Goal: Task Accomplishment & Management: Manage account settings

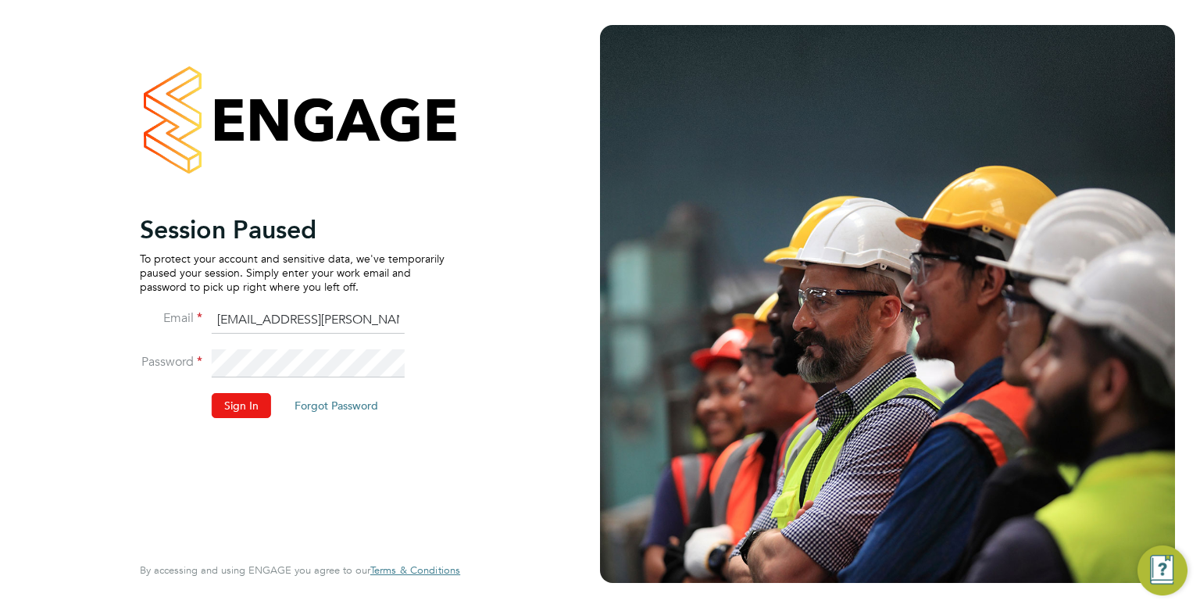
click at [250, 405] on button "Sign In" at bounding box center [241, 405] width 59 height 25
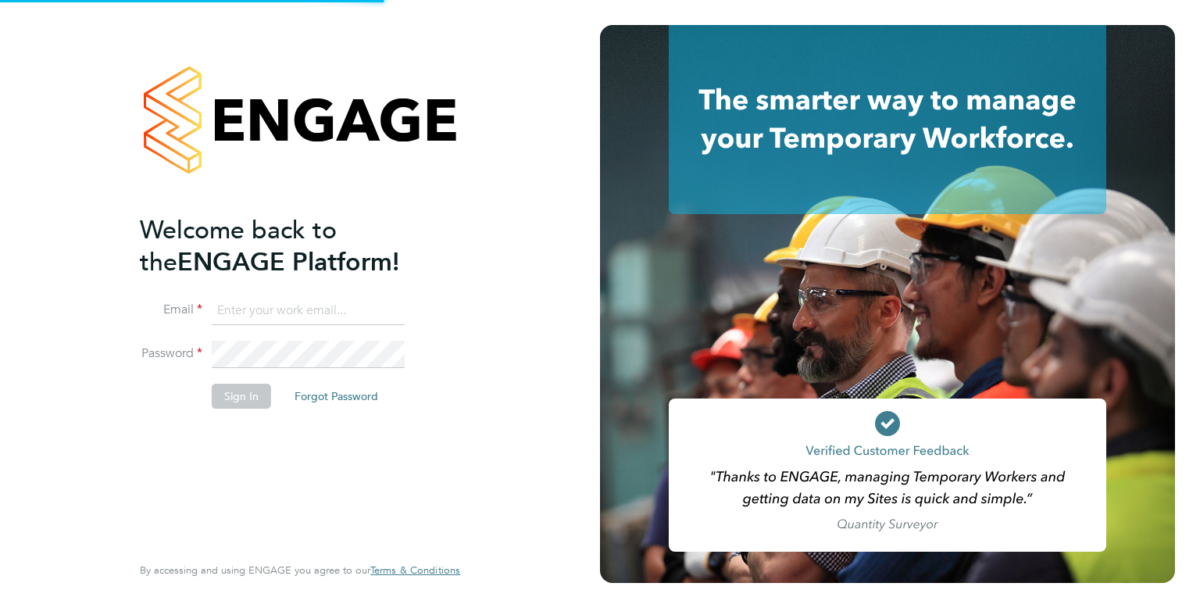
type input "[EMAIL_ADDRESS][PERSON_NAME][DOMAIN_NAME]"
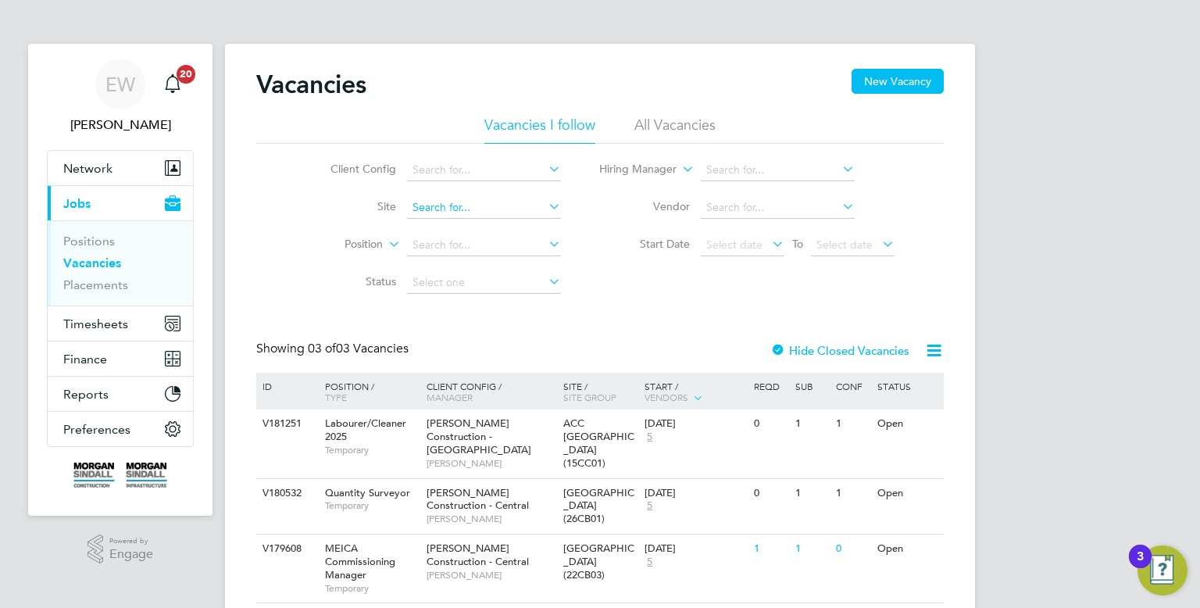
click at [464, 209] on input at bounding box center [484, 208] width 154 height 22
click at [470, 232] on li "6BKD2 (40CB10)" at bounding box center [483, 228] width 155 height 20
type input "6BKD2 (40CB10)"
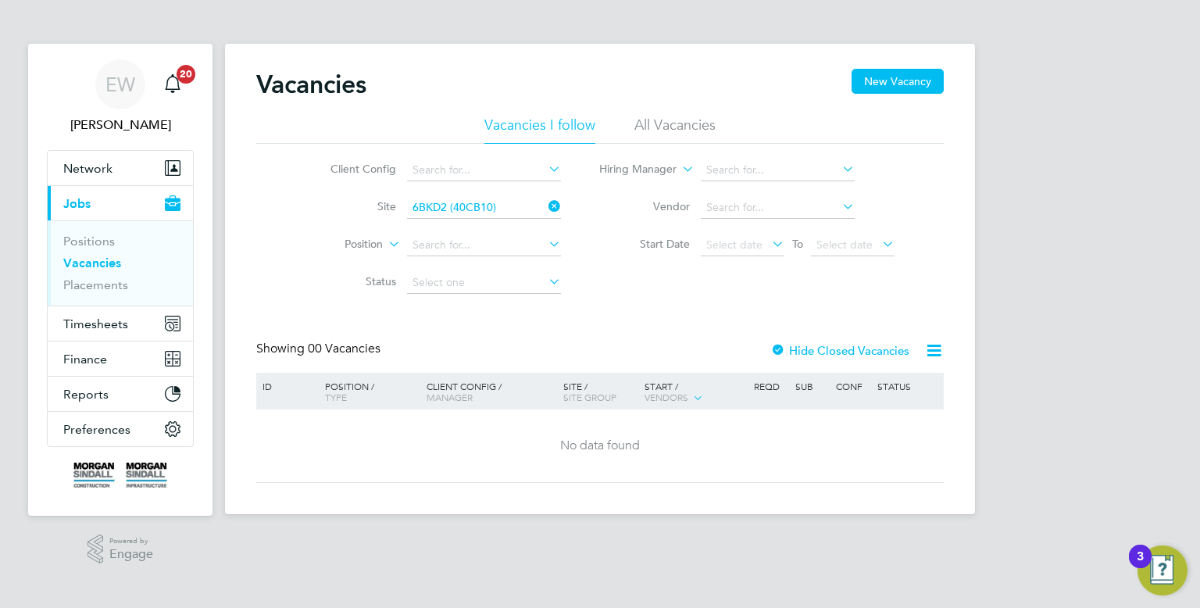
click at [687, 135] on li "All Vacancies" at bounding box center [674, 130] width 81 height 28
click at [882, 356] on label "Hide Closed Vacancies" at bounding box center [839, 350] width 139 height 15
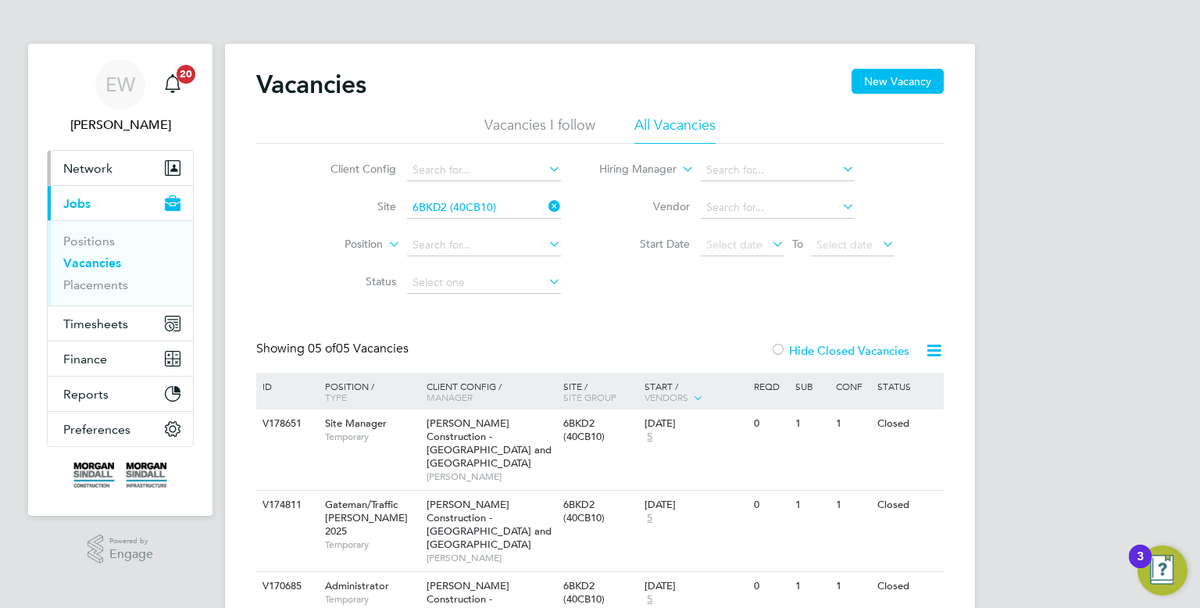
click at [136, 168] on button "Network" at bounding box center [120, 168] width 145 height 34
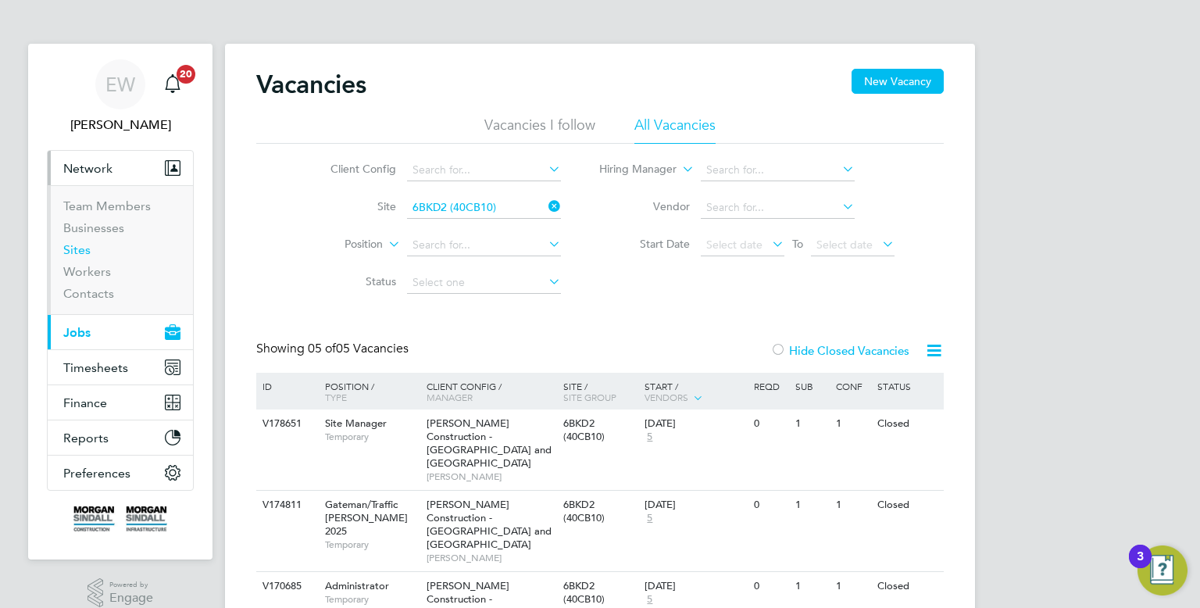
click at [80, 252] on link "Sites" at bounding box center [76, 249] width 27 height 15
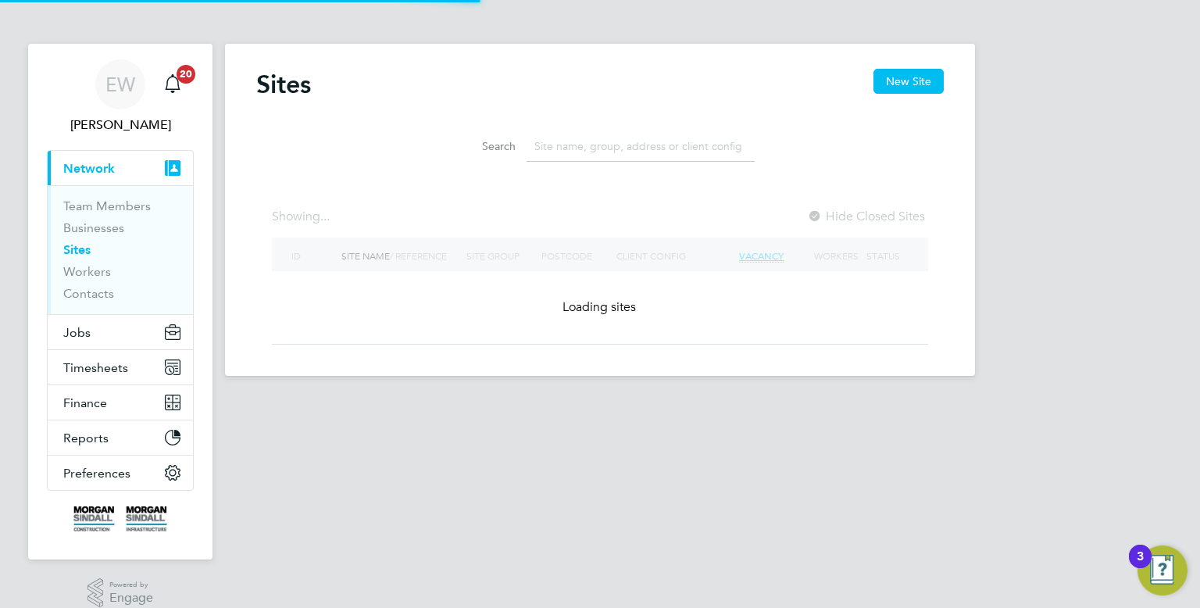
click at [615, 143] on input at bounding box center [640, 146] width 228 height 30
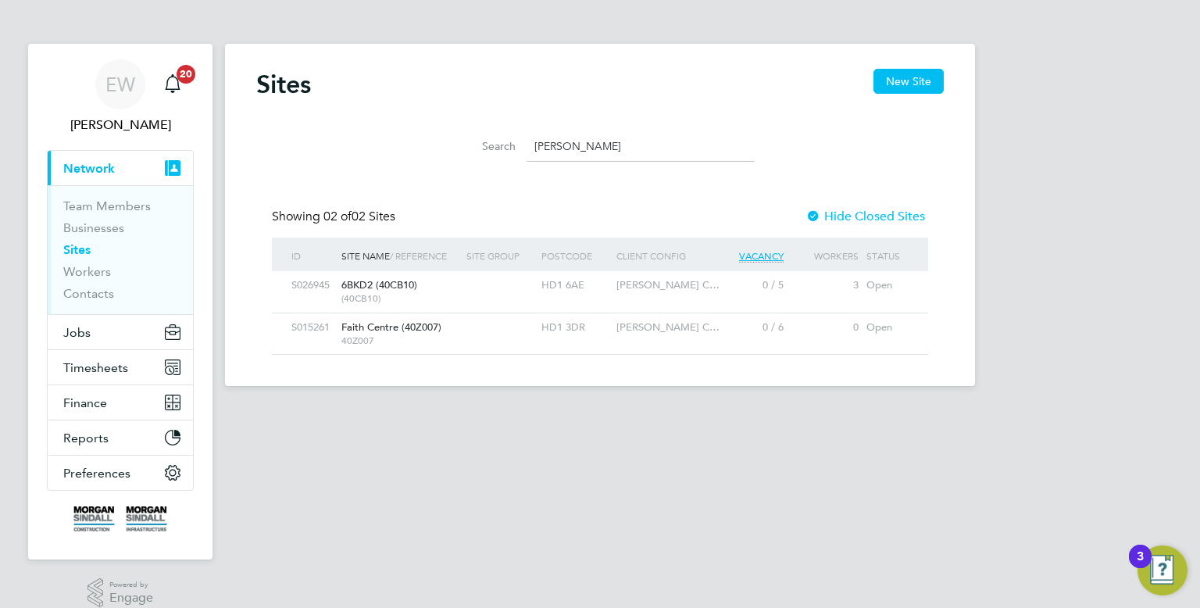
type input "hudder"
click at [666, 289] on span "Morgan Sindall C…" at bounding box center [667, 284] width 103 height 13
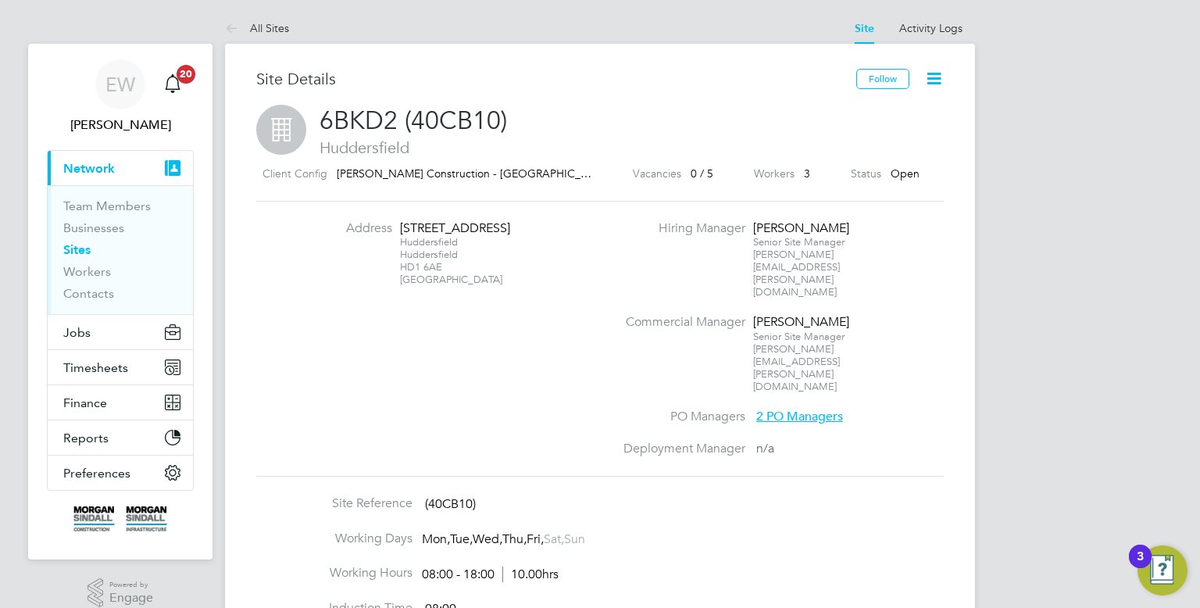
click at [666, 314] on label "Commercial Manager" at bounding box center [679, 322] width 131 height 16
click at [106, 334] on button "Jobs" at bounding box center [120, 332] width 145 height 34
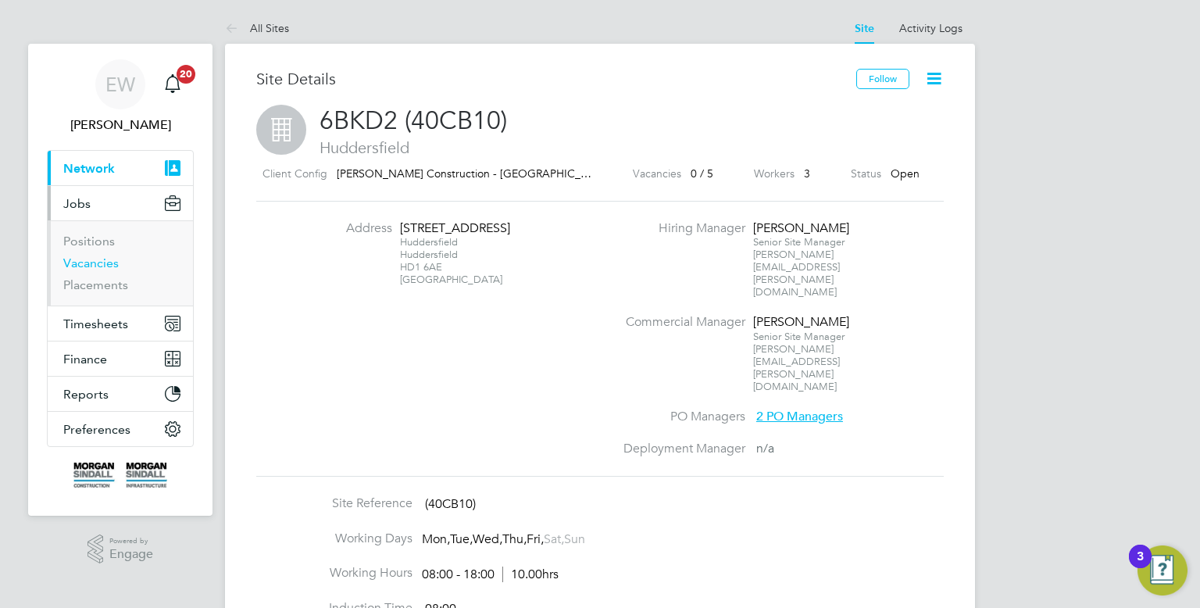
click at [98, 265] on link "Vacancies" at bounding box center [90, 262] width 55 height 15
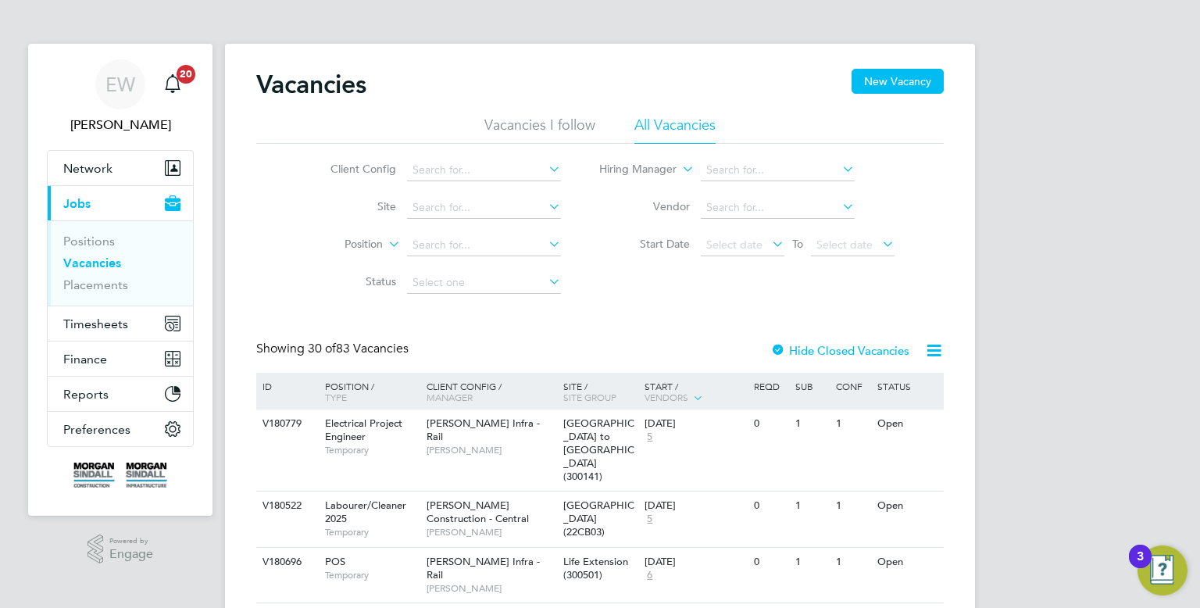
click at [443, 195] on li "Site" at bounding box center [434, 207] width 294 height 37
click at [443, 198] on input at bounding box center [484, 208] width 154 height 22
click at [451, 223] on li "6BKD2 (40CB10)" at bounding box center [483, 228] width 155 height 20
type input "6BKD2 (40CB10)"
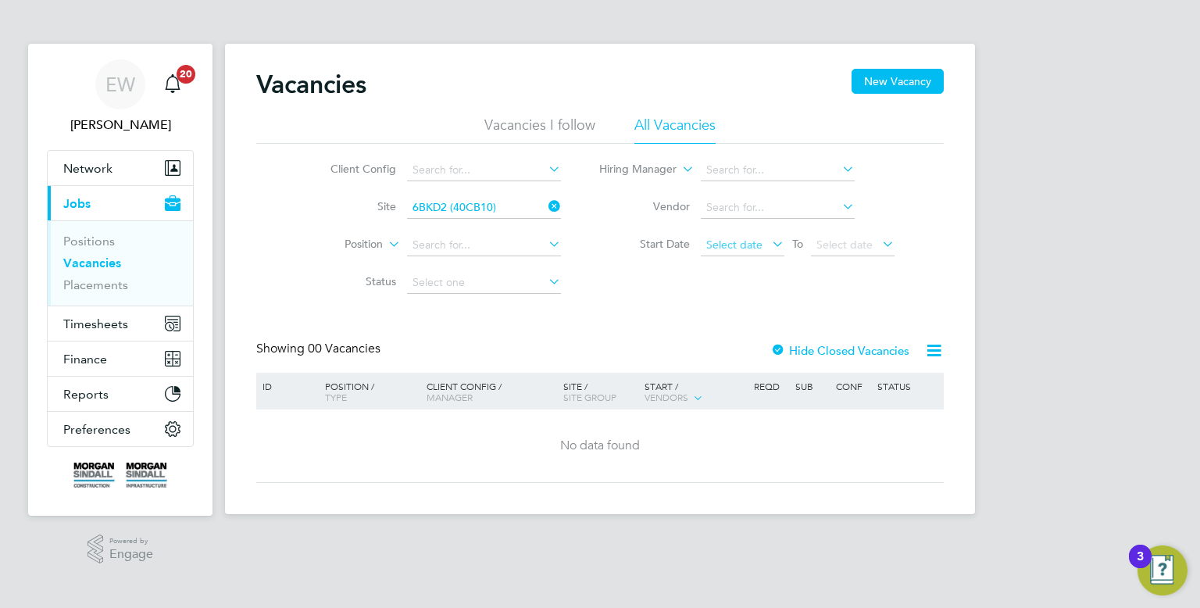
click at [744, 241] on span "Select date" at bounding box center [734, 244] width 56 height 14
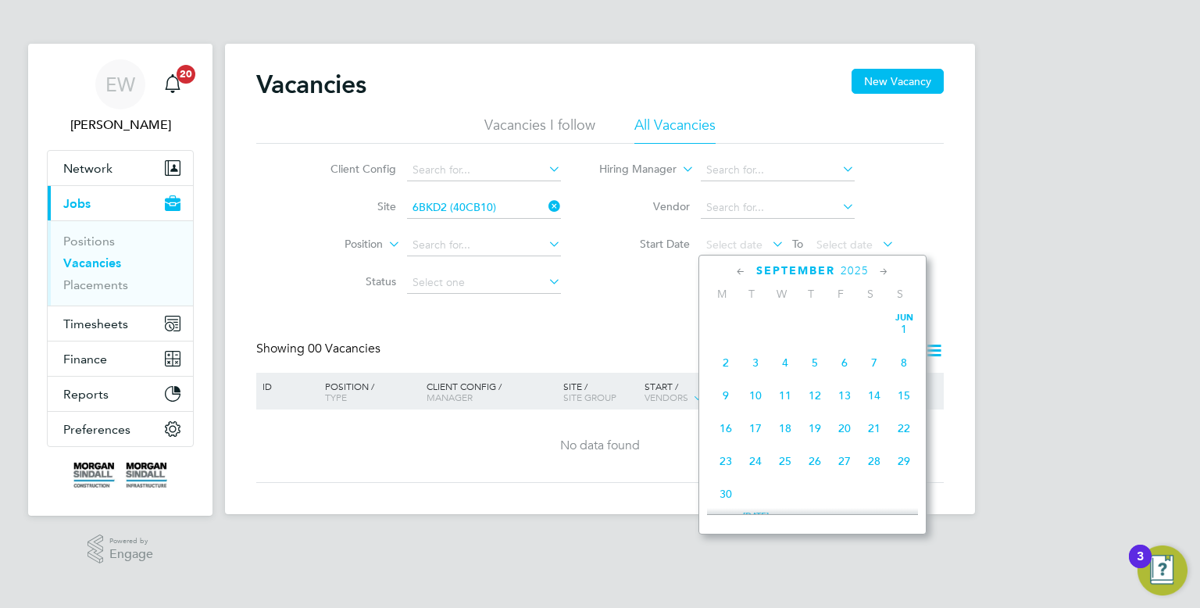
scroll to position [624, 0]
click at [724, 379] on span "29" at bounding box center [726, 364] width 30 height 30
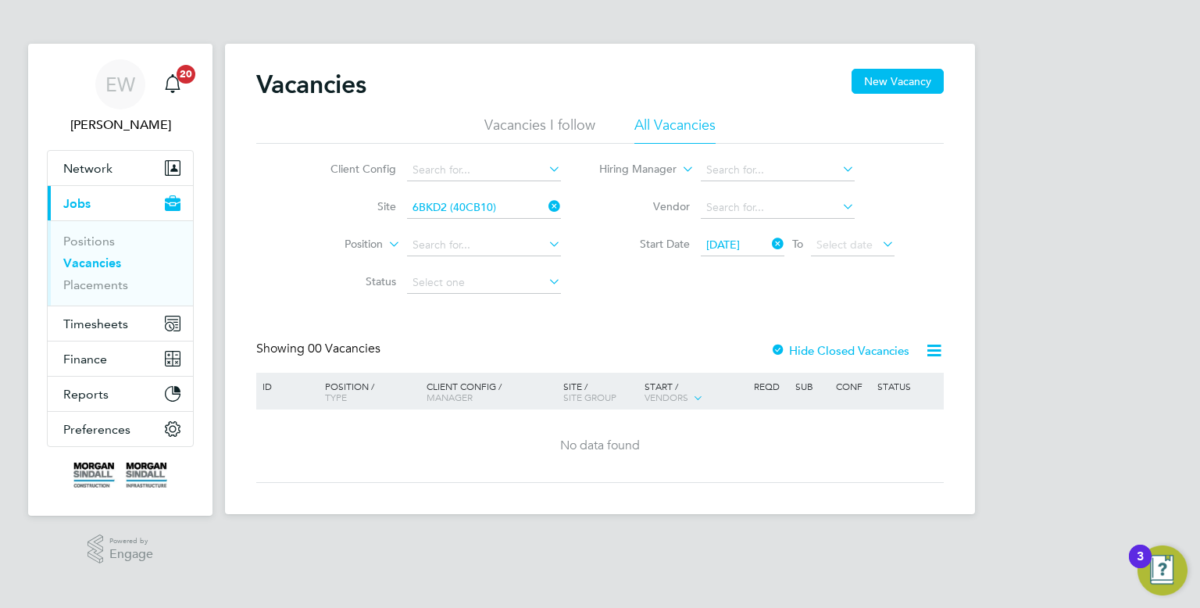
click at [808, 344] on label "Hide Closed Vacancies" at bounding box center [839, 350] width 139 height 15
click at [105, 178] on button "Network" at bounding box center [120, 168] width 145 height 34
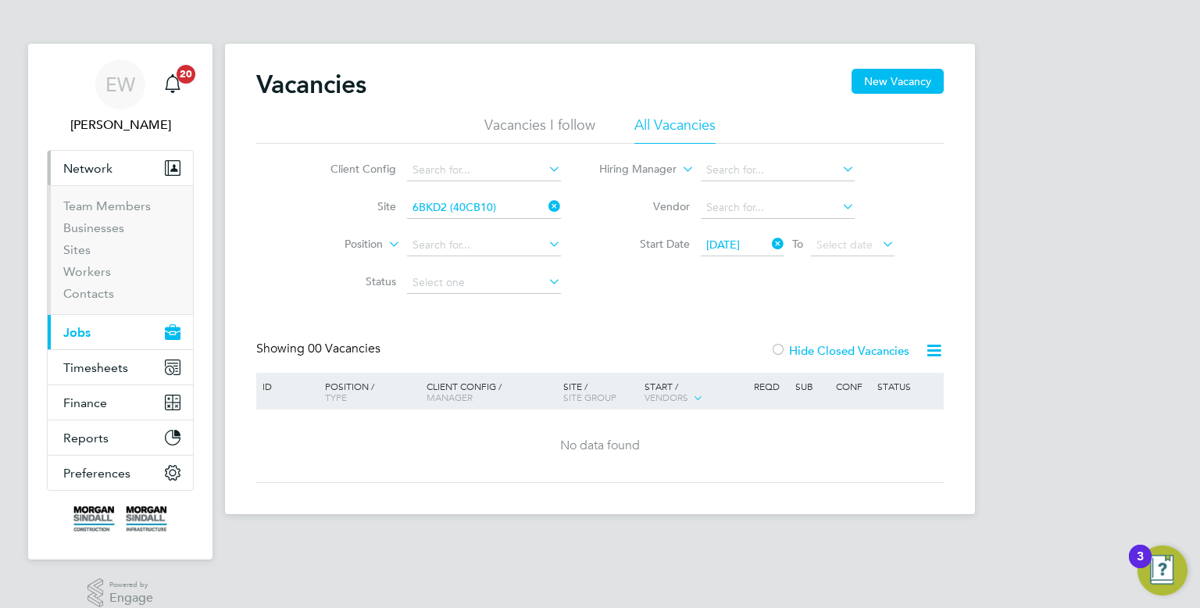
click at [92, 342] on button "Current page: Jobs" at bounding box center [120, 332] width 145 height 34
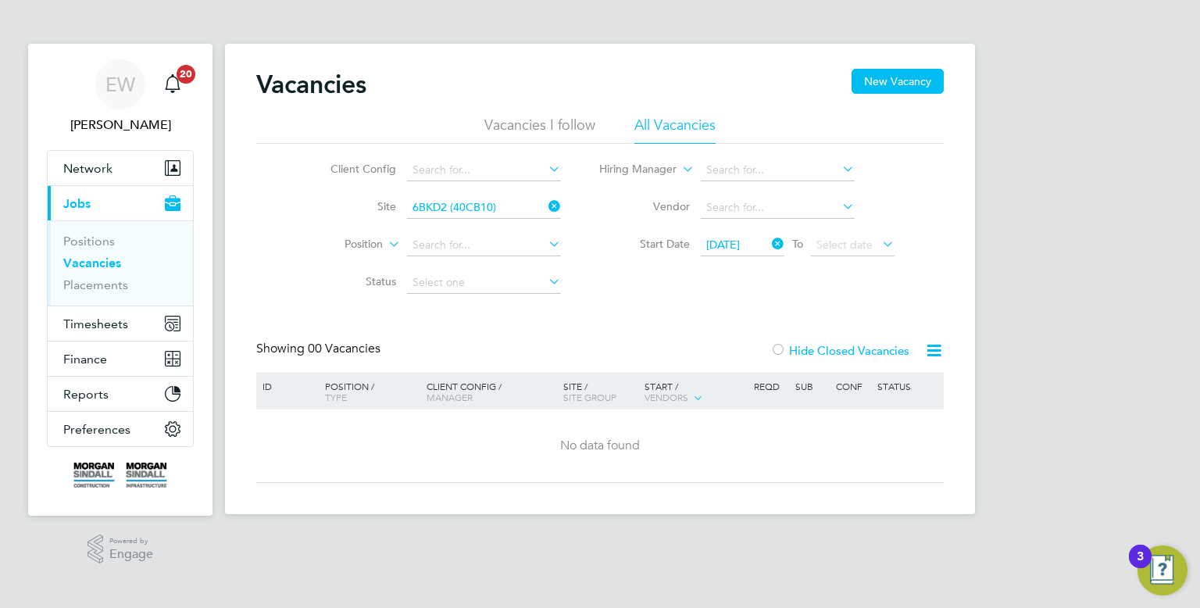
click at [106, 259] on link "Vacancies" at bounding box center [92, 262] width 58 height 15
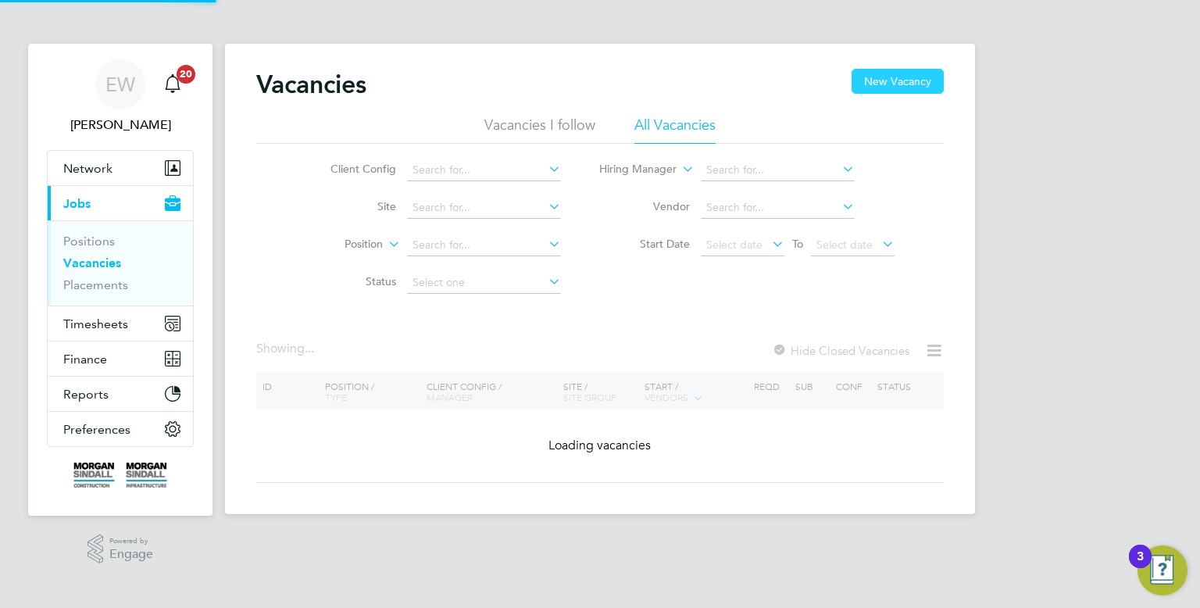
click at [892, 82] on button "New Vacancy" at bounding box center [897, 81] width 92 height 25
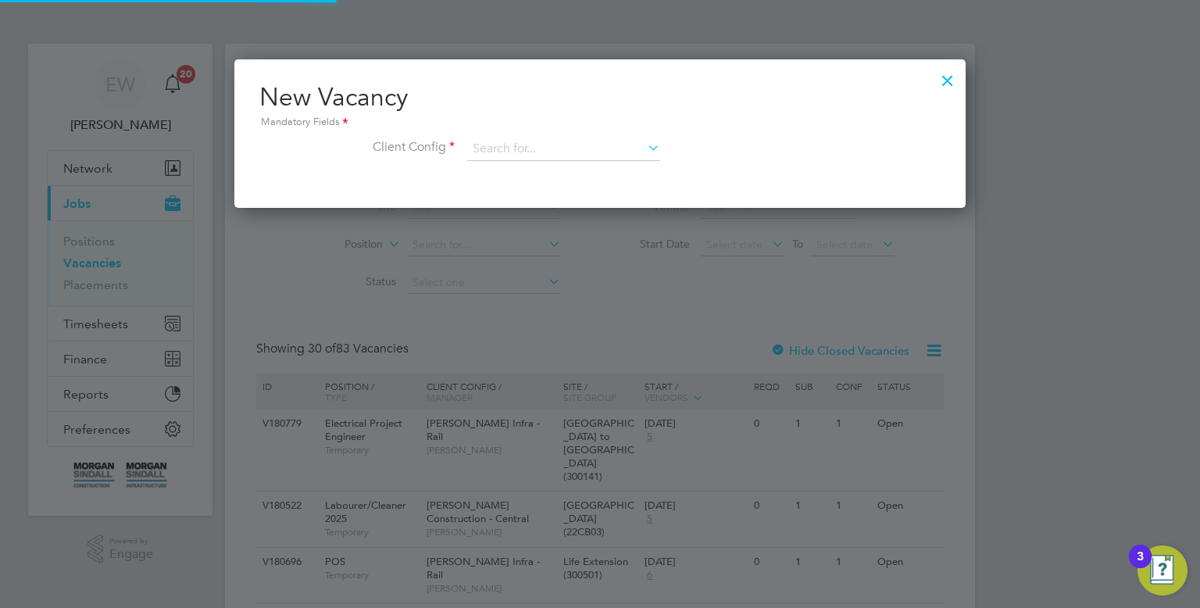
scroll to position [148, 732]
click at [505, 150] on input at bounding box center [563, 148] width 193 height 23
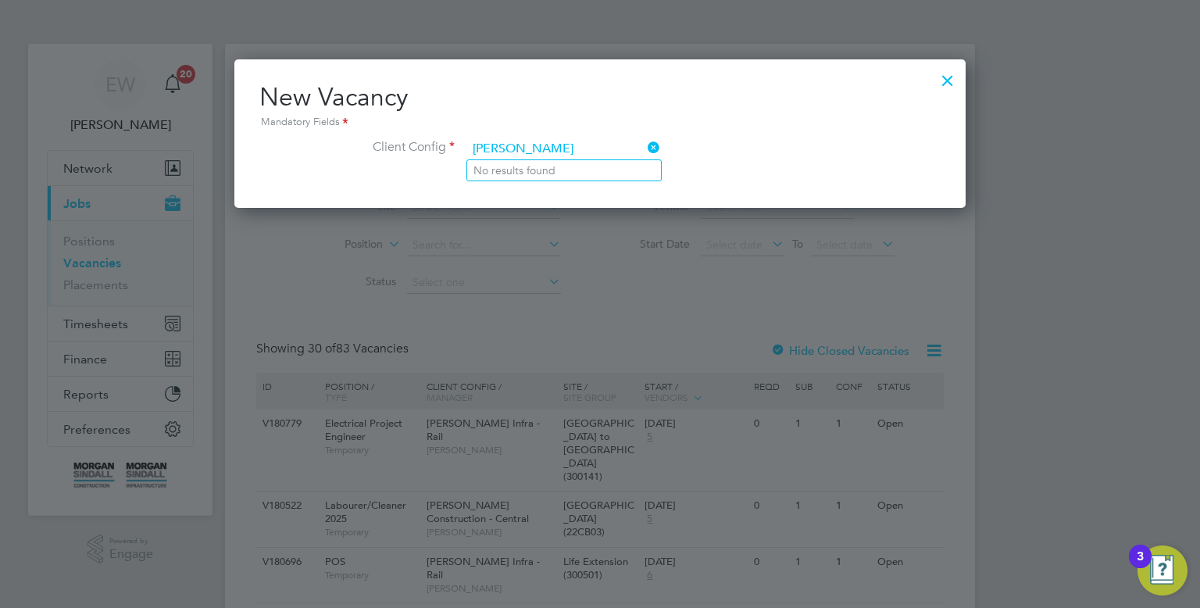
type input "hudder"
click at [558, 83] on h2 "New Vacancy Mandatory Fields" at bounding box center [599, 106] width 681 height 50
click at [531, 143] on input at bounding box center [563, 148] width 193 height 23
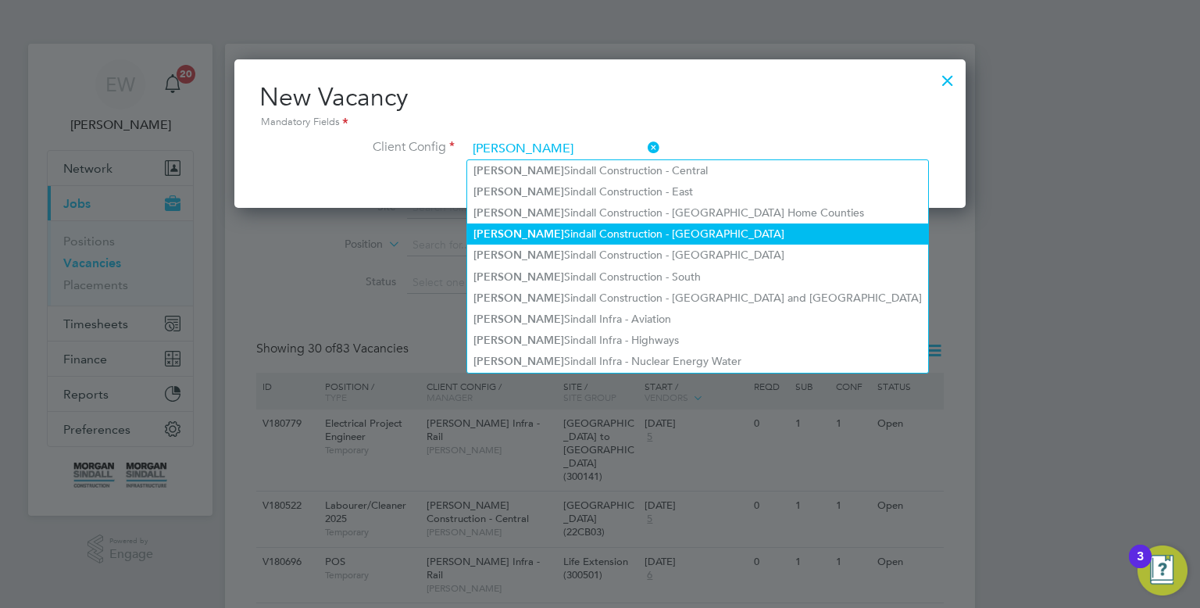
click at [614, 226] on li "Morgan Sindall Construction - North West" at bounding box center [697, 233] width 461 height 21
type input "Morgan Sindall Construction - North West"
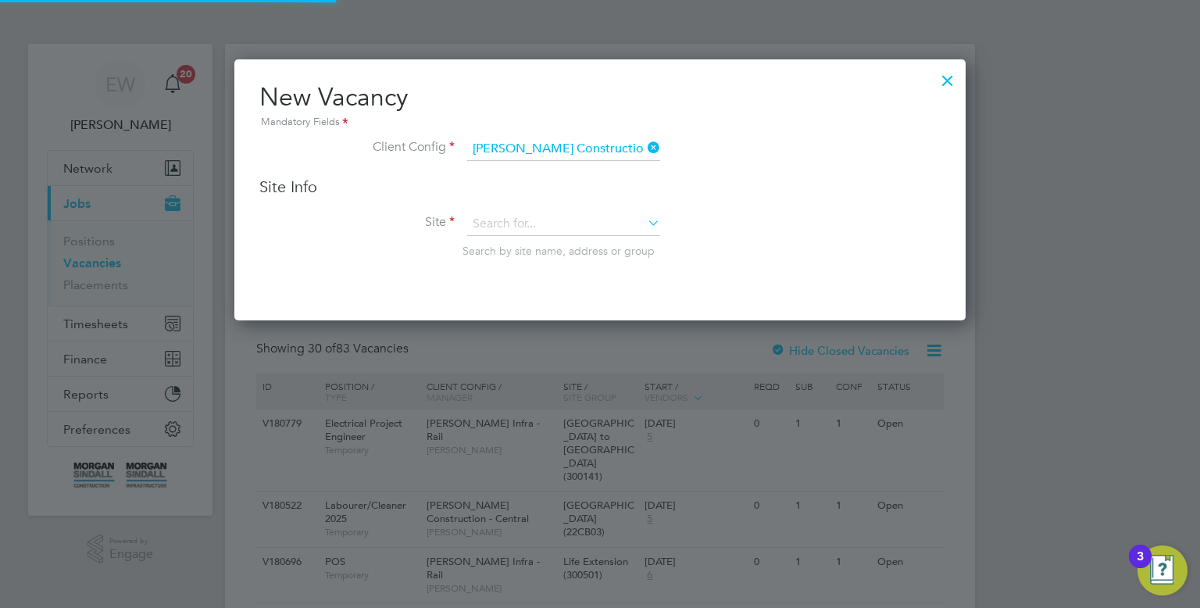
scroll to position [259, 732]
click at [548, 226] on input at bounding box center [563, 223] width 193 height 23
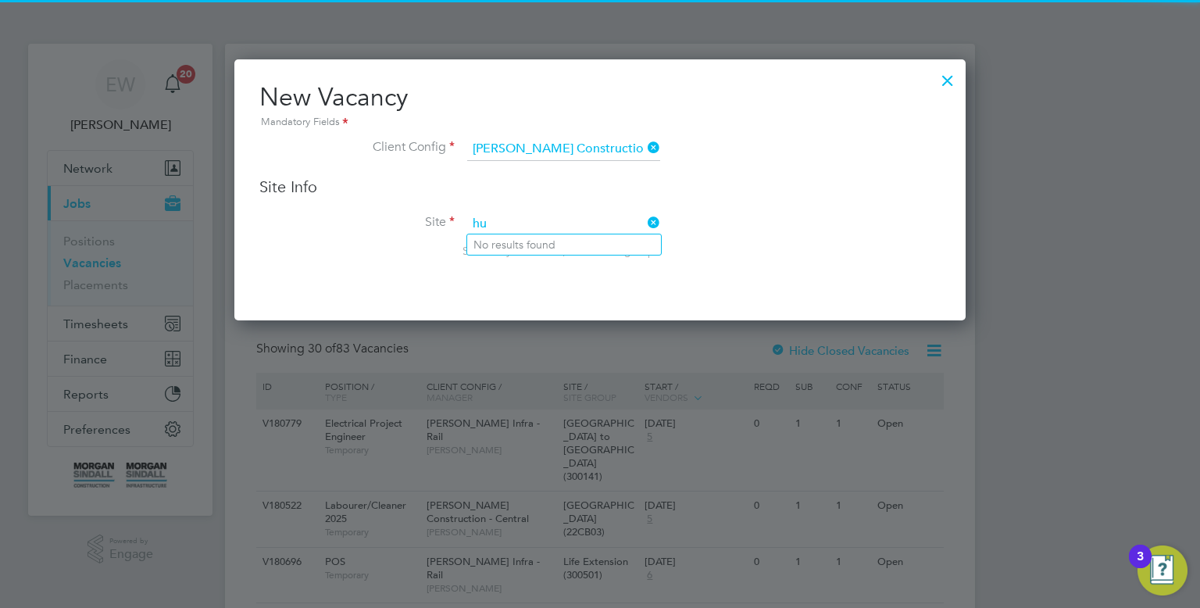
type input "h"
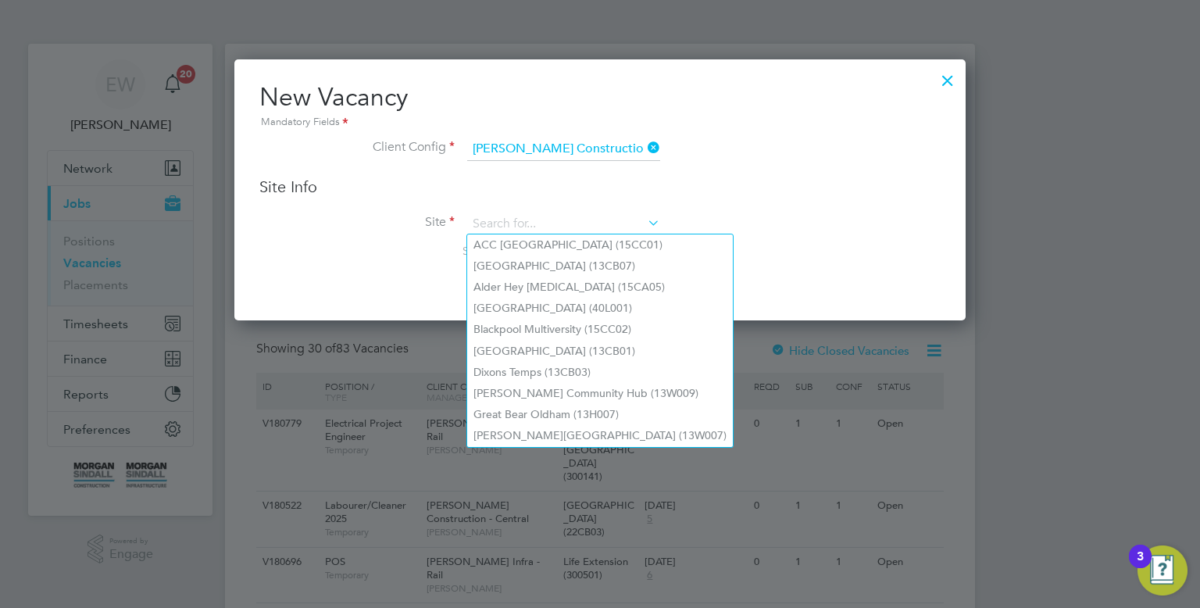
type input "6"
click at [742, 230] on li "Site Search by site name, address or group" at bounding box center [599, 250] width 681 height 77
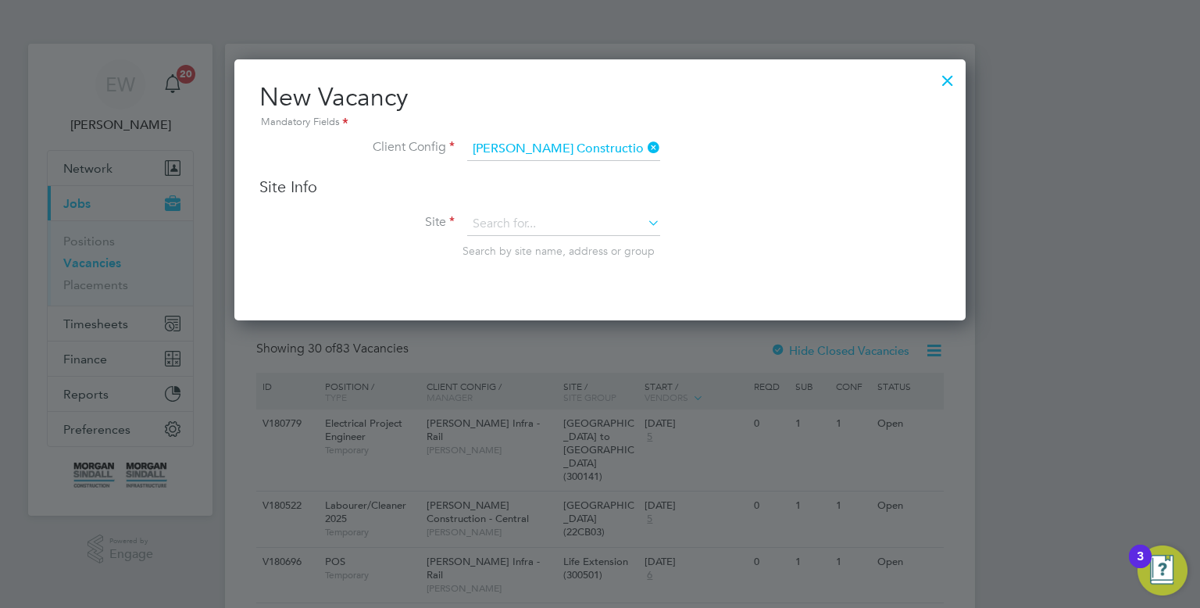
click at [948, 87] on div at bounding box center [947, 76] width 28 height 28
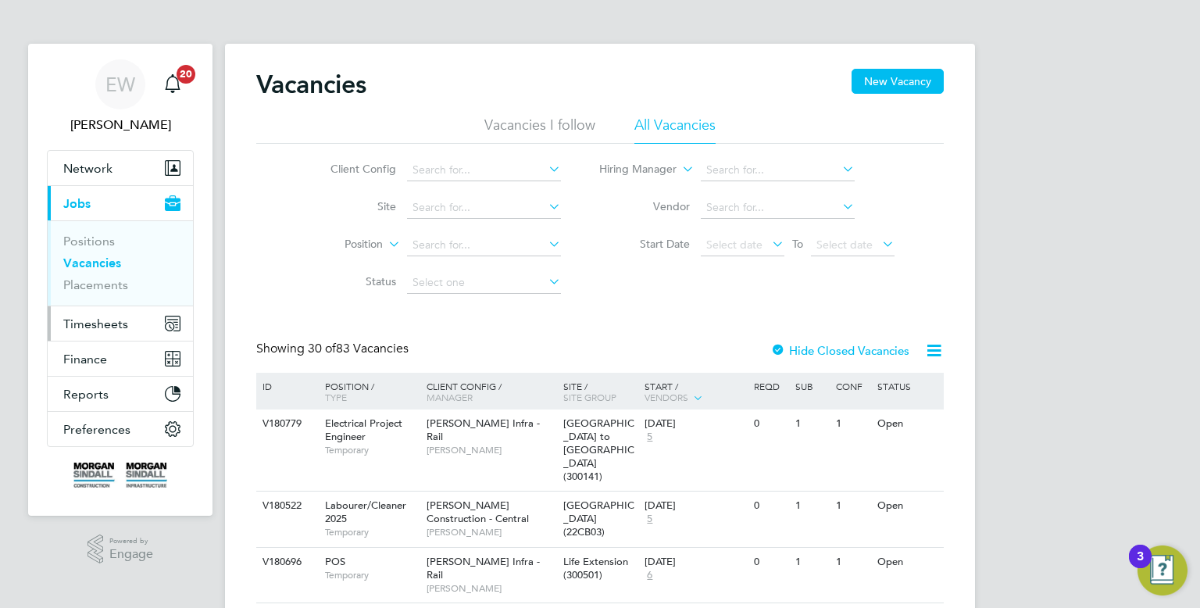
click at [81, 323] on span "Timesheets" at bounding box center [95, 323] width 65 height 15
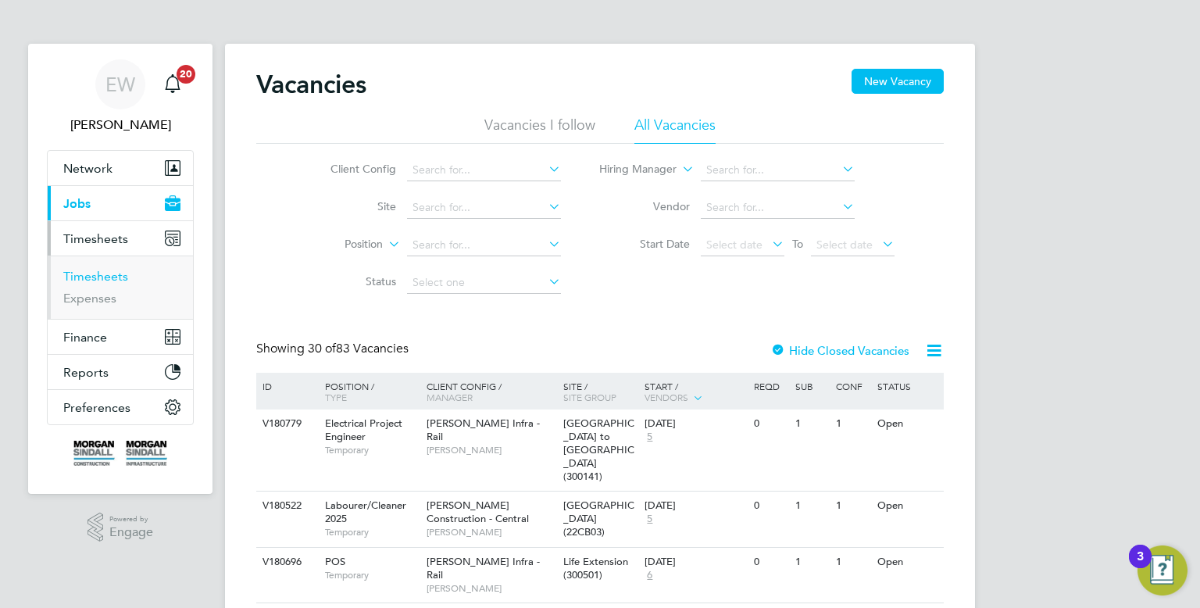
click at [110, 277] on link "Timesheets" at bounding box center [95, 276] width 65 height 15
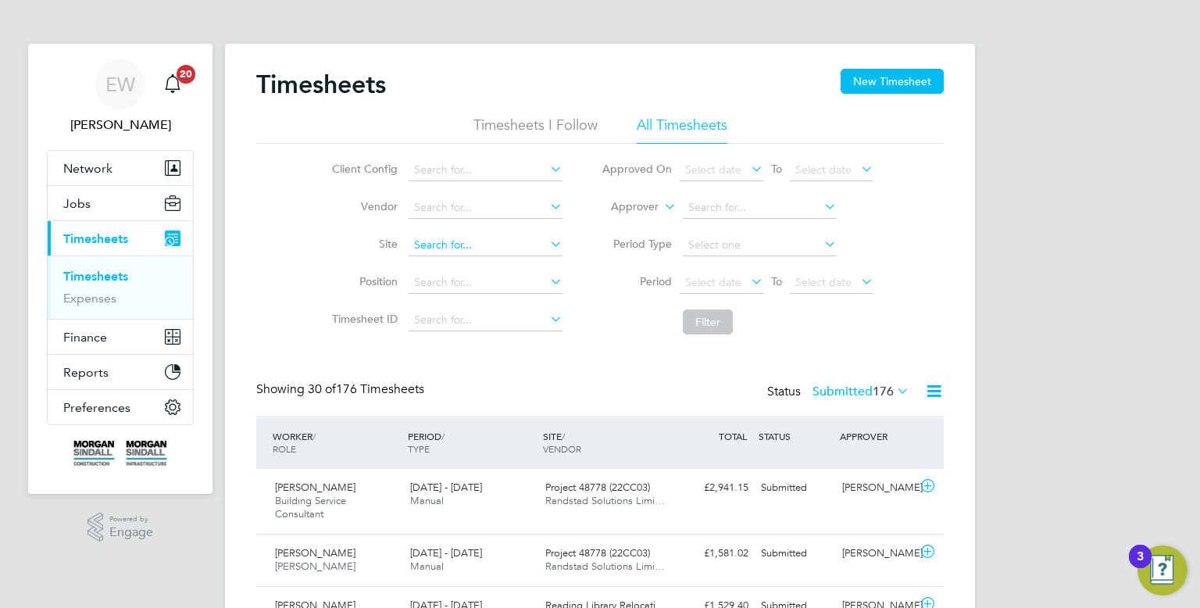
click at [466, 248] on input at bounding box center [486, 245] width 154 height 22
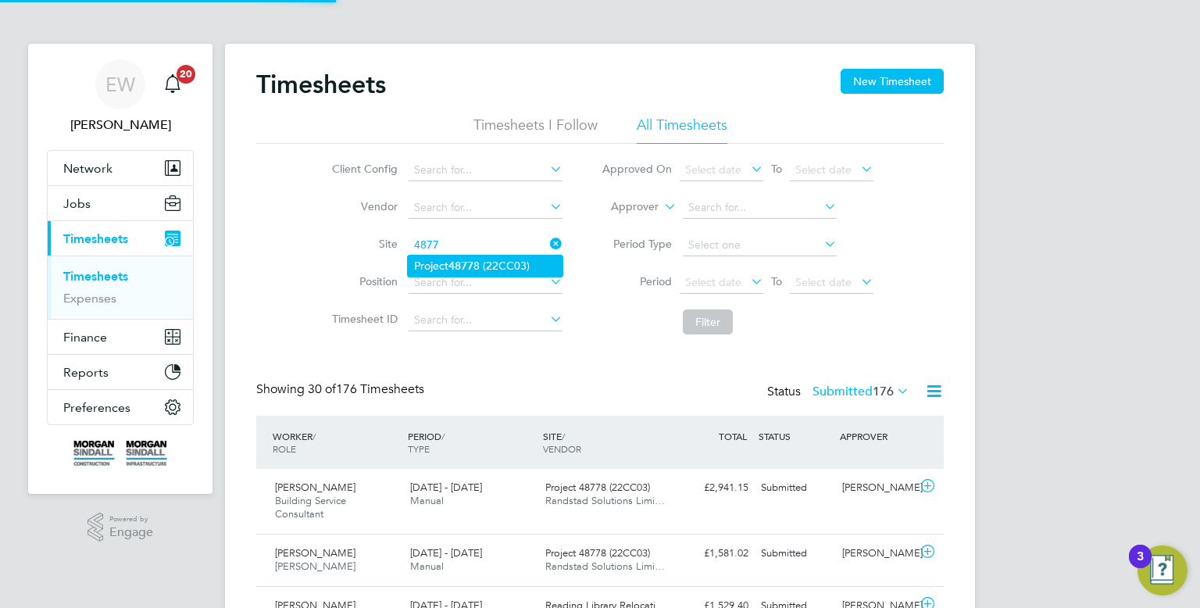
click at [480, 269] on li "Project 4877 8 (22CC03)" at bounding box center [485, 265] width 155 height 21
type input "Project 48778 (22CC03)"
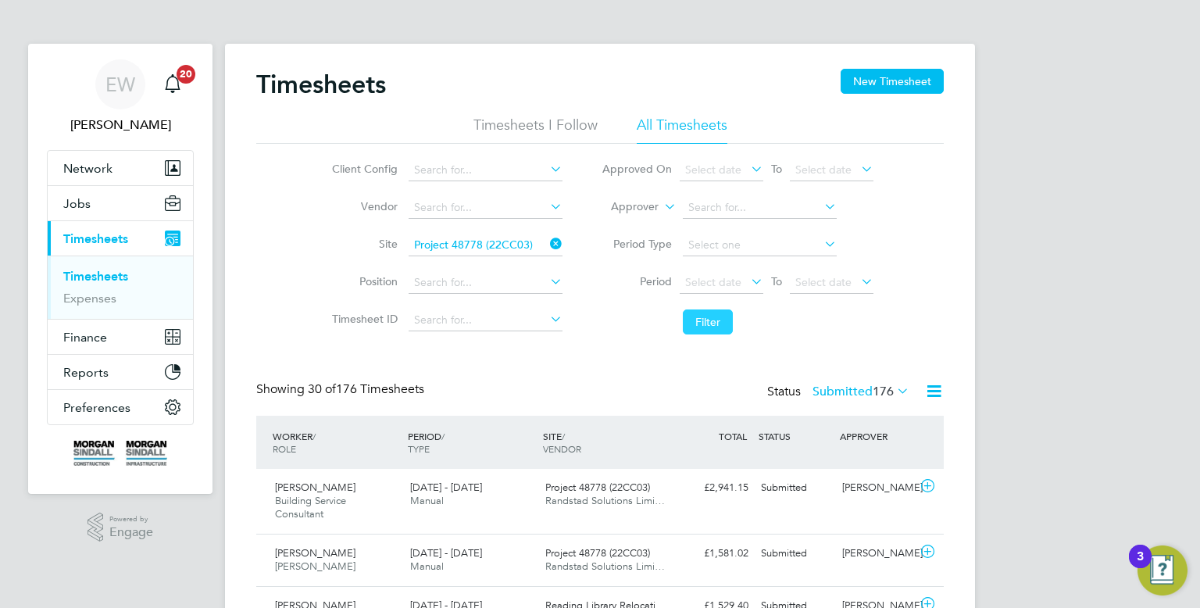
click at [683, 331] on button "Filter" at bounding box center [708, 321] width 50 height 25
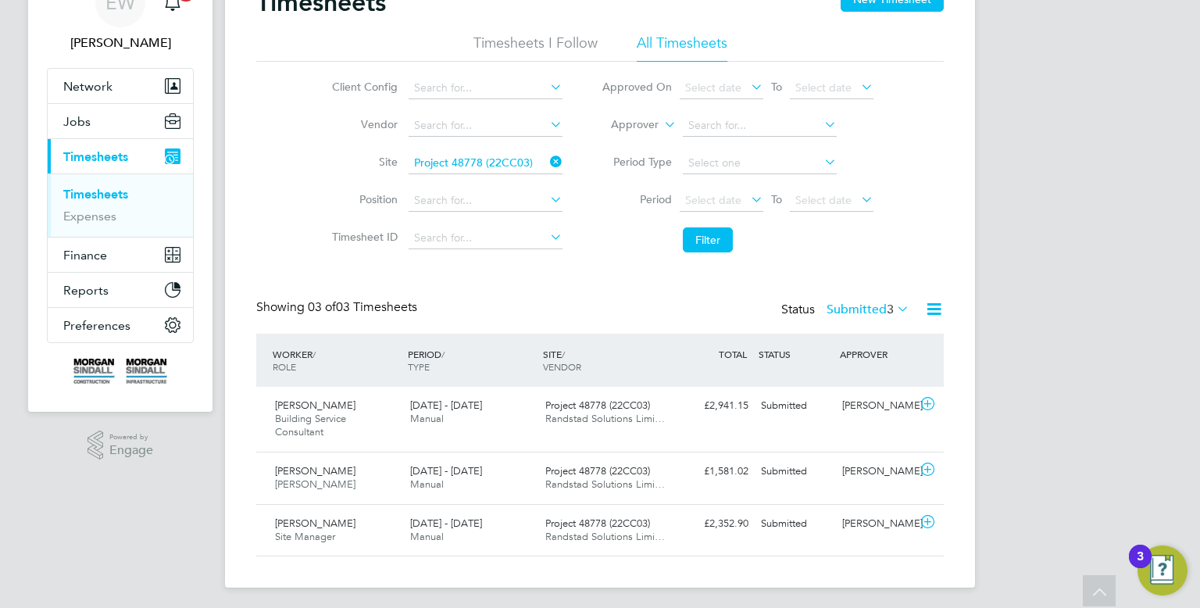
click at [894, 312] on icon at bounding box center [894, 309] width 0 height 22
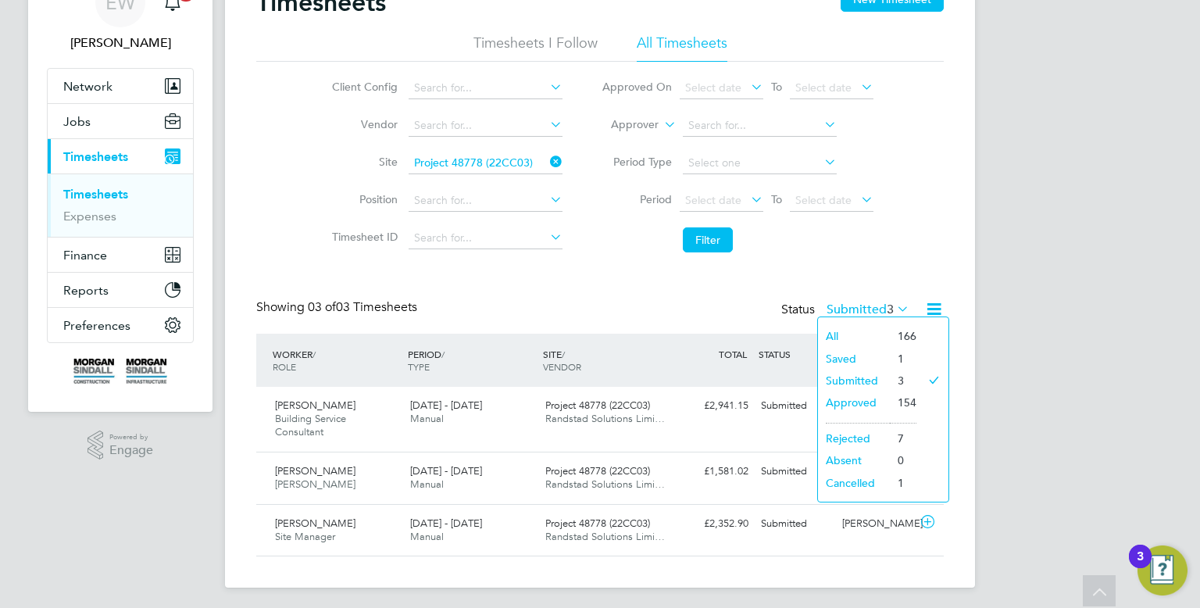
click at [879, 334] on li "All" at bounding box center [854, 336] width 72 height 22
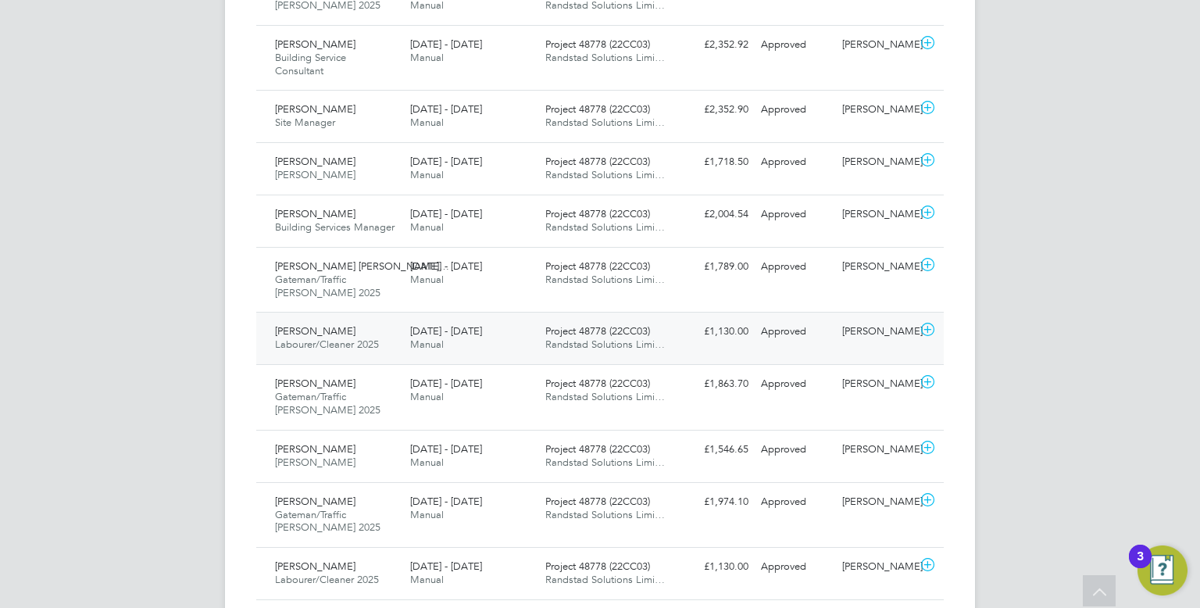
click at [682, 328] on div "£1,130.00 Approved" at bounding box center [713, 332] width 81 height 26
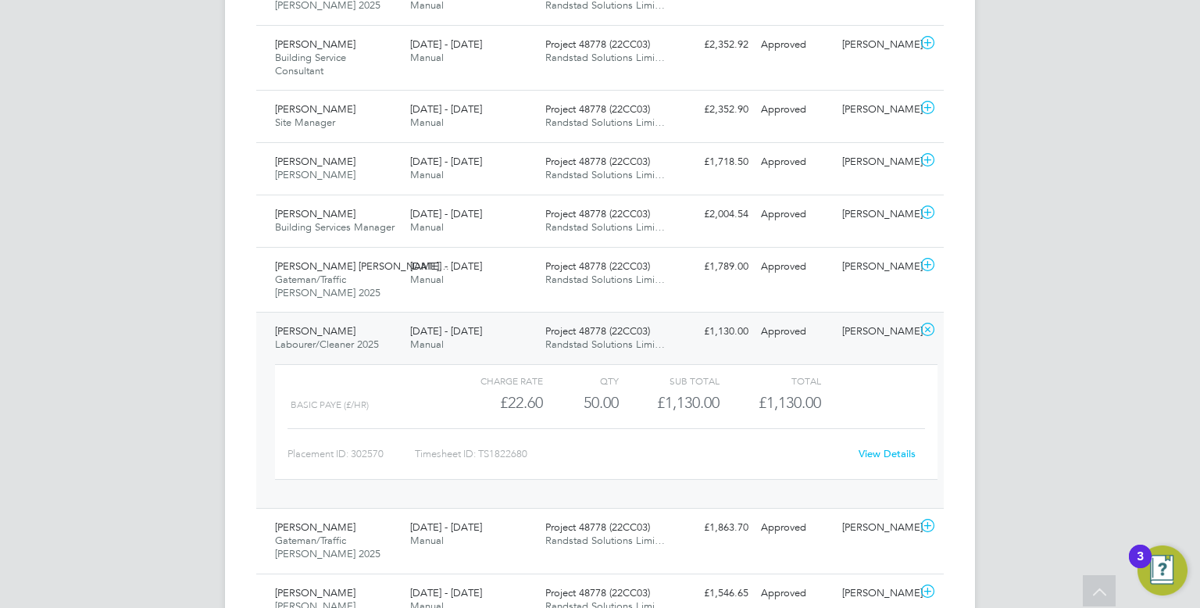
click at [891, 457] on link "View Details" at bounding box center [886, 453] width 57 height 13
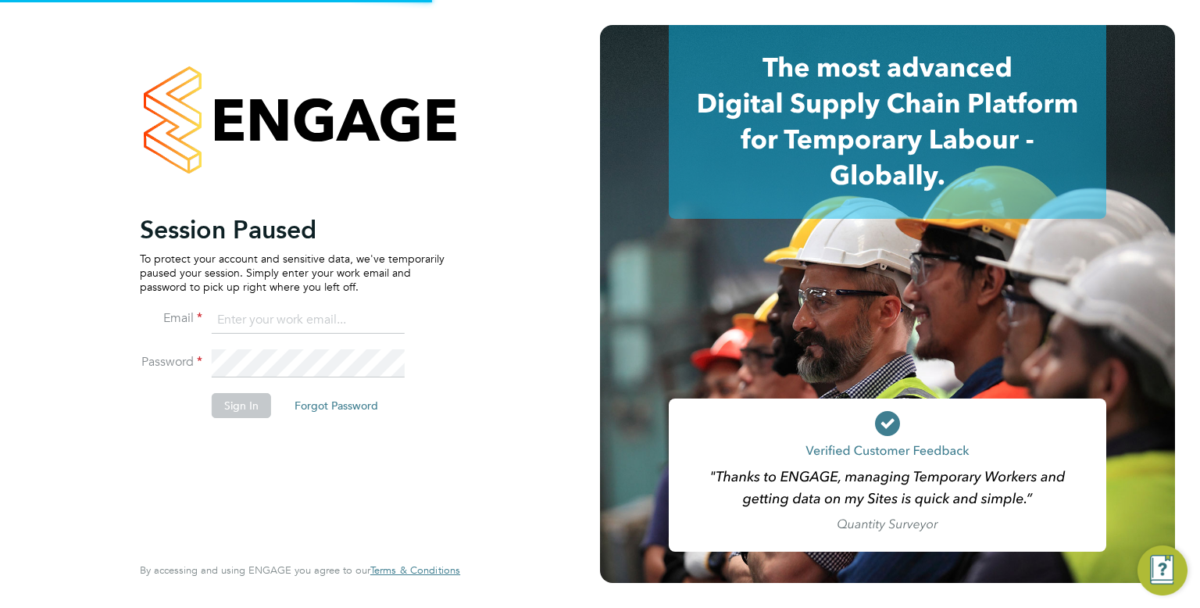
type input "[EMAIL_ADDRESS][DOMAIN_NAME]"
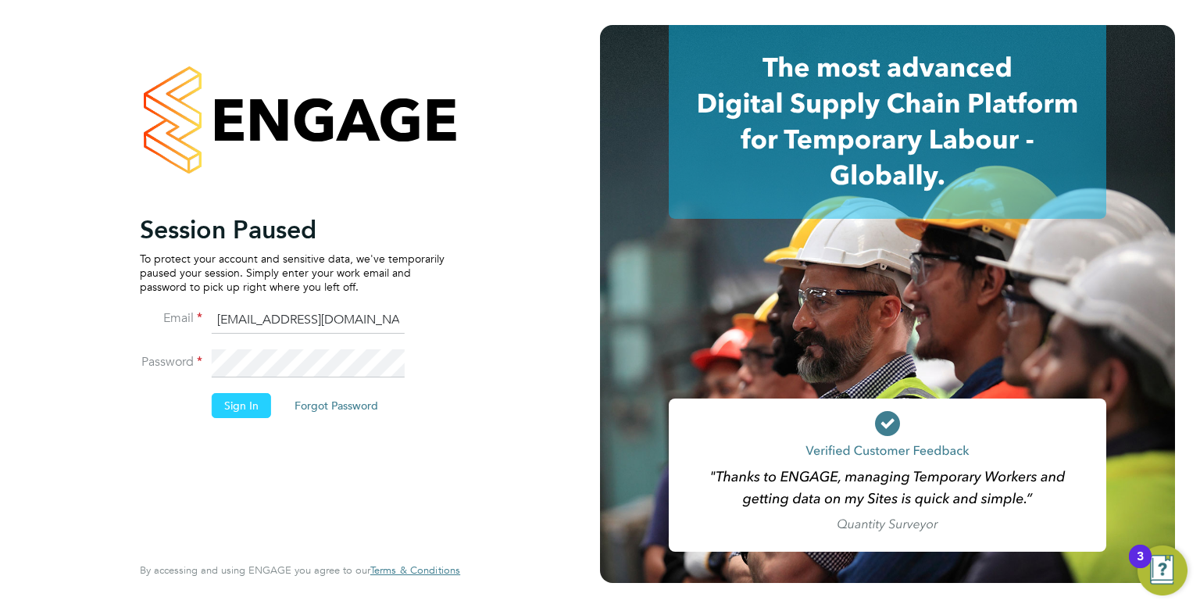
click at [250, 405] on button "Sign In" at bounding box center [241, 405] width 59 height 25
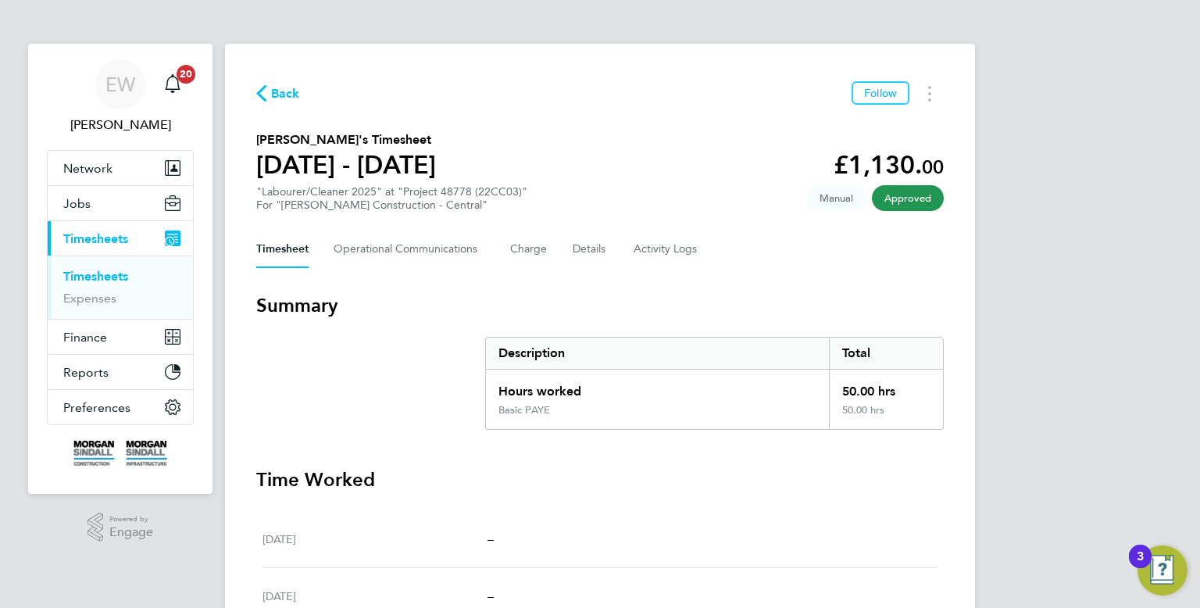
click at [560, 248] on div "Timesheet Operational Communications Charge Details Activity Logs" at bounding box center [599, 248] width 687 height 37
click at [584, 246] on button "Details" at bounding box center [591, 248] width 36 height 37
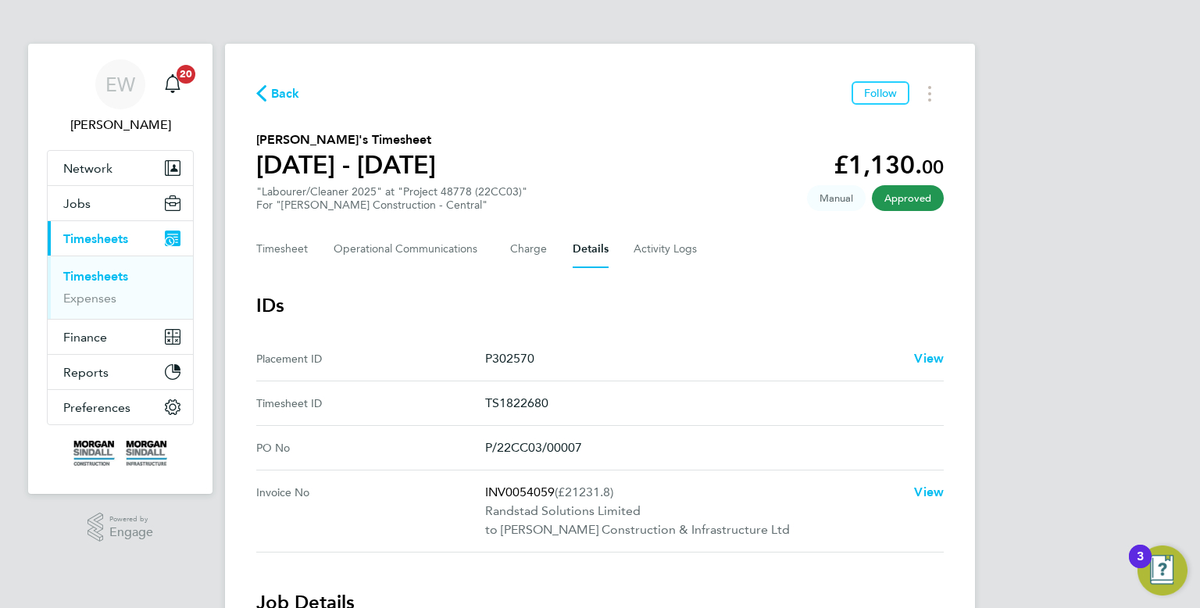
click at [776, 414] on ID "Timesheet ID TS1822680" at bounding box center [599, 403] width 687 height 45
click at [280, 91] on span "Back" at bounding box center [285, 93] width 29 height 19
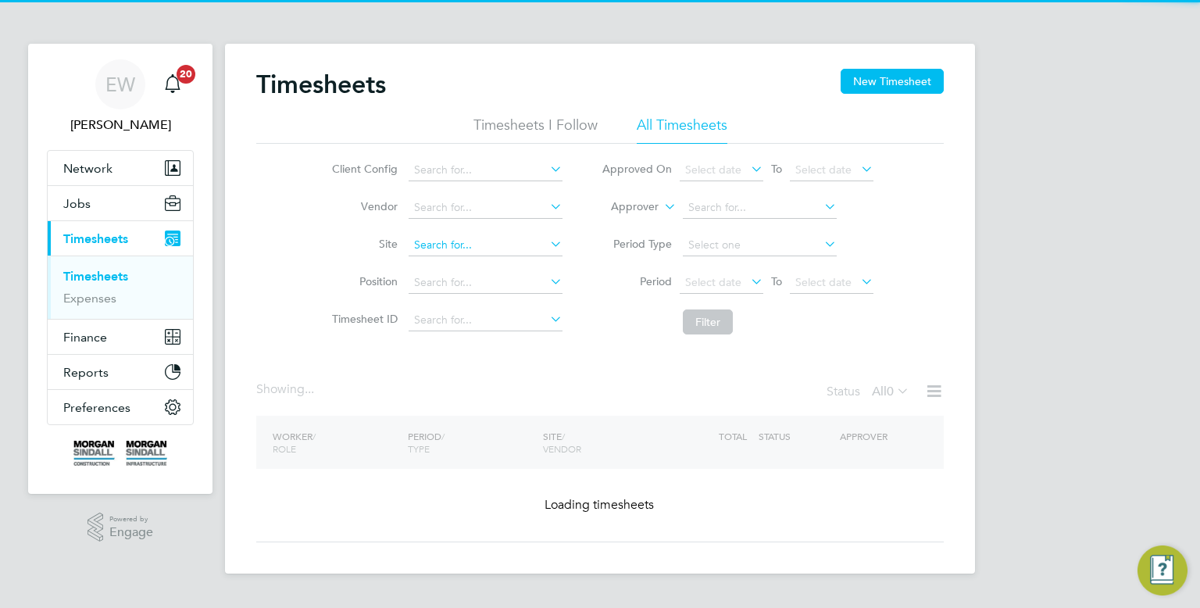
click at [449, 241] on input at bounding box center [486, 245] width 154 height 22
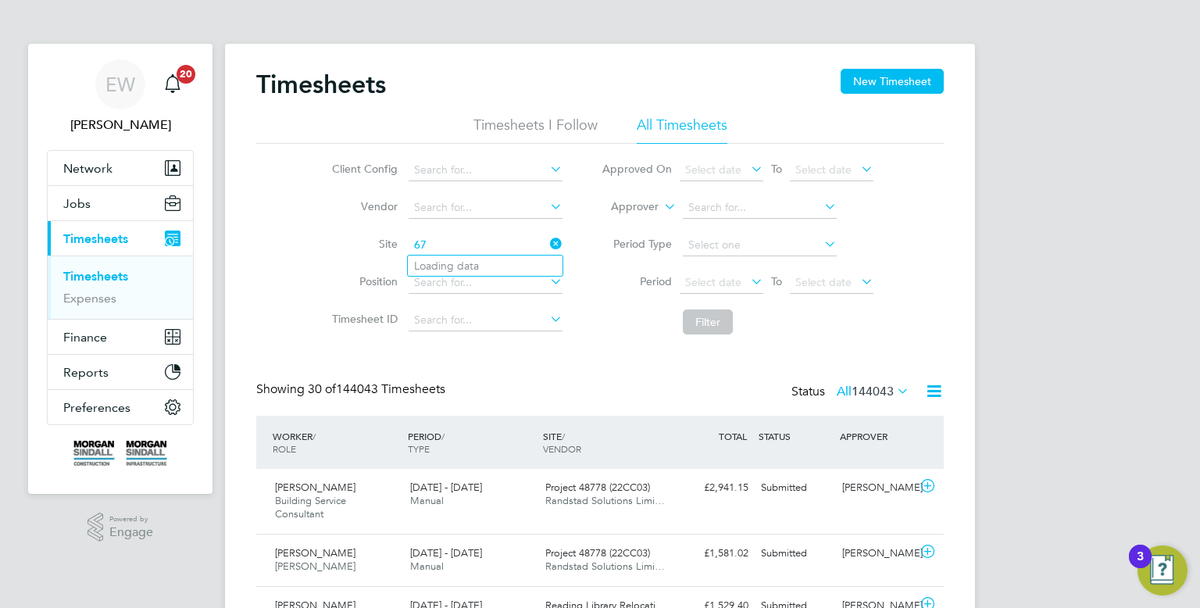
type input "6"
click at [498, 264] on li "Project 48778 (22CC03)" at bounding box center [485, 265] width 155 height 21
type input "Project 48778 (22CC03)"
click at [497, 252] on input "Project 48778 (22CC03)" at bounding box center [486, 245] width 154 height 22
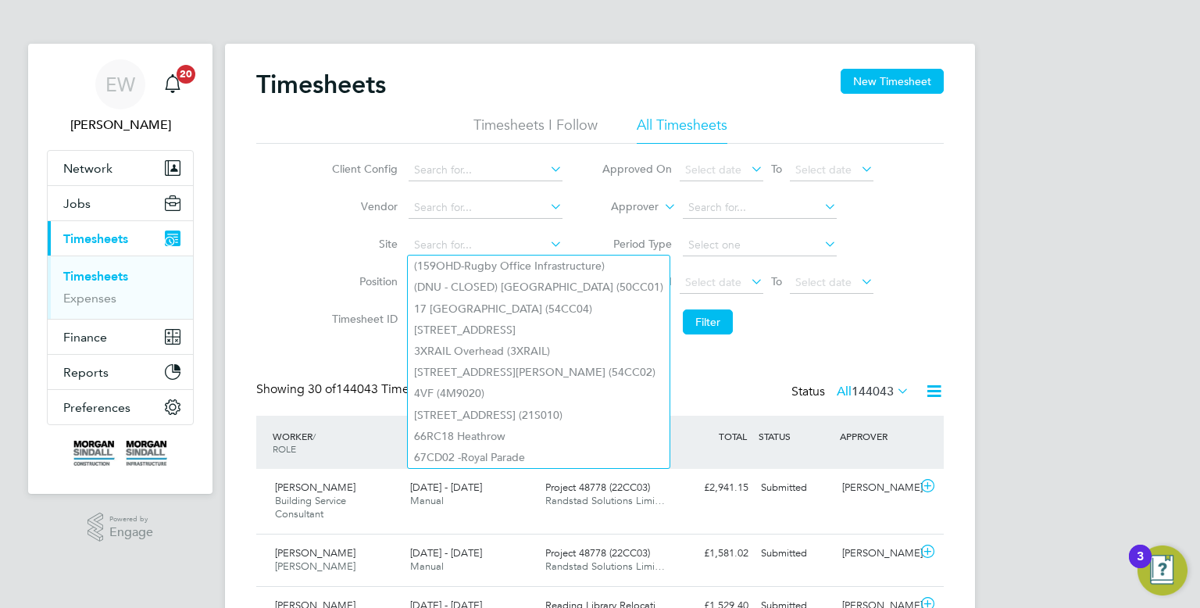
click at [553, 73] on div "Timesheets New Timesheet" at bounding box center [599, 92] width 687 height 47
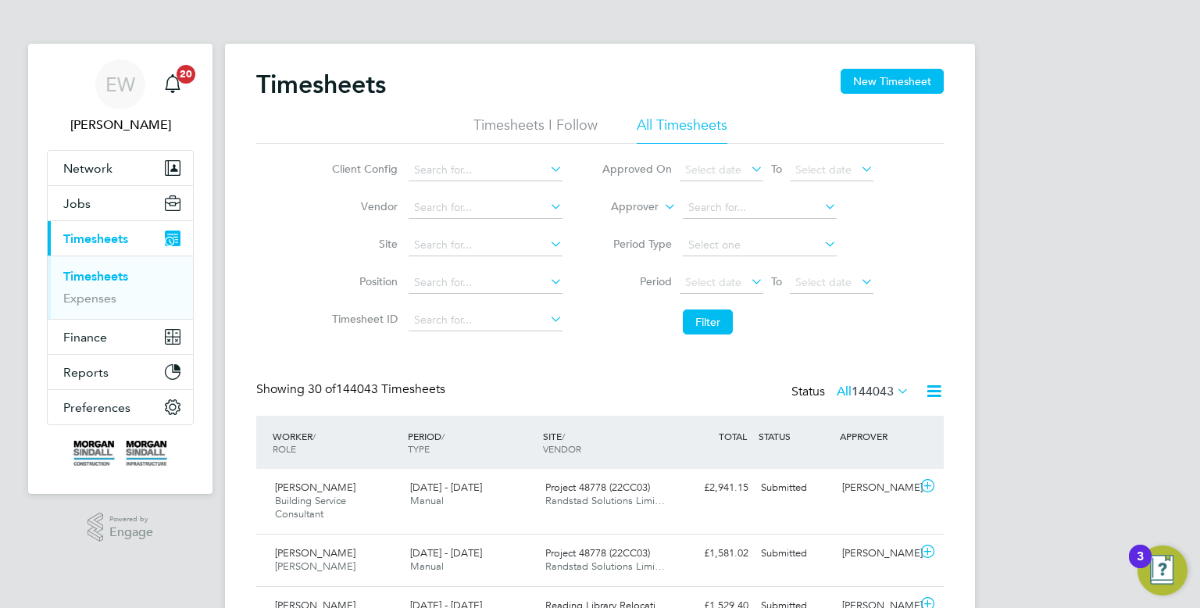
click at [88, 276] on link "Timesheets" at bounding box center [95, 276] width 65 height 15
click at [882, 86] on button "New Timesheet" at bounding box center [892, 81] width 103 height 25
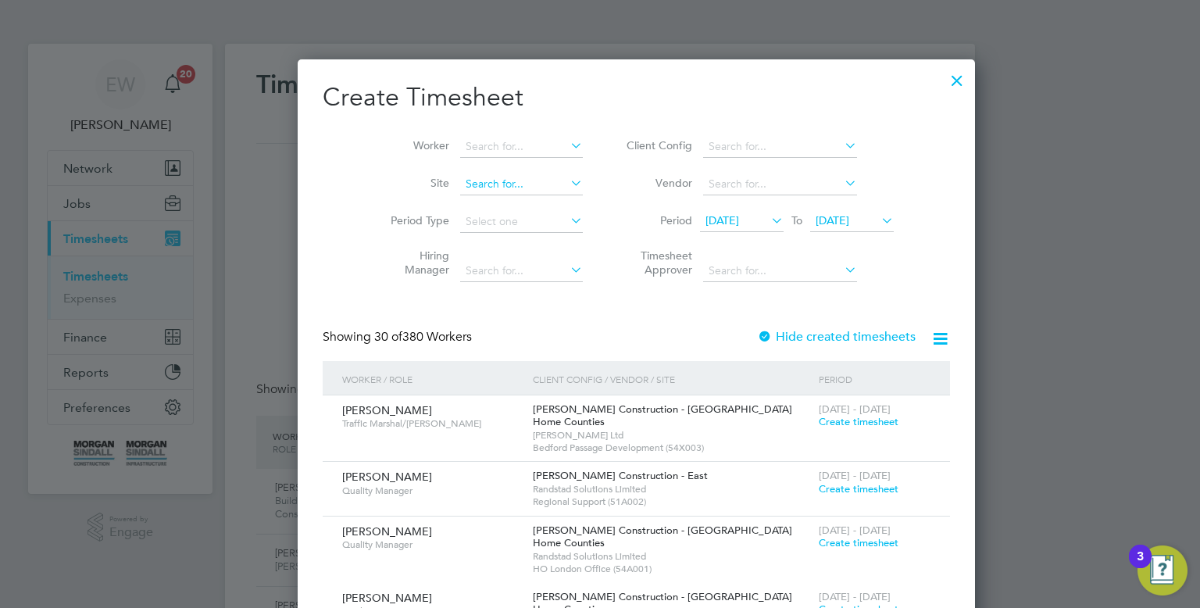
scroll to position [2746, 605]
click at [460, 191] on input at bounding box center [521, 184] width 123 height 22
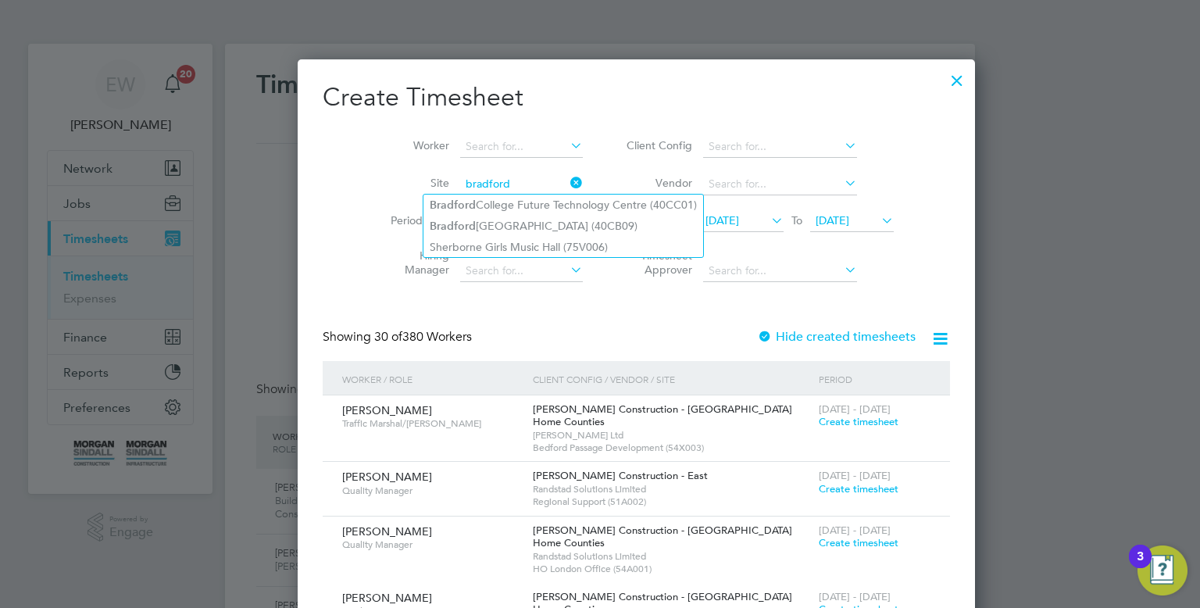
type input "bradford"
click at [943, 79] on div at bounding box center [957, 76] width 28 height 28
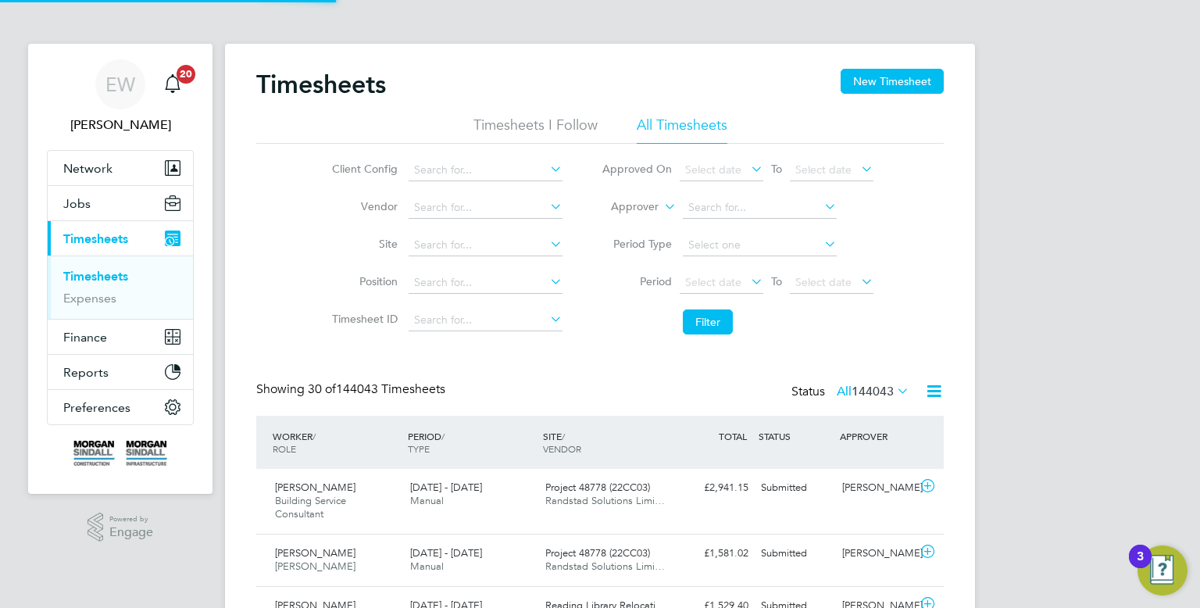
scroll to position [39, 136]
click at [107, 98] on div "EW" at bounding box center [120, 84] width 50 height 50
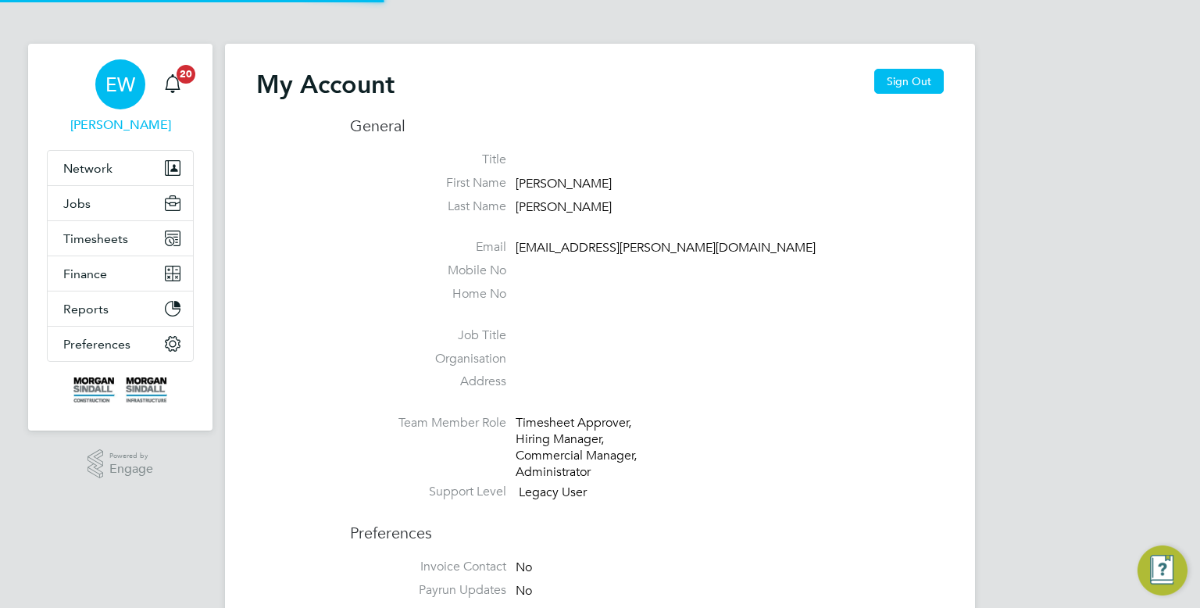
type input "Labourdeskmslv@randstadcpe.com"
click at [904, 95] on div "My Account Sign Out" at bounding box center [599, 92] width 687 height 47
click at [909, 88] on button "Sign Out" at bounding box center [909, 81] width 70 height 25
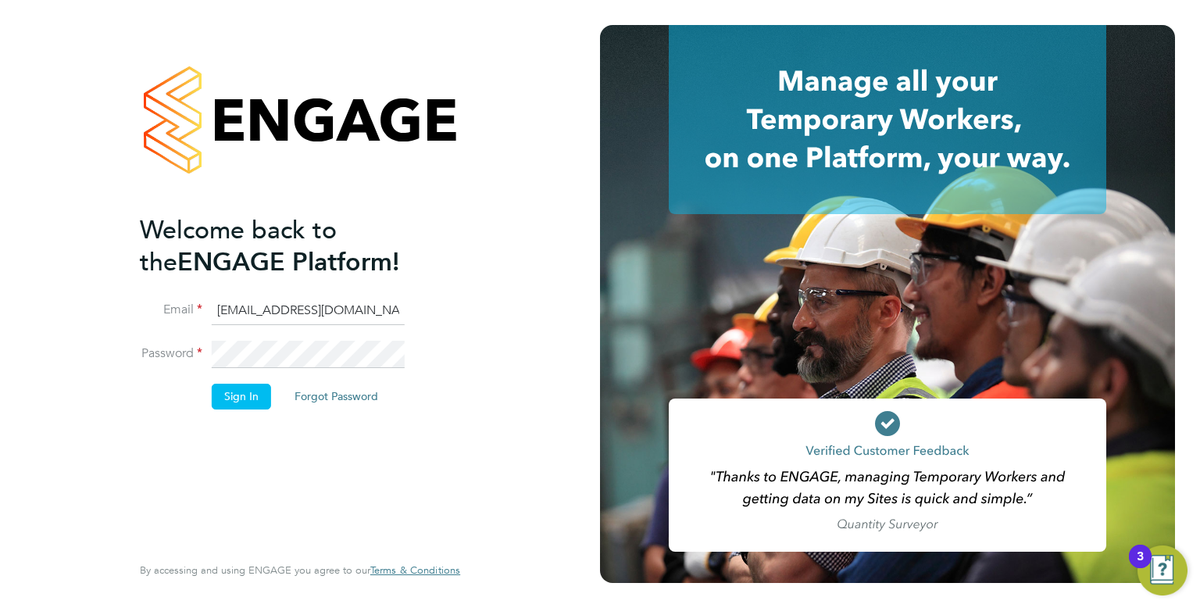
click at [398, 294] on ng-template "Welcome back to the ENGAGE Platform! Email Labourdeskmslv@randstadcpe.com Passw…" at bounding box center [292, 319] width 305 height 211
click at [375, 305] on input "Labourdeskmslv@randstadcpe.com" at bounding box center [308, 311] width 193 height 28
type input "cscportals@randstadcpe.com"
click at [213, 385] on button "Sign In" at bounding box center [241, 396] width 59 height 25
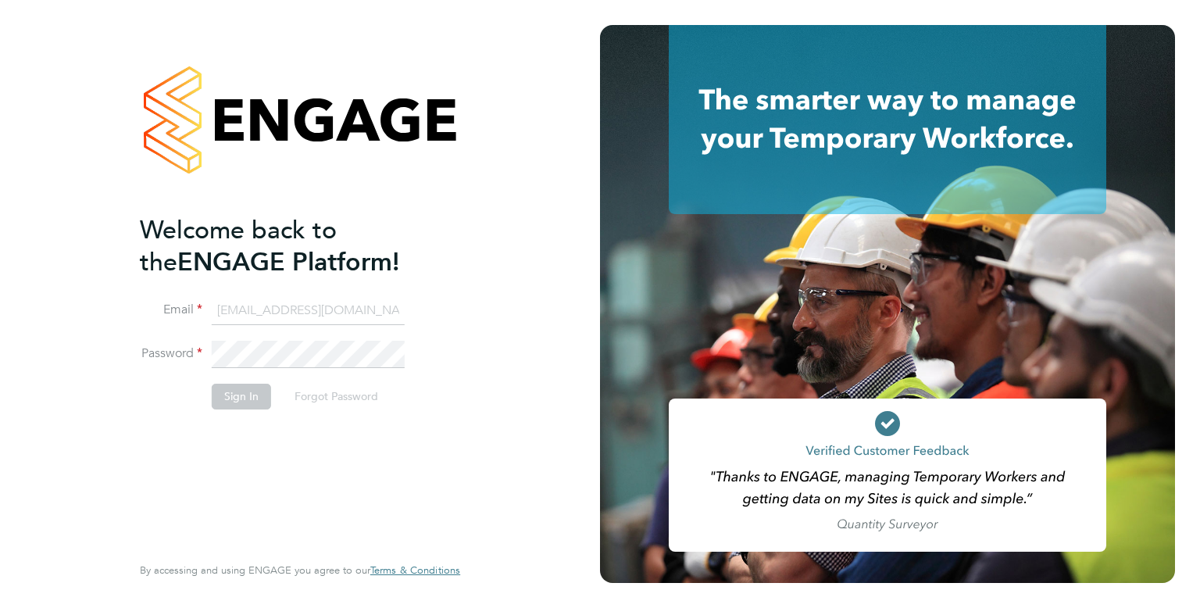
click at [259, 399] on button "Sign In" at bounding box center [241, 396] width 59 height 25
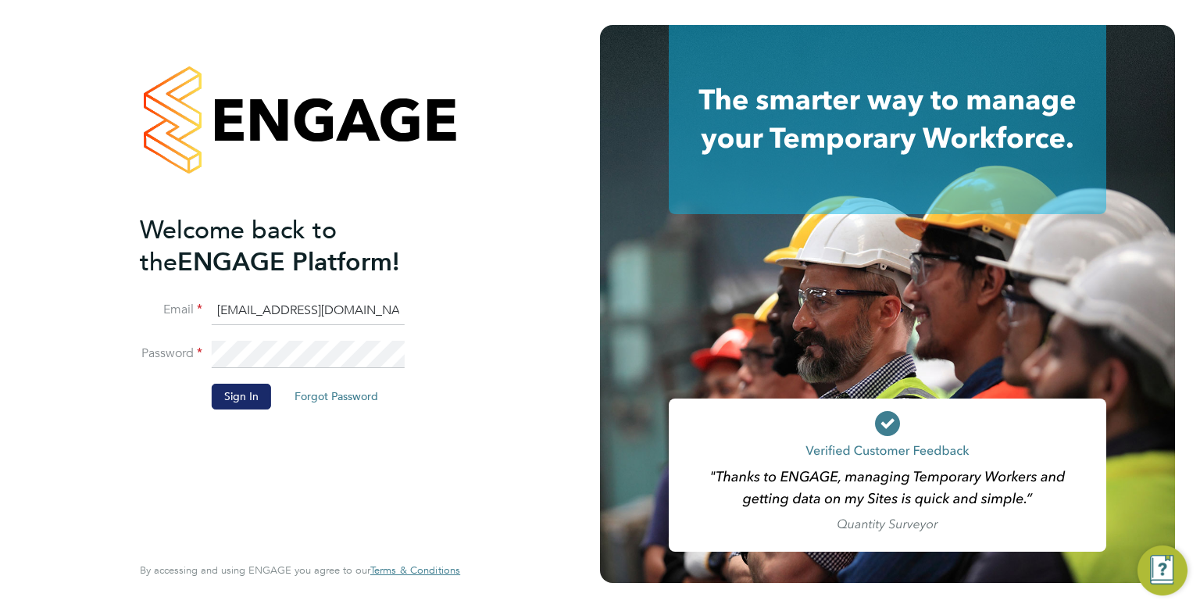
click at [248, 397] on button "Sign In" at bounding box center [241, 396] width 59 height 25
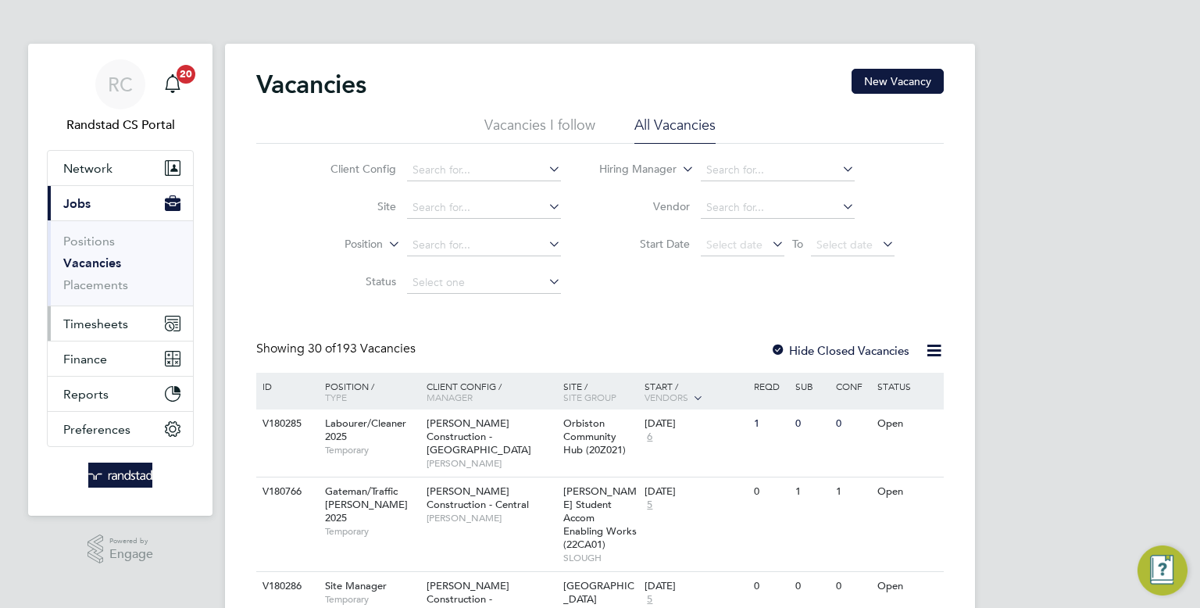
click at [112, 330] on span "Timesheets" at bounding box center [95, 323] width 65 height 15
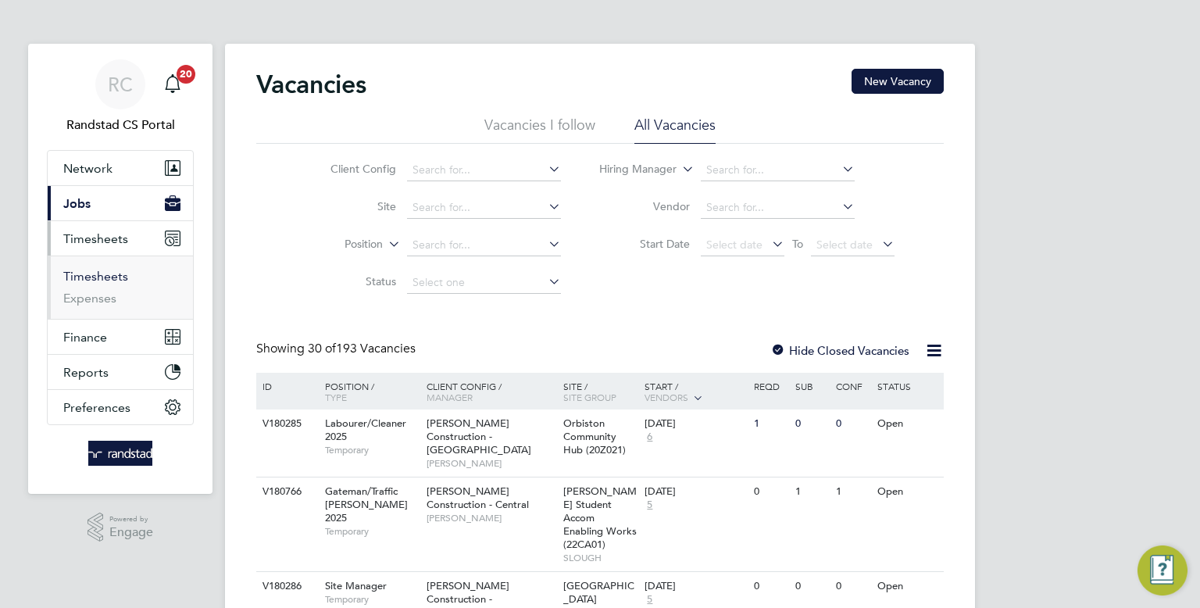
click at [106, 273] on link "Timesheets" at bounding box center [95, 276] width 65 height 15
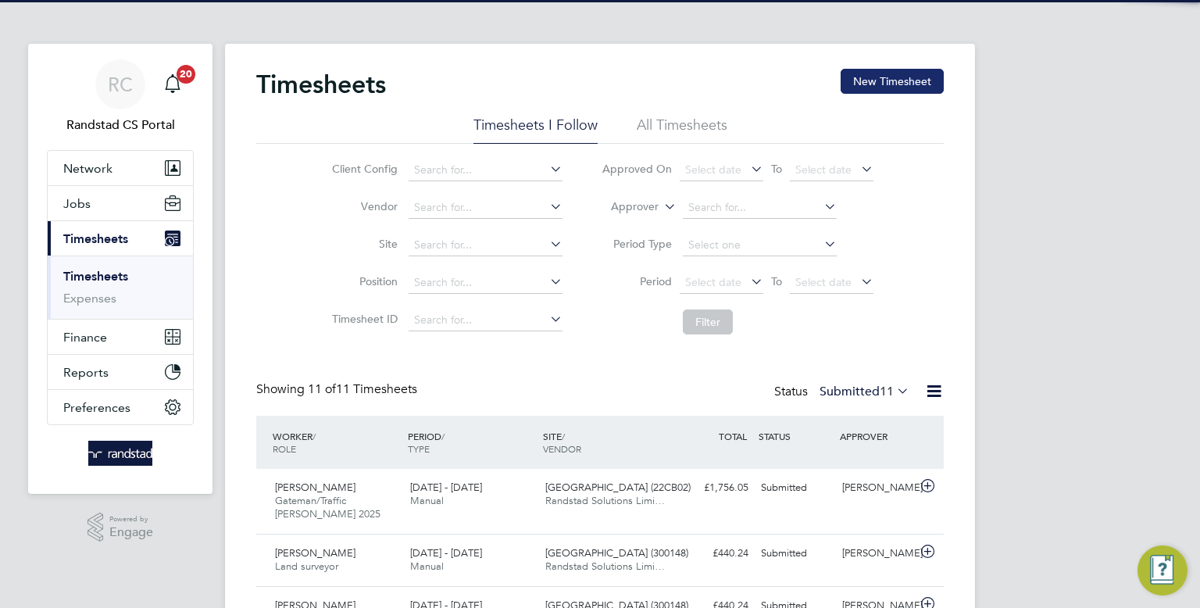
click at [857, 80] on button "New Timesheet" at bounding box center [892, 81] width 103 height 25
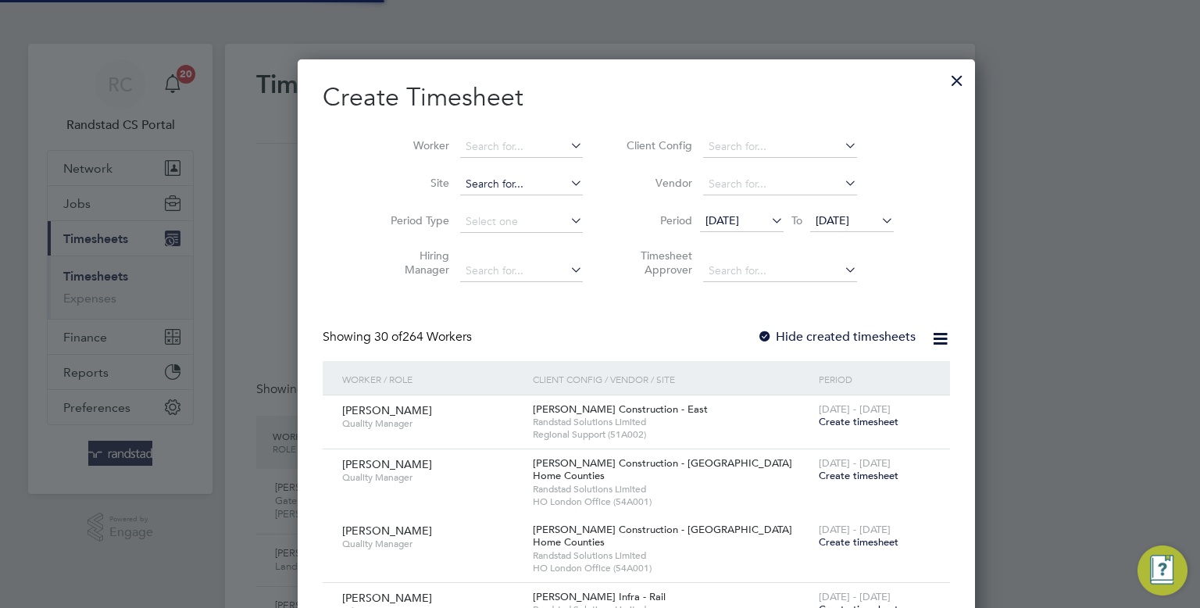
click at [460, 189] on input at bounding box center [521, 184] width 123 height 22
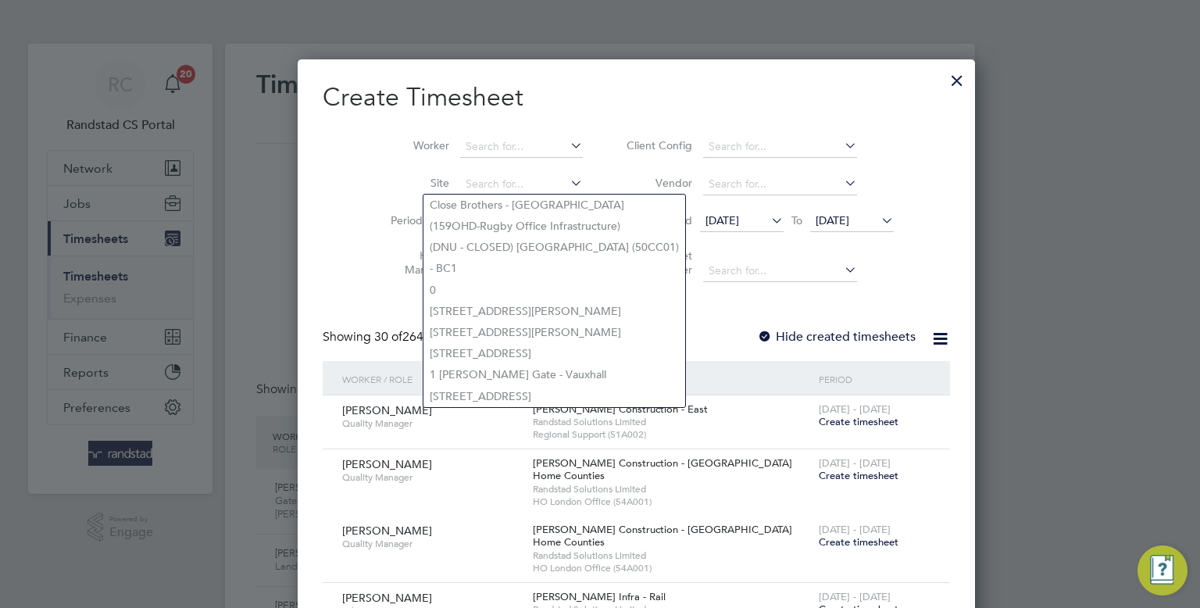
click at [444, 159] on li "Worker" at bounding box center [480, 146] width 243 height 37
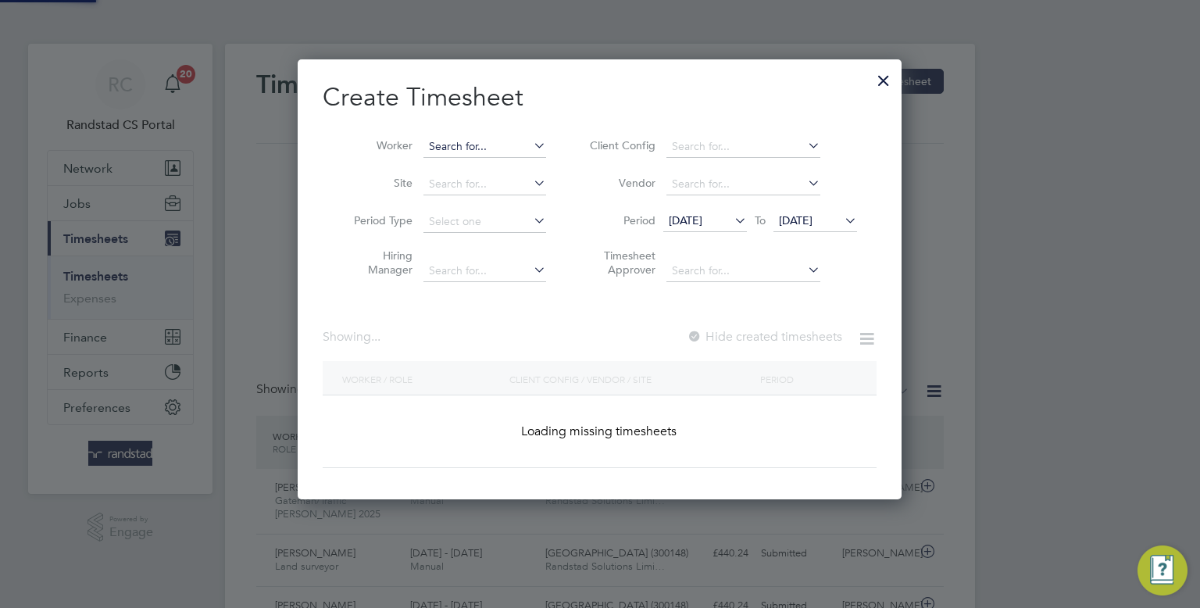
click at [434, 146] on input at bounding box center [484, 147] width 123 height 22
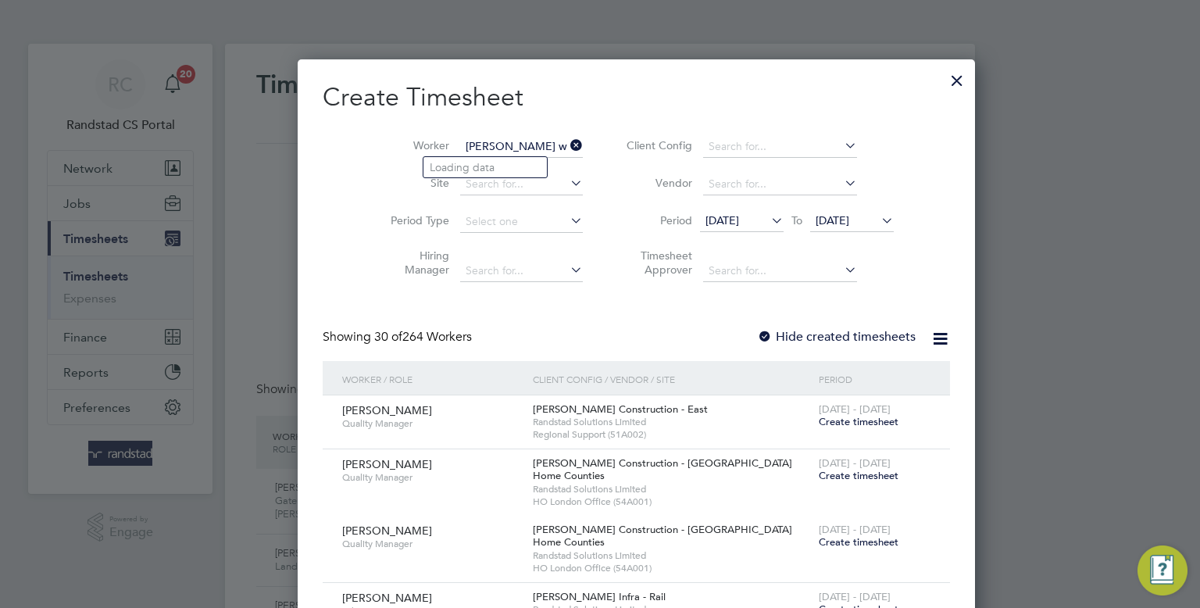
type input "craig ward"
drag, startPoint x: 493, startPoint y: 143, endPoint x: 366, endPoint y: 143, distance: 127.3
click at [366, 143] on li "Worker craig ward" at bounding box center [480, 146] width 243 height 37
type input "mark lamb"
click at [768, 225] on icon at bounding box center [768, 220] width 0 height 22
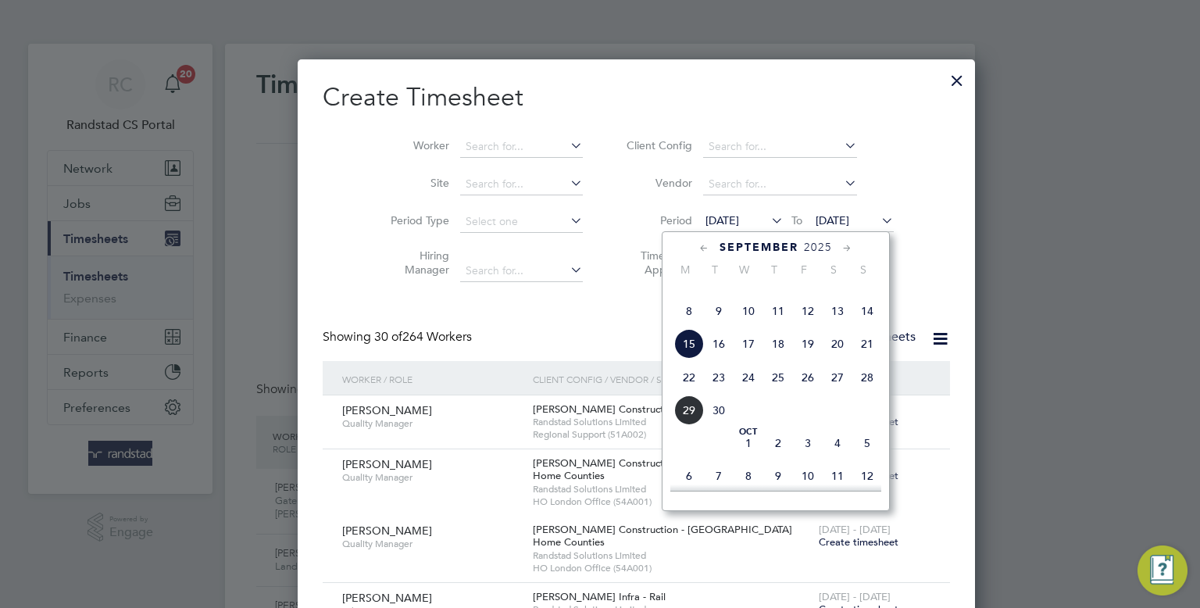
click at [687, 392] on span "22" at bounding box center [689, 377] width 30 height 30
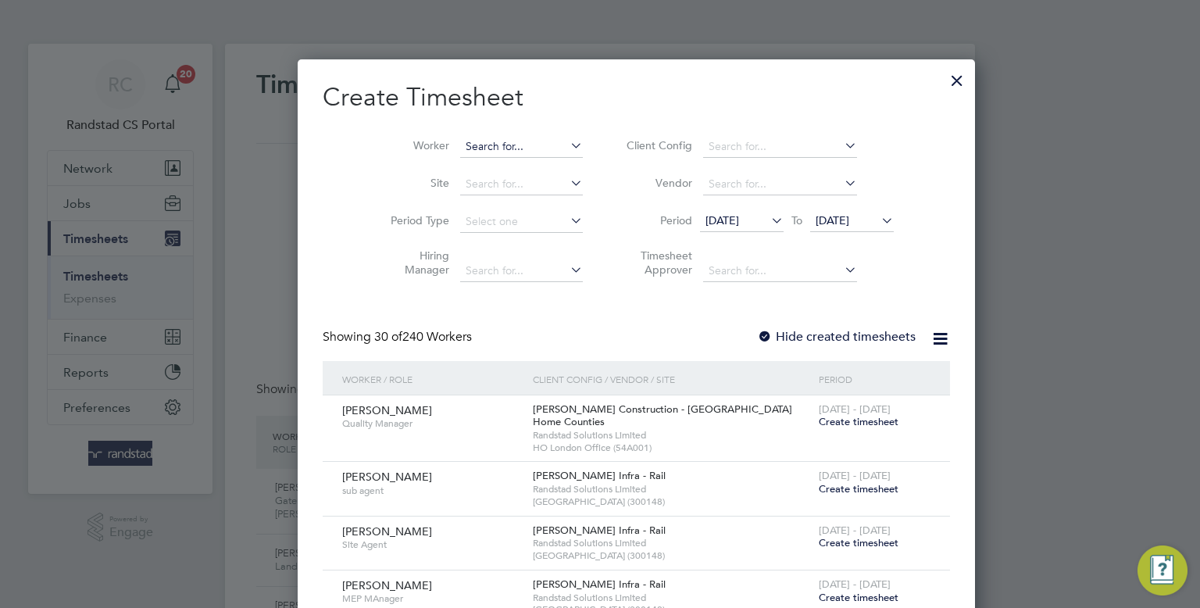
click at [498, 151] on input at bounding box center [521, 147] width 123 height 22
type input "mark lamb"
click at [943, 83] on div at bounding box center [957, 76] width 28 height 28
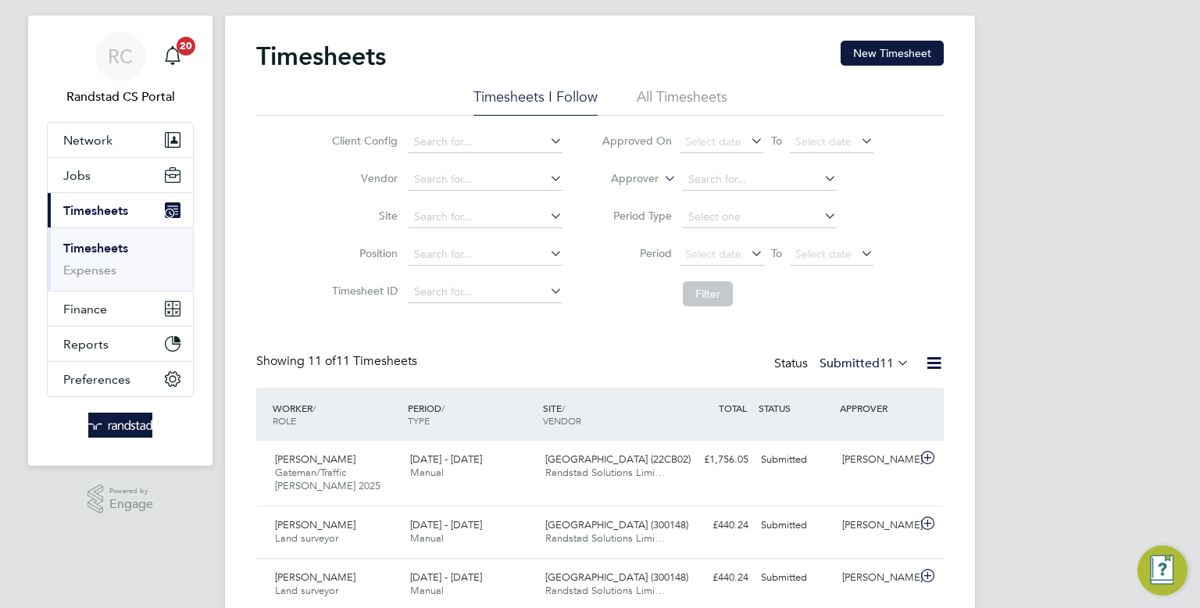
scroll to position [30, 0]
click at [617, 321] on div "Timesheets New Timesheet Timesheets I Follow All Timesheets Client Config Vendo…" at bounding box center [599, 532] width 687 height 987
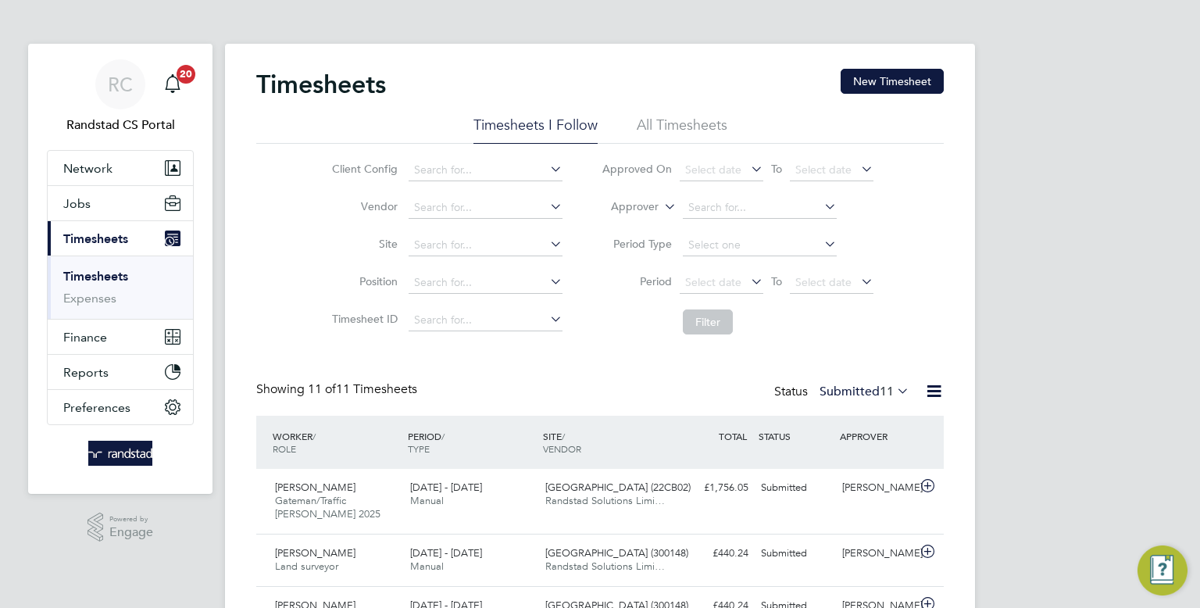
click at [856, 307] on li "Filter" at bounding box center [737, 322] width 311 height 41
click at [651, 74] on div "Timesheets New Timesheet" at bounding box center [599, 92] width 687 height 47
click at [501, 236] on input at bounding box center [486, 245] width 154 height 22
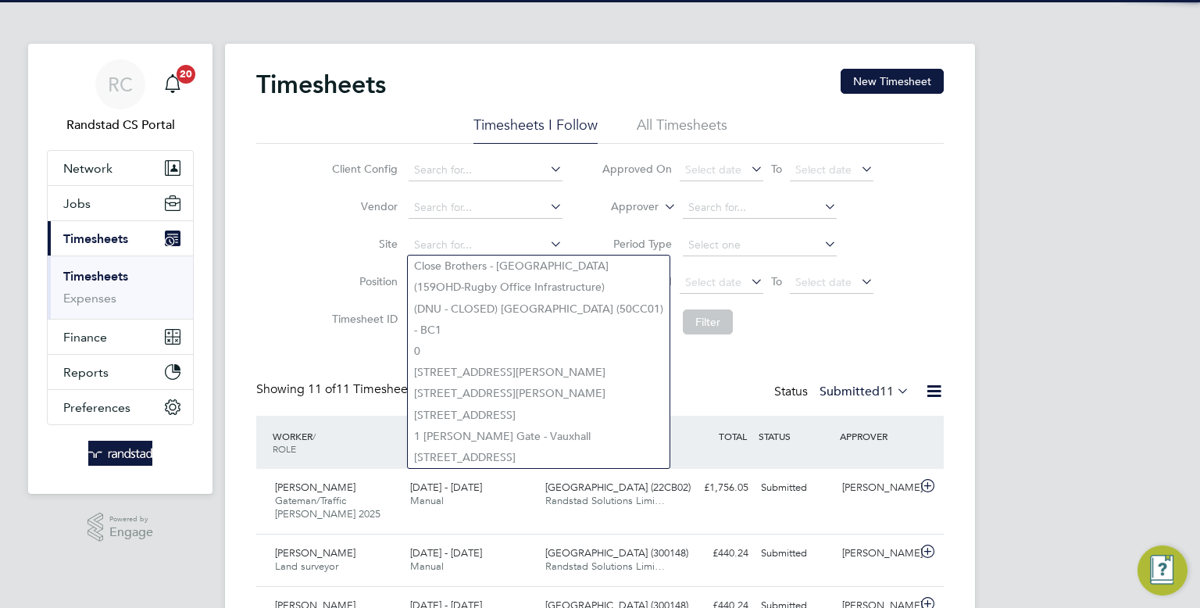
click at [511, 69] on div "Timesheets New Timesheet" at bounding box center [599, 92] width 687 height 47
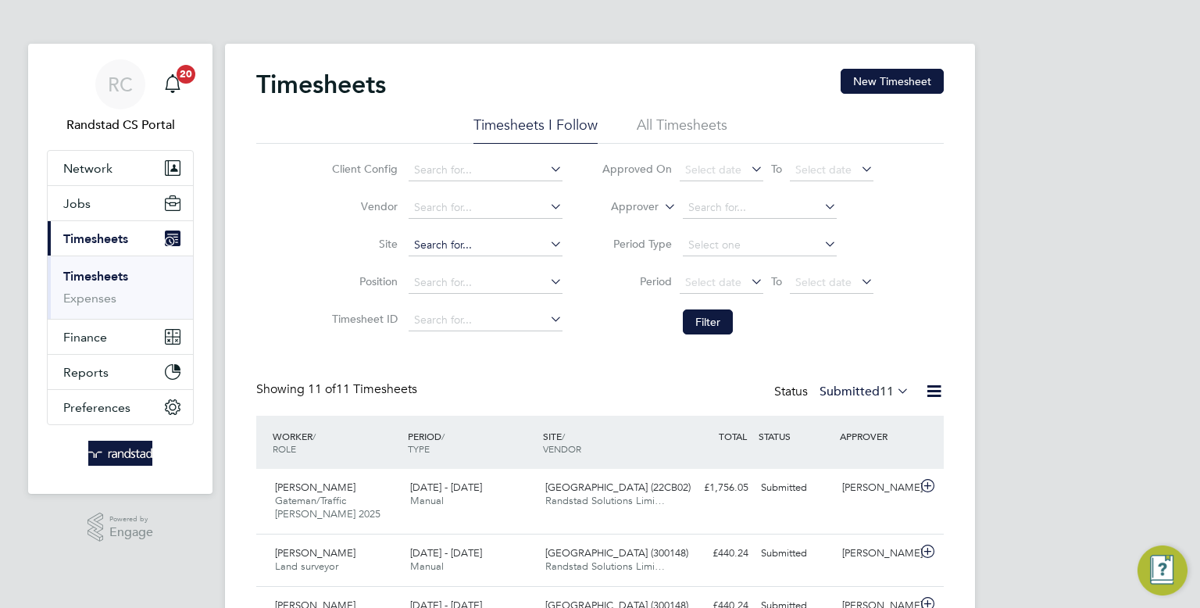
click at [528, 248] on input at bounding box center [486, 245] width 154 height 22
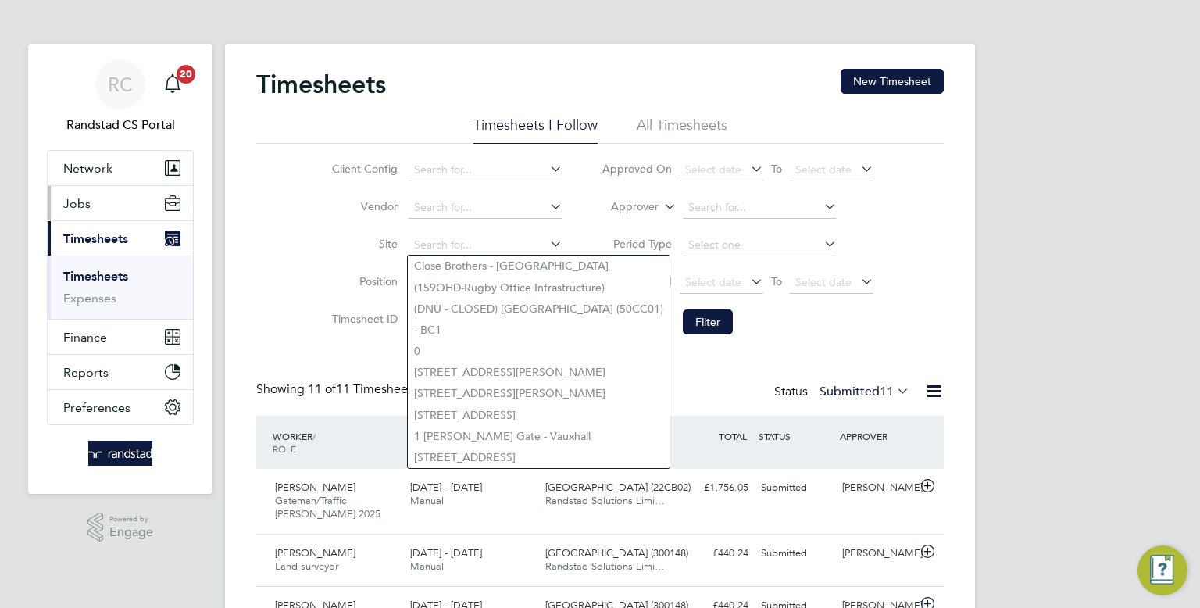
click at [104, 214] on button "Jobs" at bounding box center [120, 203] width 145 height 34
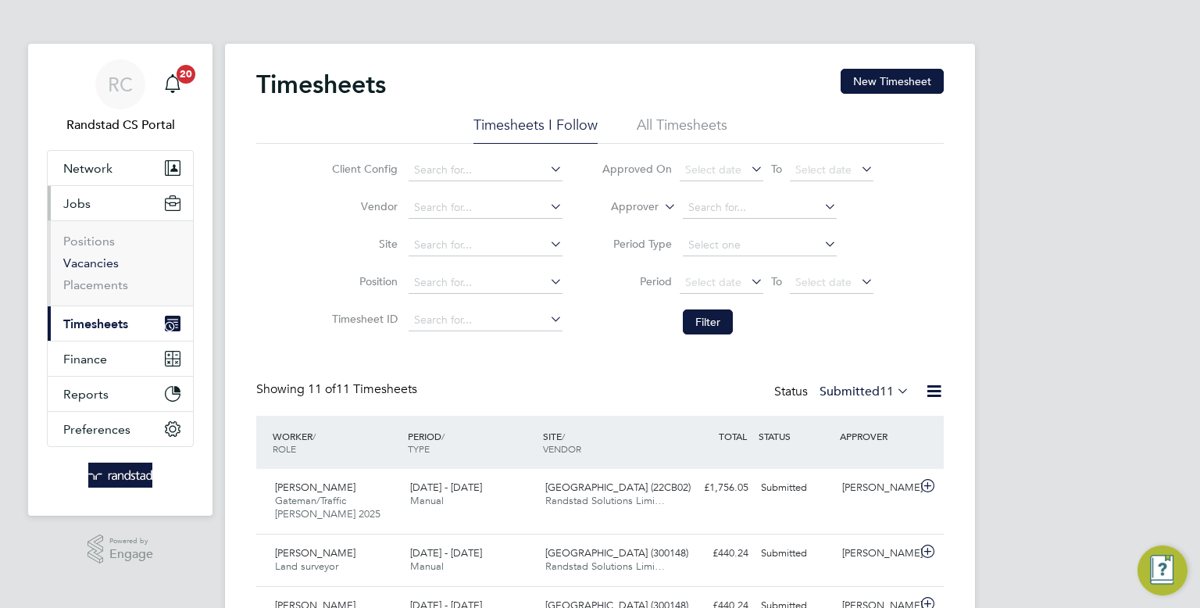
click at [96, 262] on link "Vacancies" at bounding box center [90, 262] width 55 height 15
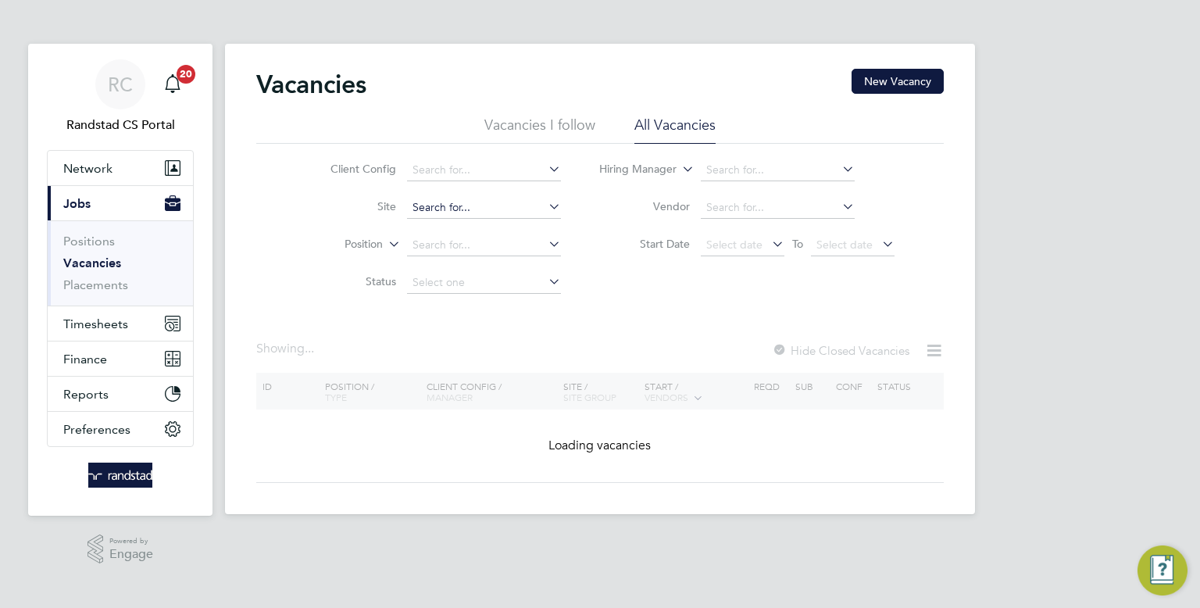
click at [505, 206] on input at bounding box center [484, 208] width 154 height 22
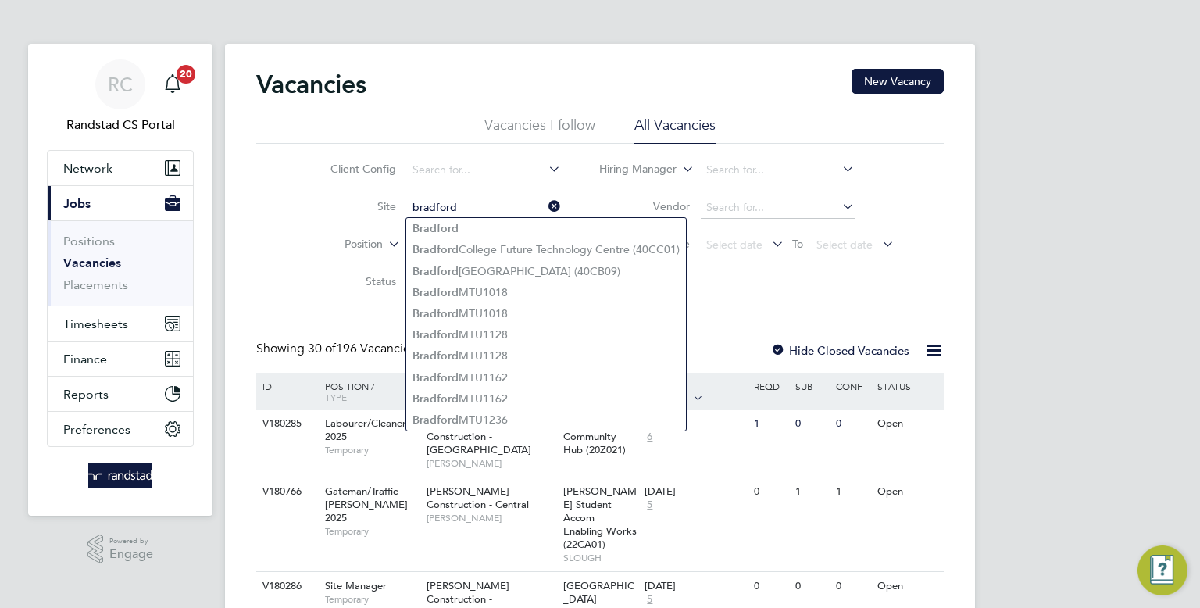
type input "bradford"
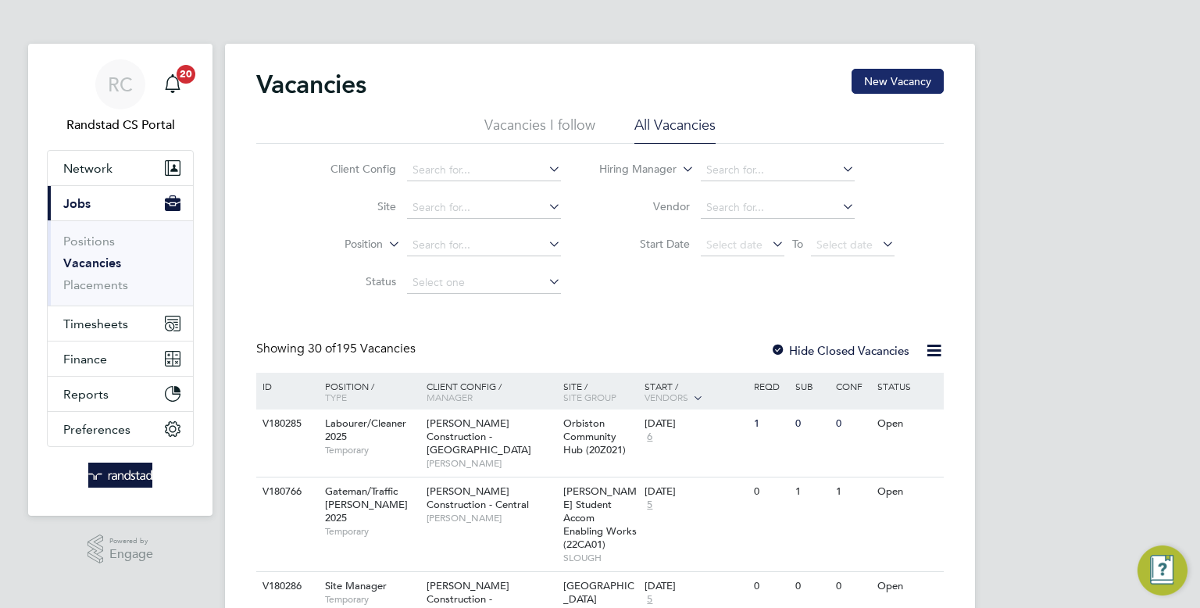
click at [897, 86] on button "New Vacancy" at bounding box center [897, 81] width 92 height 25
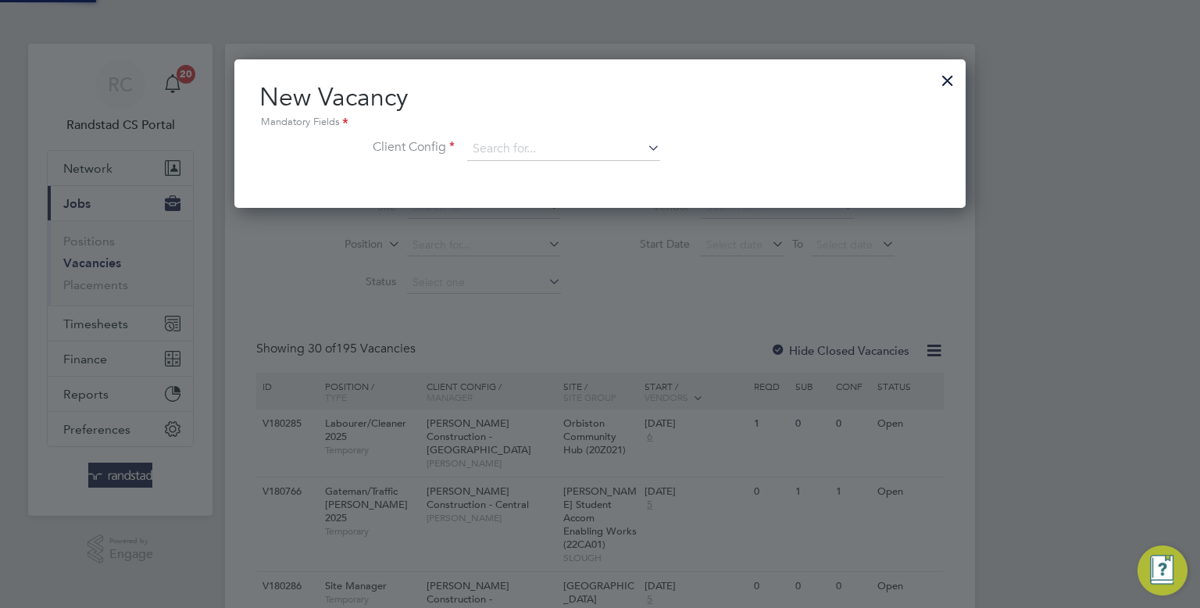
scroll to position [148, 732]
click at [496, 150] on input at bounding box center [563, 148] width 193 height 23
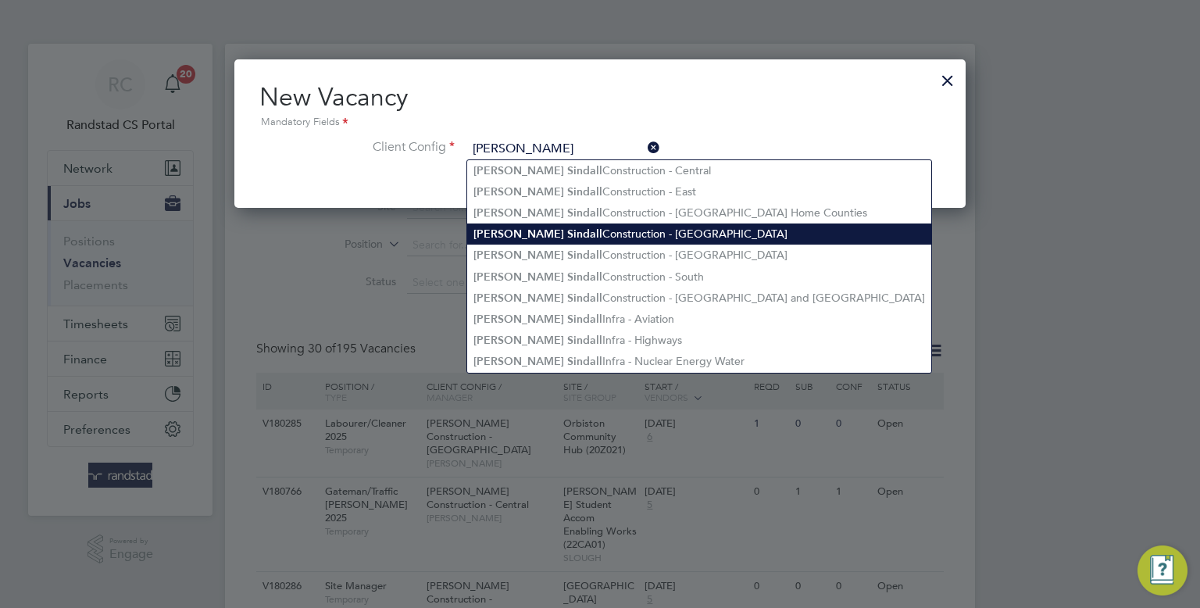
click at [579, 234] on li "[PERSON_NAME] Construction - [GEOGRAPHIC_DATA]" at bounding box center [699, 233] width 464 height 21
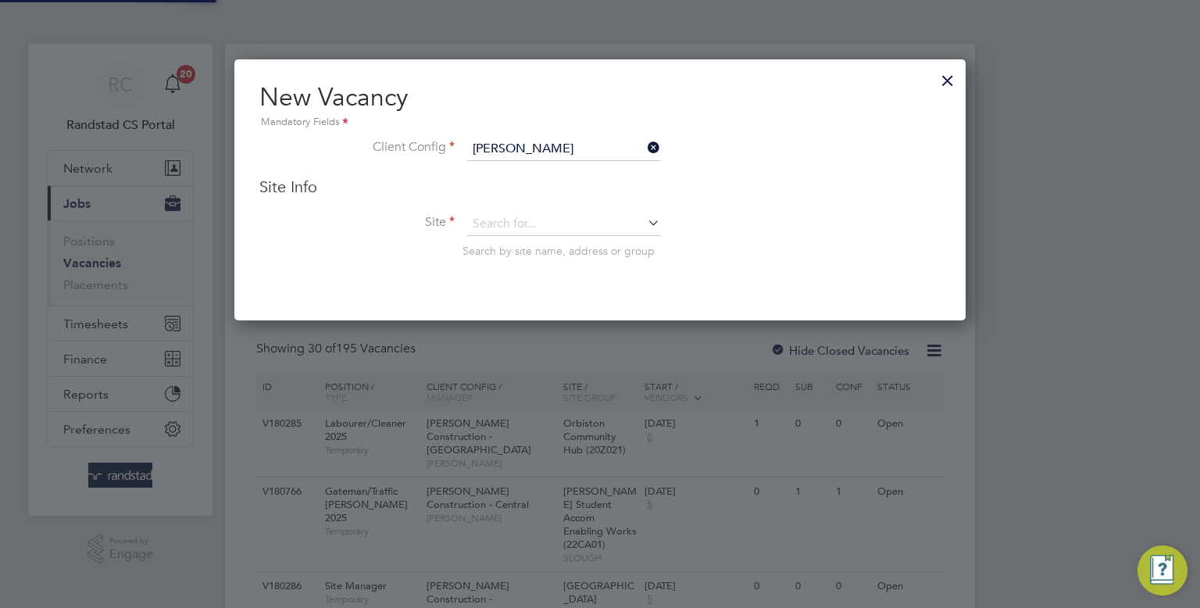
type input "[PERSON_NAME] Construction - [GEOGRAPHIC_DATA]"
click at [566, 230] on input at bounding box center [563, 223] width 193 height 23
type input "h"
click at [566, 223] on input "[PERSON_NAME]" at bounding box center [563, 223] width 193 height 23
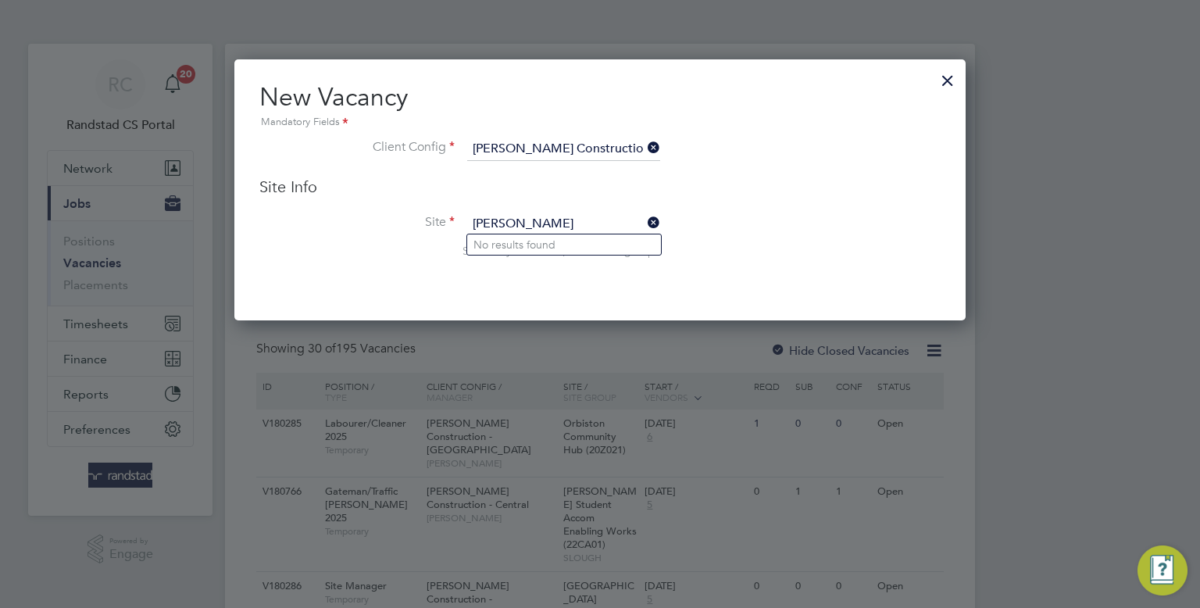
type input "bradford coll"
click at [567, 134] on div "New Vacancy Mandatory Fields Client Config Morgan Sindall Construction - North …" at bounding box center [599, 185] width 681 height 208
click at [567, 138] on input "Morgan Sindall Construction - North West" at bounding box center [563, 148] width 193 height 23
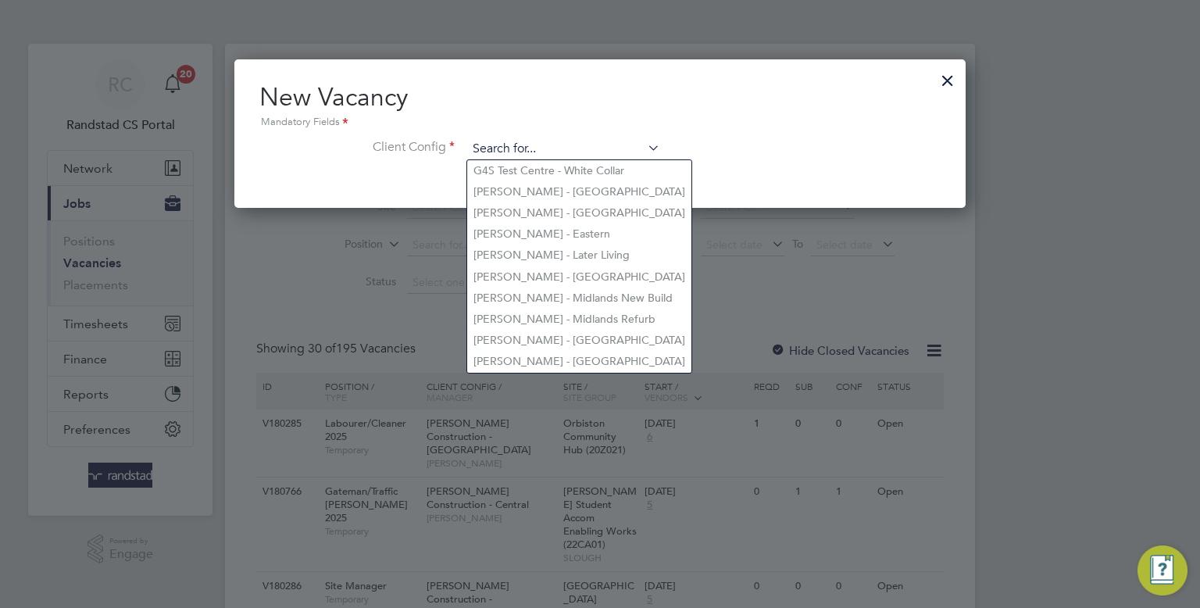
click at [584, 141] on input at bounding box center [563, 148] width 193 height 23
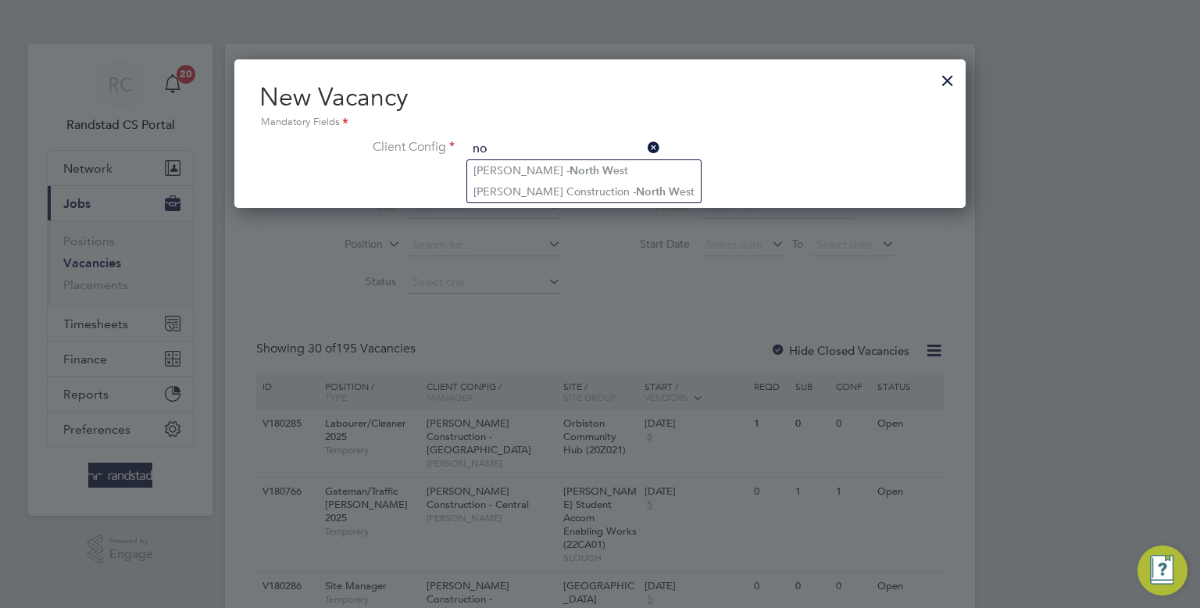
type input "n"
click at [594, 155] on input "morgan sindall yo" at bounding box center [563, 148] width 193 height 23
drag, startPoint x: 594, startPoint y: 153, endPoint x: 512, endPoint y: 152, distance: 82.8
click at [512, 152] on input "morgan sindall yo" at bounding box center [563, 148] width 193 height 23
type input "m"
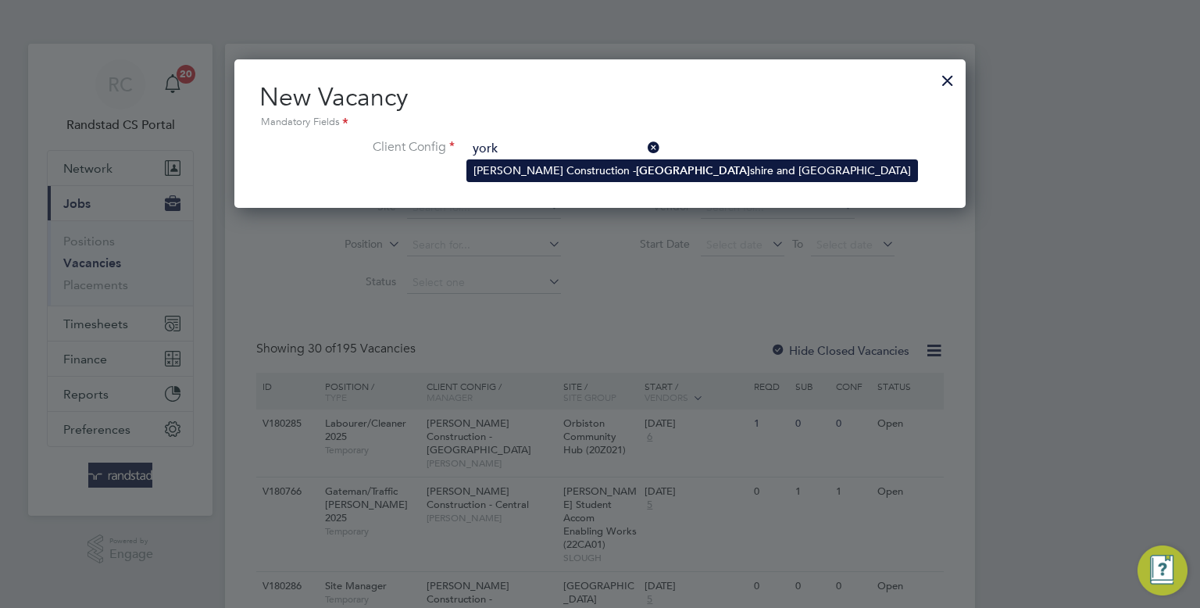
click at [593, 164] on li "Morgan Sindall Construction - York shire and North East" at bounding box center [692, 170] width 450 height 21
type input "[PERSON_NAME] Construction - [GEOGRAPHIC_DATA] and [GEOGRAPHIC_DATA]"
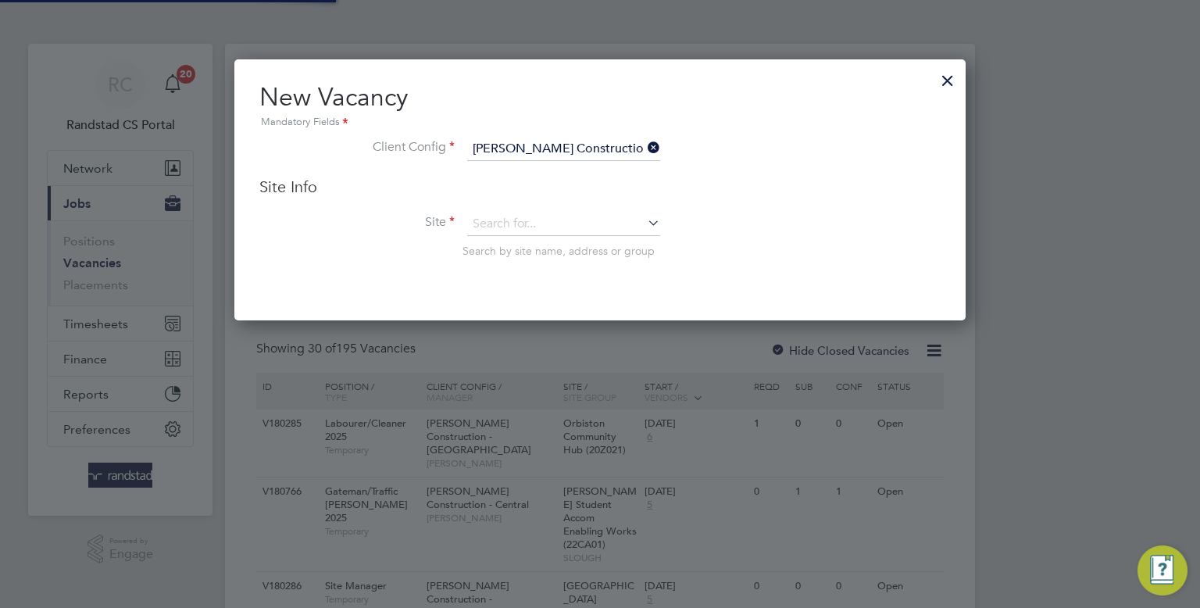
scroll to position [259, 732]
click at [573, 209] on div "Site Info Site Search by site name, address or group" at bounding box center [599, 233] width 681 height 112
click at [567, 214] on input at bounding box center [563, 223] width 193 height 23
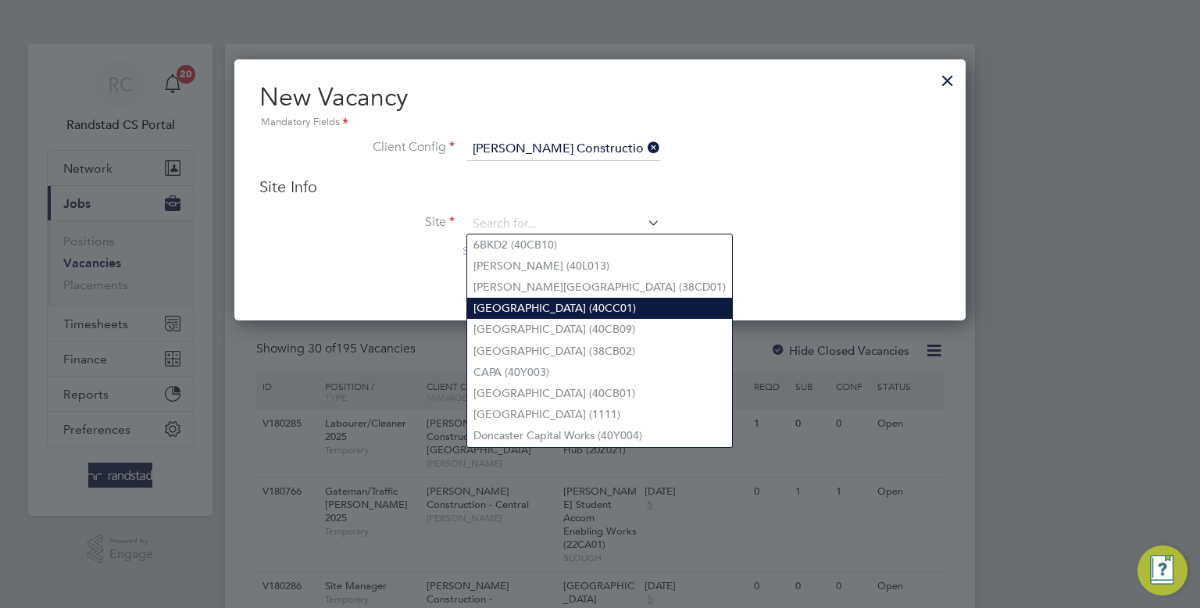
click at [573, 299] on li "[GEOGRAPHIC_DATA] (40CC01)" at bounding box center [599, 308] width 265 height 21
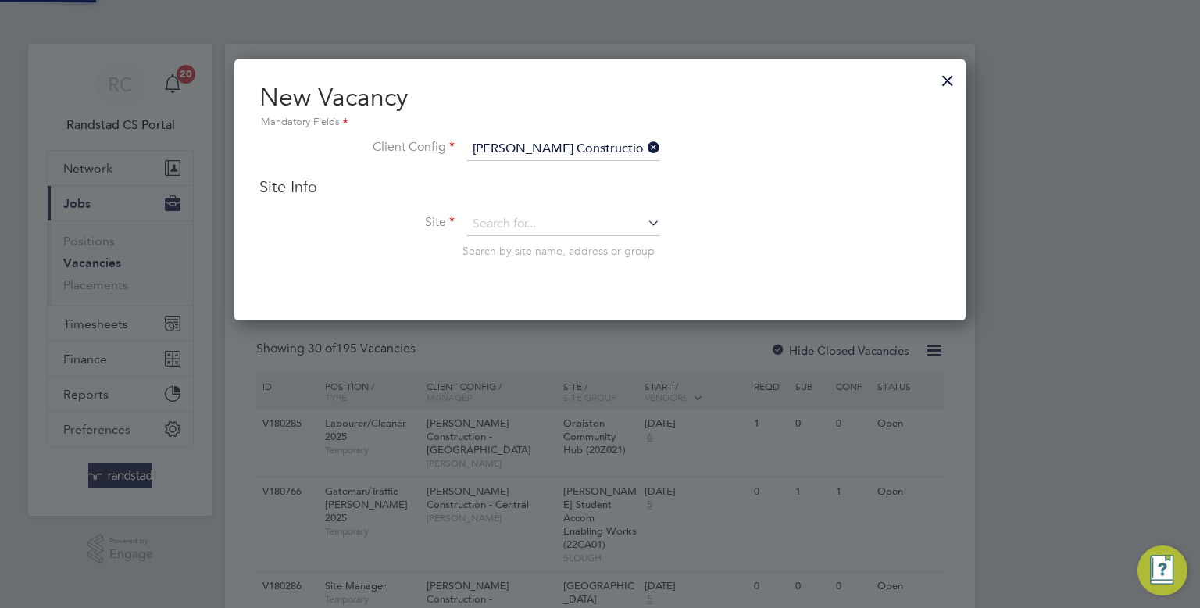
type input "[GEOGRAPHIC_DATA] (40CC01)"
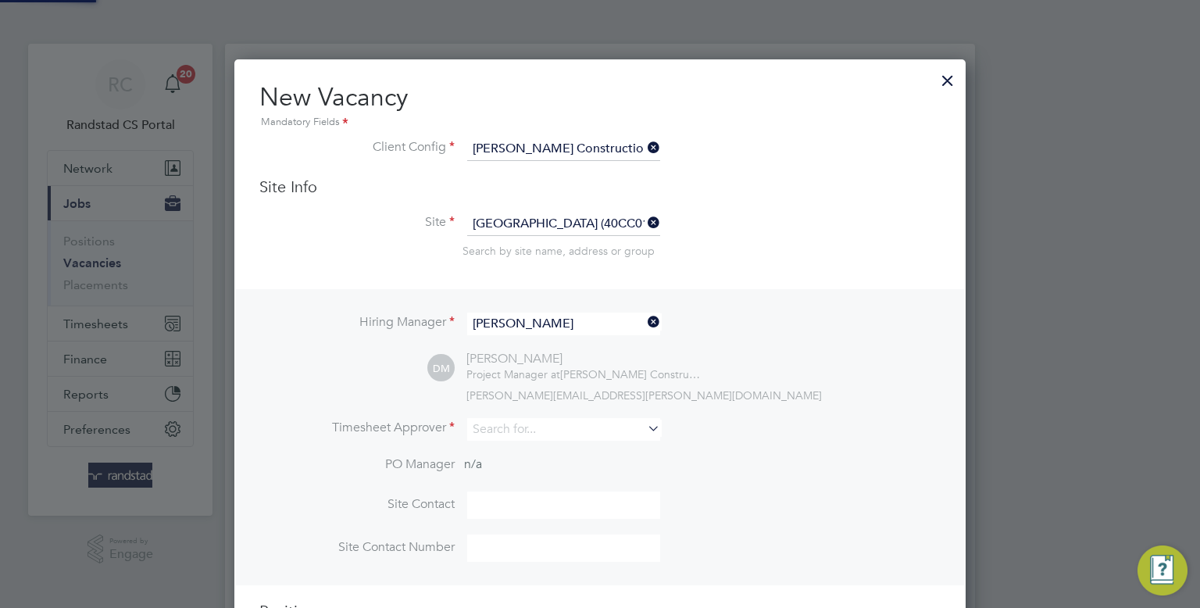
scroll to position [646, 732]
click at [531, 419] on input at bounding box center [563, 429] width 193 height 23
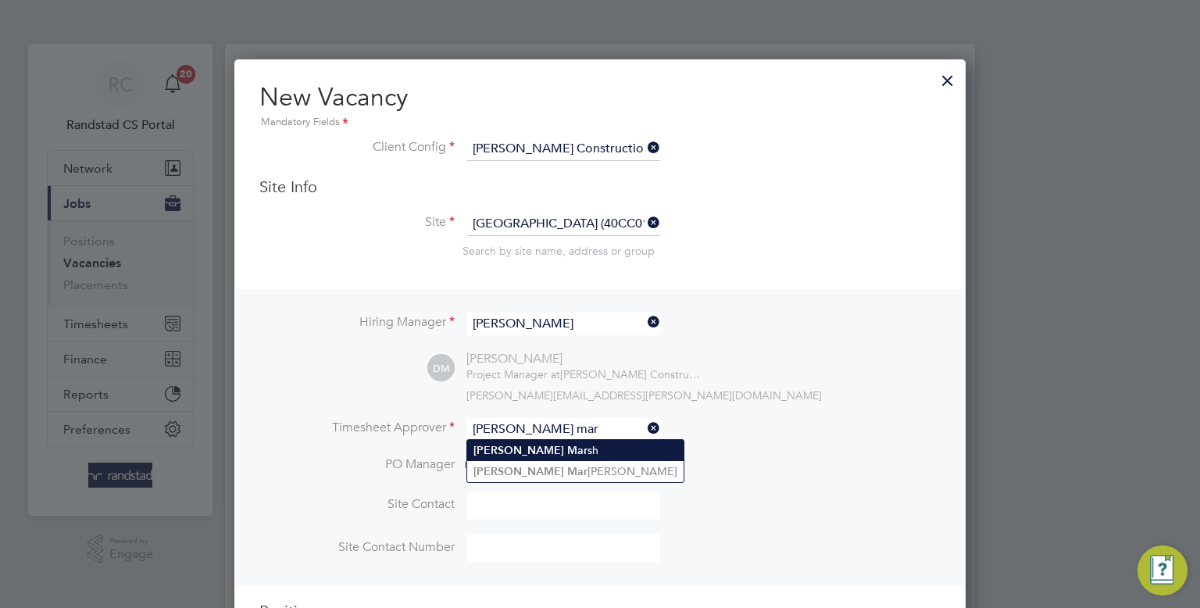
click at [541, 446] on li "Dan Mar sh" at bounding box center [575, 450] width 216 height 21
type input "[PERSON_NAME]"
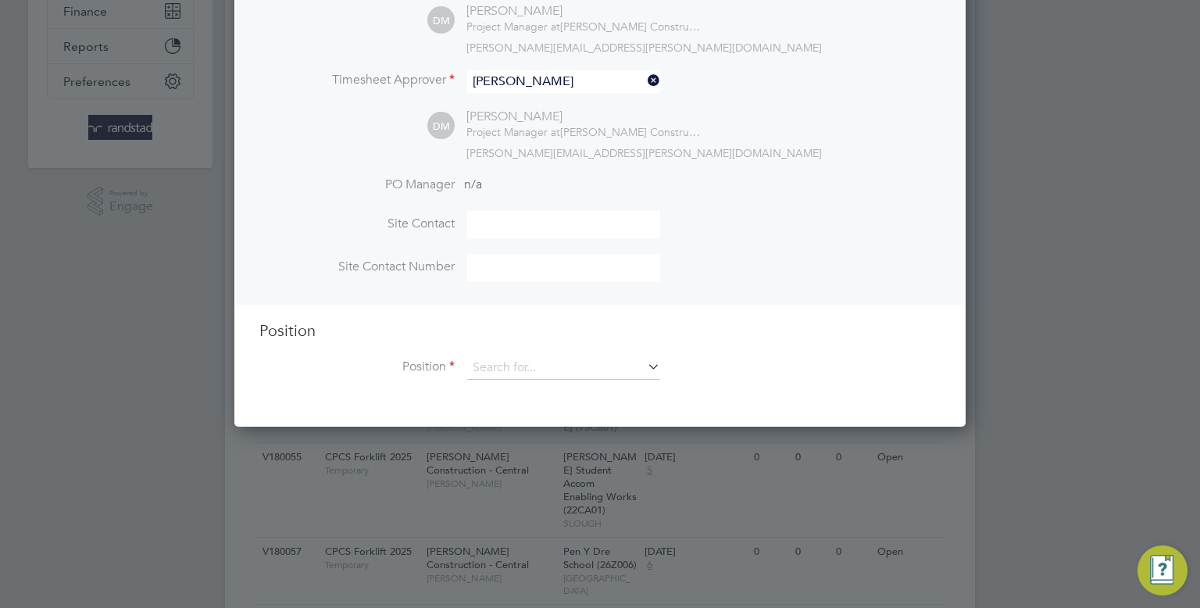
scroll to position [358, 0]
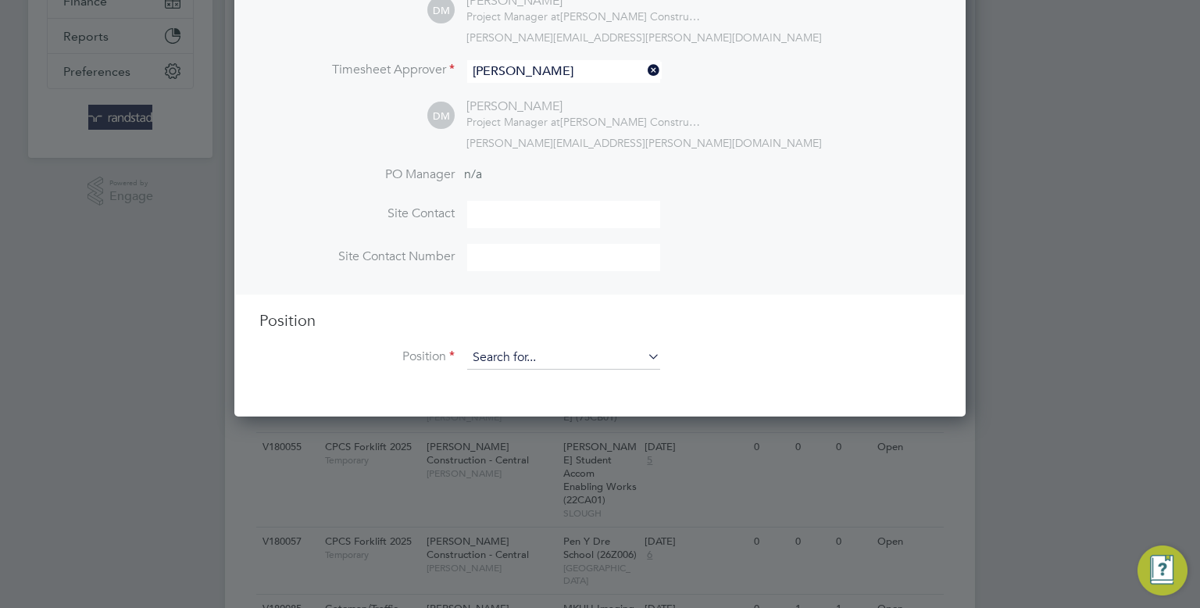
click at [551, 362] on input at bounding box center [563, 357] width 193 height 23
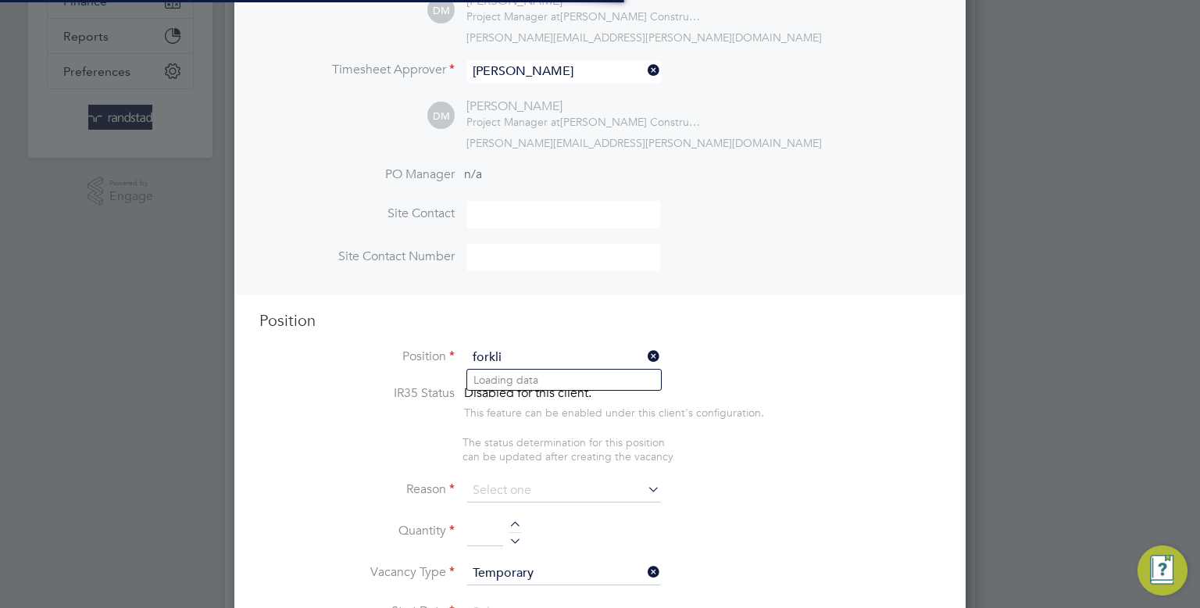
scroll to position [2203, 732]
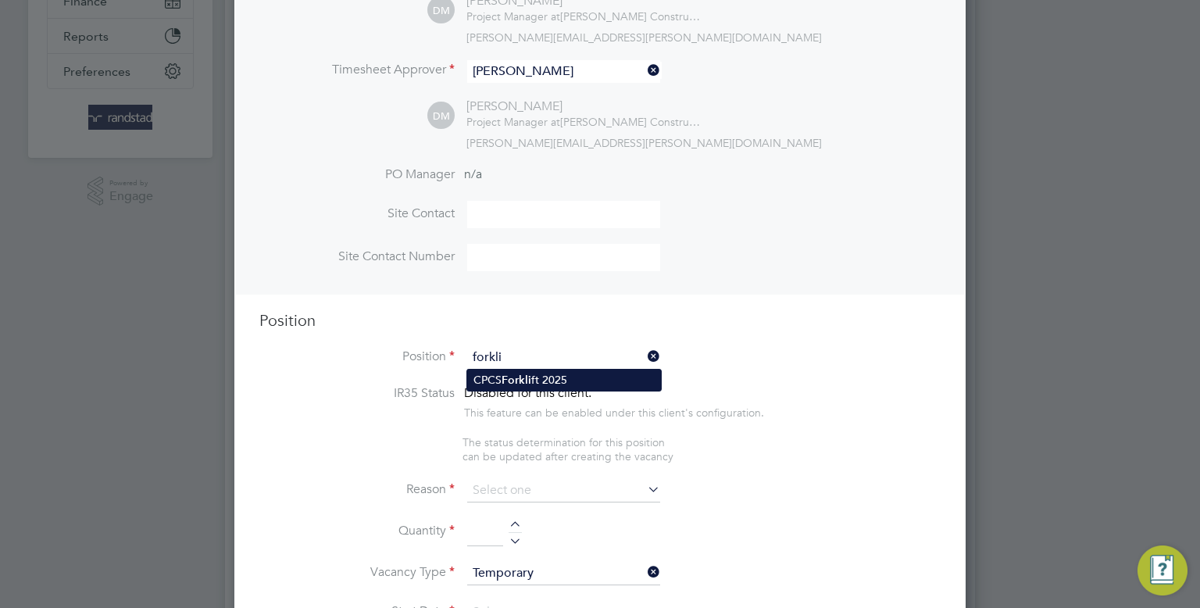
click at [562, 379] on li "CPCS Forkli ft 2025" at bounding box center [564, 379] width 194 height 21
type input "CPCS Forklift 2025"
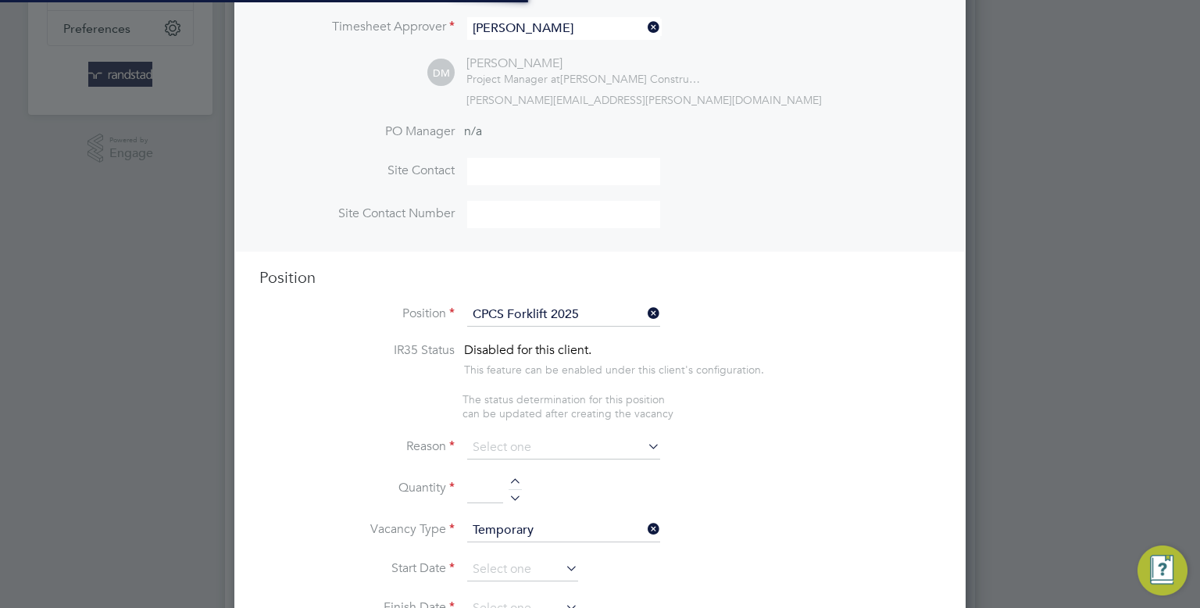
scroll to position [0, 0]
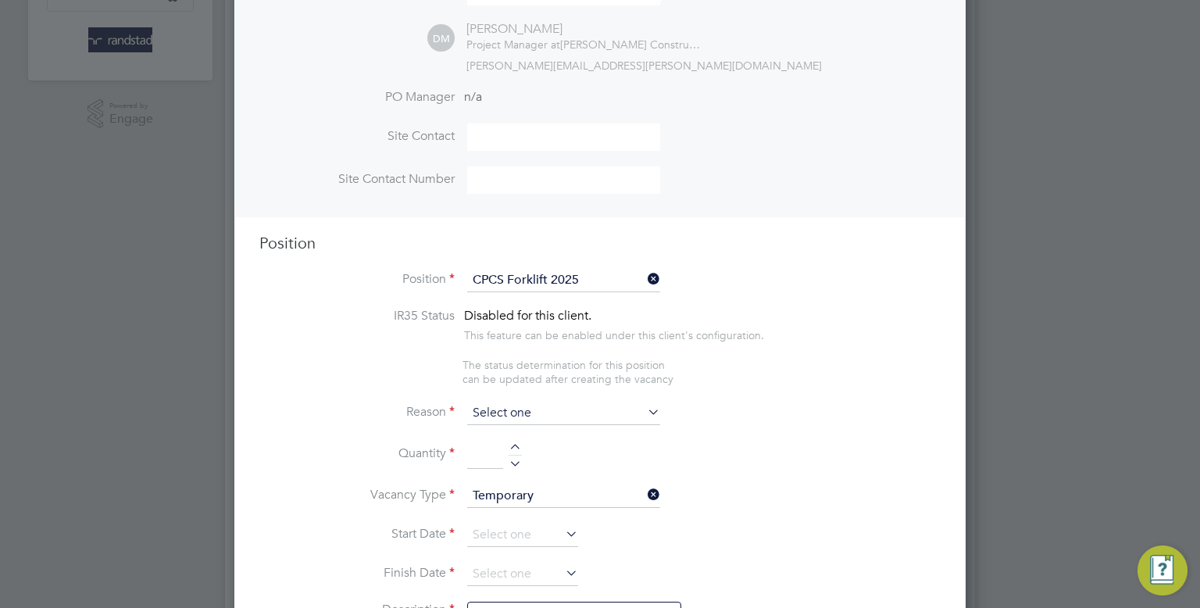
click at [506, 413] on input at bounding box center [563, 413] width 193 height 23
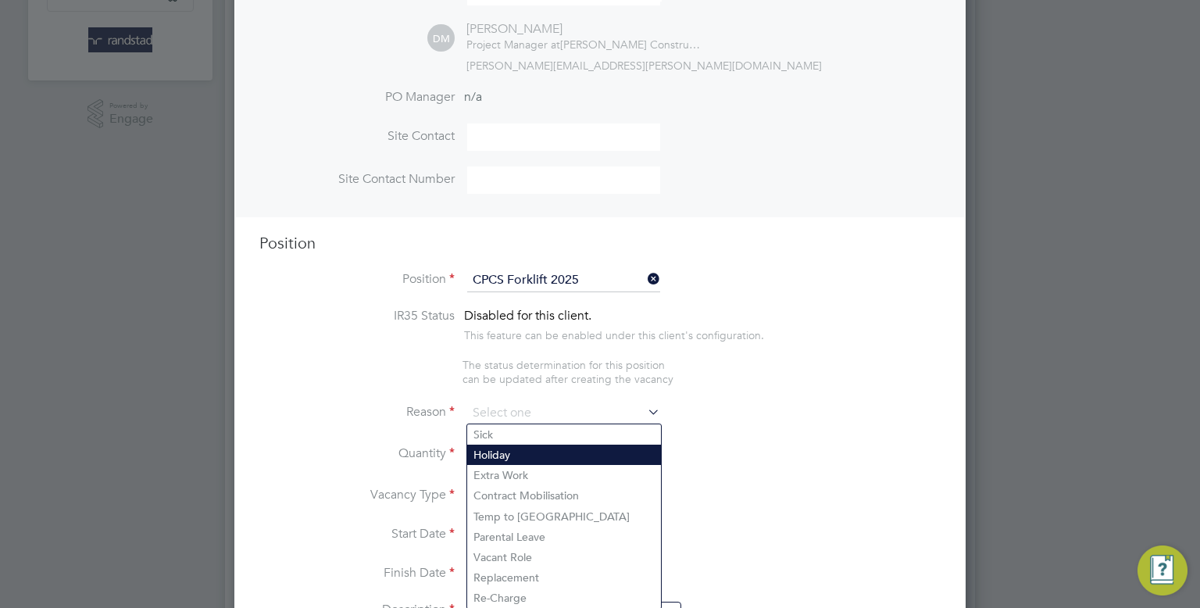
click at [509, 445] on li "Holiday" at bounding box center [564, 454] width 194 height 20
type input "Holiday"
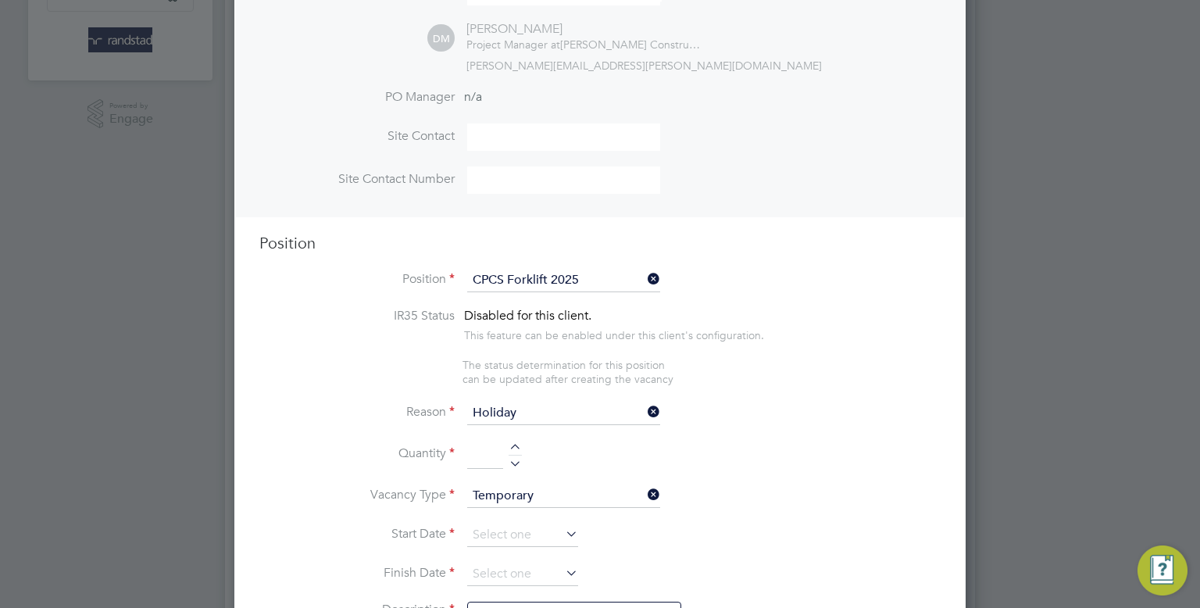
click at [490, 452] on input at bounding box center [485, 455] width 36 height 28
type input "1"
click at [504, 518] on li "Vacancy Type Temporary" at bounding box center [599, 503] width 681 height 39
click at [503, 527] on input at bounding box center [522, 534] width 111 height 23
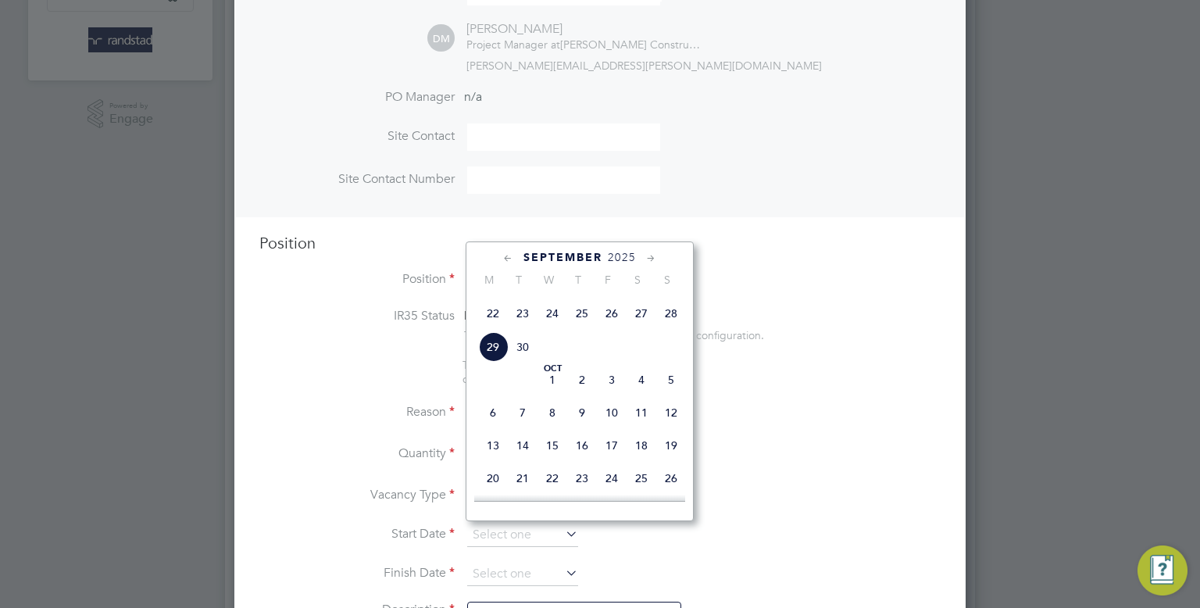
scroll to position [629, 0]
click at [502, 361] on span "29" at bounding box center [493, 346] width 30 height 30
type input "29 Sep 2025"
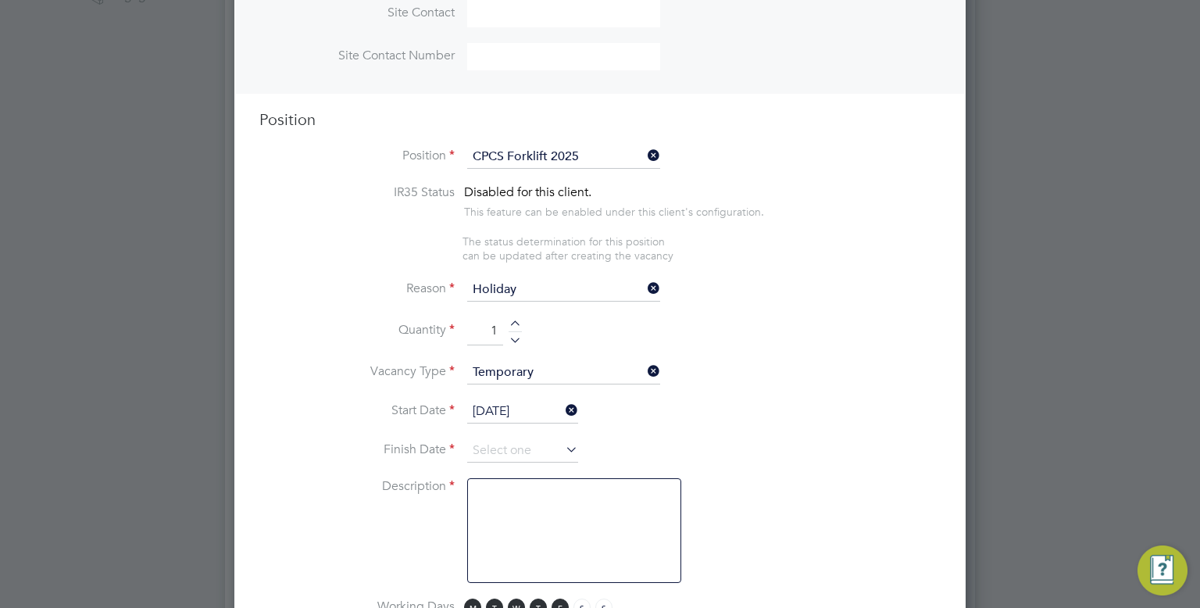
scroll to position [577, 0]
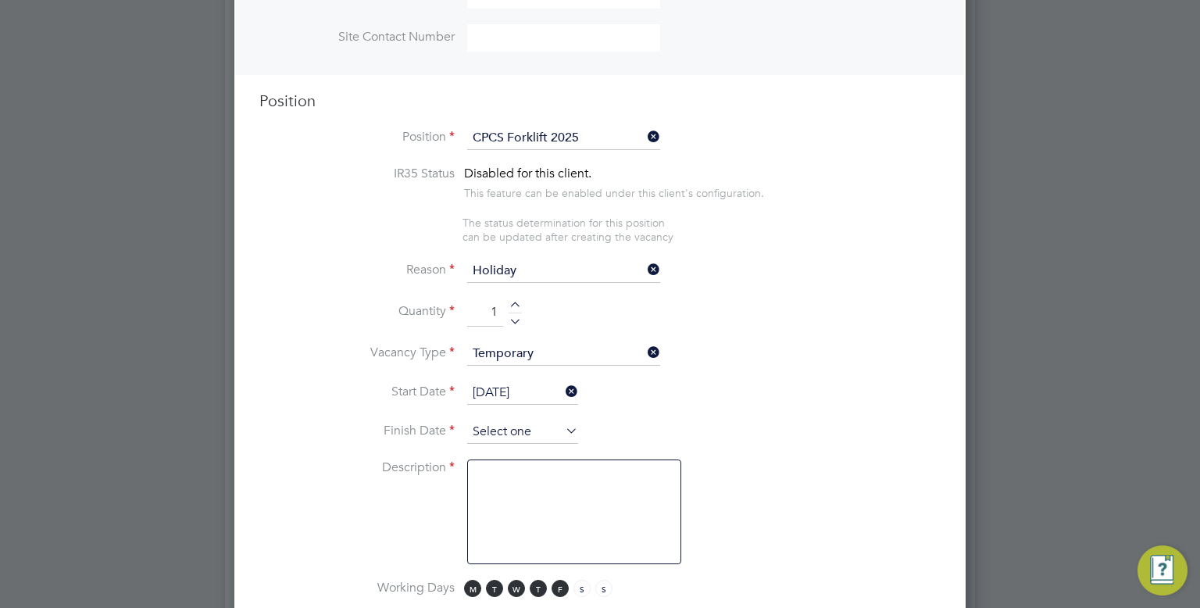
click at [533, 427] on input at bounding box center [522, 431] width 111 height 23
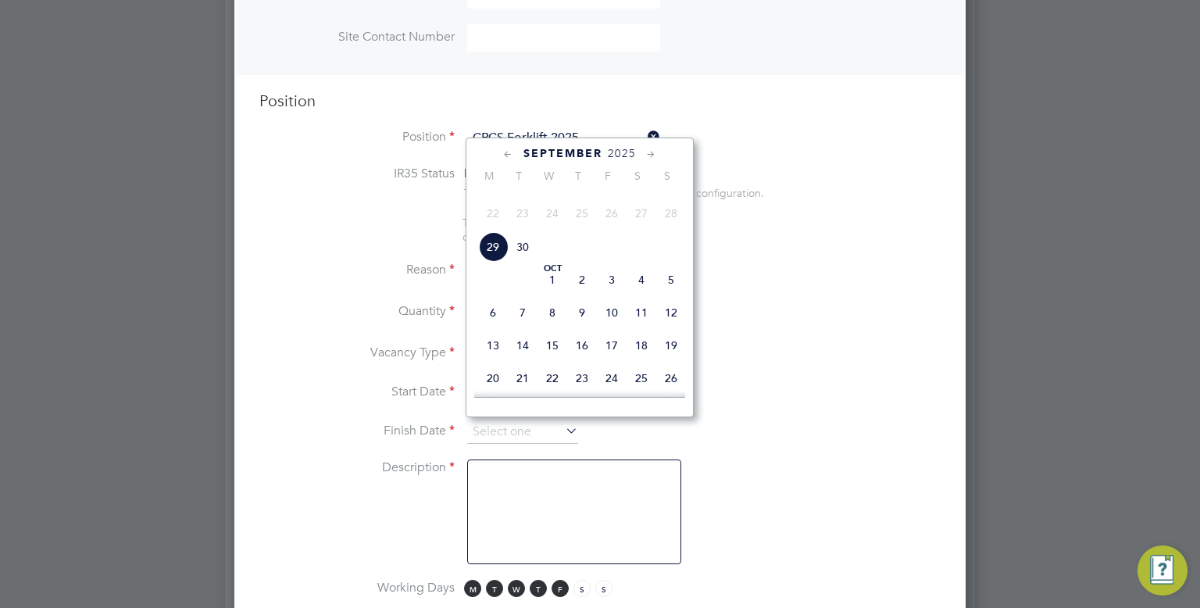
click at [520, 327] on span "7" at bounding box center [523, 313] width 30 height 30
type input "07 Oct 2025"
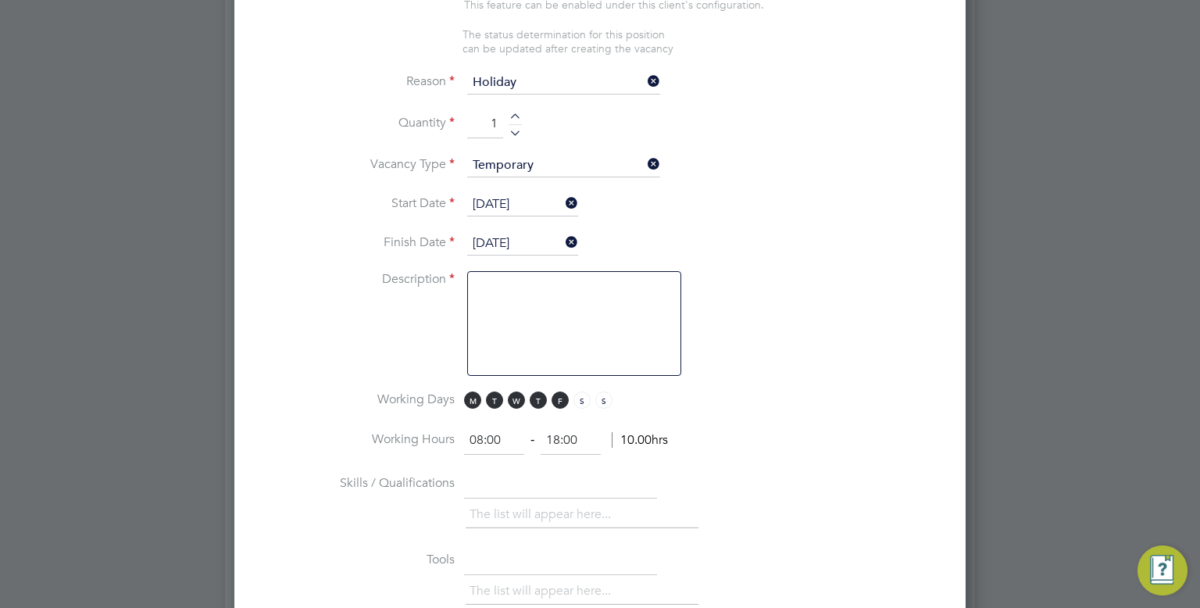
scroll to position [788, 0]
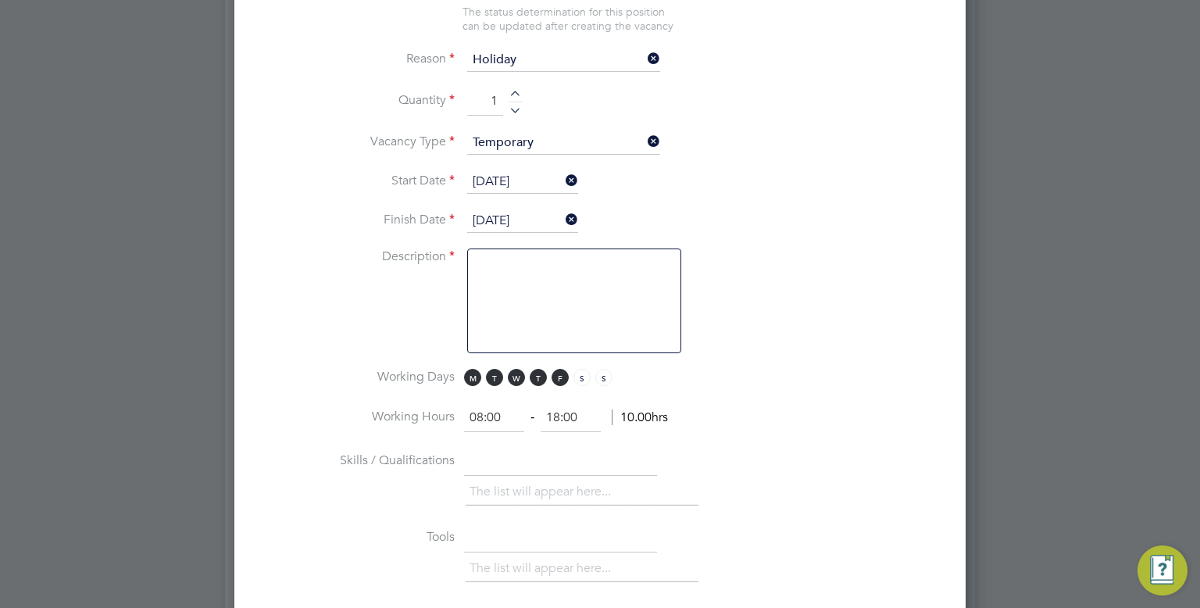
click at [548, 277] on textarea at bounding box center [574, 300] width 214 height 105
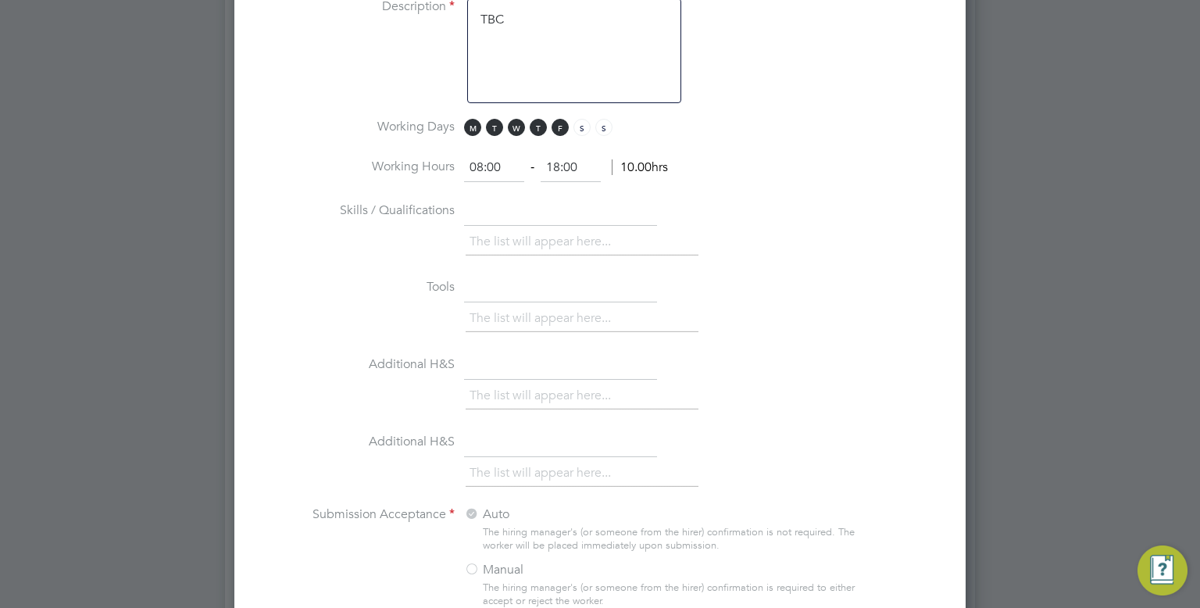
scroll to position [1049, 0]
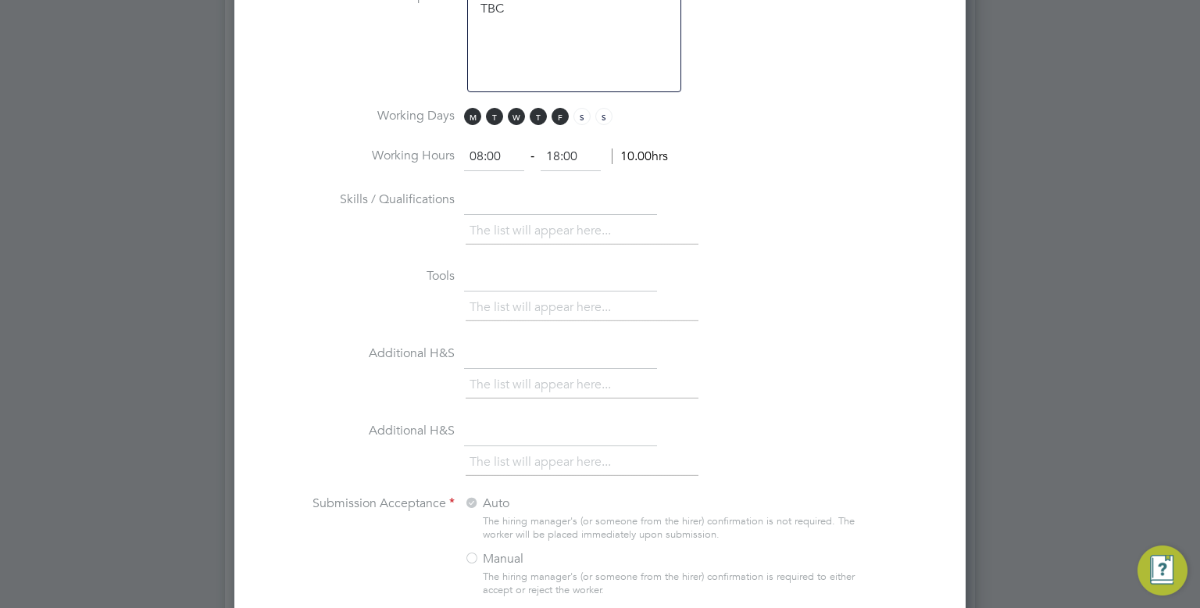
type textarea "TBC"
click at [556, 152] on input "18:00" at bounding box center [571, 157] width 60 height 28
click at [580, 152] on input "18:00" at bounding box center [571, 157] width 60 height 28
click at [726, 228] on div "The list will appear here..." at bounding box center [703, 232] width 475 height 31
type input "16:30"
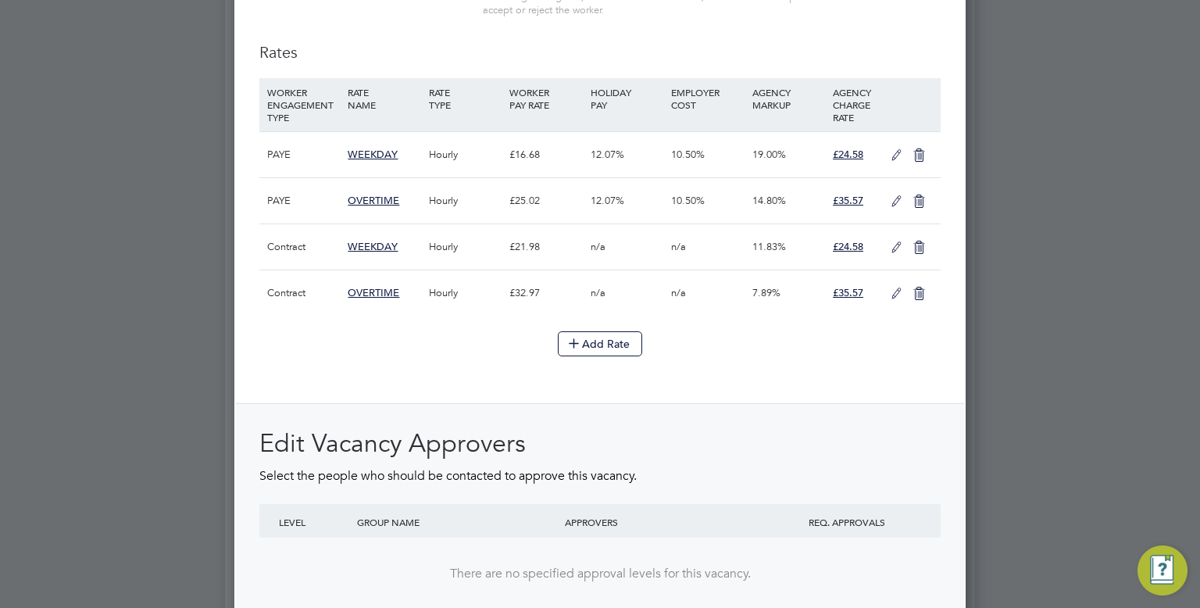
scroll to position [1777, 0]
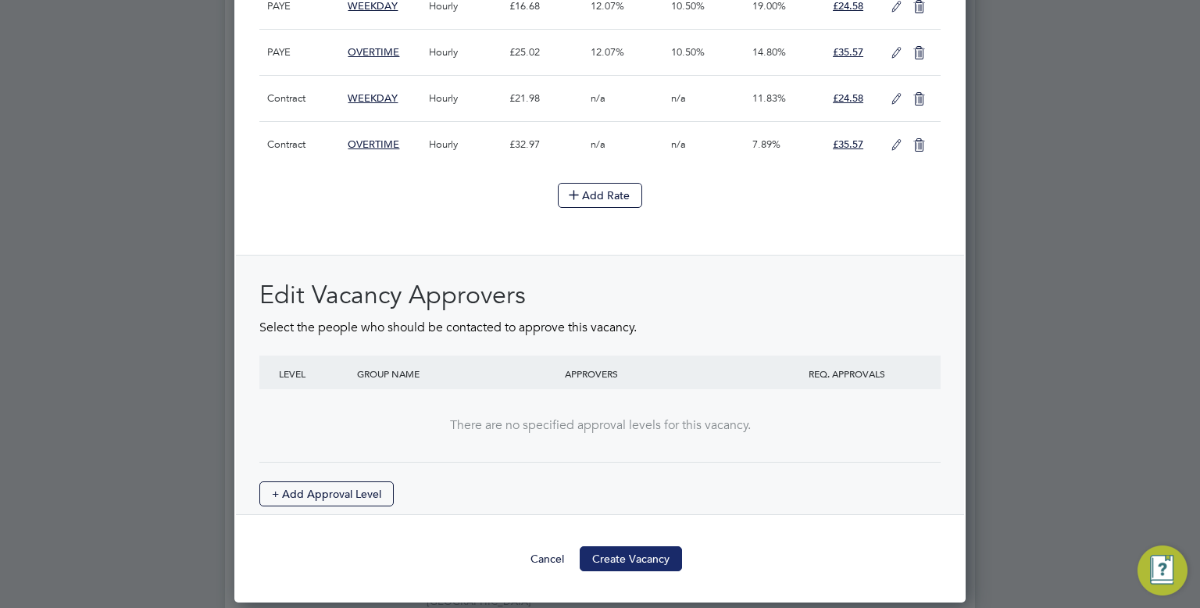
click at [631, 548] on button "Create Vacancy" at bounding box center [631, 558] width 102 height 25
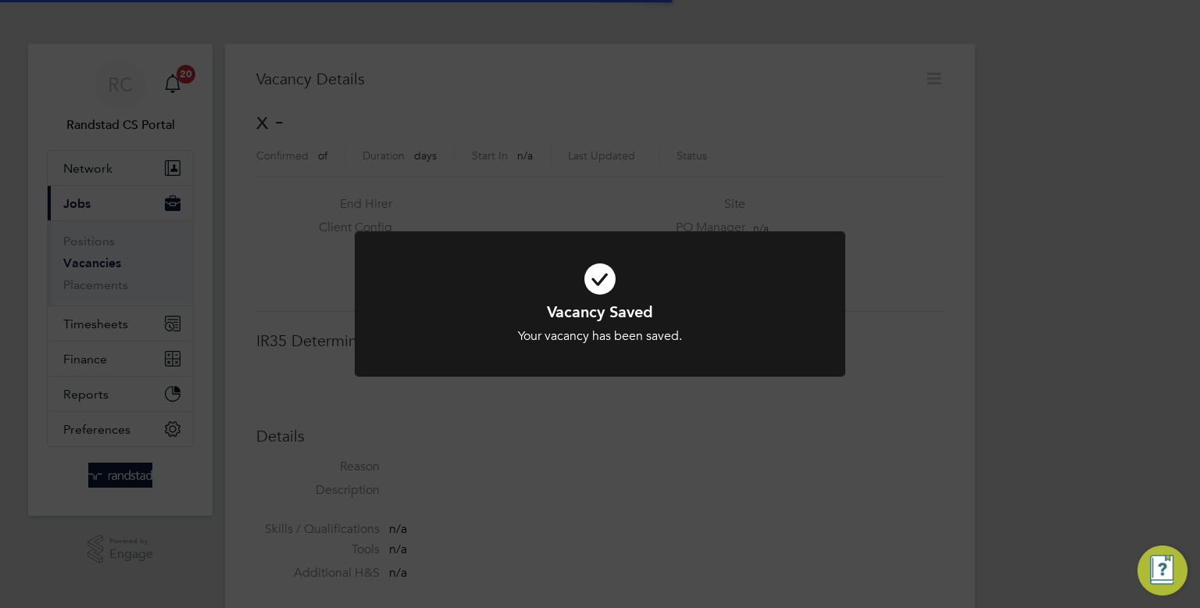
scroll to position [25, 309]
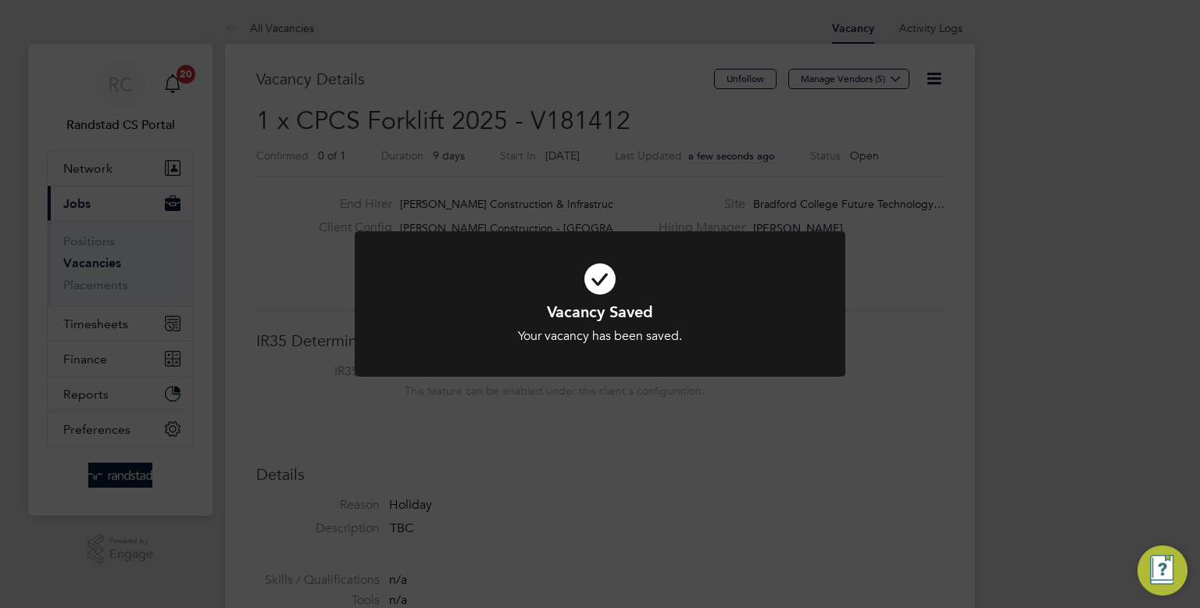
click at [746, 138] on div "Vacancy Saved Your vacancy has been saved. Cancel Okay" at bounding box center [600, 304] width 1200 height 608
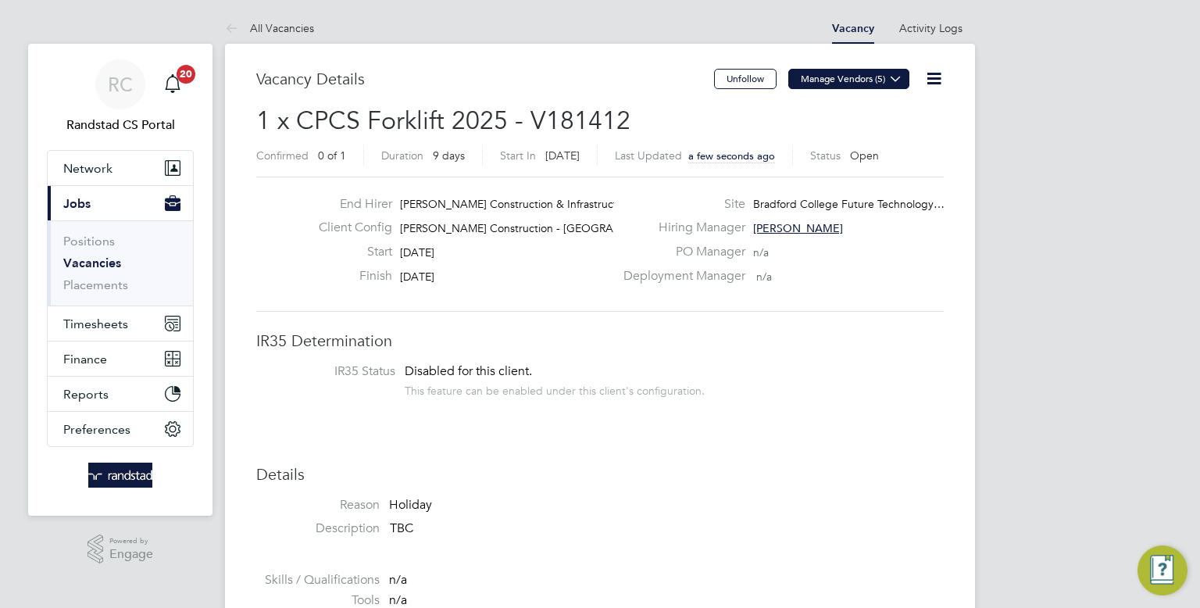
click at [864, 70] on button "Manage Vendors (5)" at bounding box center [848, 79] width 121 height 20
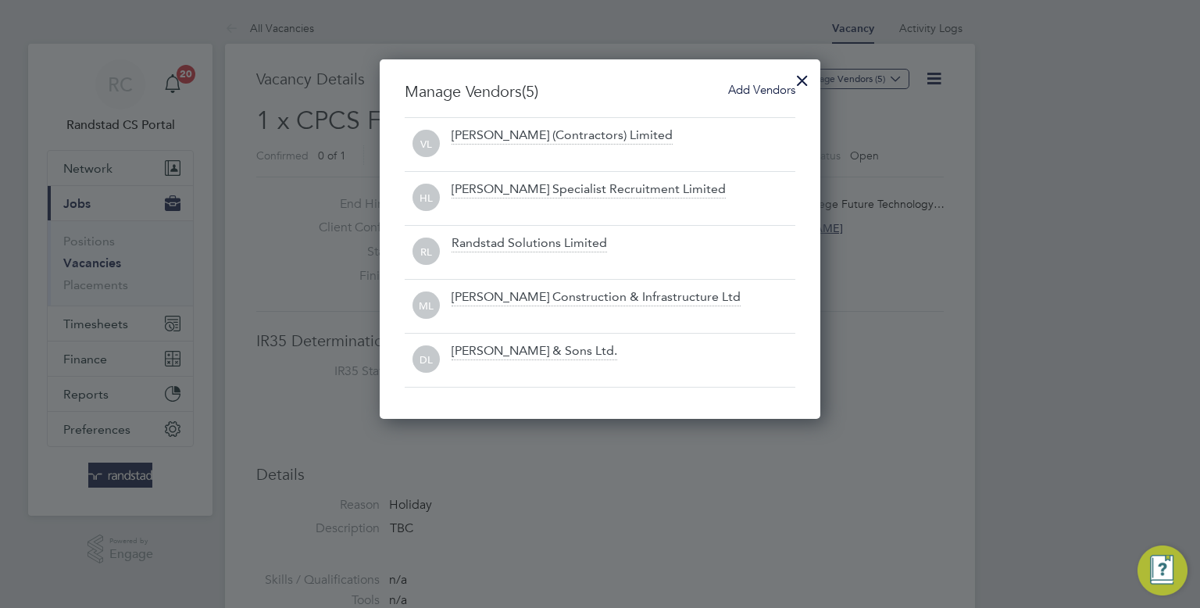
click at [766, 91] on span "Add Vendors" at bounding box center [761, 89] width 67 height 15
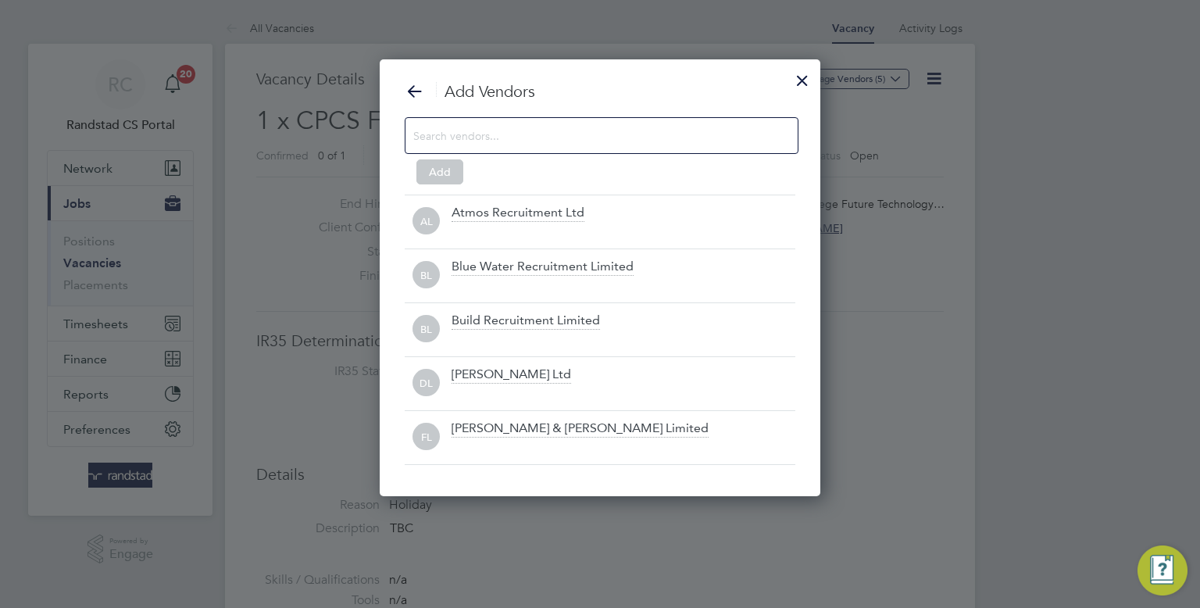
click at [541, 141] on input at bounding box center [589, 135] width 352 height 20
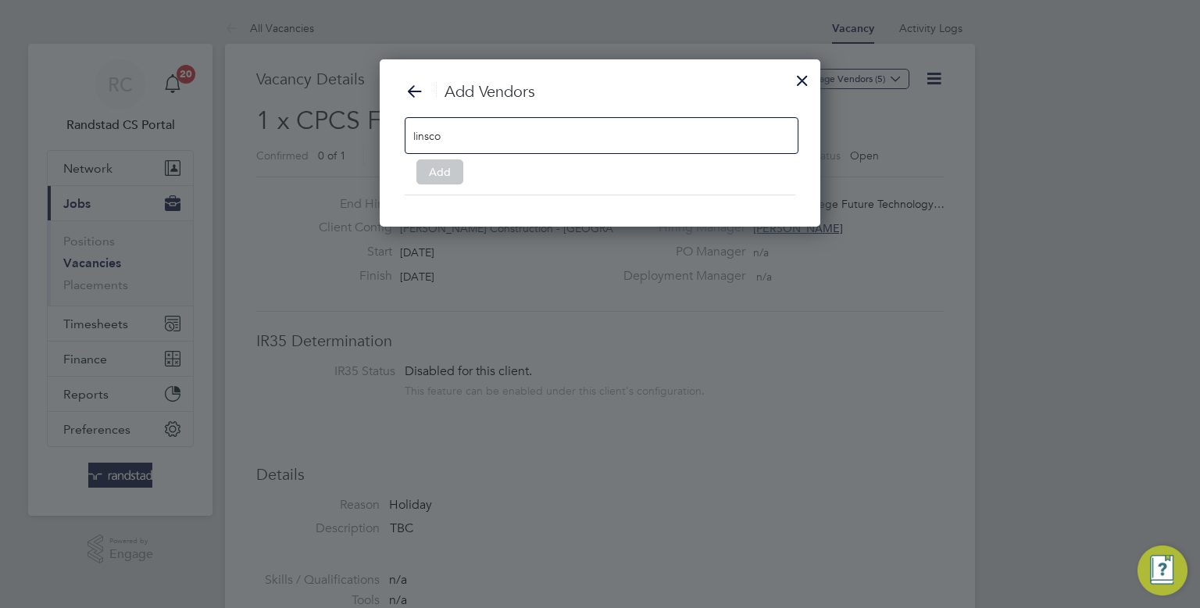
click at [590, 150] on div "linsco" at bounding box center [602, 135] width 394 height 37
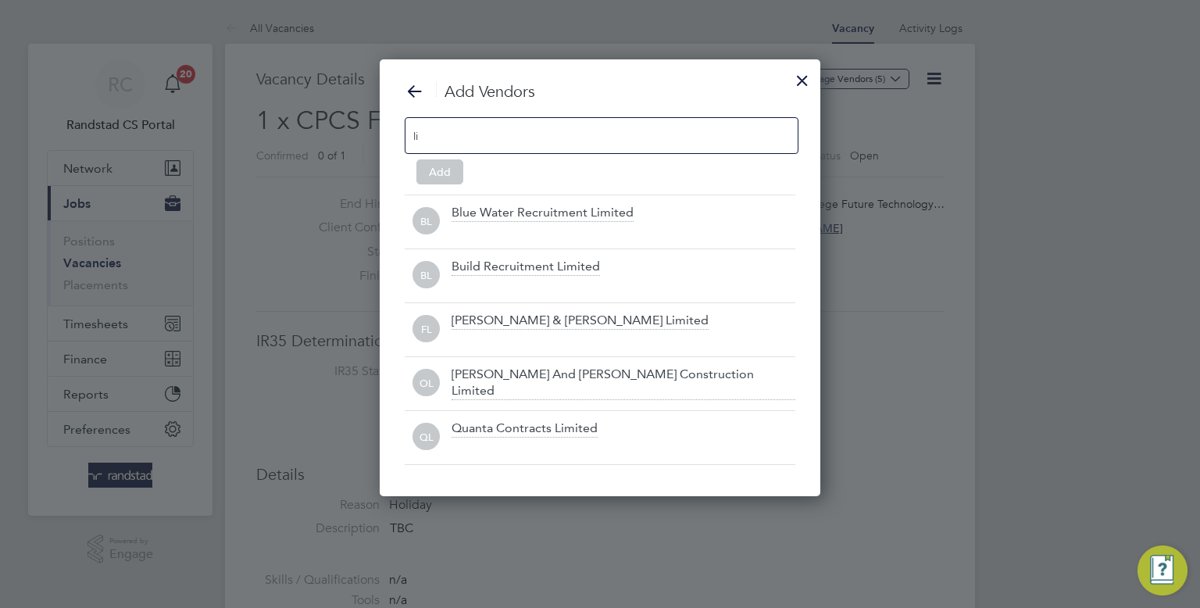
type input "l"
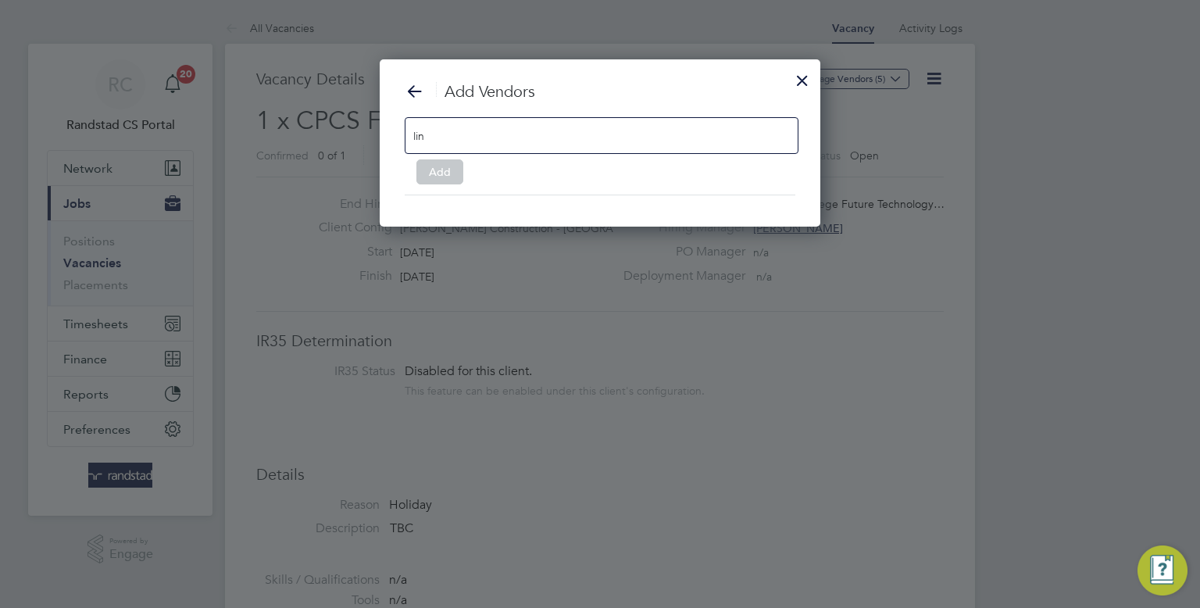
type input "lin"
click at [805, 78] on div at bounding box center [802, 76] width 28 height 28
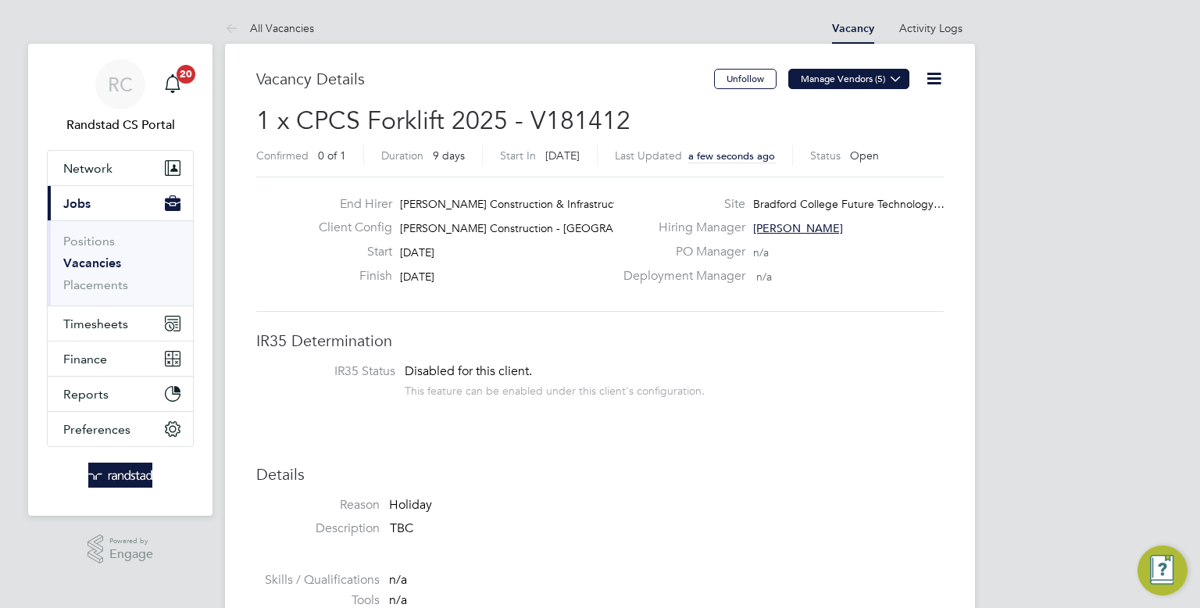
click at [861, 81] on button "Manage Vendors (5)" at bounding box center [848, 79] width 121 height 20
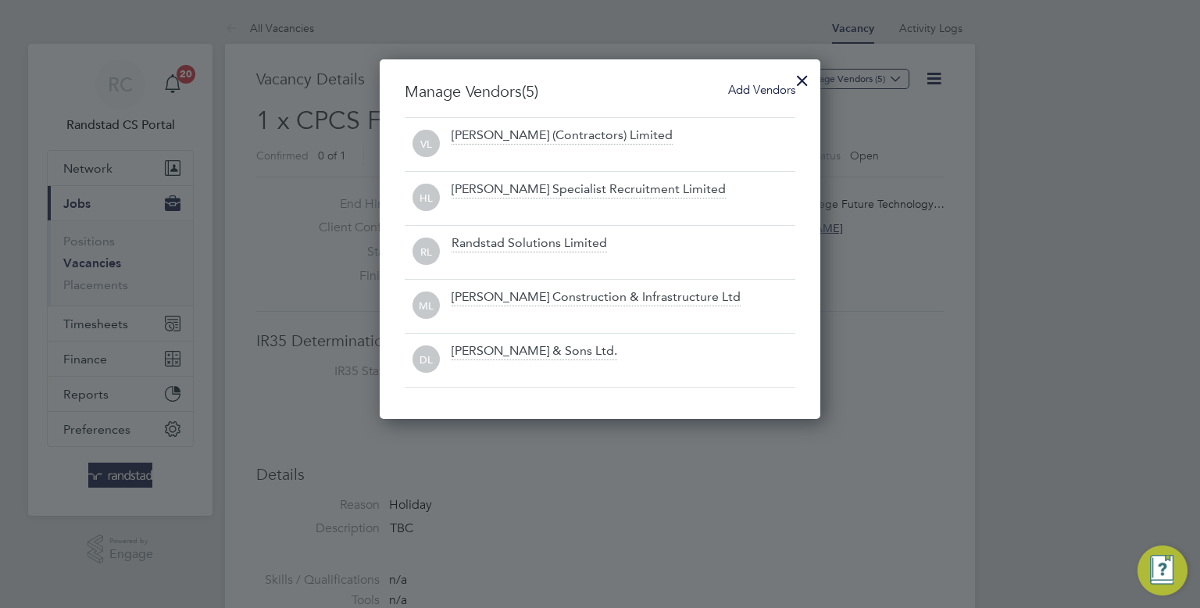
click at [801, 81] on div at bounding box center [802, 76] width 28 height 28
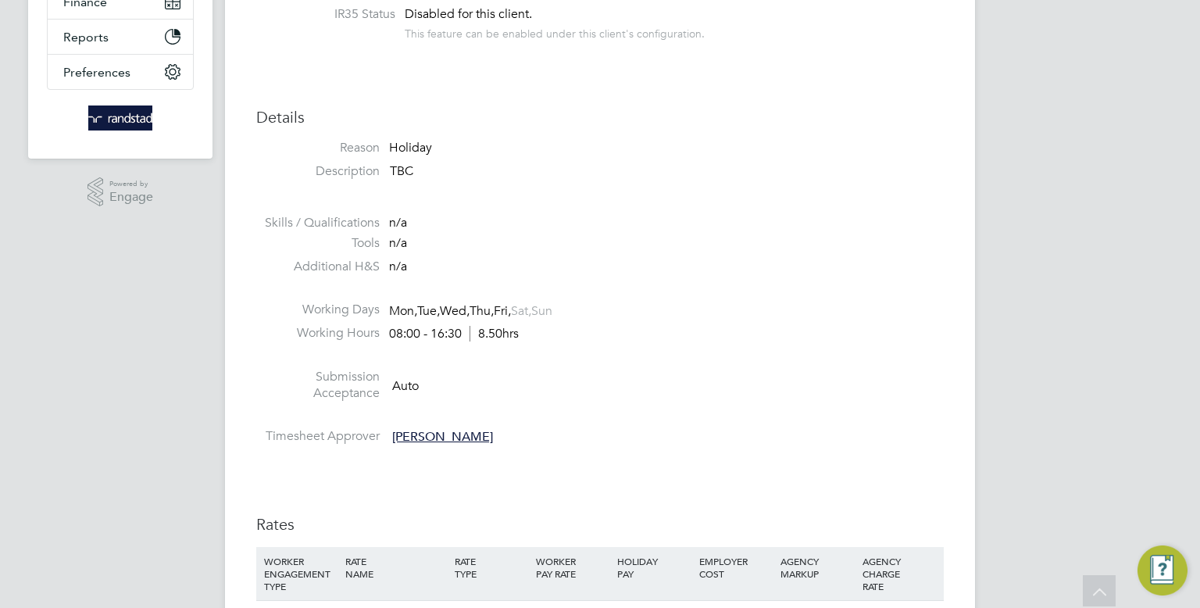
scroll to position [0, 0]
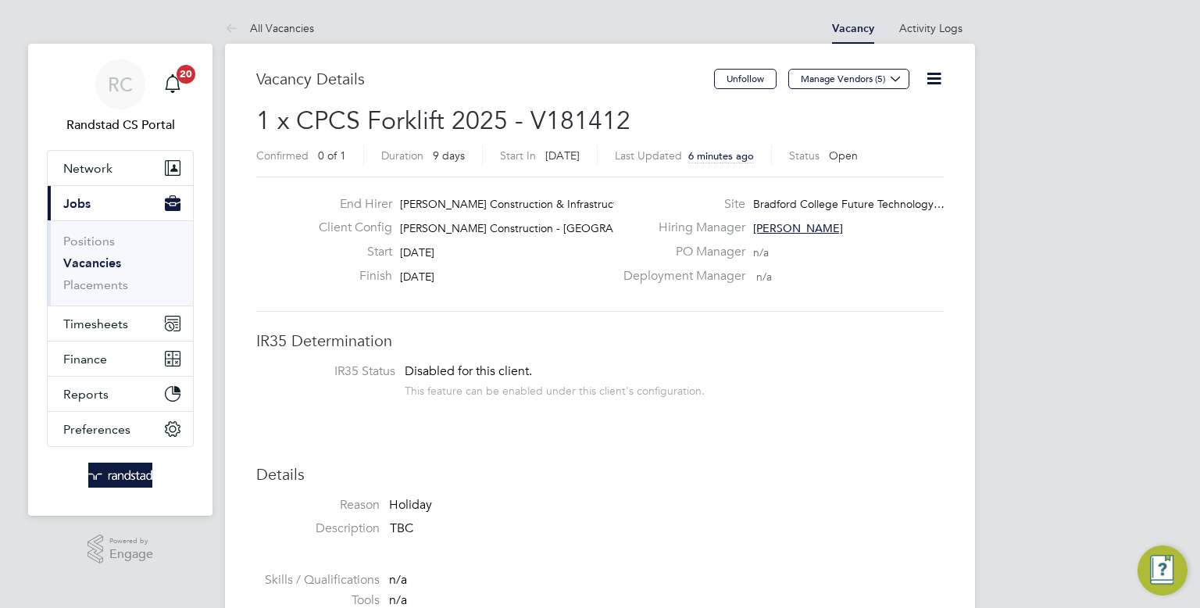
click at [931, 94] on div "Unfollow Manage Vendors (5)" at bounding box center [829, 87] width 230 height 36
click at [932, 84] on icon at bounding box center [934, 79] width 20 height 20
click at [859, 115] on li "Edit Vacancy" at bounding box center [896, 116] width 91 height 22
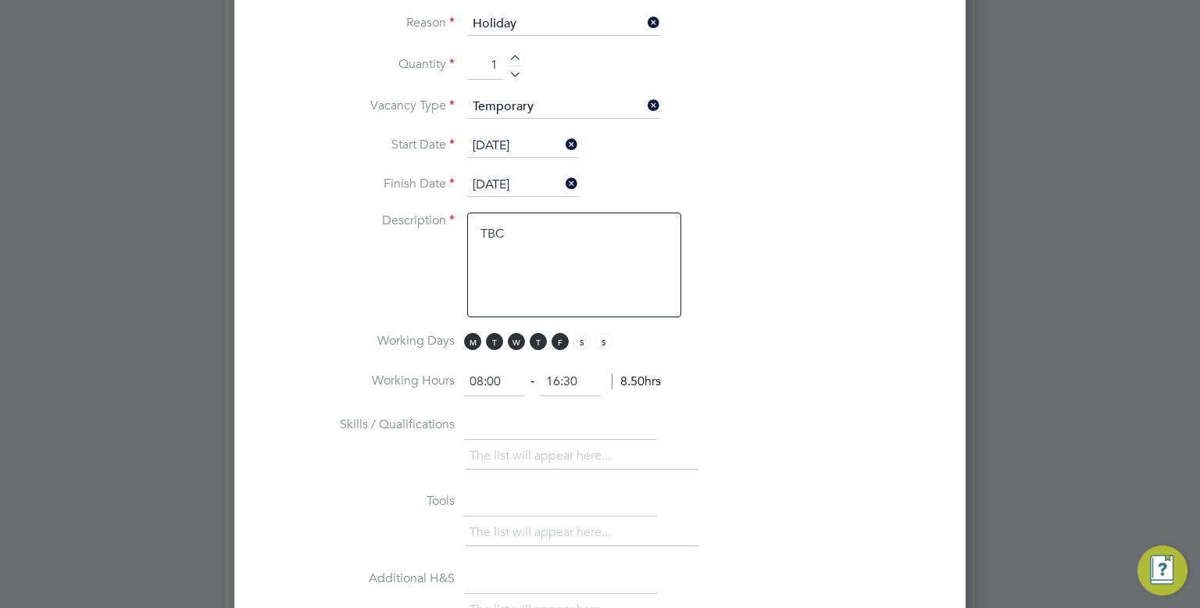
scroll to position [1447, 0]
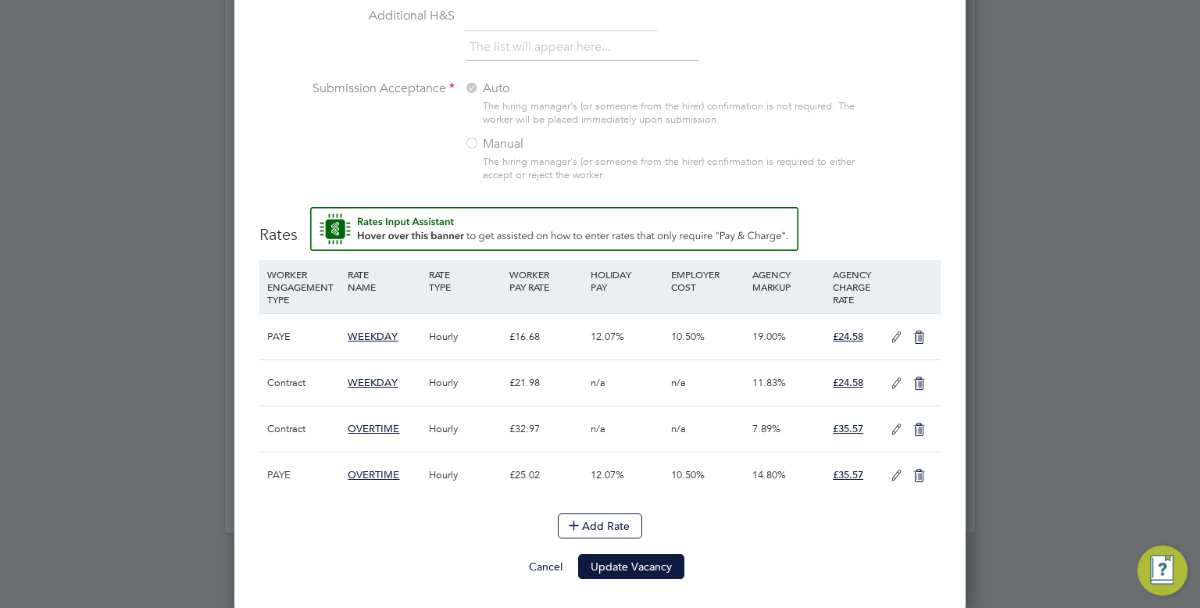
click at [540, 570] on button "Cancel" at bounding box center [545, 566] width 59 height 25
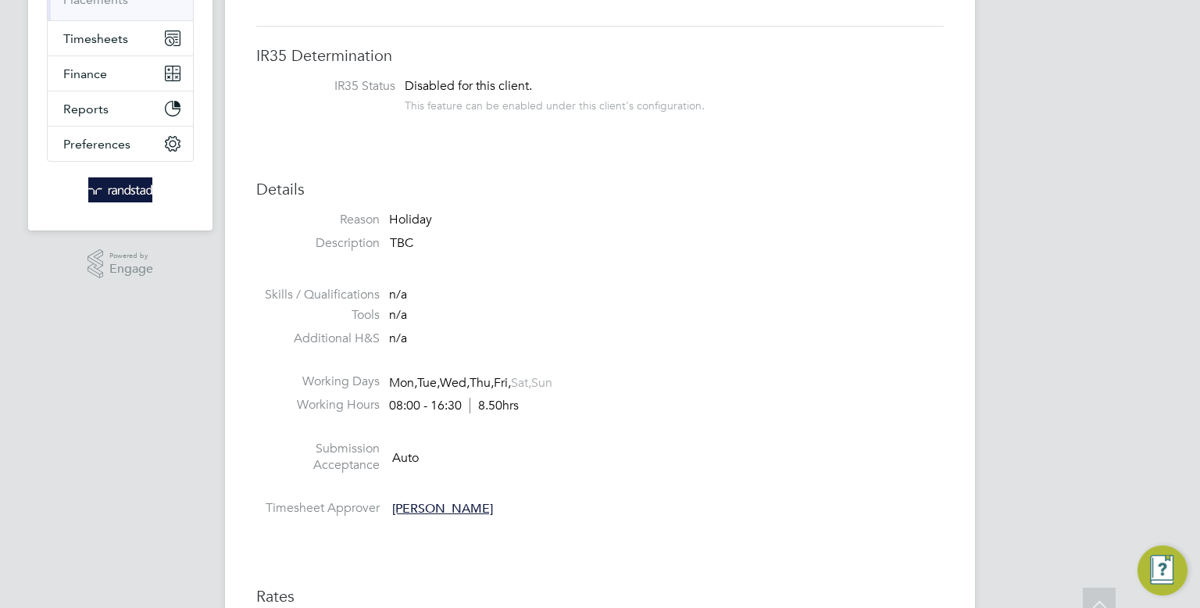
scroll to position [0, 0]
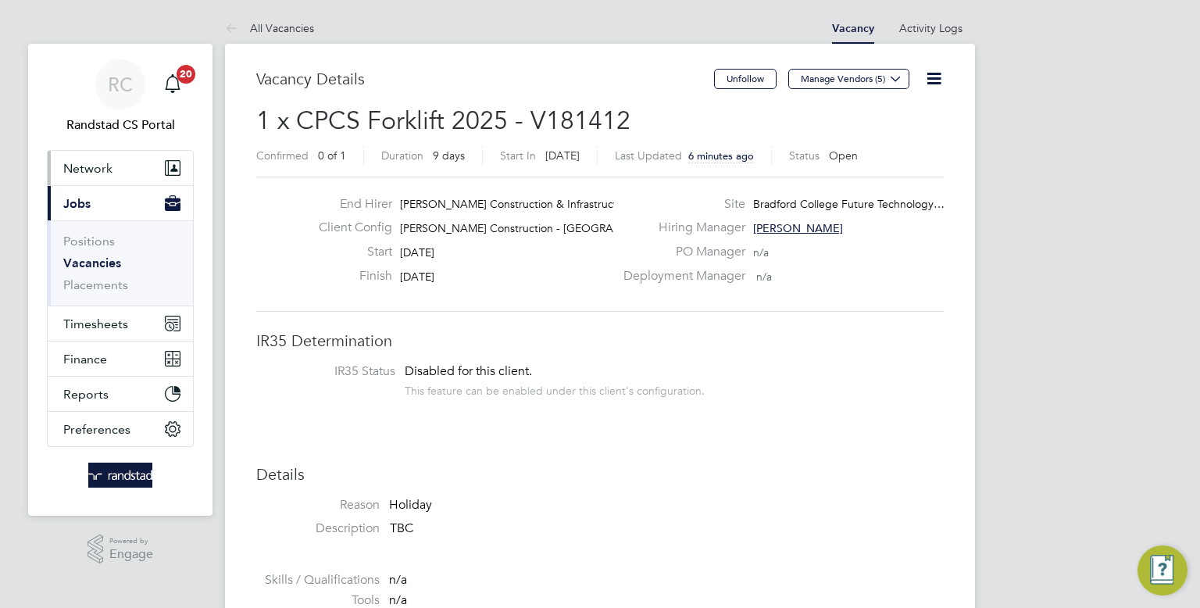
click at [95, 172] on span "Network" at bounding box center [87, 168] width 49 height 15
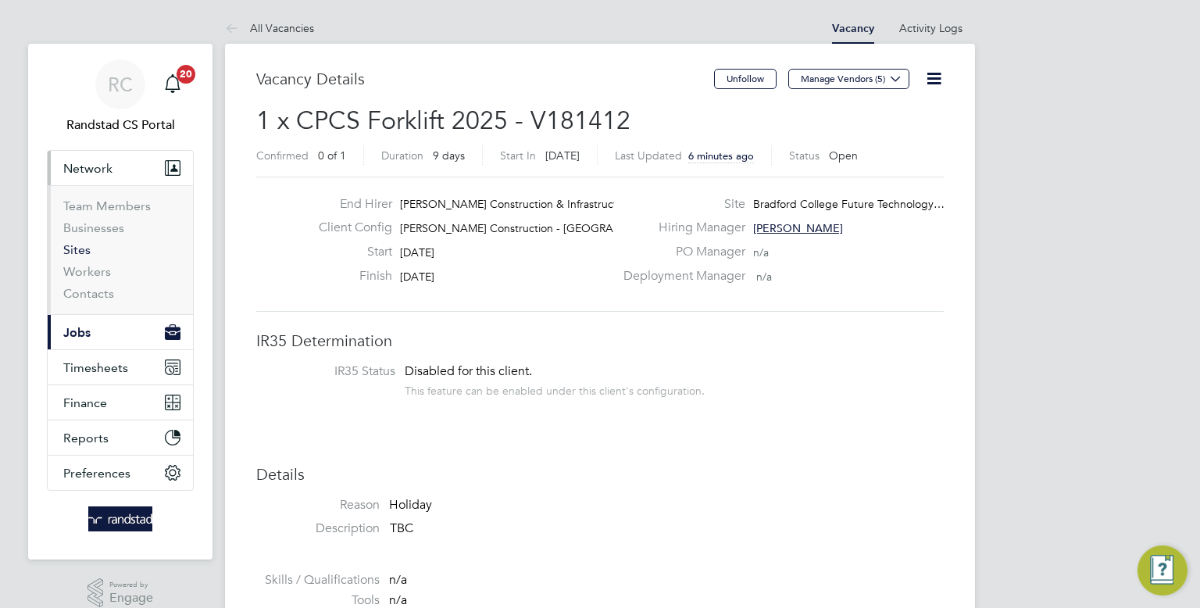
click at [86, 244] on link "Sites" at bounding box center [76, 249] width 27 height 15
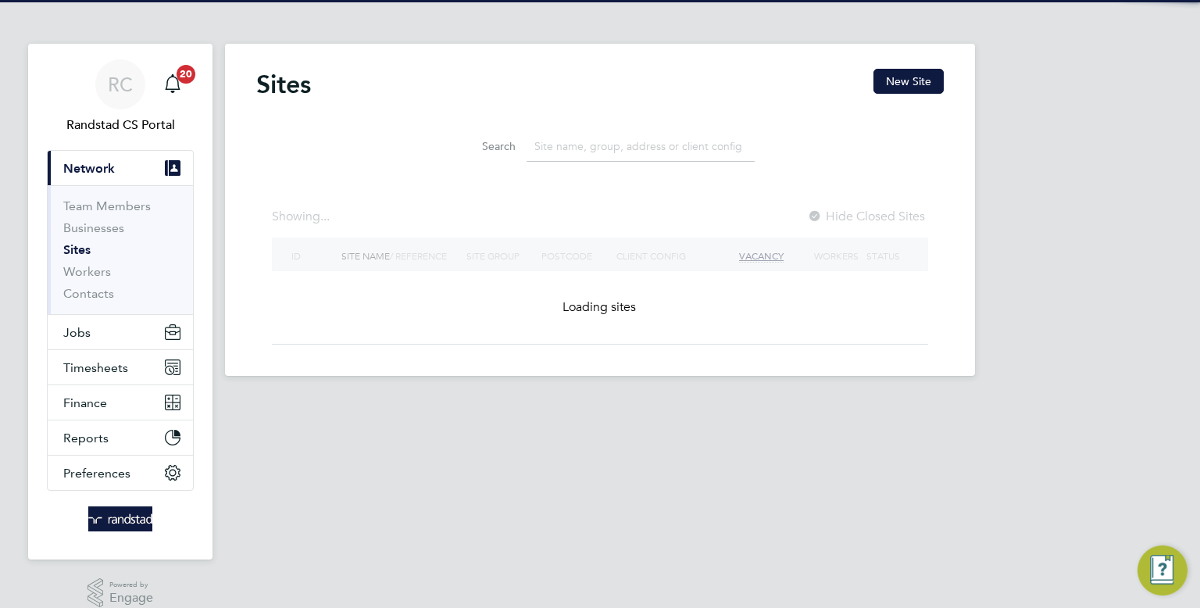
click at [568, 133] on input at bounding box center [640, 146] width 228 height 30
click at [563, 139] on input at bounding box center [640, 146] width 228 height 30
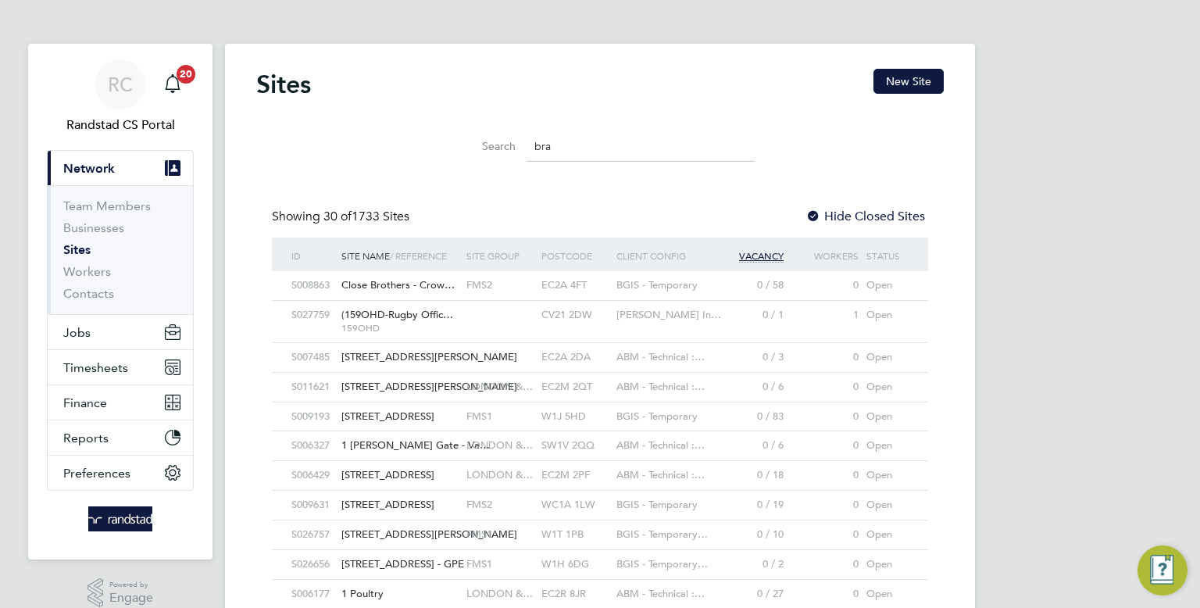
scroll to position [8, 8]
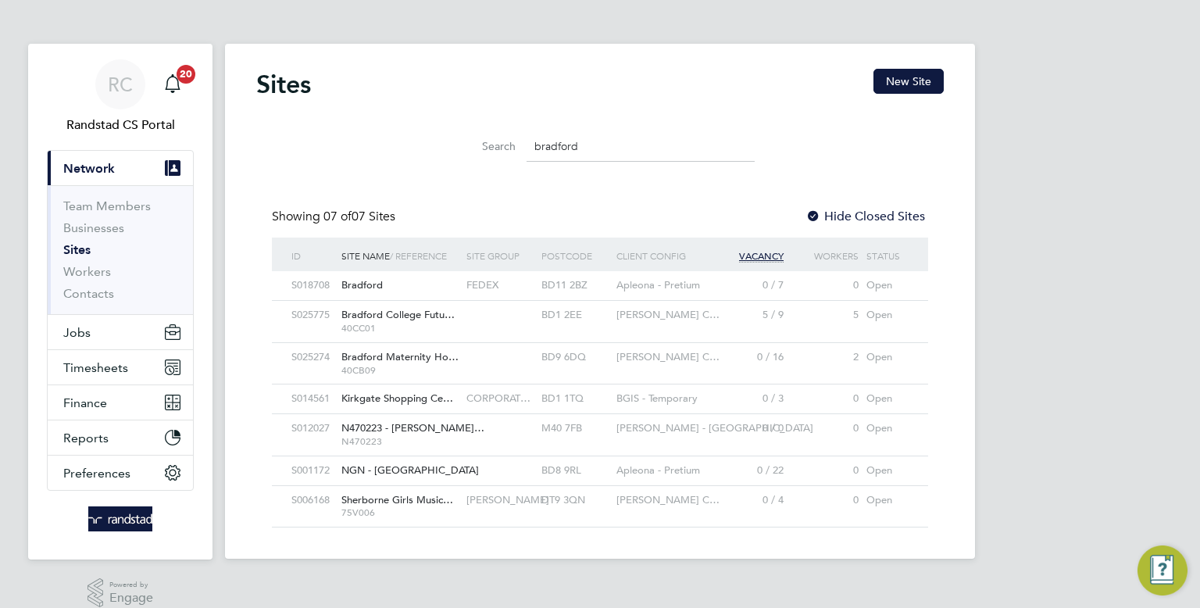
type input "bradford"
click at [647, 322] on div "[PERSON_NAME] C…" at bounding box center [662, 315] width 100 height 29
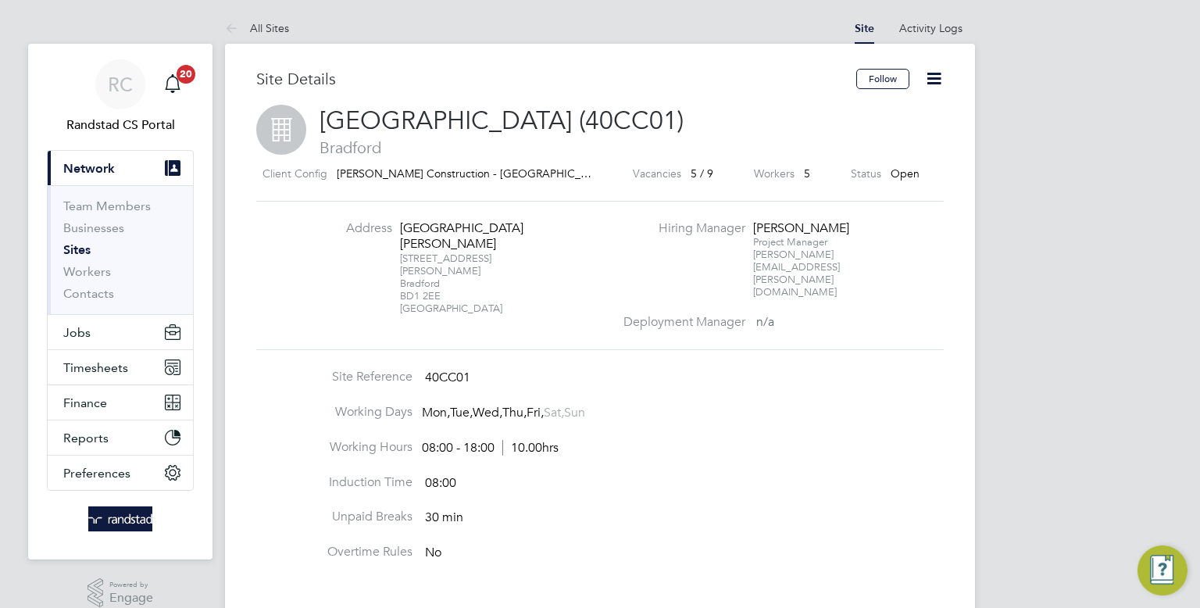
click at [329, 281] on li "Address Junction Mills 129 Thornton Road Bradford BD1 2EE United Kingdom" at bounding box center [460, 275] width 308 height 111
click at [404, 302] on div "Address Junction Mills 129 Thornton Road Bradford BD1 2EE United Kingdom Hiring…" at bounding box center [599, 276] width 687 height 150
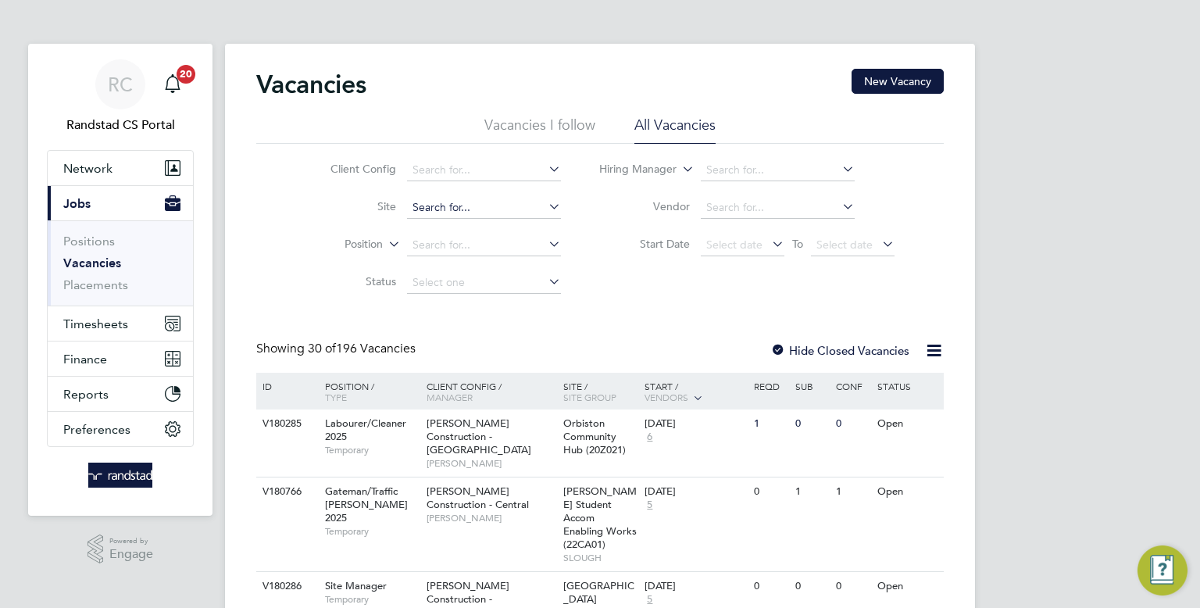
click at [454, 205] on input at bounding box center [484, 208] width 154 height 22
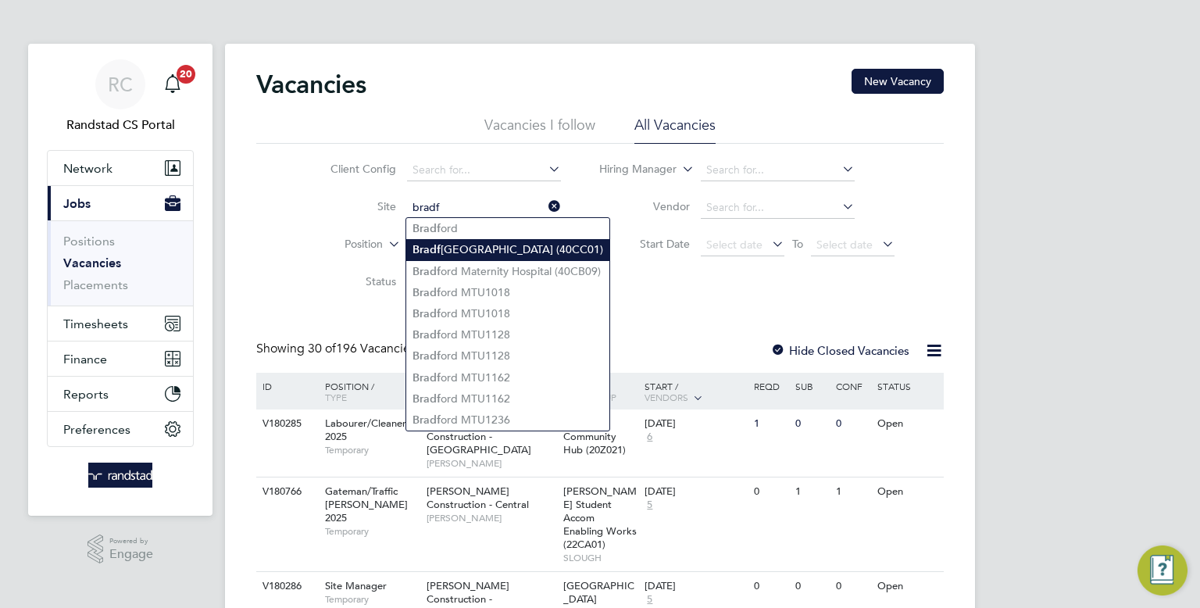
click at [469, 248] on li "Bradf ord College Future Technology Centre (40CC01)" at bounding box center [507, 249] width 203 height 21
type input "[GEOGRAPHIC_DATA] (40CC01)"
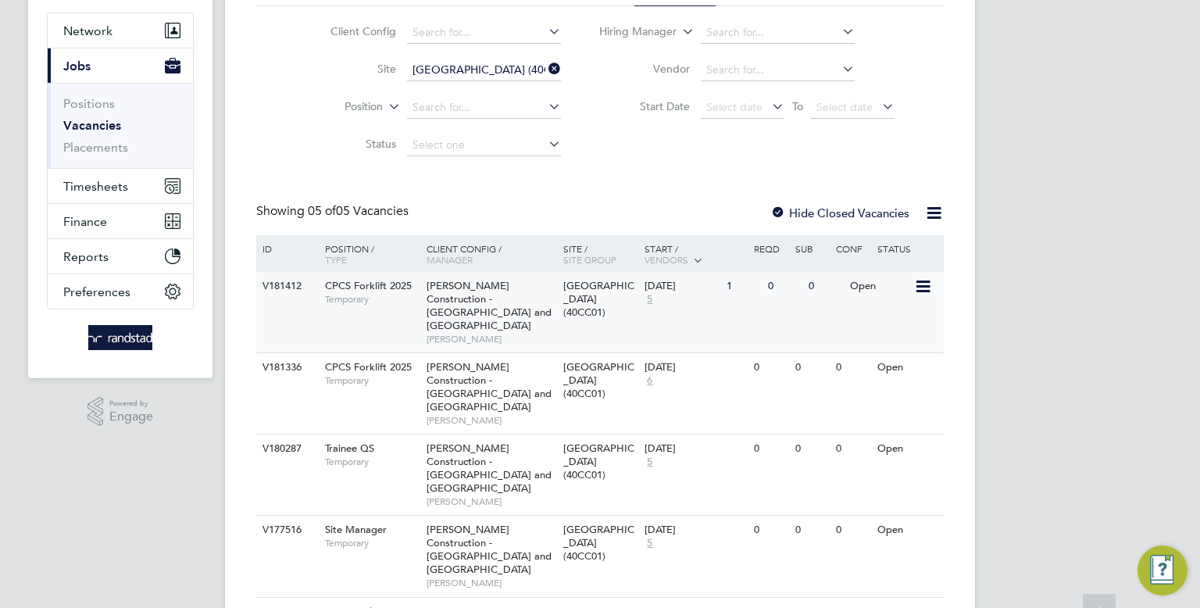
scroll to position [139, 0]
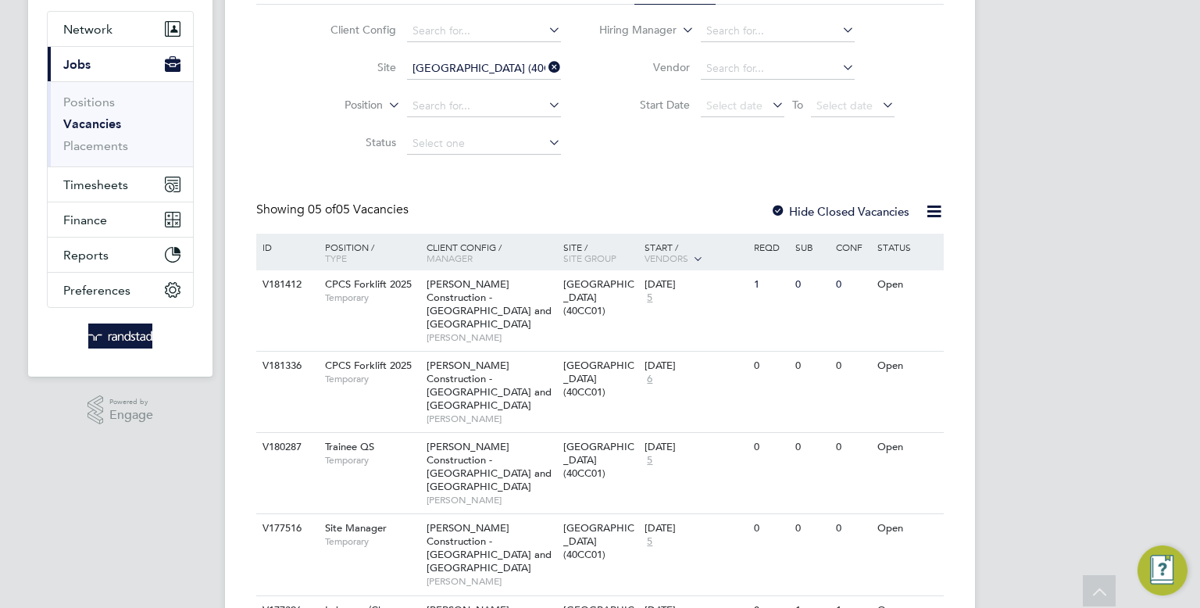
click at [1065, 47] on div "RC Randstad CS Portal Notifications 20 Applications: Network Team Members Busin…" at bounding box center [600, 297] width 1200 height 873
click at [691, 378] on div "[DATE] 6" at bounding box center [682, 373] width 82 height 42
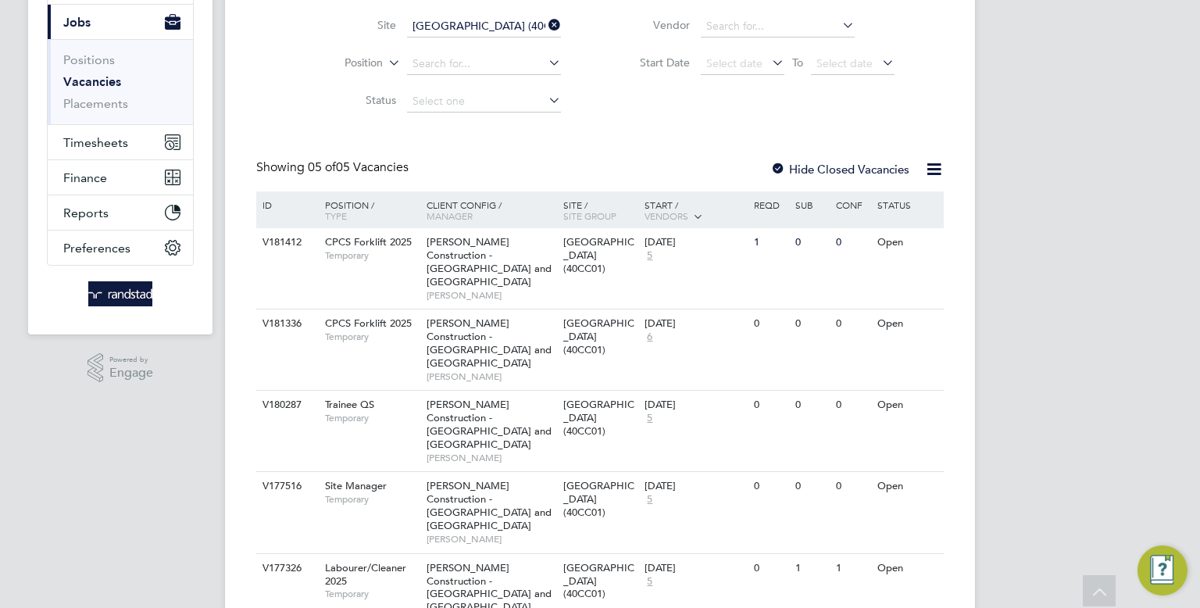
scroll to position [175, 0]
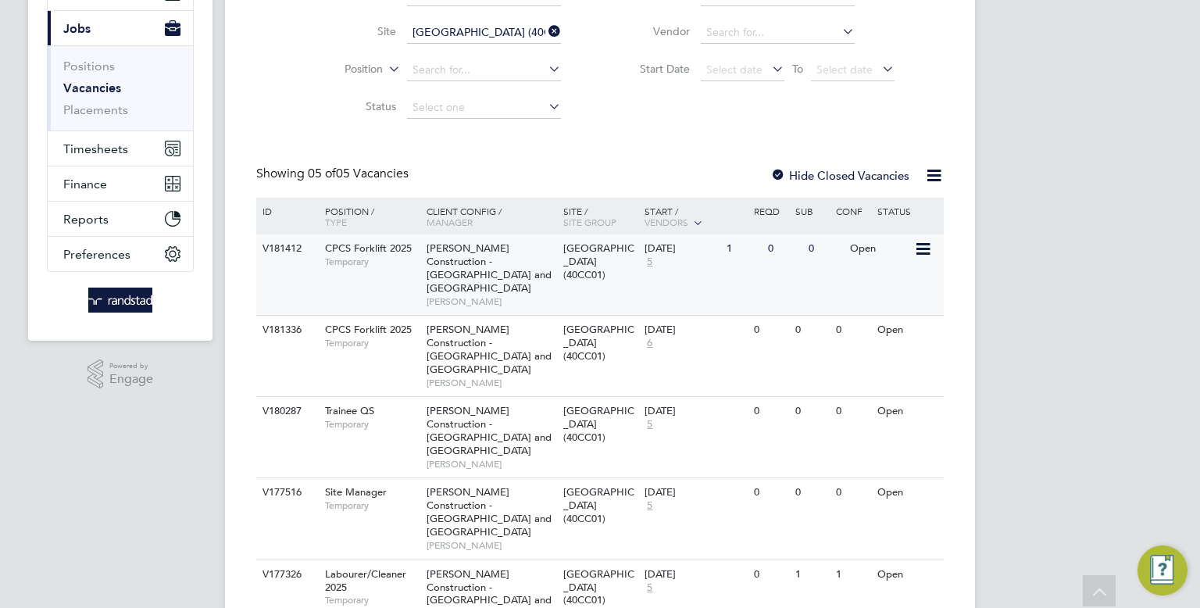
click at [732, 277] on div "V181412 CPCS Forklift 2025 Temporary [PERSON_NAME] Construction - [GEOGRAPHIC_D…" at bounding box center [599, 274] width 687 height 80
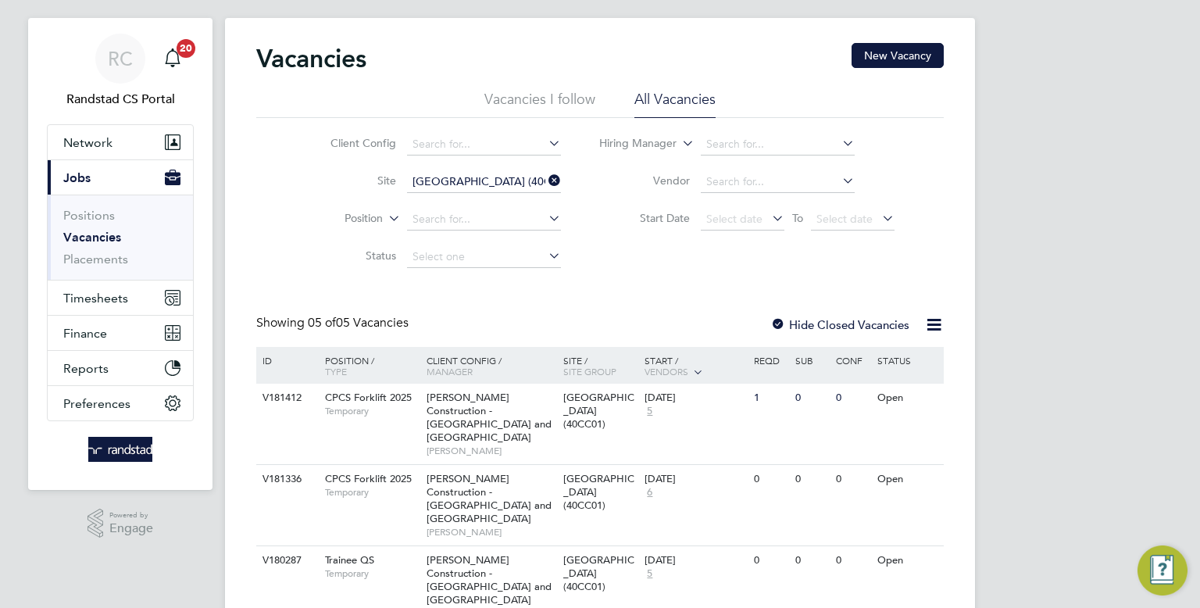
scroll to position [0, 0]
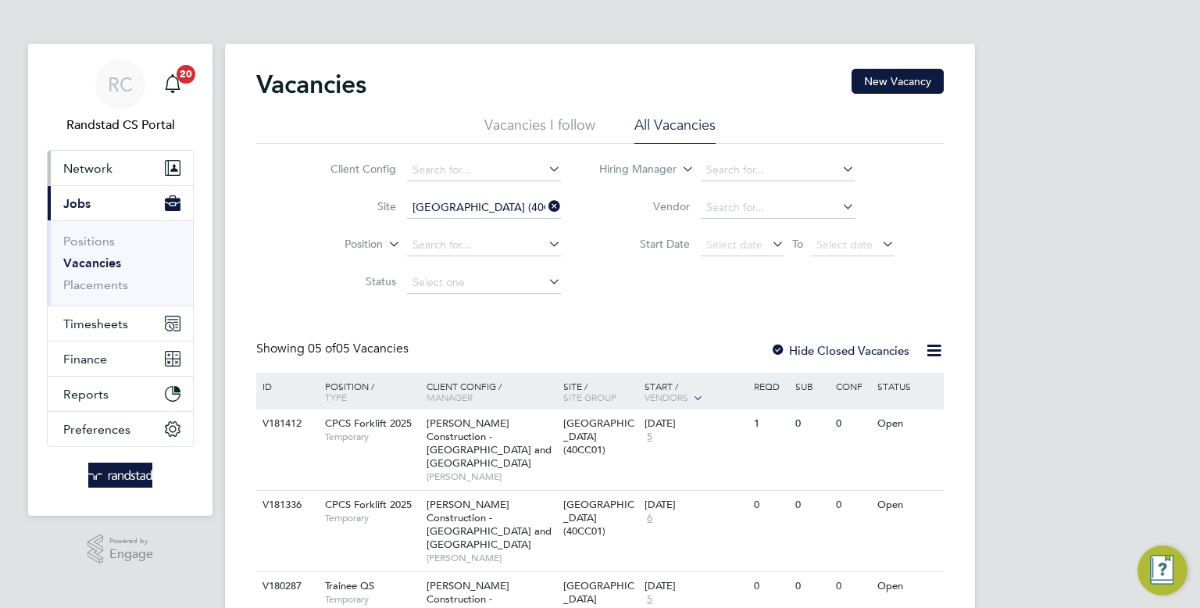
click at [100, 165] on span "Network" at bounding box center [87, 168] width 49 height 15
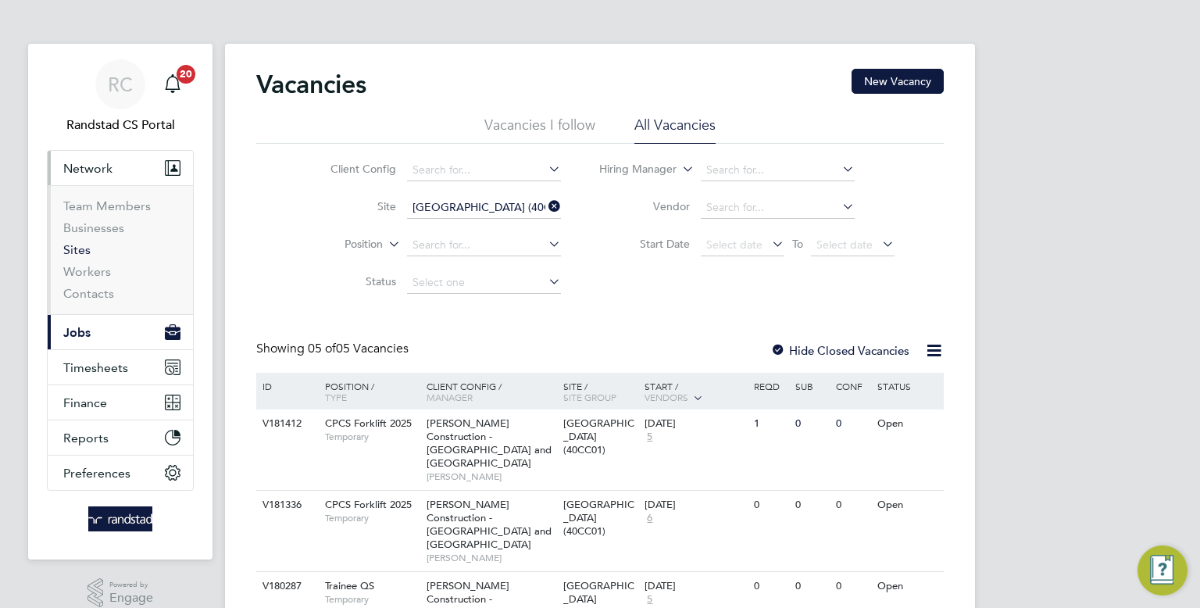
click at [81, 246] on link "Sites" at bounding box center [76, 249] width 27 height 15
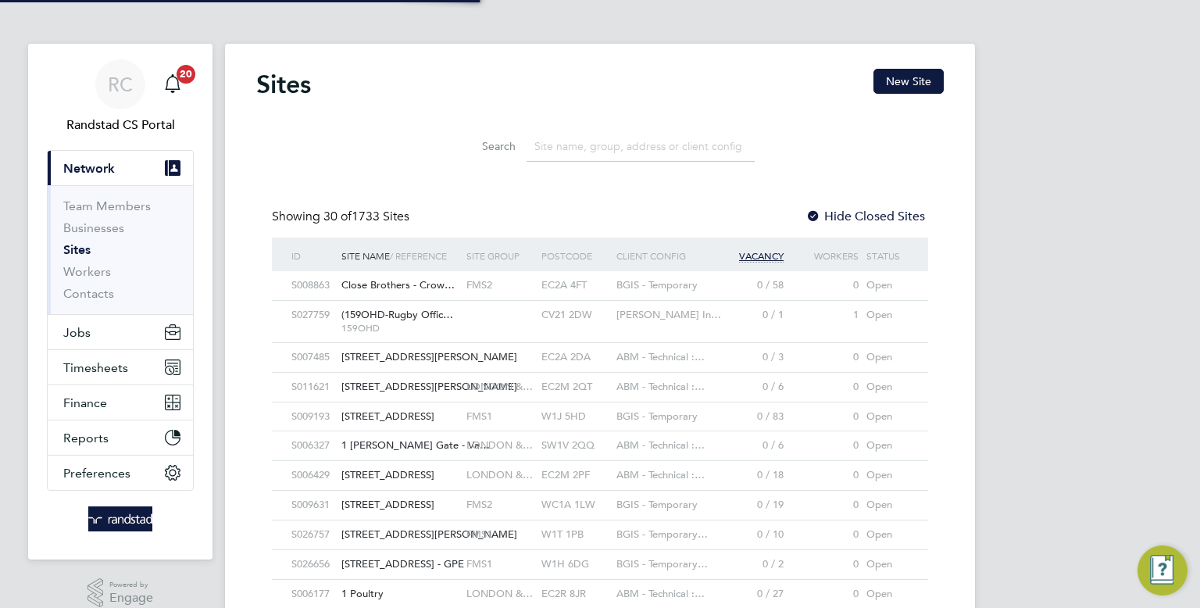
click at [616, 131] on input at bounding box center [640, 146] width 228 height 30
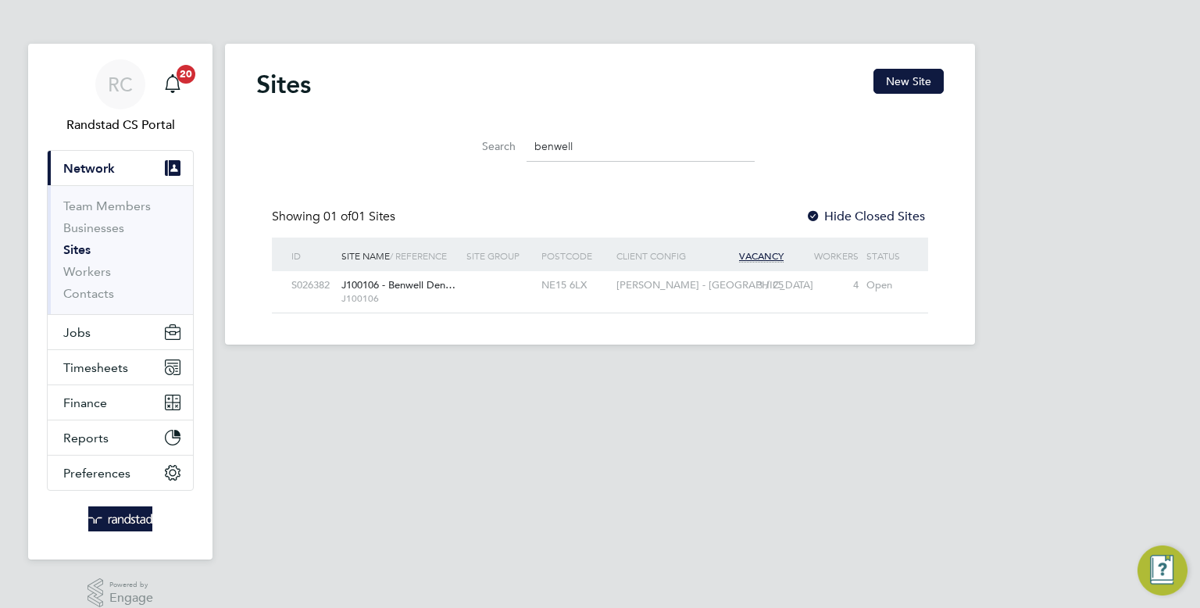
type input "benwell"
click at [84, 251] on link "Sites" at bounding box center [76, 249] width 27 height 15
drag, startPoint x: 657, startPoint y: 152, endPoint x: 476, endPoint y: 160, distance: 180.6
click at [476, 160] on div "Search benwell" at bounding box center [599, 146] width 309 height 30
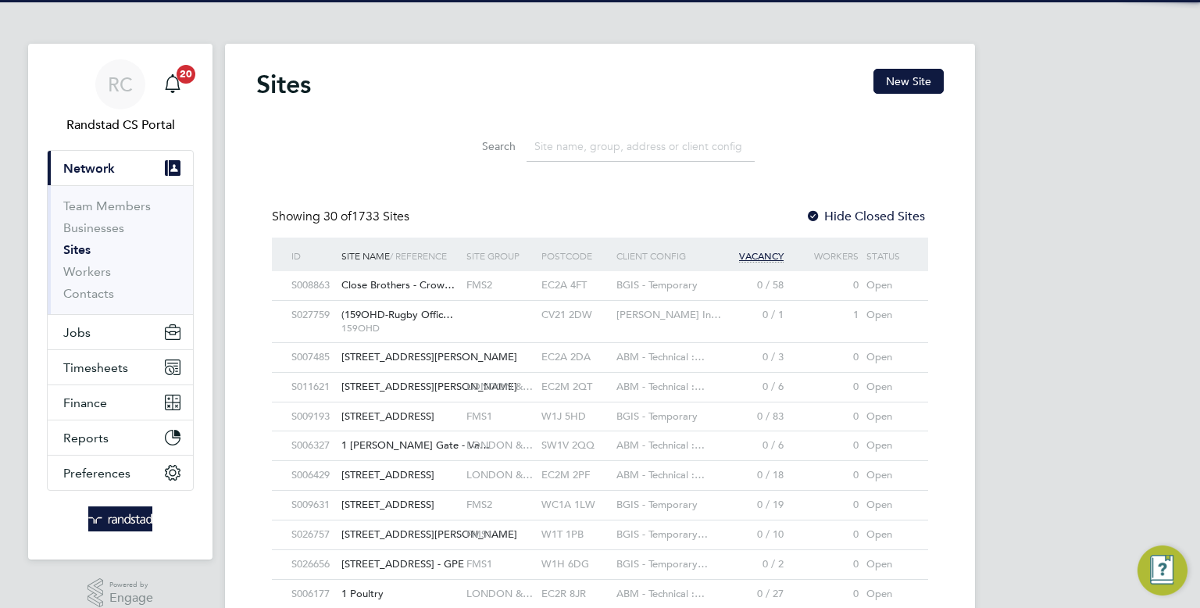
scroll to position [8, 8]
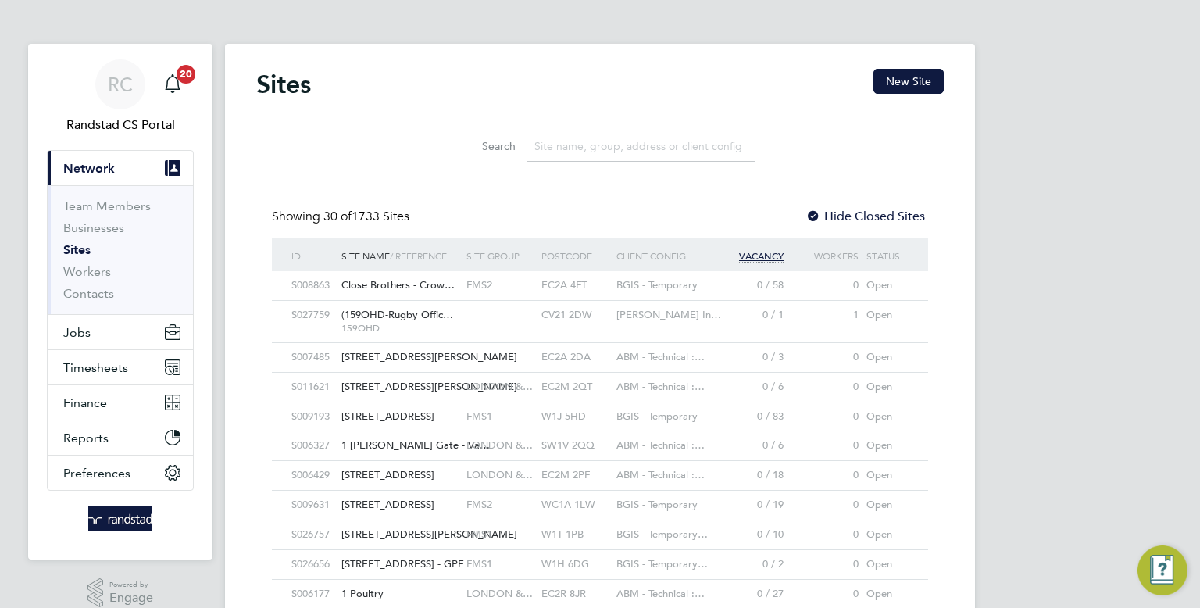
click at [561, 116] on div "Search" at bounding box center [599, 143] width 687 height 54
click at [653, 152] on input at bounding box center [640, 146] width 228 height 30
type input "y"
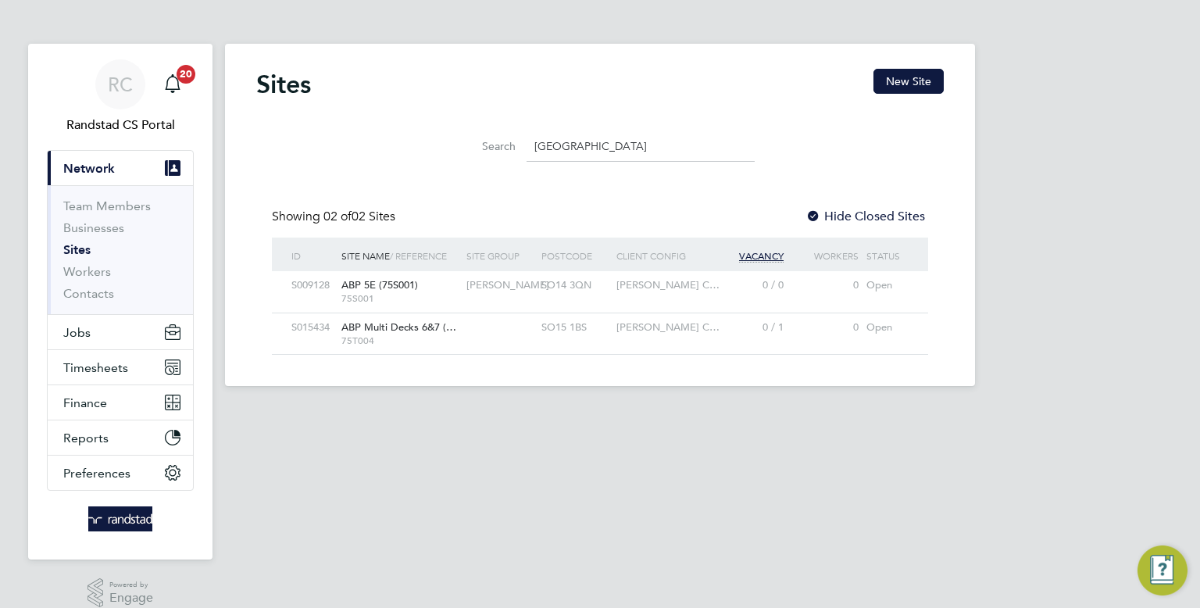
type input "[GEOGRAPHIC_DATA]"
click at [609, 95] on div "Sites New Site" at bounding box center [599, 92] width 687 height 47
click at [645, 89] on div "Sites New Site" at bounding box center [599, 92] width 687 height 47
drag, startPoint x: 609, startPoint y: 148, endPoint x: 463, endPoint y: 140, distance: 146.3
click at [463, 140] on div "Search [GEOGRAPHIC_DATA]" at bounding box center [599, 146] width 309 height 30
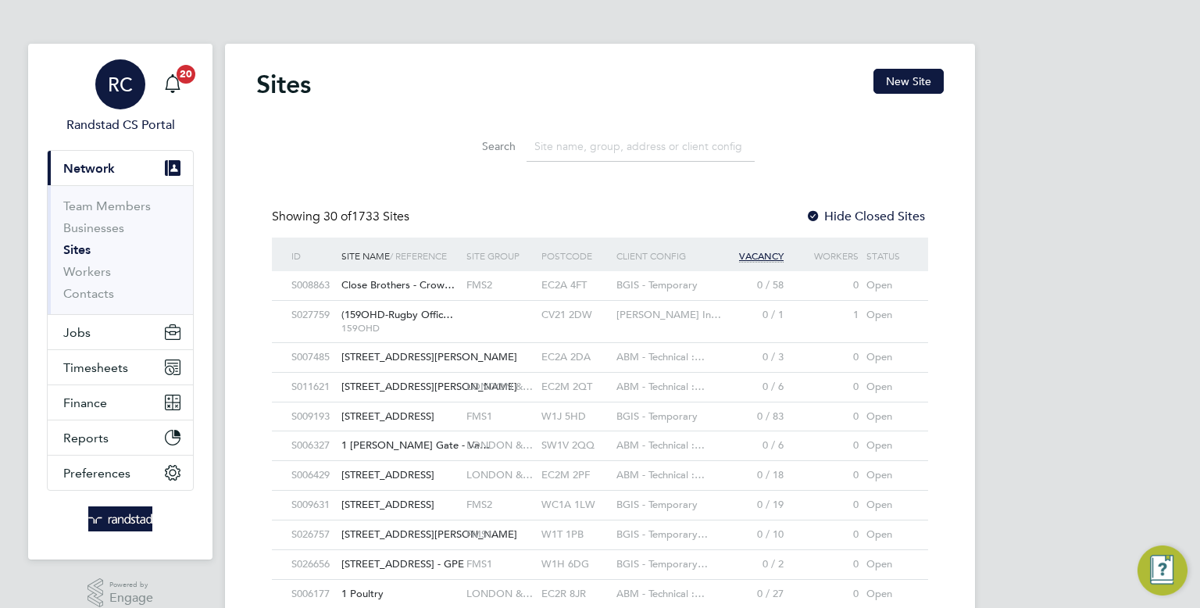
click at [127, 68] on div "RC" at bounding box center [120, 84] width 50 height 50
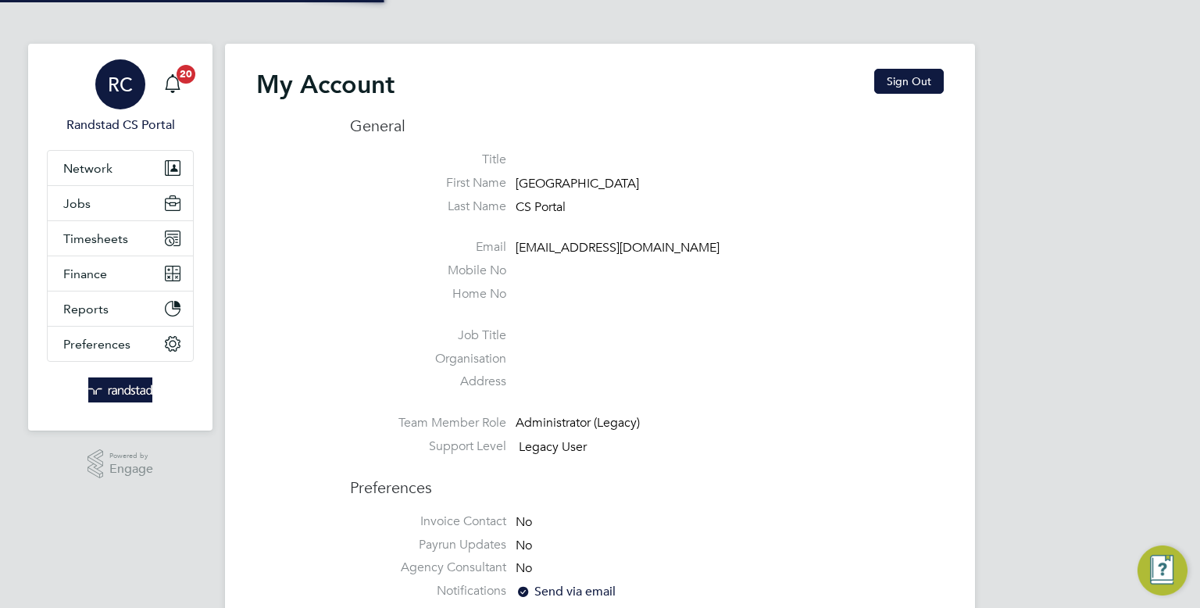
type input "[EMAIL_ADDRESS][DOMAIN_NAME]"
click at [930, 84] on button "Sign Out" at bounding box center [909, 81] width 70 height 25
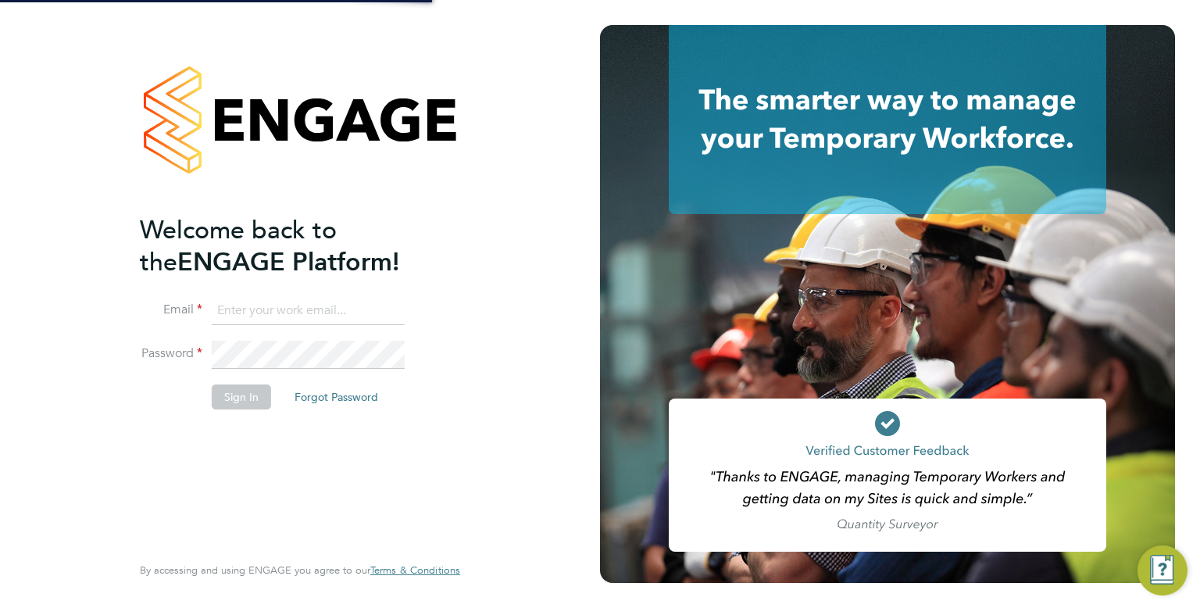
type input "[EMAIL_ADDRESS][DOMAIN_NAME]"
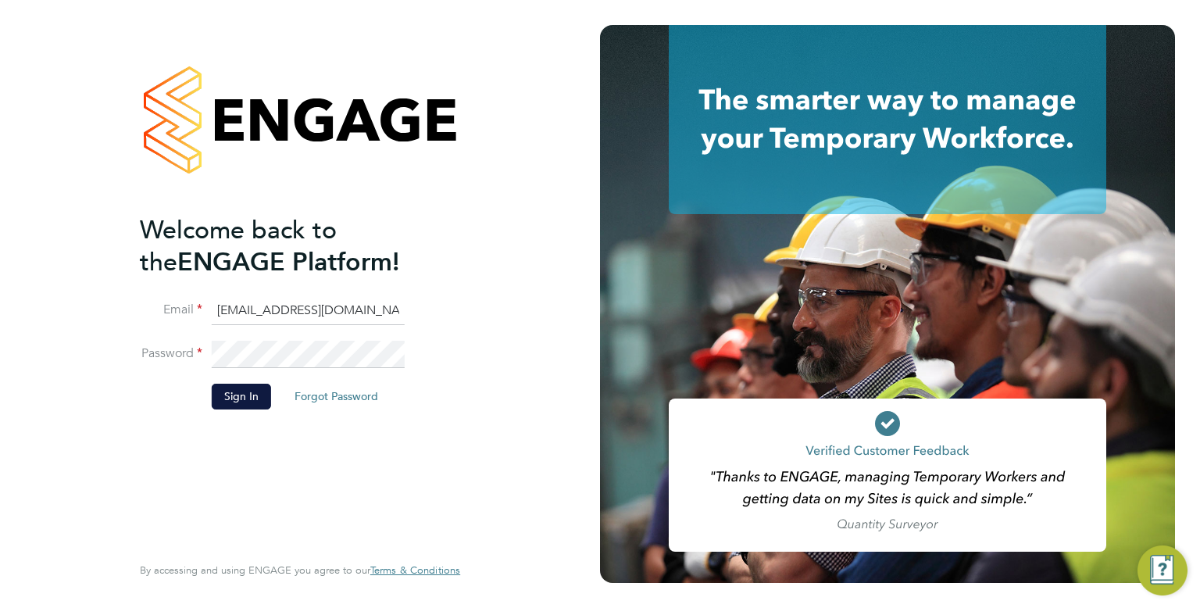
click at [275, 313] on input "[EMAIL_ADDRESS][DOMAIN_NAME]" at bounding box center [308, 311] width 193 height 28
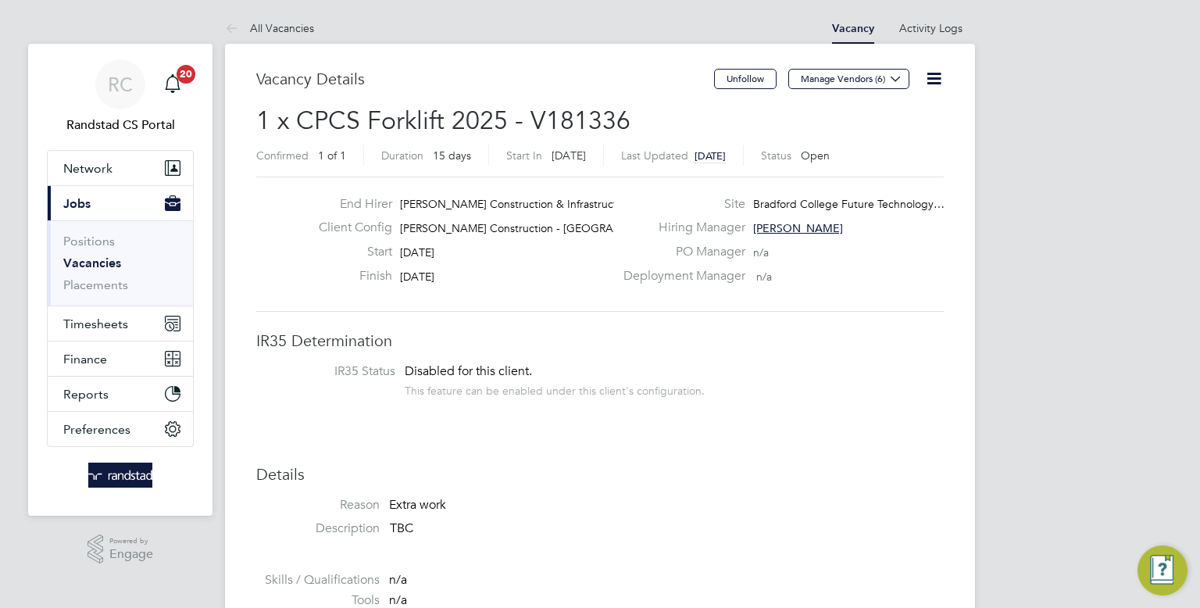
click at [930, 76] on icon at bounding box center [934, 79] width 20 height 20
click at [865, 308] on div "End Hirer [PERSON_NAME] Construction & Infrastruct… Client Config [PERSON_NAME]…" at bounding box center [599, 244] width 687 height 135
click at [855, 89] on span "Manage Vendors (6)" at bounding box center [850, 84] width 124 height 15
click at [862, 84] on button "Manage Vendors (6)" at bounding box center [848, 79] width 121 height 20
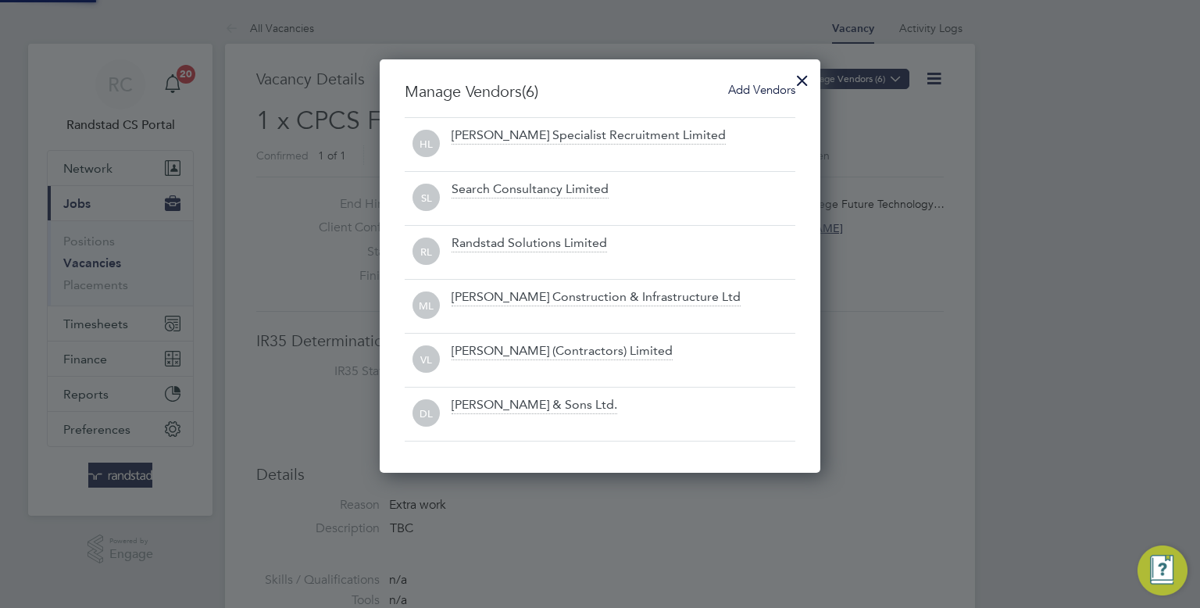
scroll to position [412, 441]
click at [771, 91] on span "Add Vendors" at bounding box center [761, 89] width 67 height 15
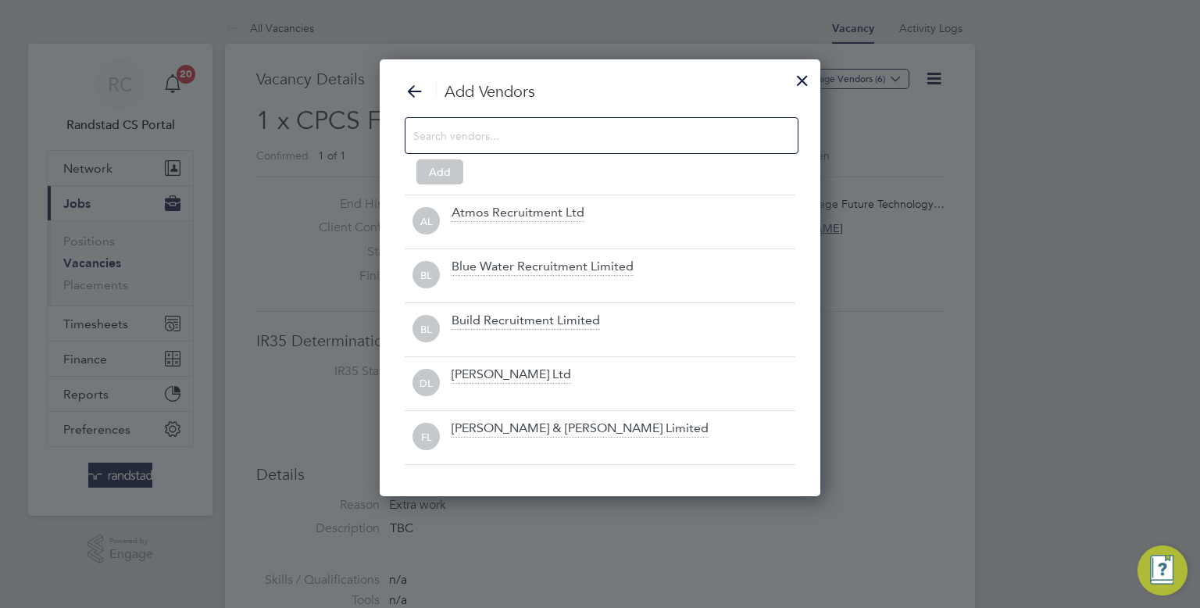
click at [587, 146] on div at bounding box center [602, 135] width 394 height 37
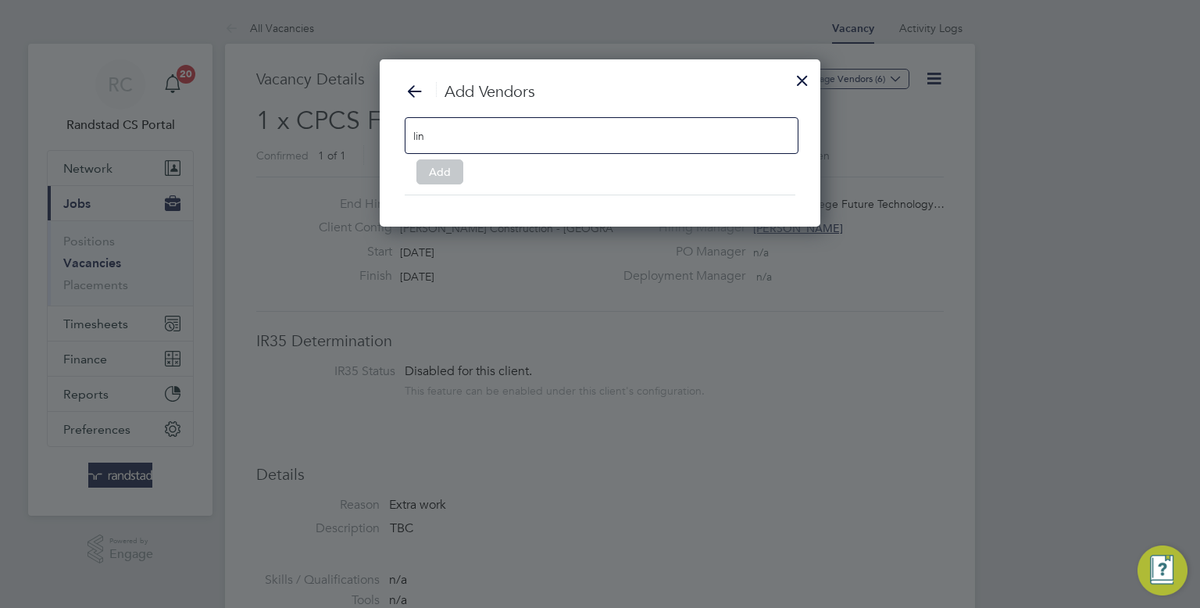
type input "lin"
click at [806, 80] on div at bounding box center [802, 76] width 28 height 28
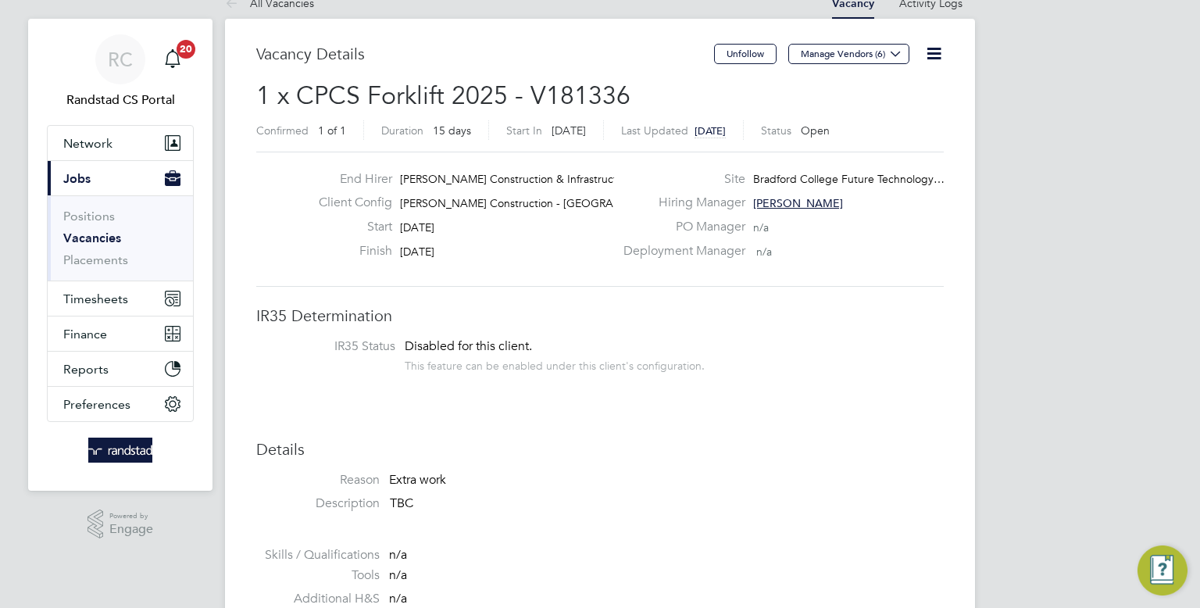
scroll to position [27, 0]
click at [94, 263] on link "Placements" at bounding box center [95, 257] width 65 height 15
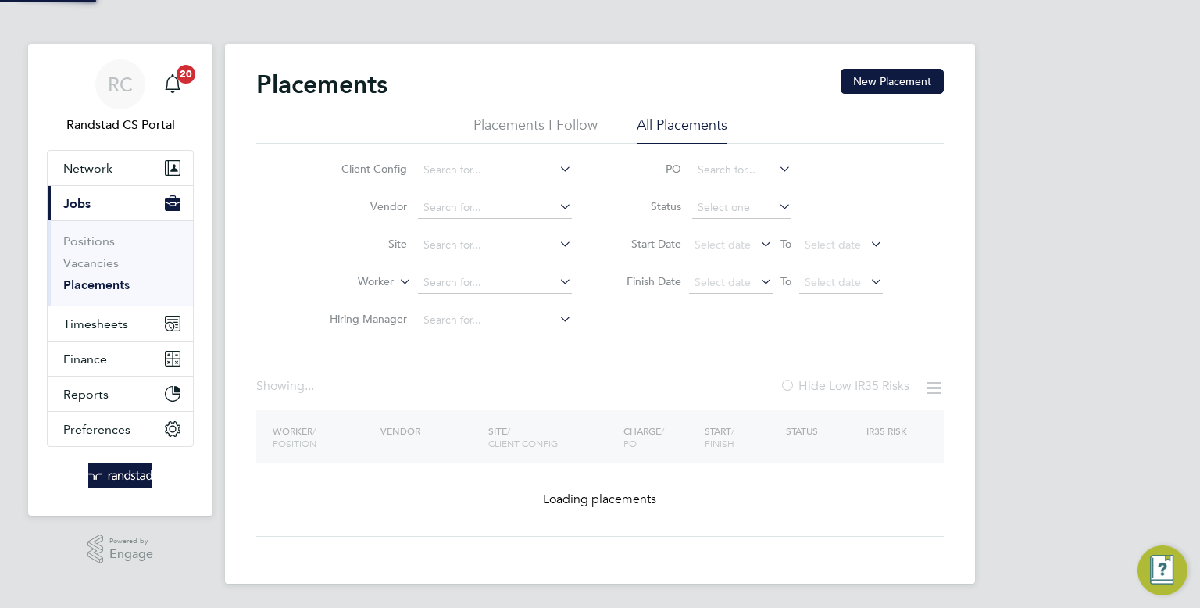
click at [473, 266] on li "Worker" at bounding box center [445, 282] width 294 height 37
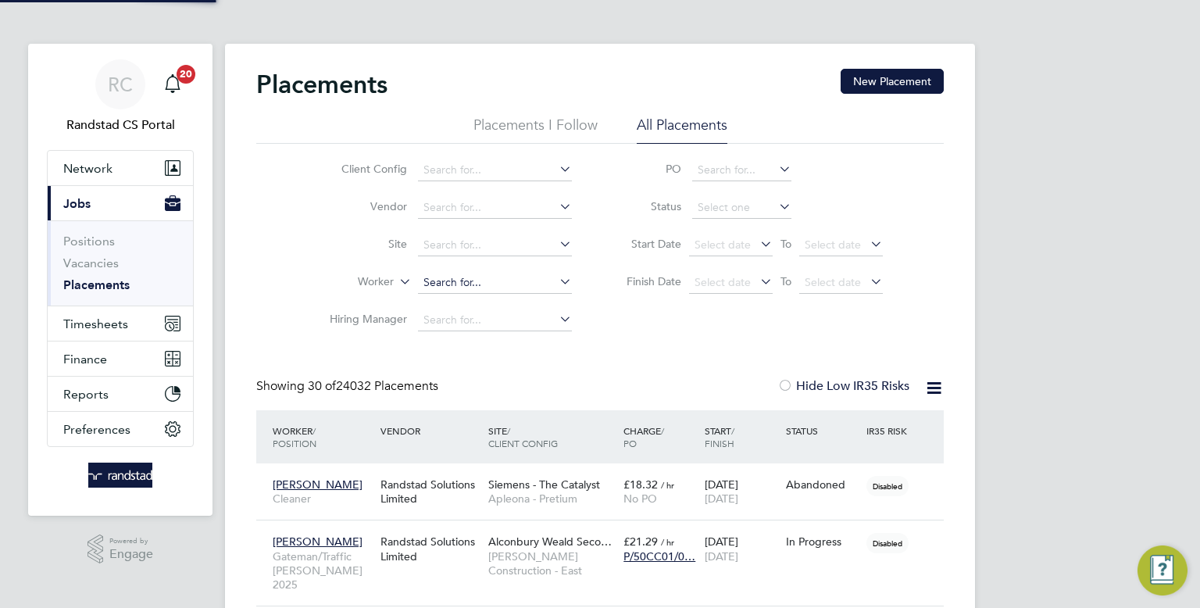
click at [470, 272] on input at bounding box center [495, 283] width 154 height 22
type input "[PERSON_NAME]"
click at [122, 327] on span "Timesheets" at bounding box center [95, 323] width 65 height 15
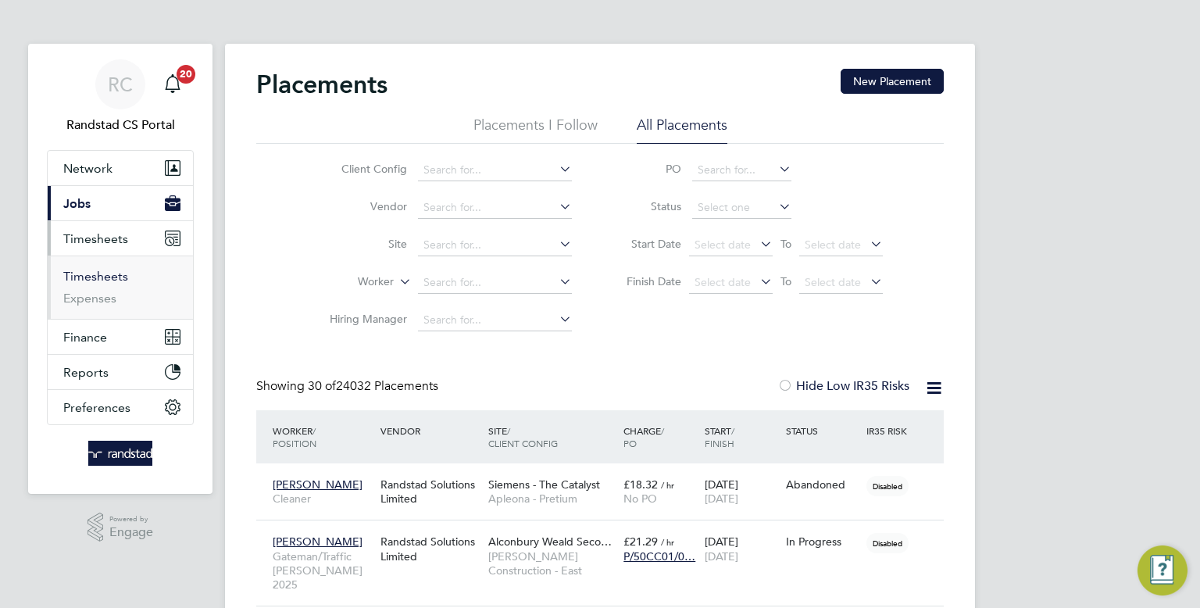
click at [116, 274] on link "Timesheets" at bounding box center [95, 276] width 65 height 15
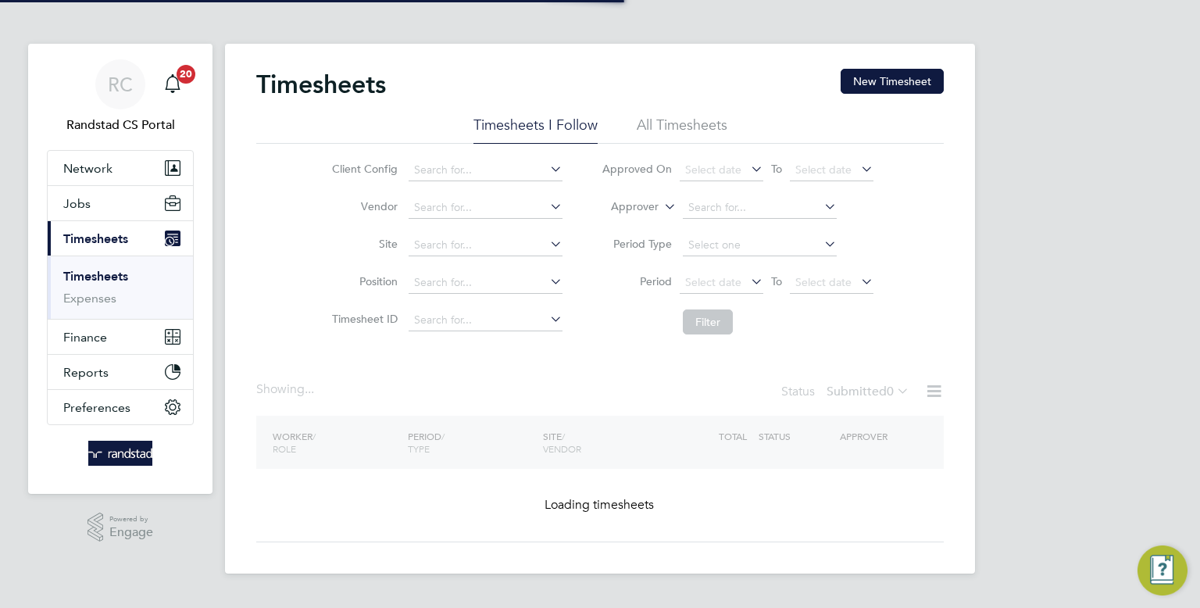
click at [666, 112] on div "Timesheets New Timesheet" at bounding box center [599, 92] width 687 height 47
click at [668, 119] on li "All Timesheets" at bounding box center [682, 130] width 91 height 28
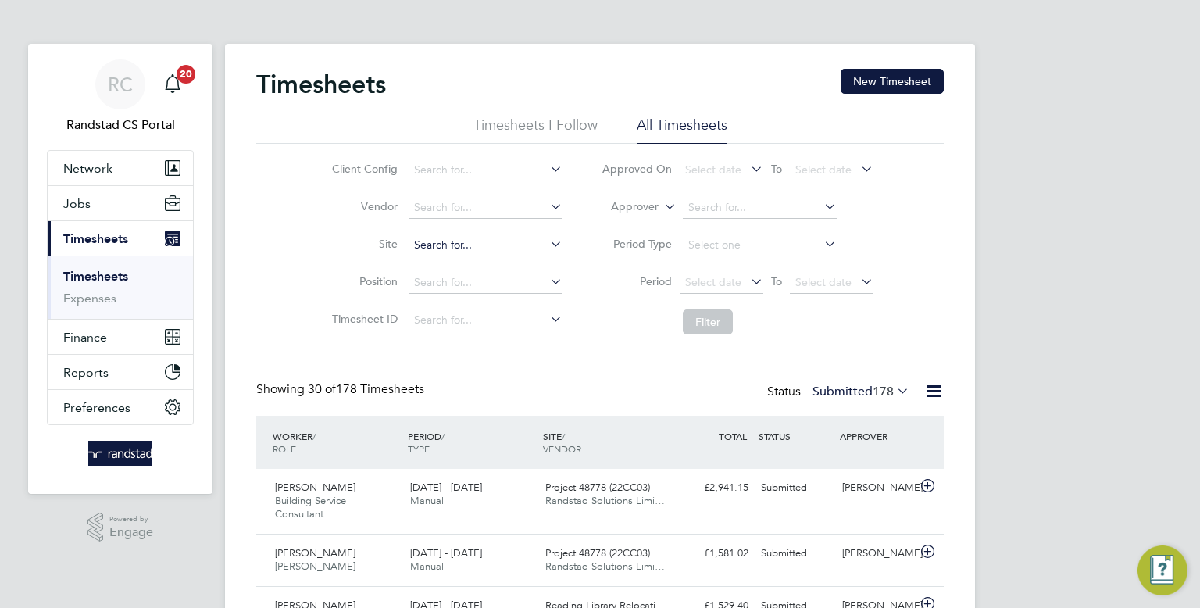
click at [452, 245] on input at bounding box center [486, 245] width 154 height 22
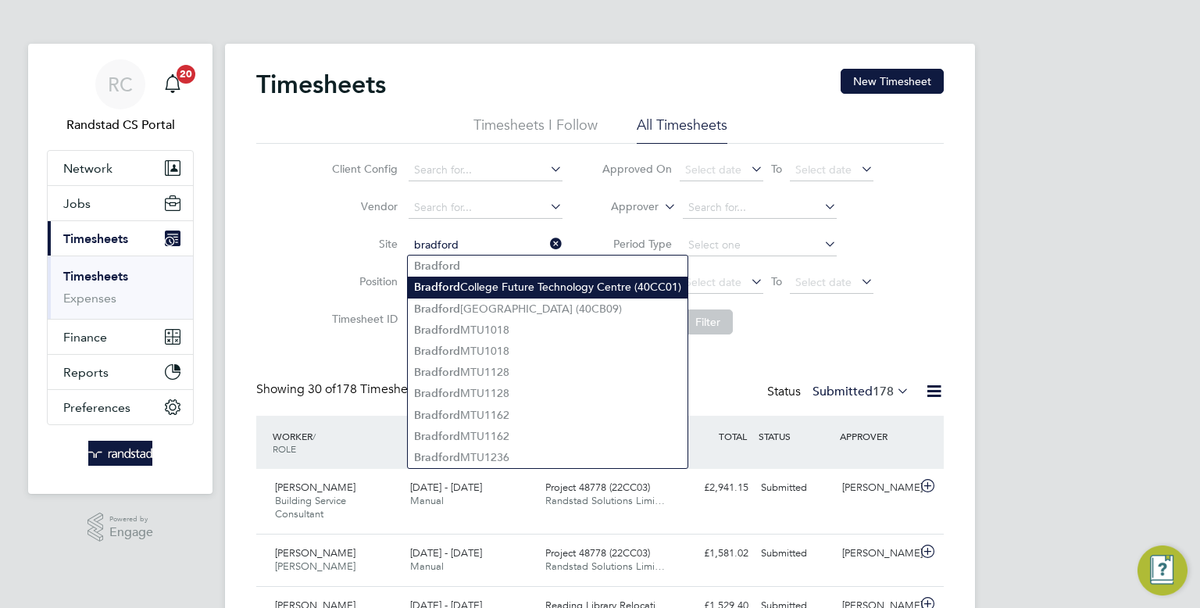
click at [482, 289] on li "[GEOGRAPHIC_DATA] (40CC01)" at bounding box center [548, 287] width 280 height 21
type input "[GEOGRAPHIC_DATA] (40CC01)"
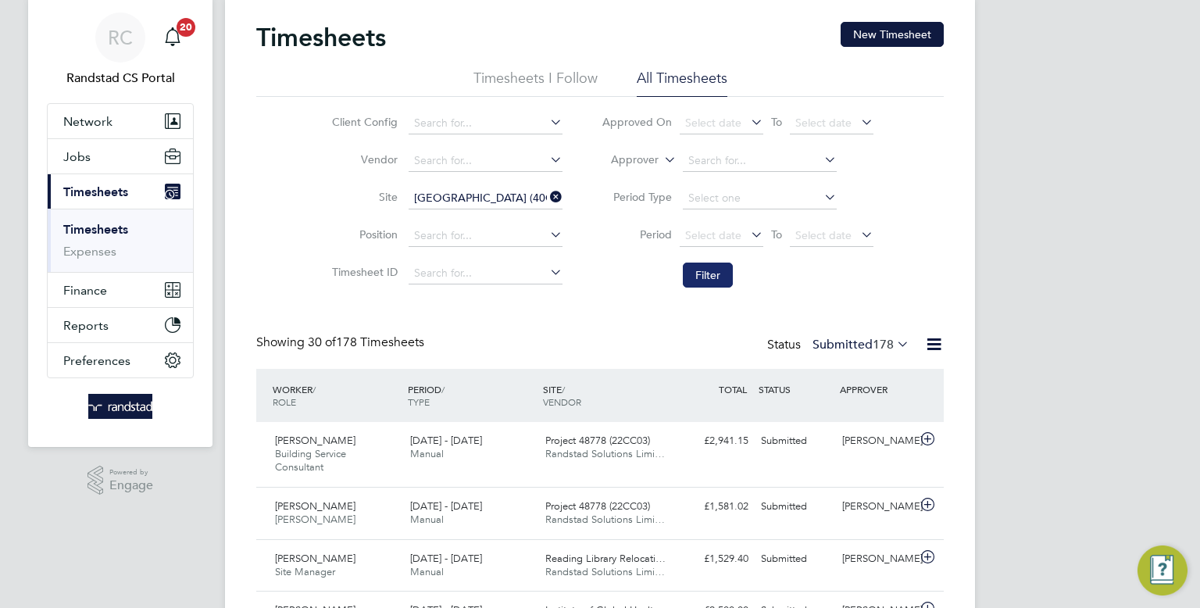
click at [697, 267] on button "Filter" at bounding box center [708, 274] width 50 height 25
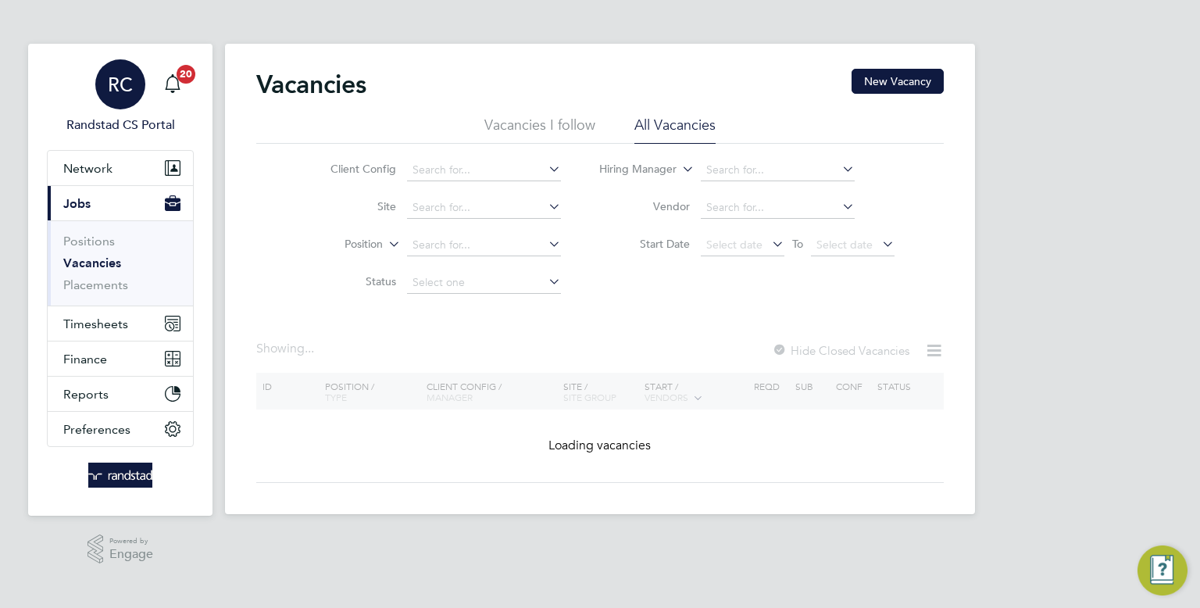
click at [132, 77] on span "RC" at bounding box center [120, 84] width 25 height 20
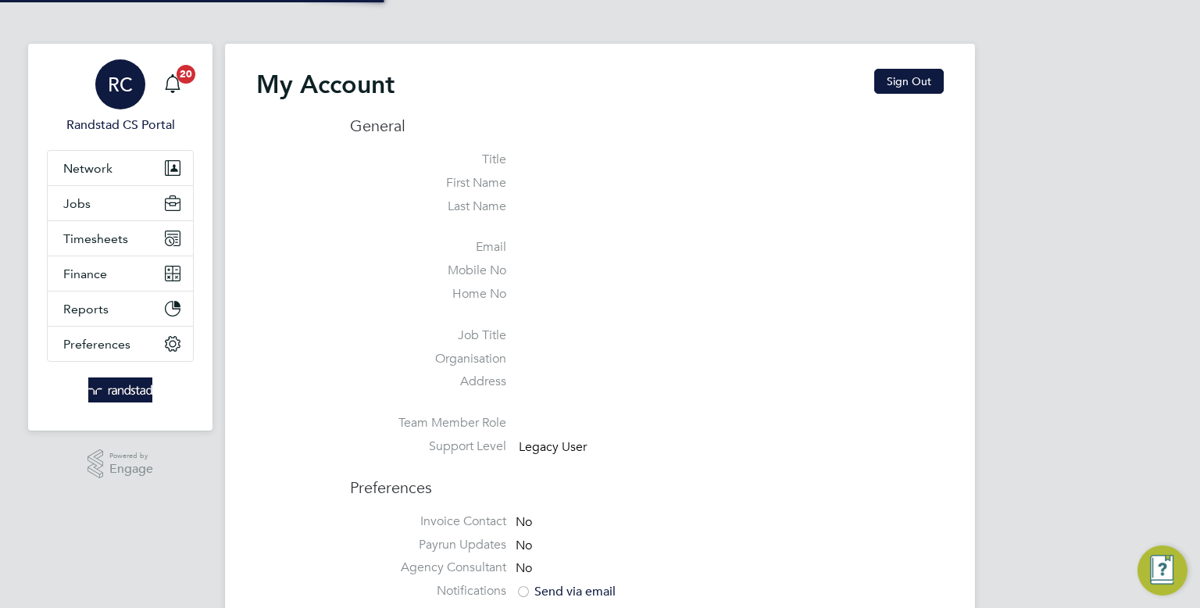
type input "[EMAIL_ADDRESS][DOMAIN_NAME]"
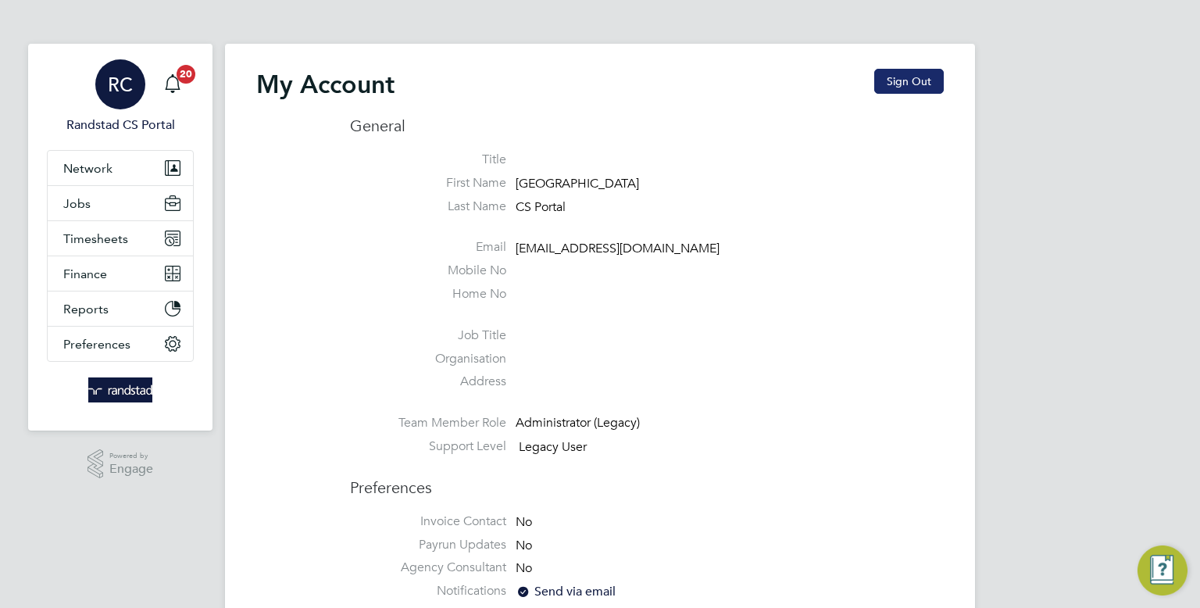
click at [941, 76] on button "Sign Out" at bounding box center [909, 81] width 70 height 25
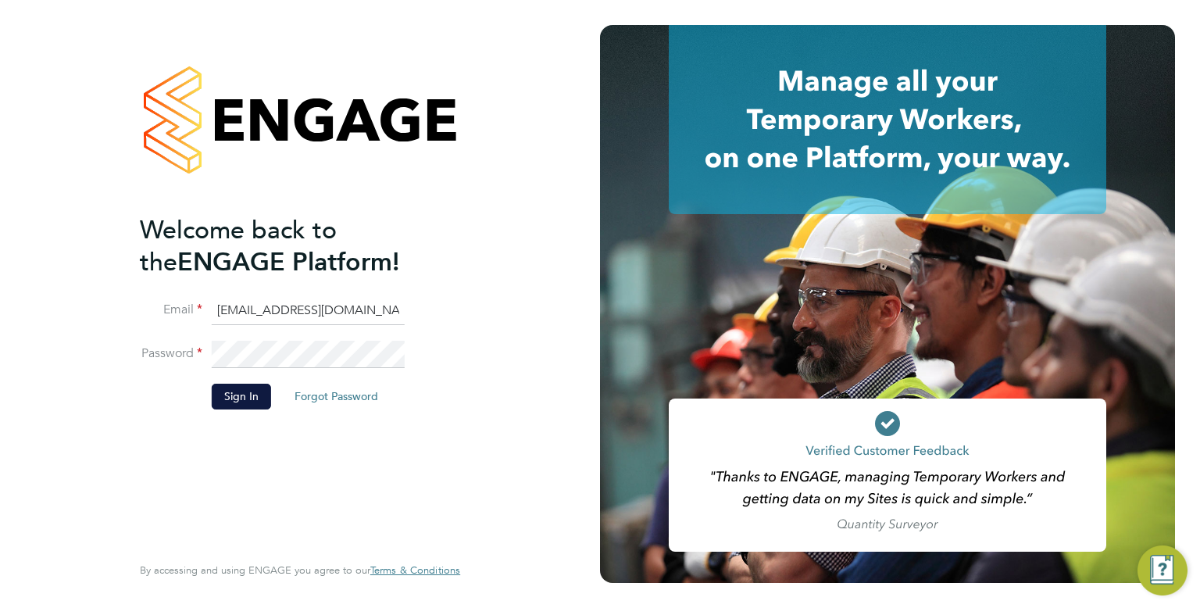
click at [270, 312] on input "cscportals@randstadcpe.com" at bounding box center [308, 311] width 193 height 28
type input "[EMAIL_ADDRESS][PERSON_NAME][DOMAIN_NAME]"
click at [234, 390] on button "Sign In" at bounding box center [241, 396] width 59 height 25
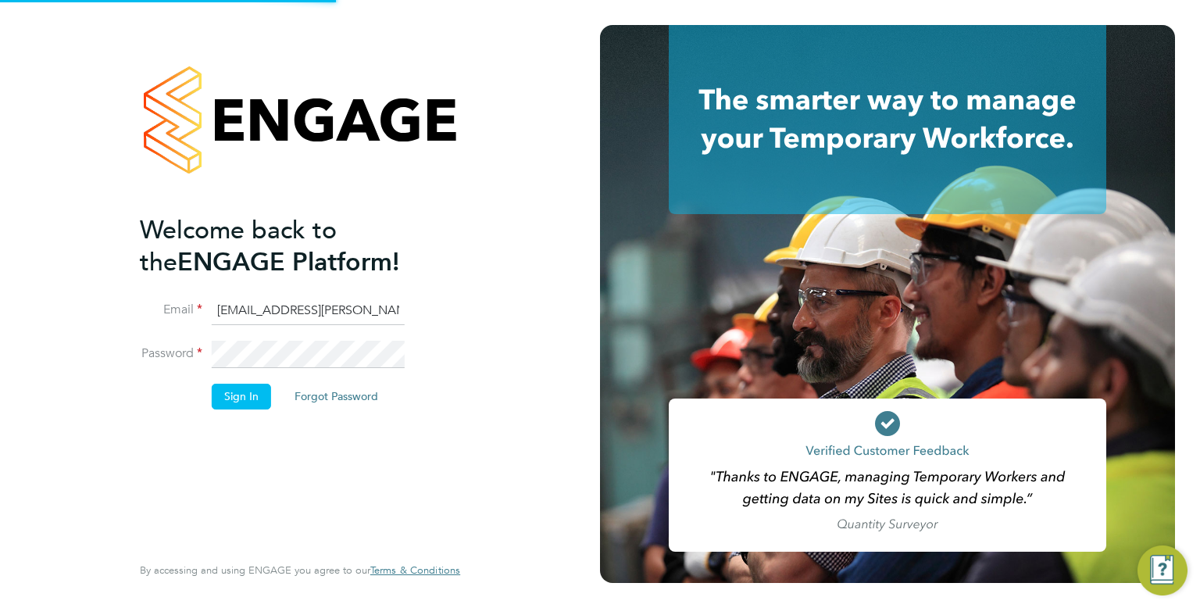
click at [234, 390] on button "Sign In" at bounding box center [241, 396] width 59 height 25
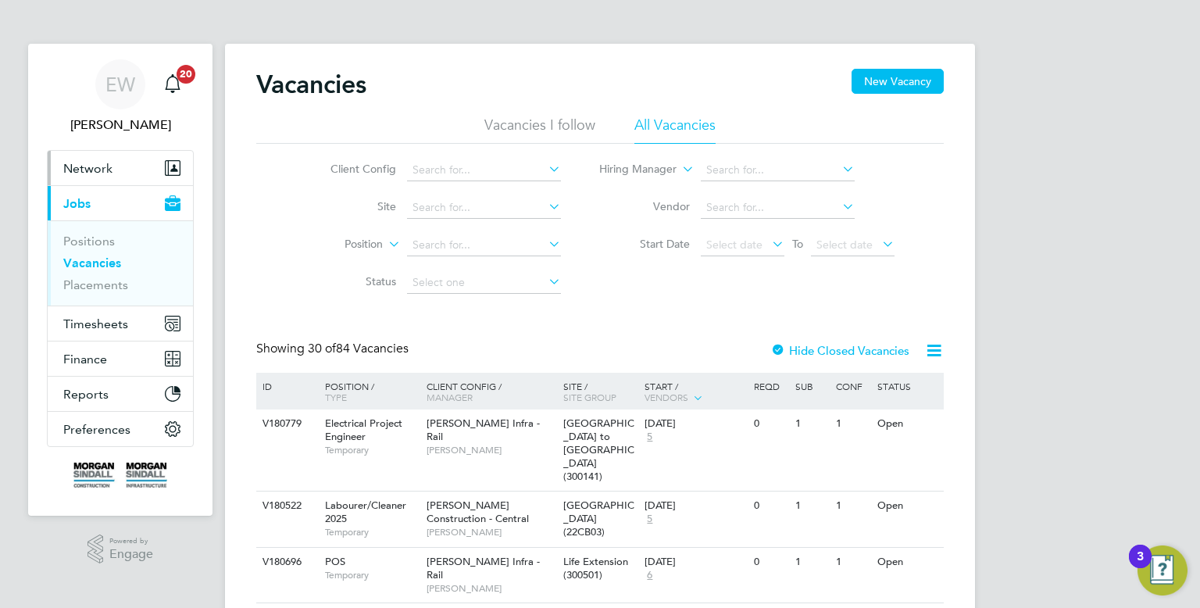
click at [148, 159] on button "Network" at bounding box center [120, 168] width 145 height 34
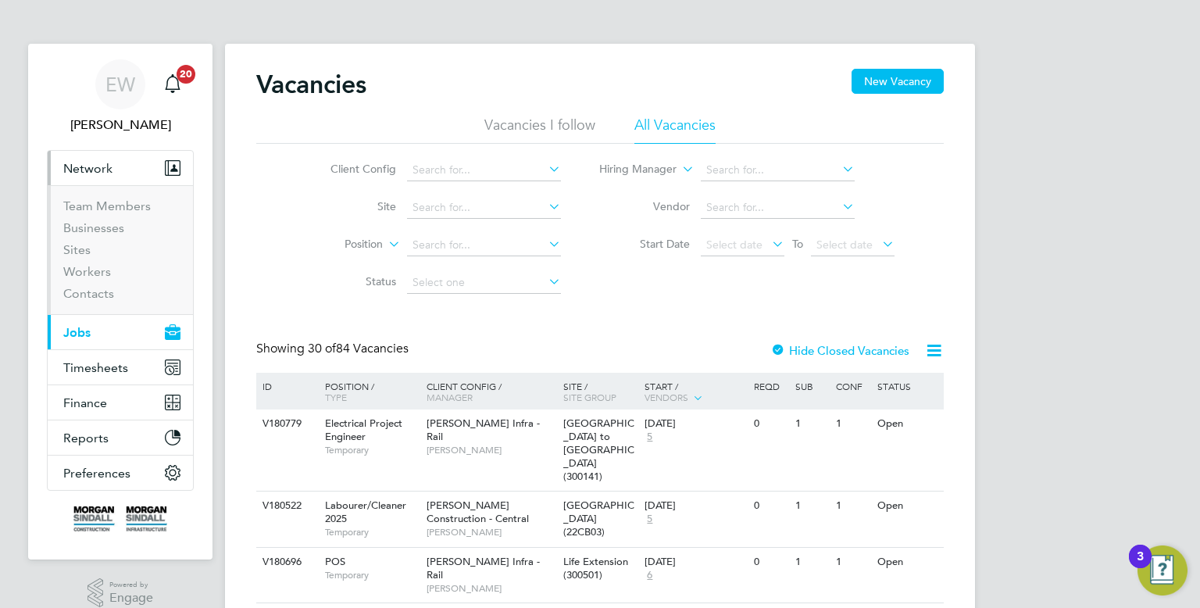
click at [93, 330] on button "Current page: Jobs" at bounding box center [120, 332] width 145 height 34
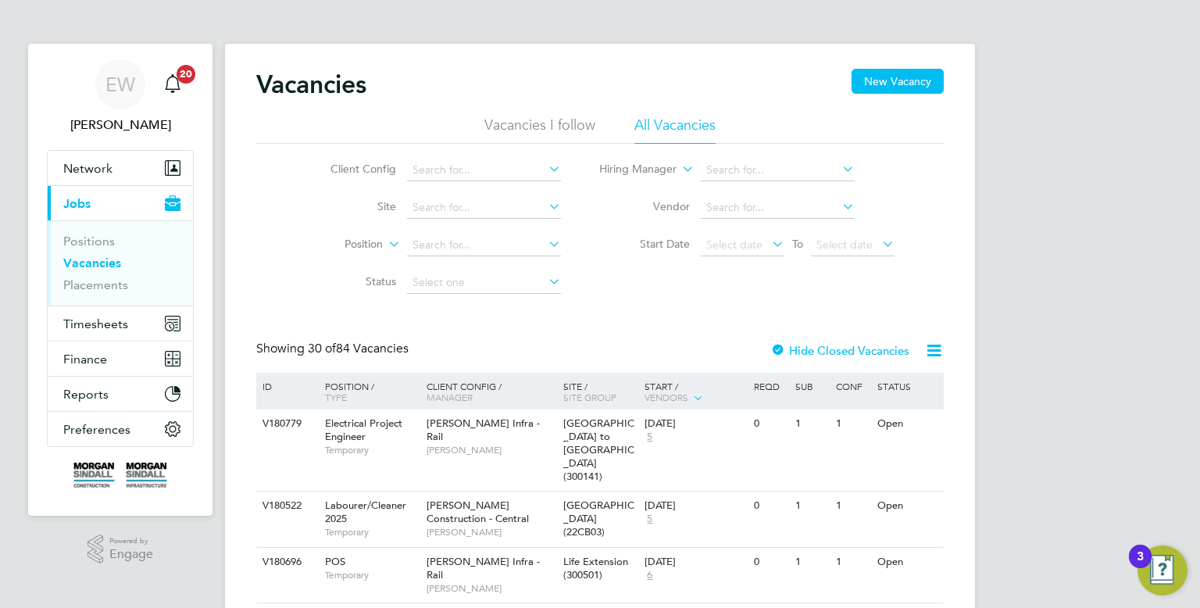
click at [94, 266] on link "Vacancies" at bounding box center [92, 262] width 58 height 15
click at [134, 322] on button "Timesheets" at bounding box center [120, 323] width 145 height 34
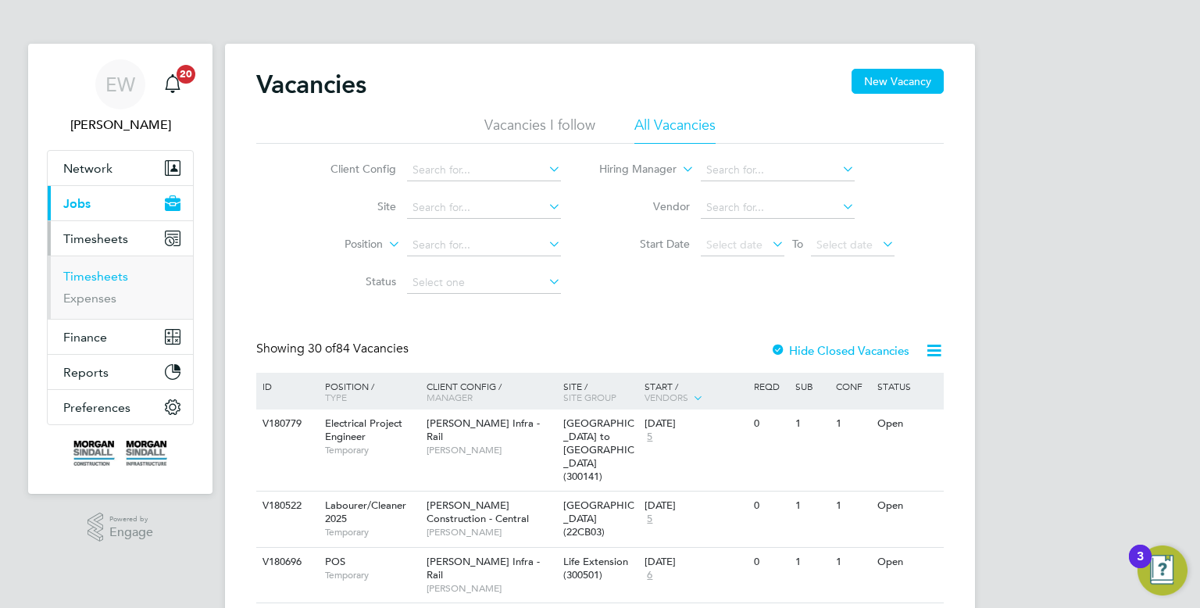
click at [95, 280] on link "Timesheets" at bounding box center [95, 276] width 65 height 15
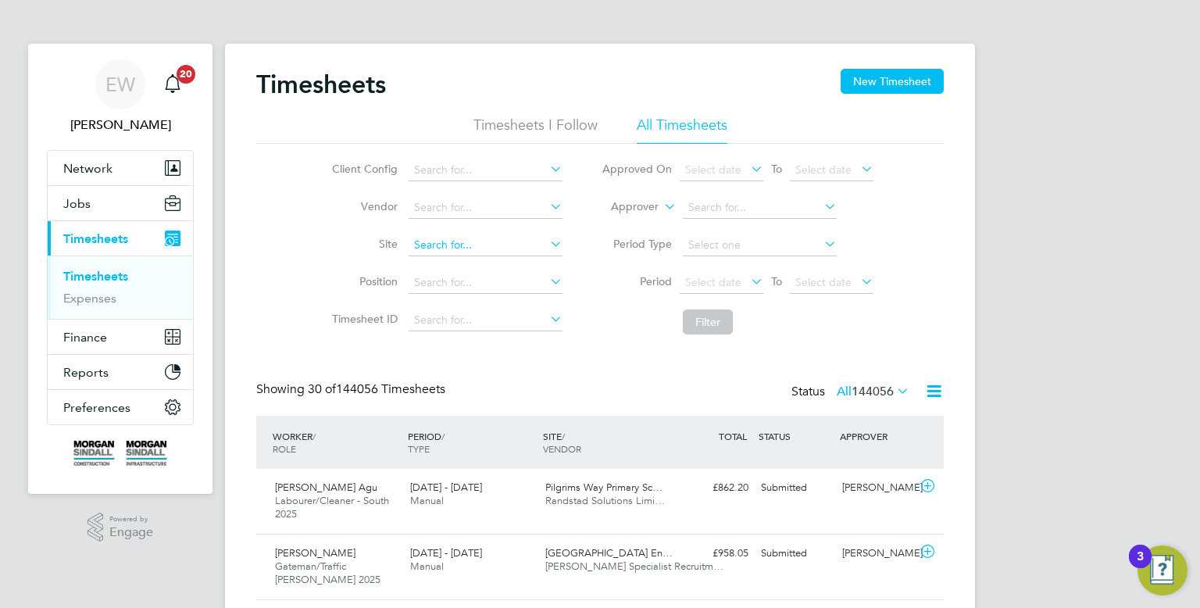
click at [469, 250] on input at bounding box center [486, 245] width 154 height 22
click at [473, 265] on b "[GEOGRAPHIC_DATA]" at bounding box center [471, 265] width 114 height 13
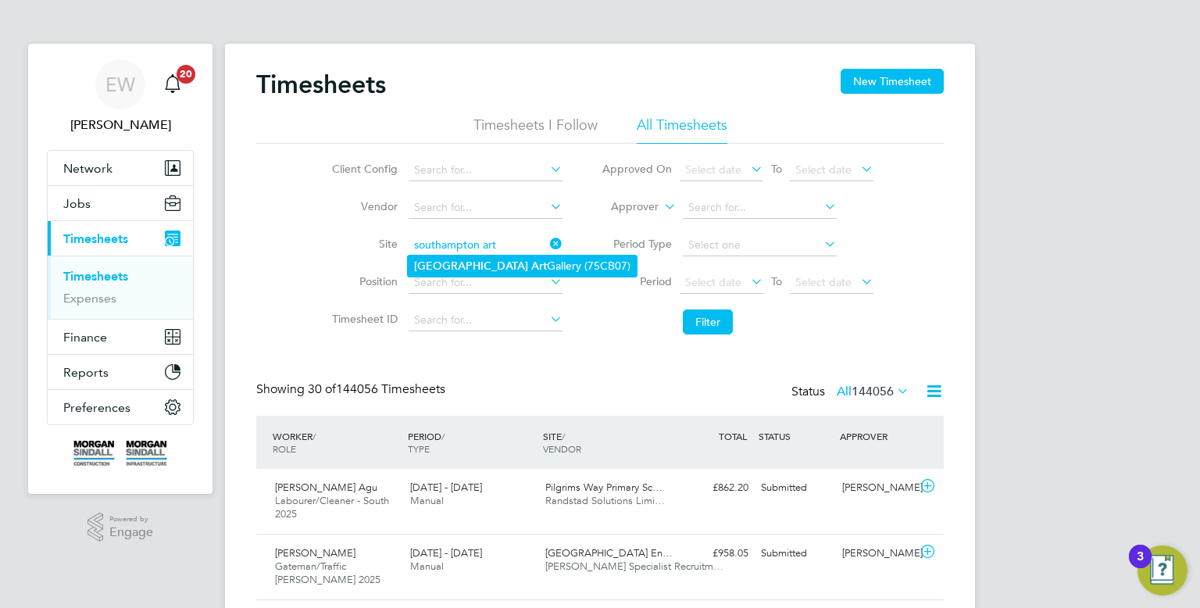
type input "Southampton Art Gallery (75CB07)"
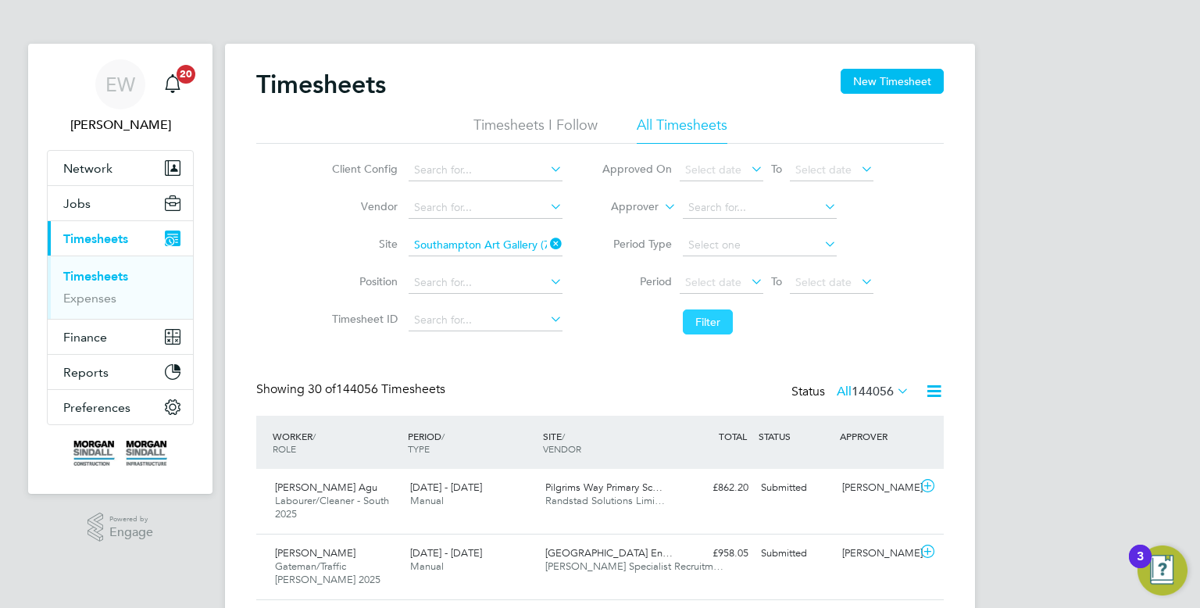
click at [700, 318] on button "Filter" at bounding box center [708, 321] width 50 height 25
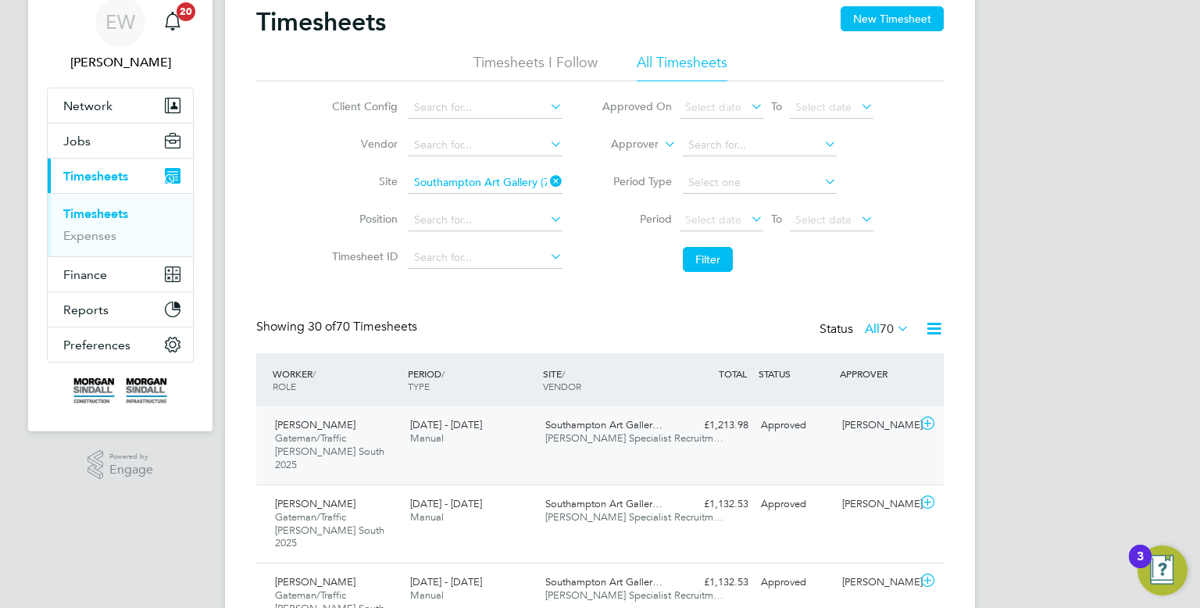
click at [750, 434] on div "£1,213.98 Approved" at bounding box center [713, 425] width 81 height 26
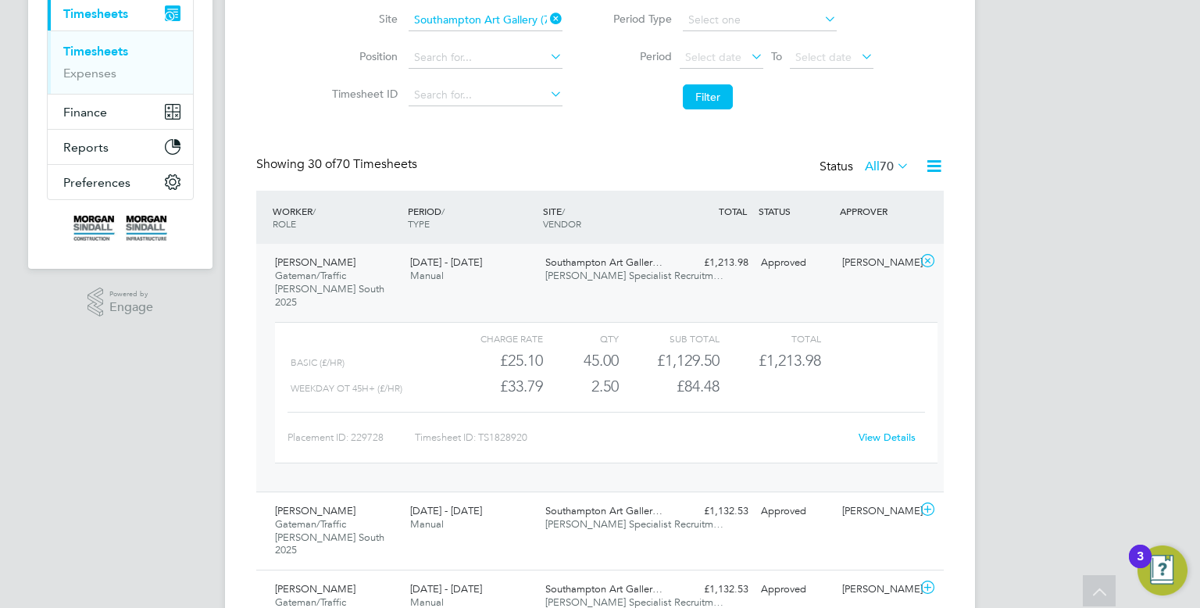
click at [898, 430] on link "View Details" at bounding box center [886, 436] width 57 height 13
click at [499, 94] on input at bounding box center [486, 95] width 154 height 22
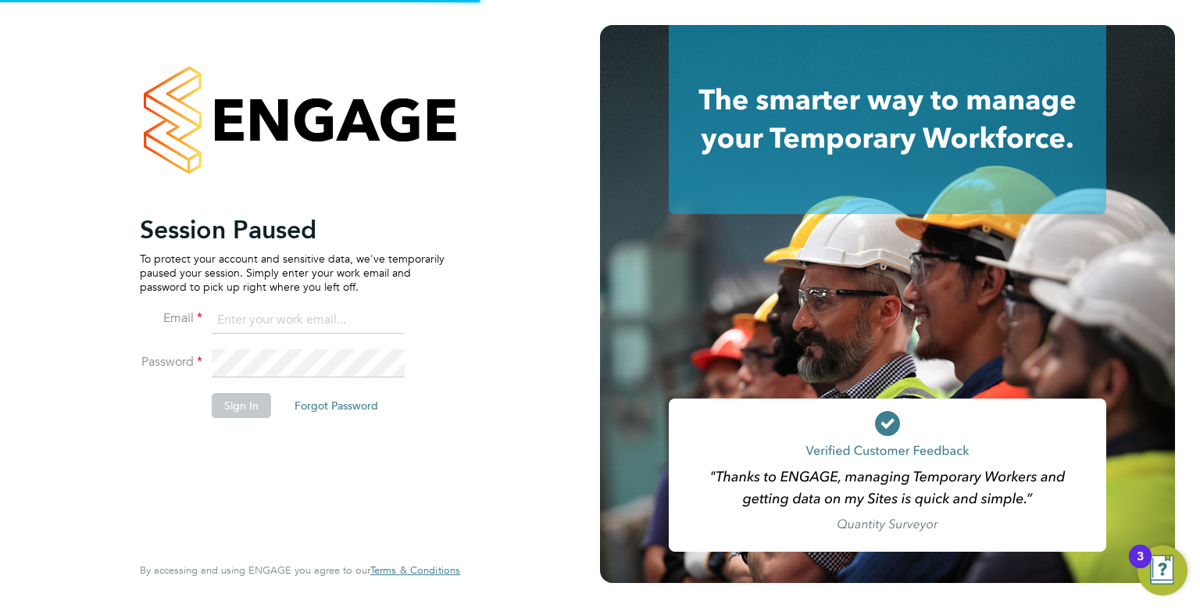
type input "[EMAIL_ADDRESS][PERSON_NAME][DOMAIN_NAME]"
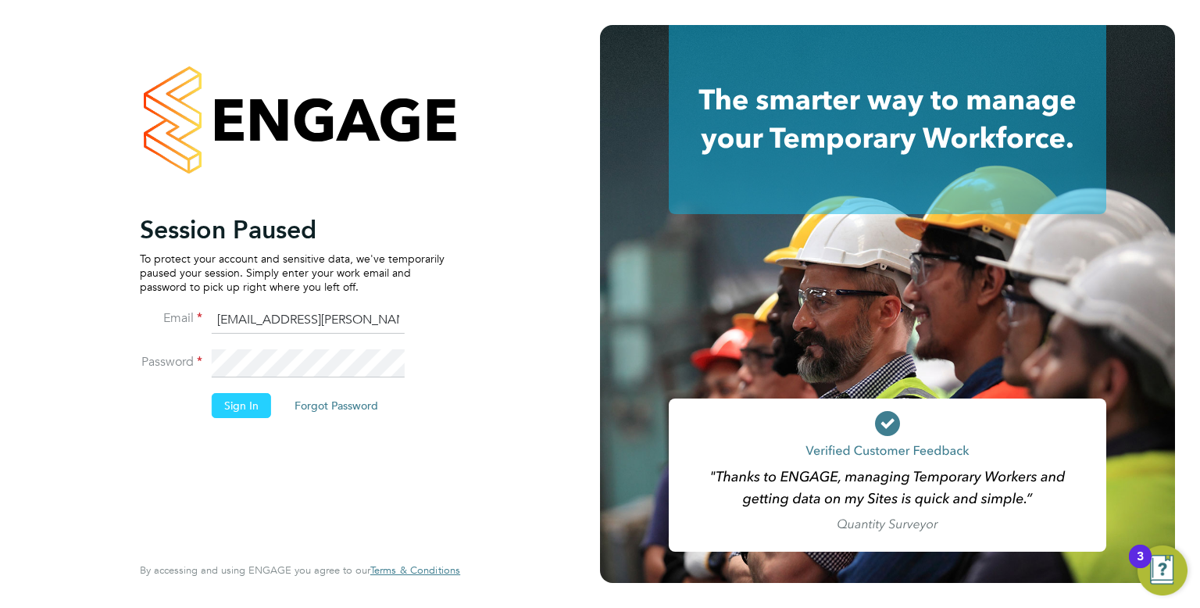
click at [250, 410] on button "Sign In" at bounding box center [241, 405] width 59 height 25
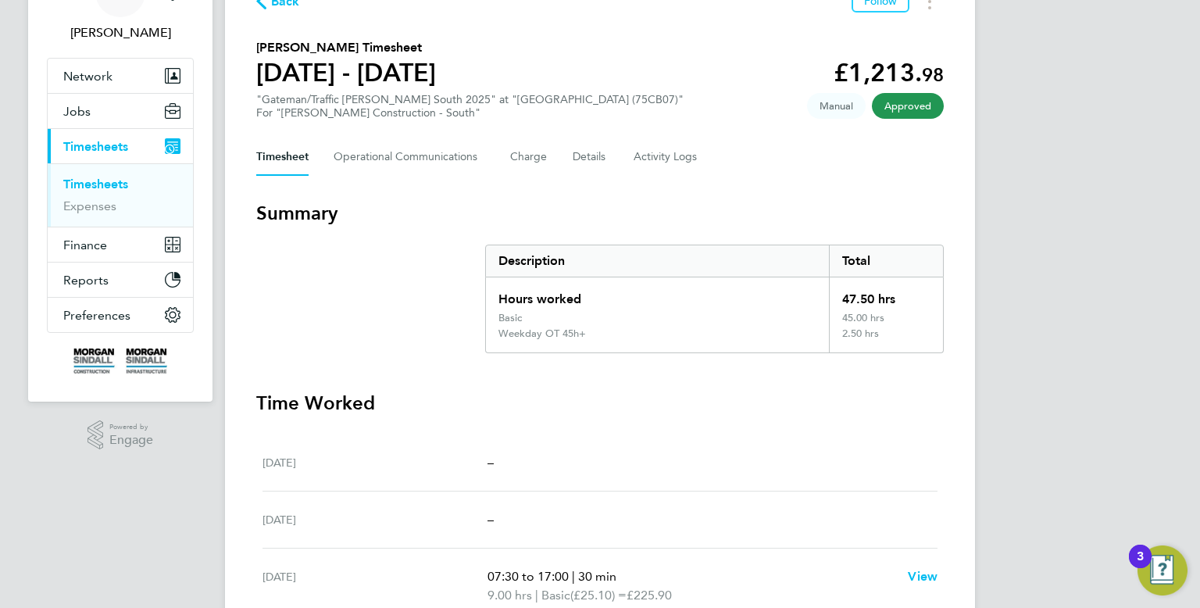
scroll to position [93, 0]
click at [930, 10] on button "Timesheets Menu" at bounding box center [930, 0] width 28 height 24
click at [806, 101] on section "Tristian Myhill's Timesheet 20 - 26 Sept 2025 £1,213. 98 "Gateman/Traffic Marsh…" at bounding box center [599, 77] width 687 height 81
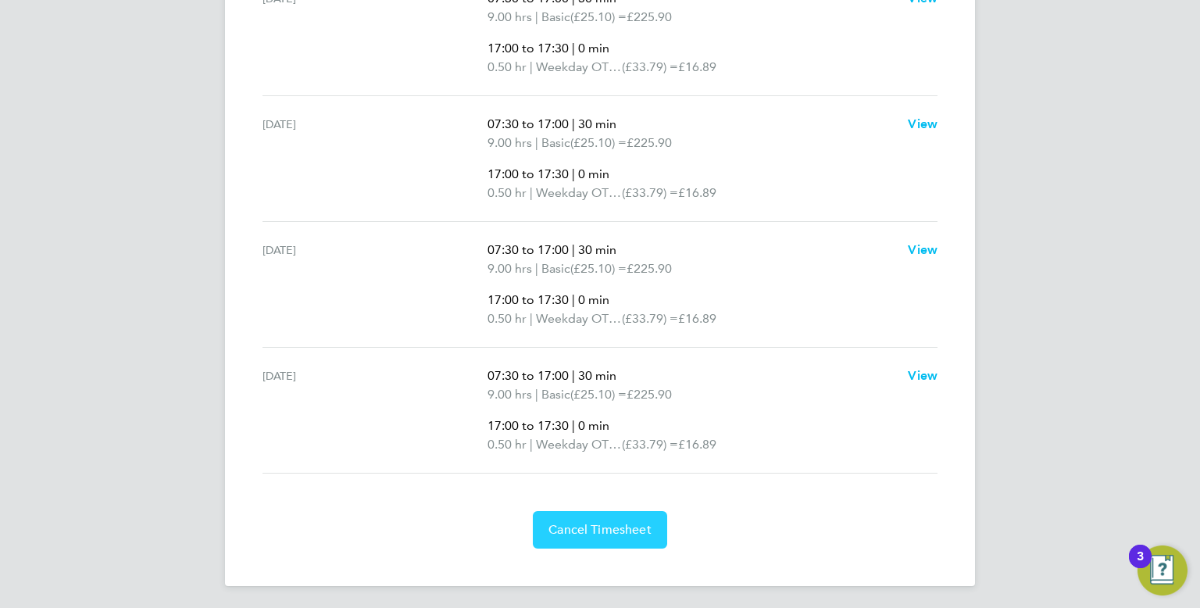
click at [626, 532] on span "Cancel Timesheet" at bounding box center [599, 530] width 103 height 16
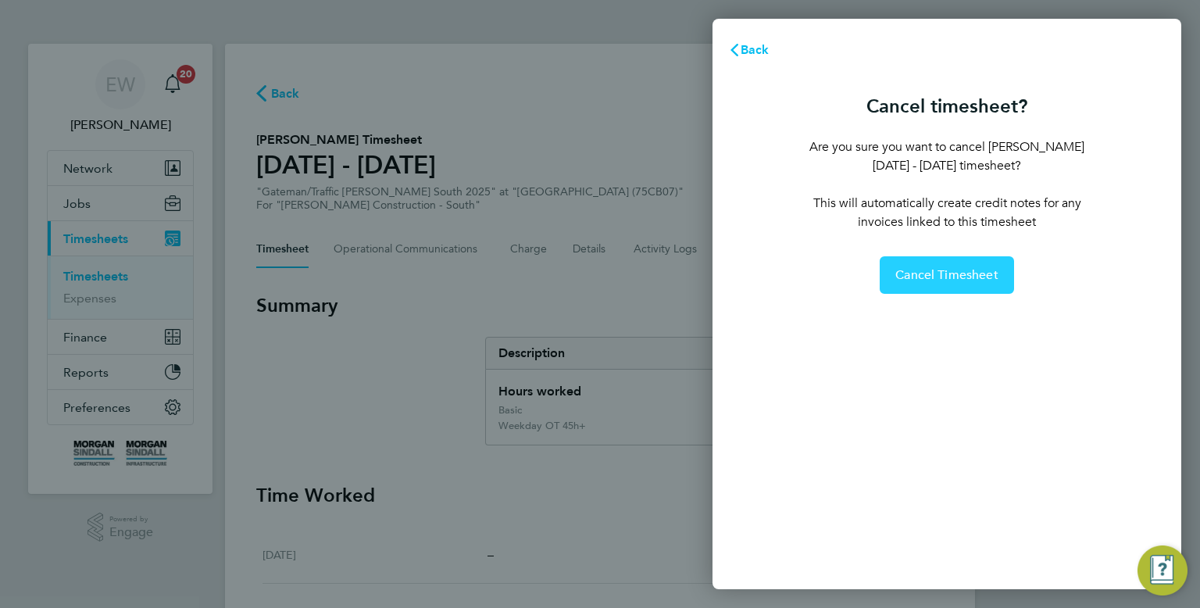
click at [905, 272] on span "Cancel Timesheet" at bounding box center [946, 275] width 103 height 16
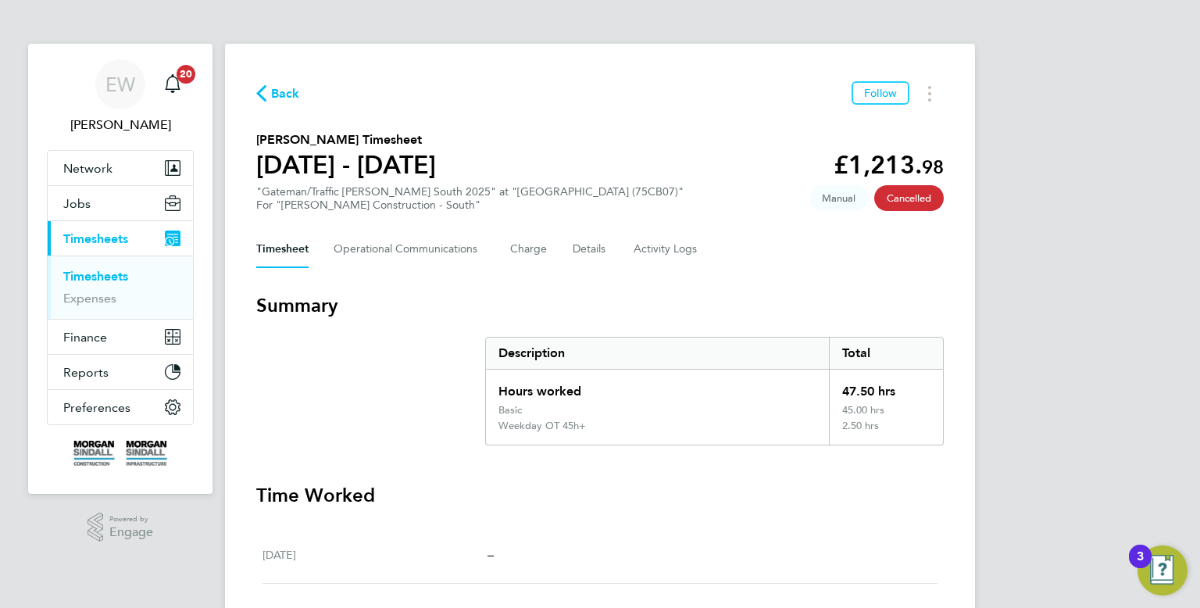
click at [287, 99] on span "Back" at bounding box center [285, 93] width 29 height 19
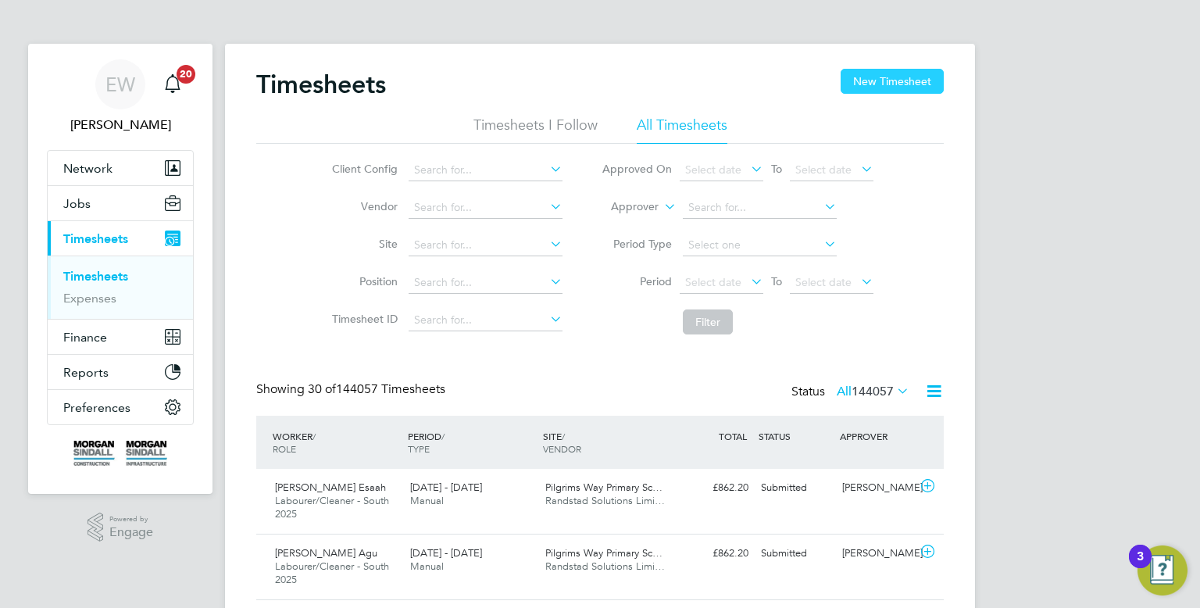
click at [882, 80] on button "New Timesheet" at bounding box center [892, 81] width 103 height 25
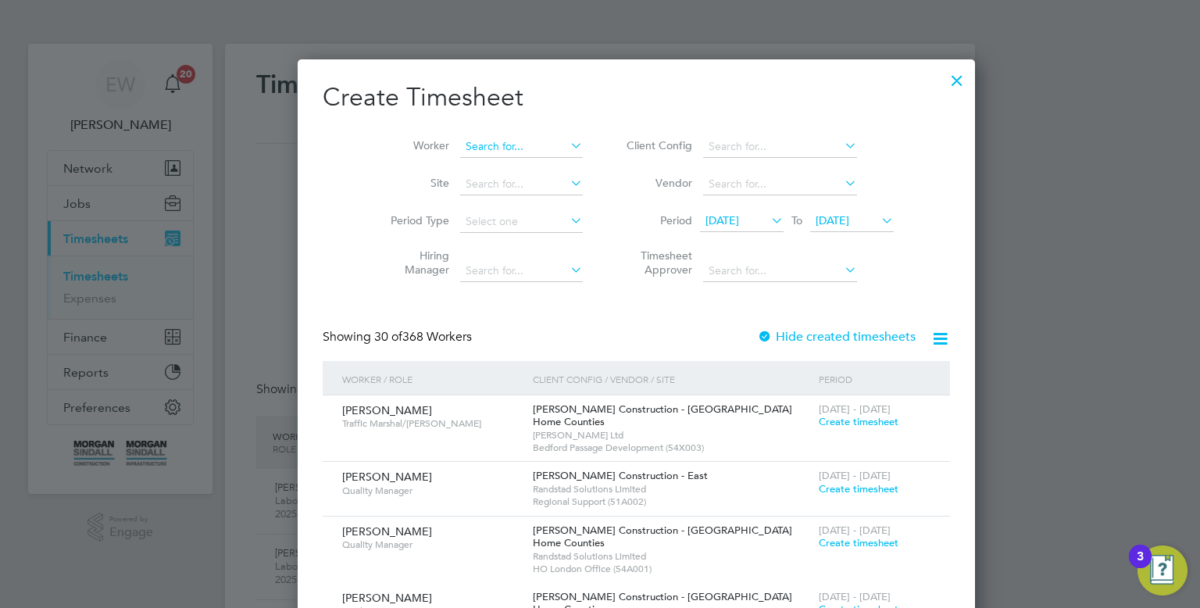
click at [460, 152] on input at bounding box center [521, 147] width 123 height 22
click at [457, 169] on li "Tristian Myhill" at bounding box center [484, 167] width 123 height 21
type input "[PERSON_NAME]"
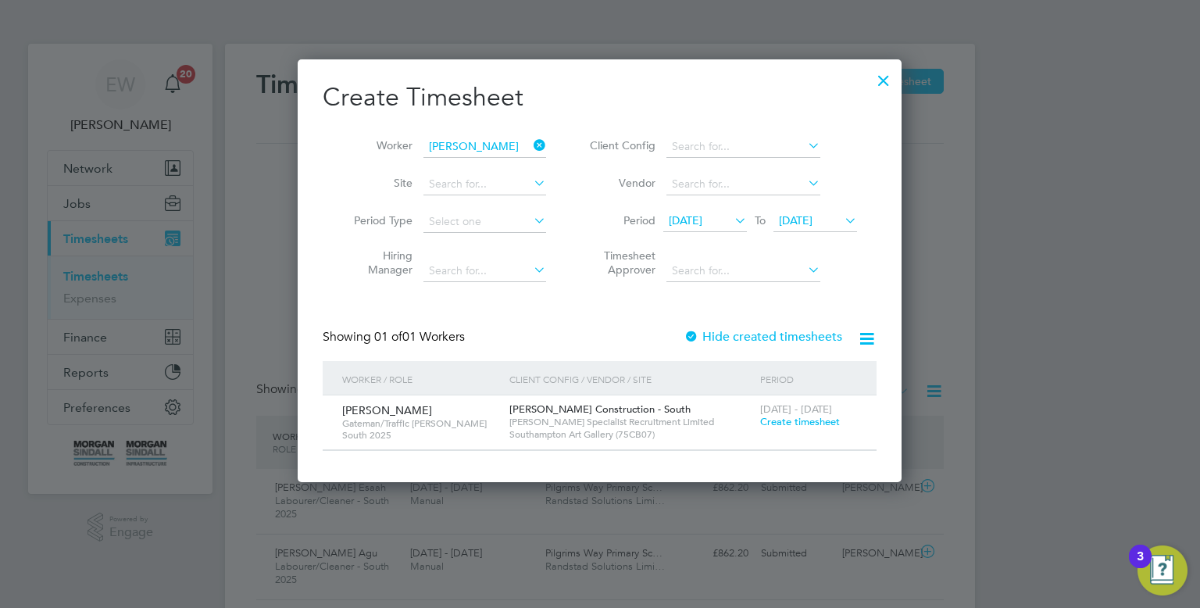
click at [808, 427] on span "Create timesheet" at bounding box center [800, 421] width 80 height 13
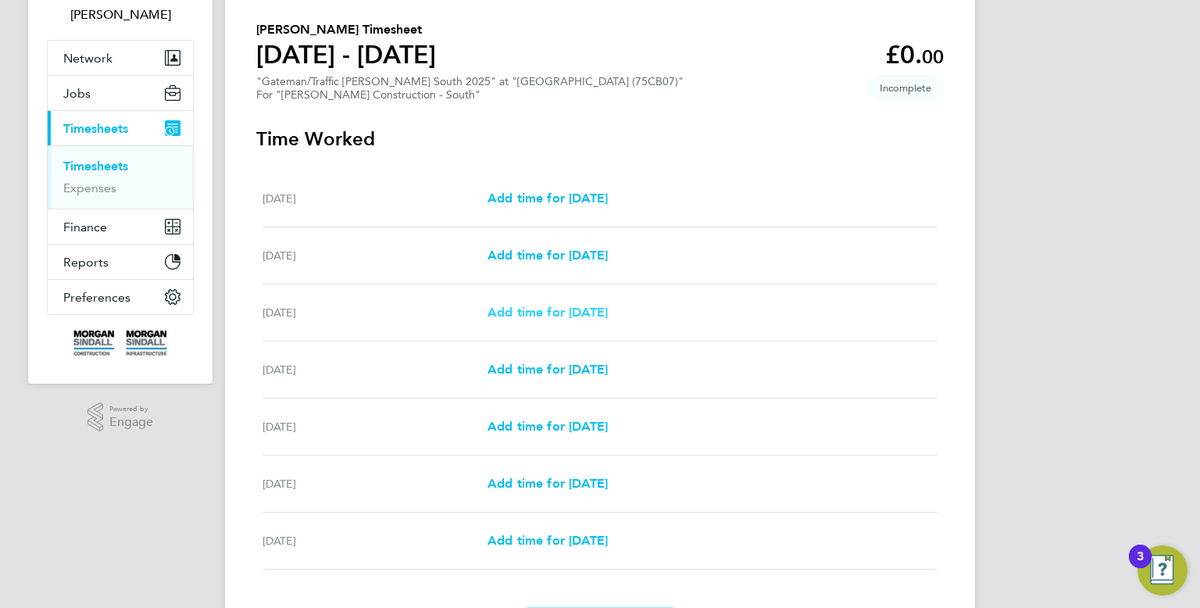
click at [559, 316] on span "Add time for Mon 22 Sep" at bounding box center [547, 312] width 120 height 15
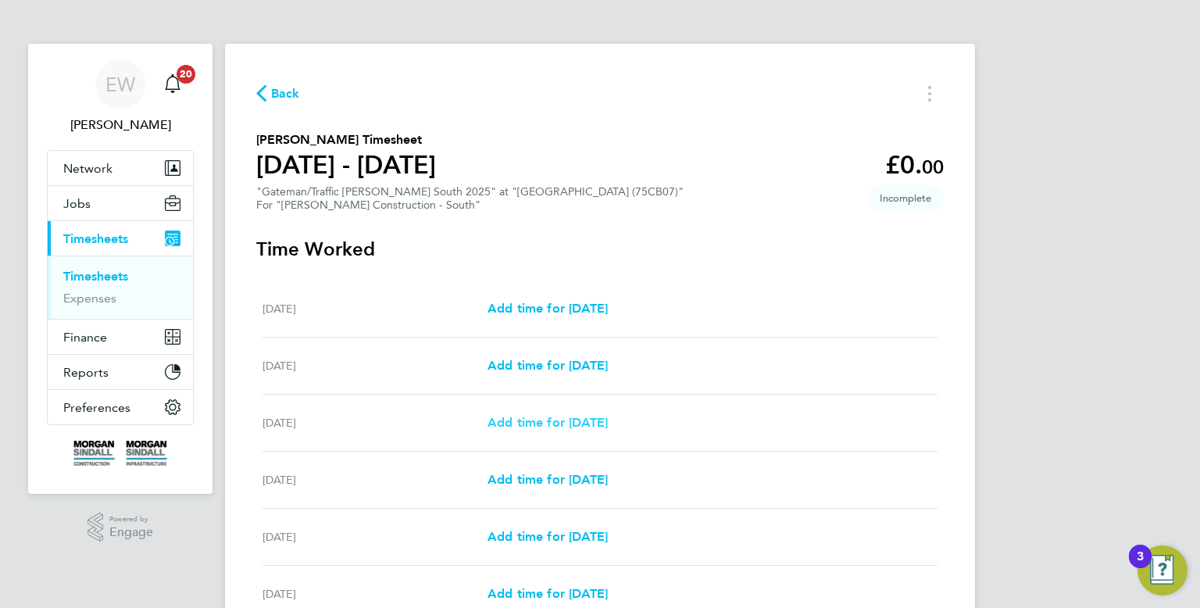
select select "30"
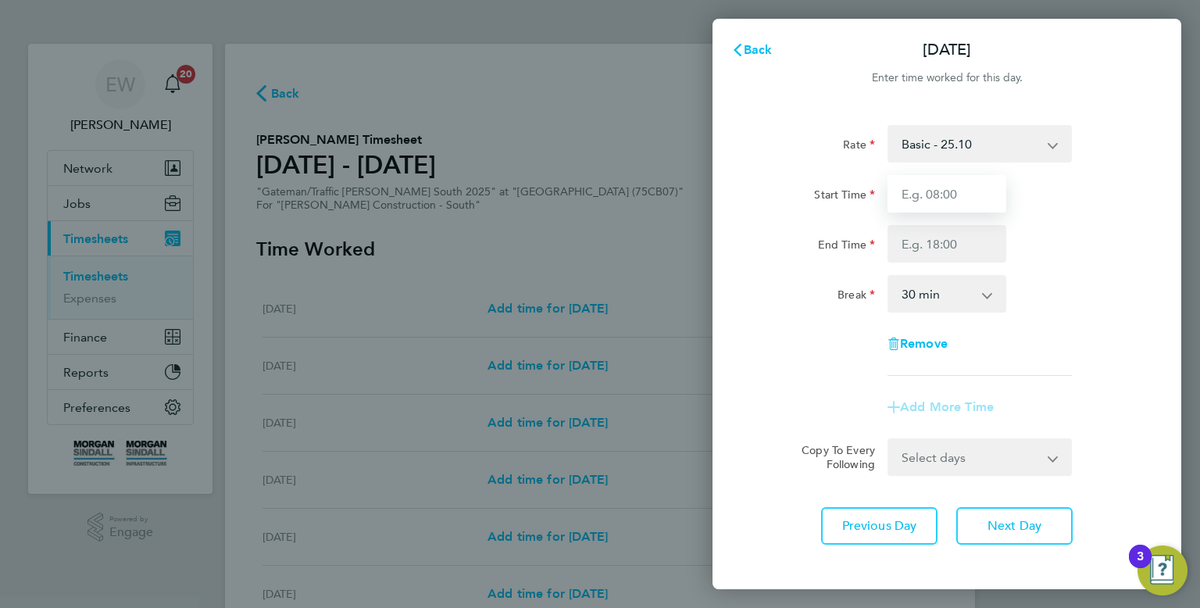
click at [935, 193] on input "Start Time" at bounding box center [946, 193] width 119 height 37
click at [955, 245] on input "End Time" at bounding box center [946, 243] width 119 height 37
type input "07:30"
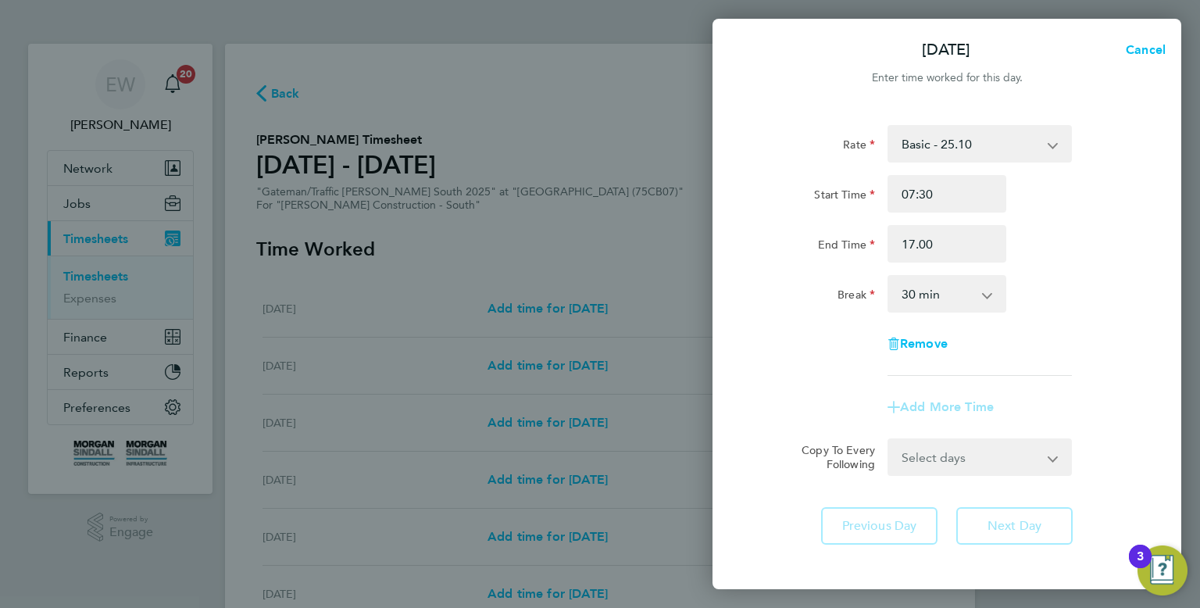
click at [1029, 255] on div "End Time 17.00" at bounding box center [947, 243] width 394 height 37
type input "17:00"
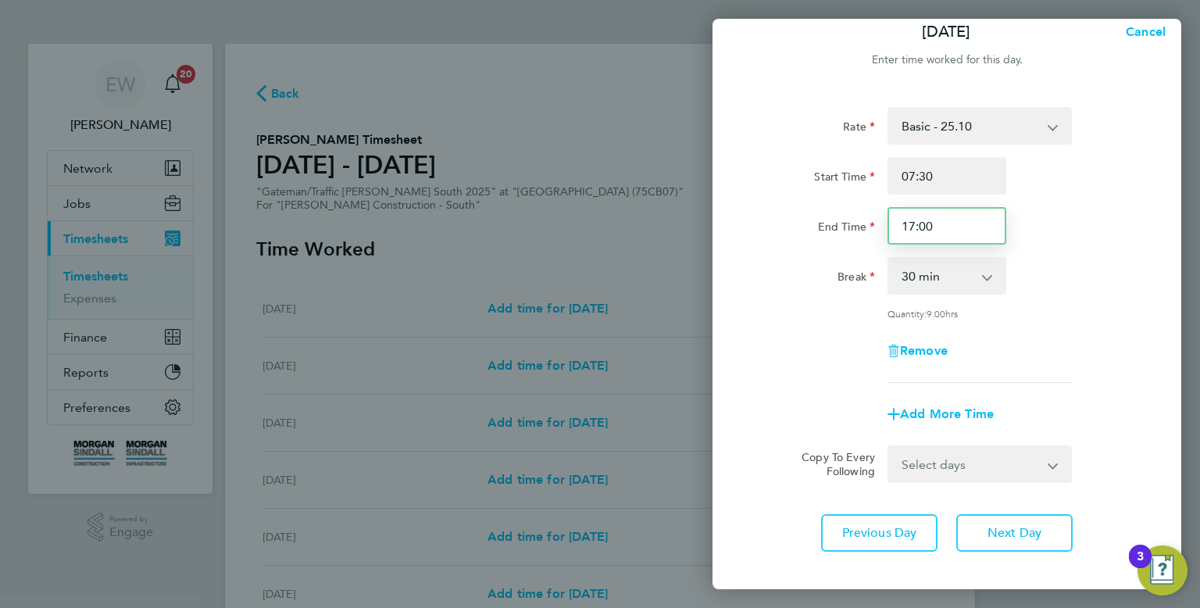
click at [986, 233] on input "17:00" at bounding box center [946, 225] width 119 height 37
click at [1087, 372] on div "Rate Basic - 25.10 Weekday OT 45h+ - 33.79 Sat first 4h - 33.79 Sat after 4h - …" at bounding box center [946, 245] width 381 height 276
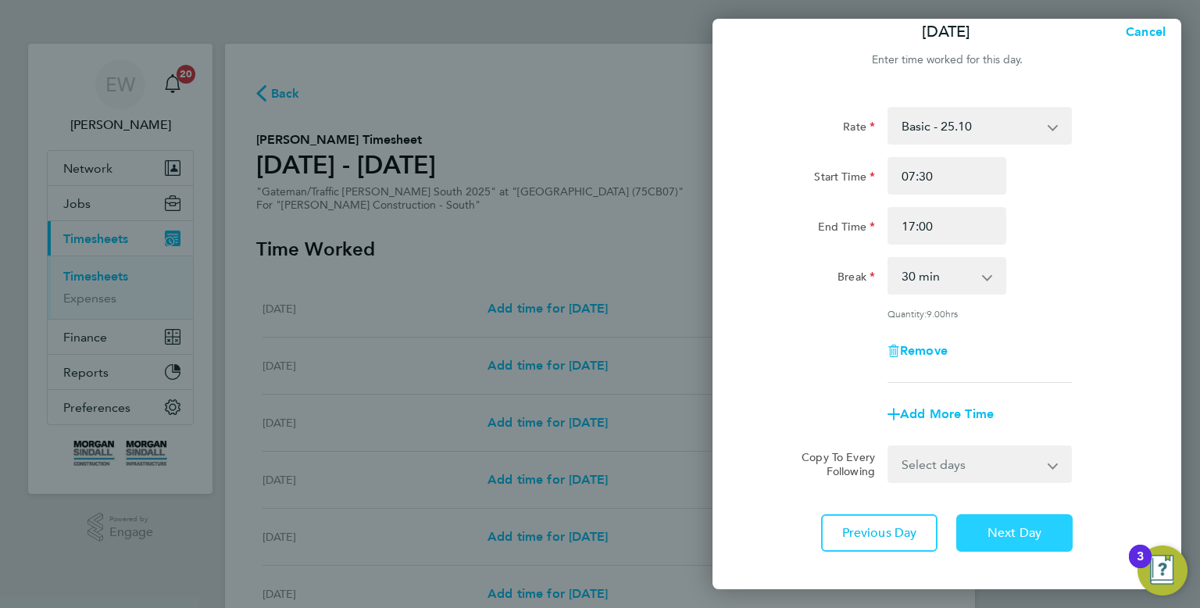
click at [1029, 536] on span "Next Day" at bounding box center [1014, 533] width 54 height 16
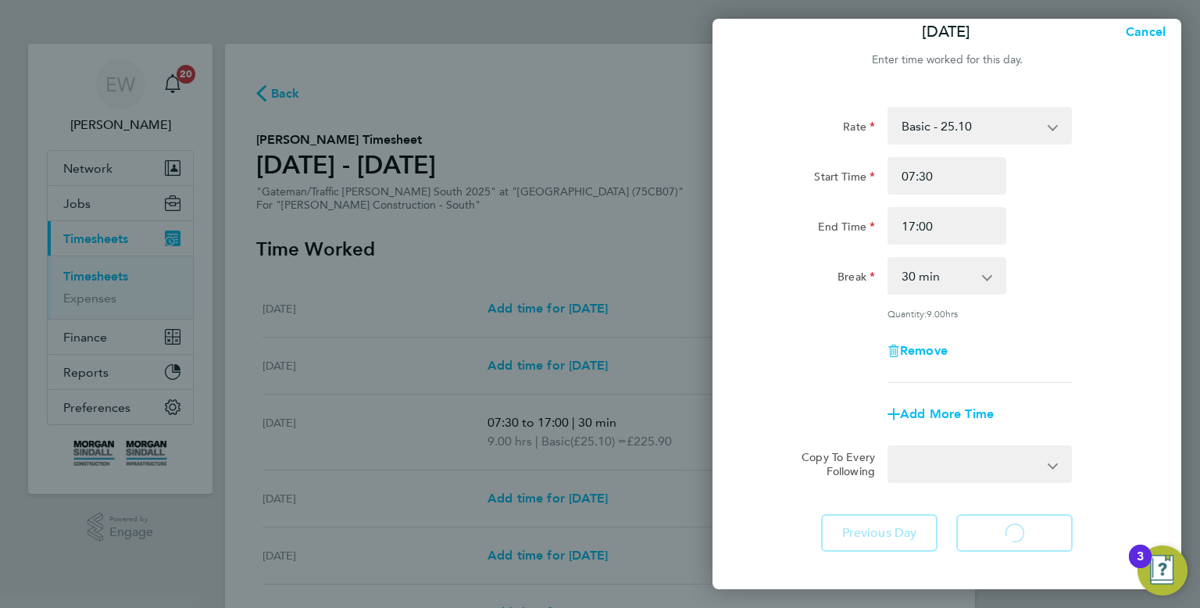
select select "30"
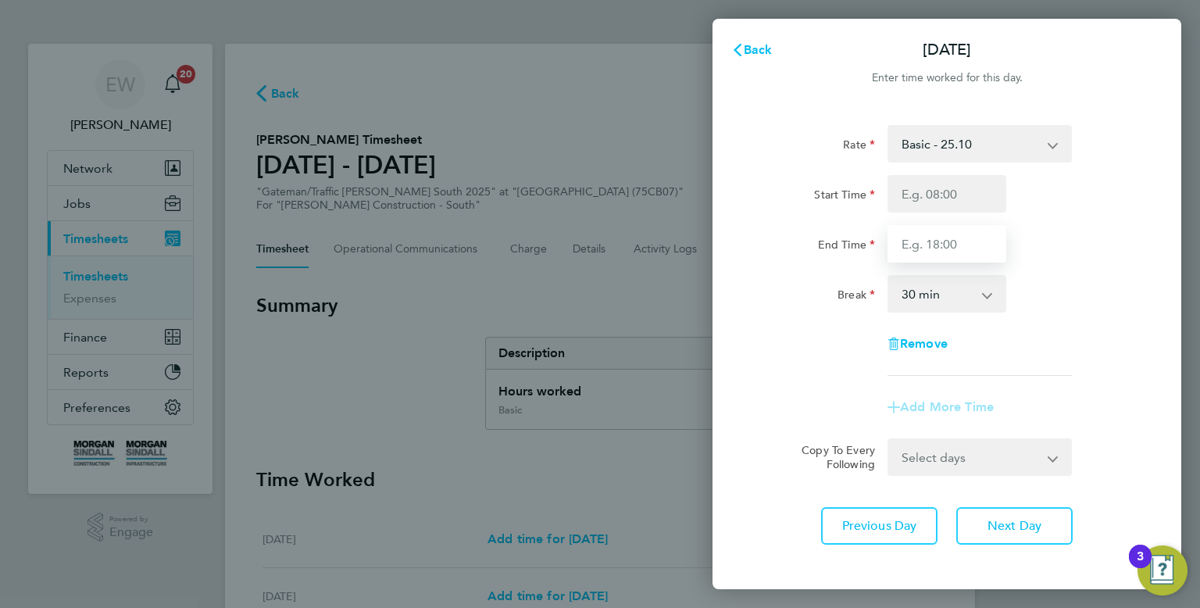
click at [951, 229] on input "End Time" at bounding box center [946, 243] width 119 height 37
click at [945, 198] on input "Start Time" at bounding box center [946, 193] width 119 height 37
type input "13:00"
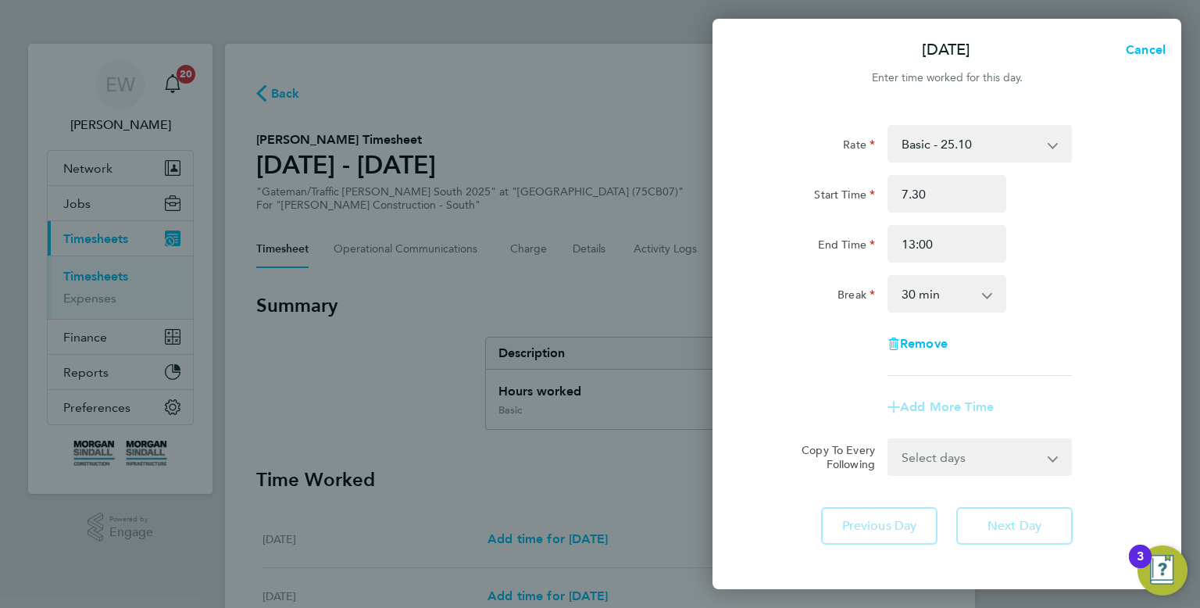
click at [1094, 271] on div "Rate Basic - 25.10 Weekday OT 45h+ - 33.79 Sat first 4h - 33.79 Sat after 4h - …" at bounding box center [946, 250] width 381 height 251
type input "07:30"
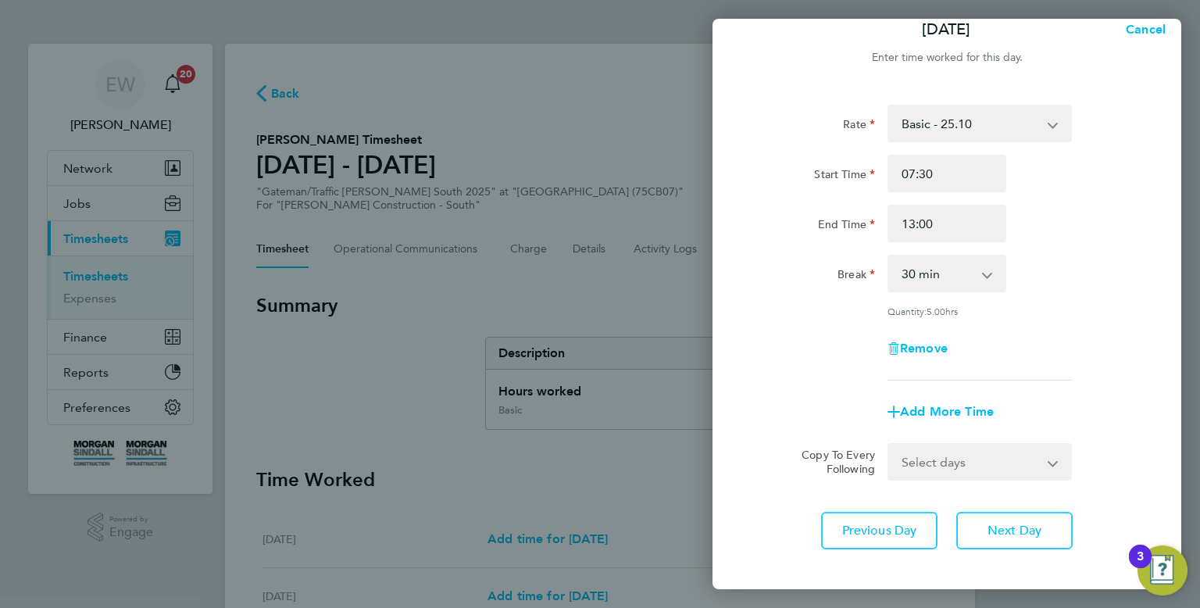
scroll to position [22, 0]
click at [1017, 531] on span "Next Day" at bounding box center [1014, 529] width 54 height 16
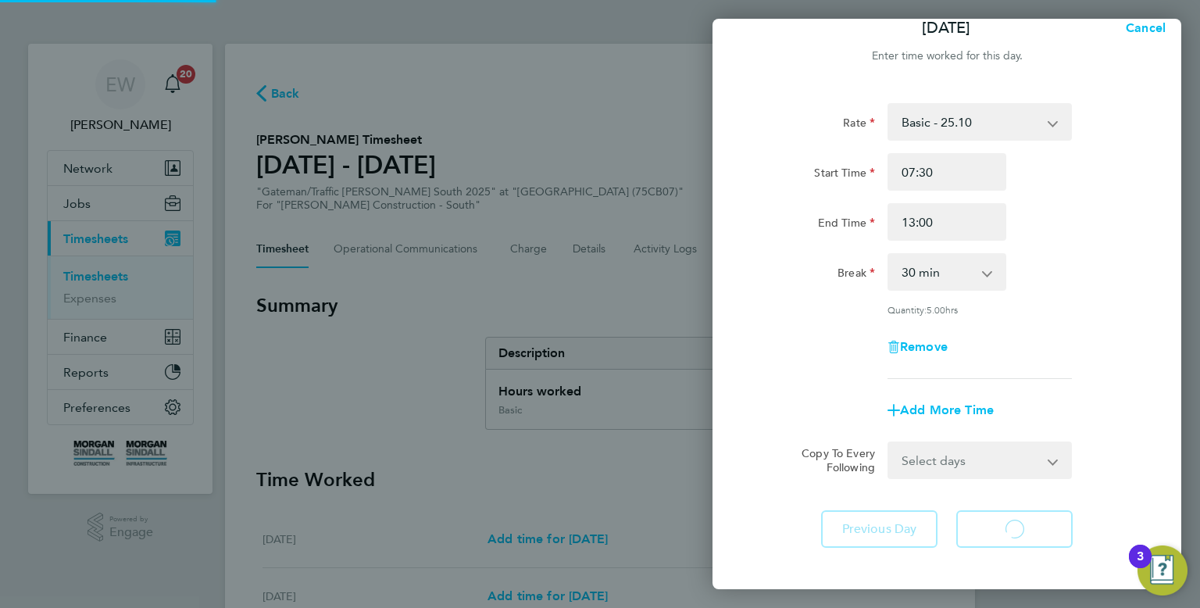
select select "30"
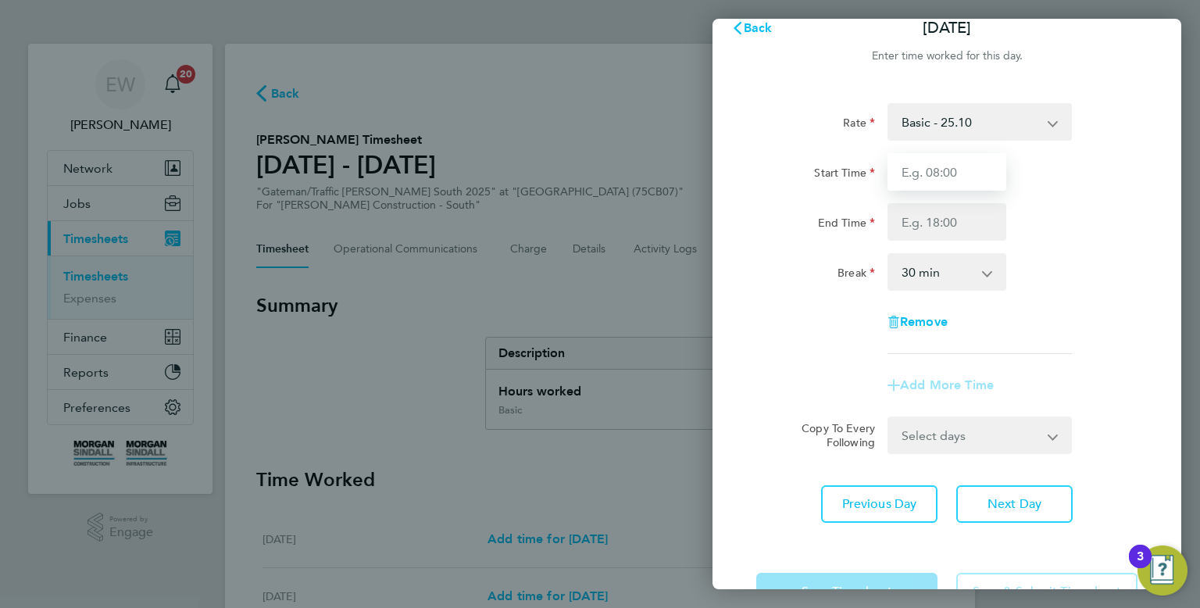
click at [954, 184] on input "Start Time" at bounding box center [946, 171] width 119 height 37
type input "1"
click at [958, 209] on input "End Time" at bounding box center [946, 221] width 119 height 37
type input "07:30"
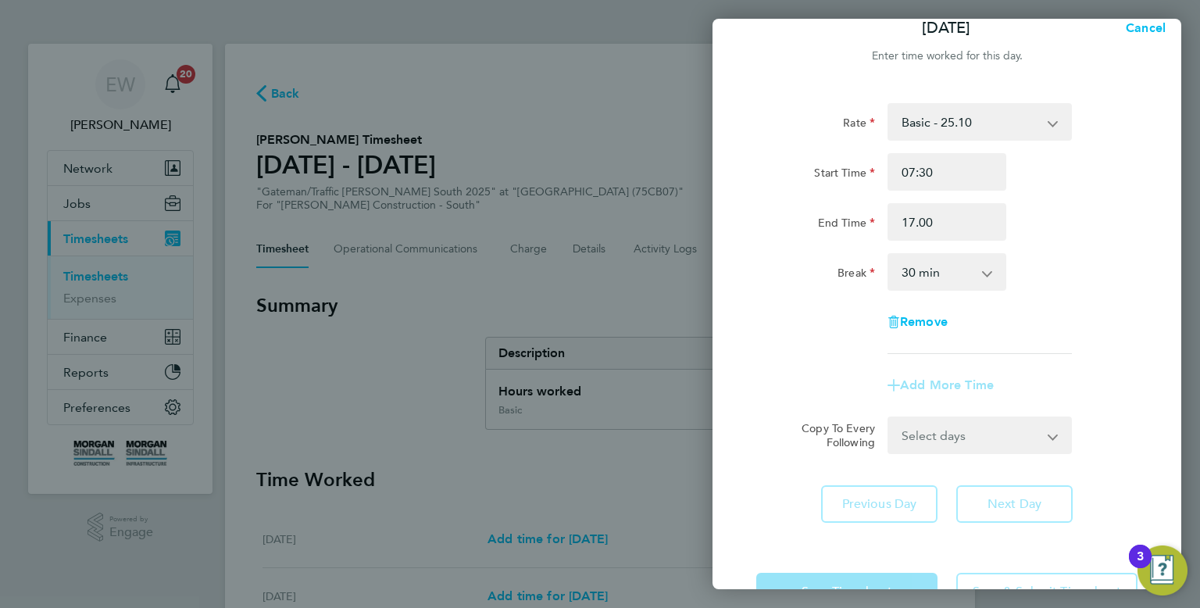
click at [1068, 261] on div "Break 0 min 15 min 30 min 45 min 60 min 75 min 90 min" at bounding box center [947, 271] width 394 height 37
type input "17:00"
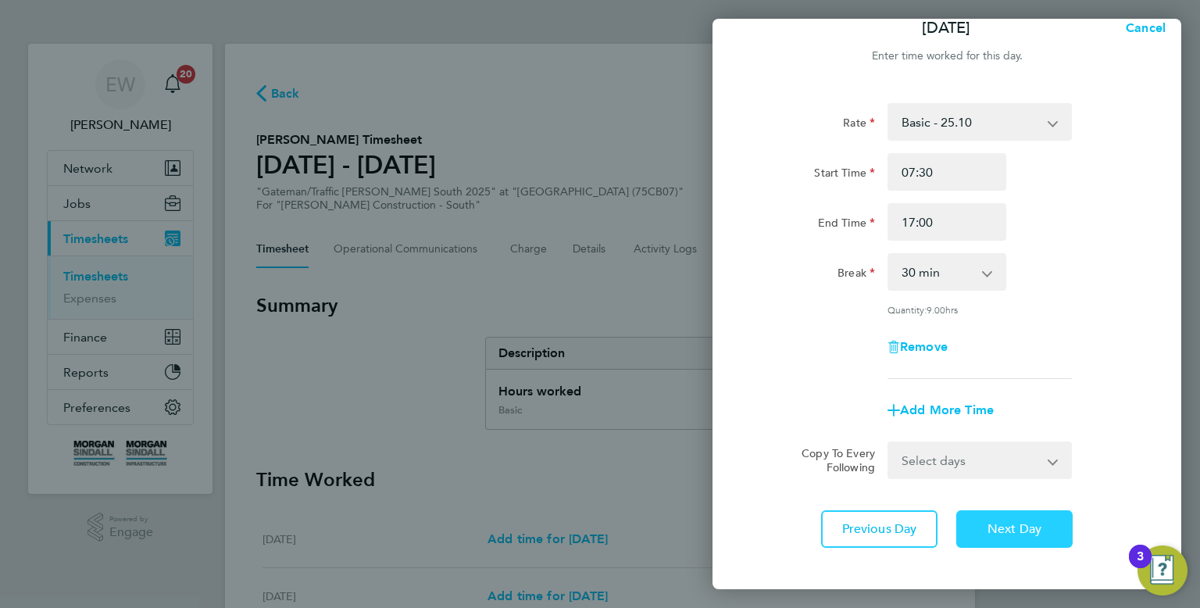
click at [990, 537] on button "Next Day" at bounding box center [1014, 528] width 116 height 37
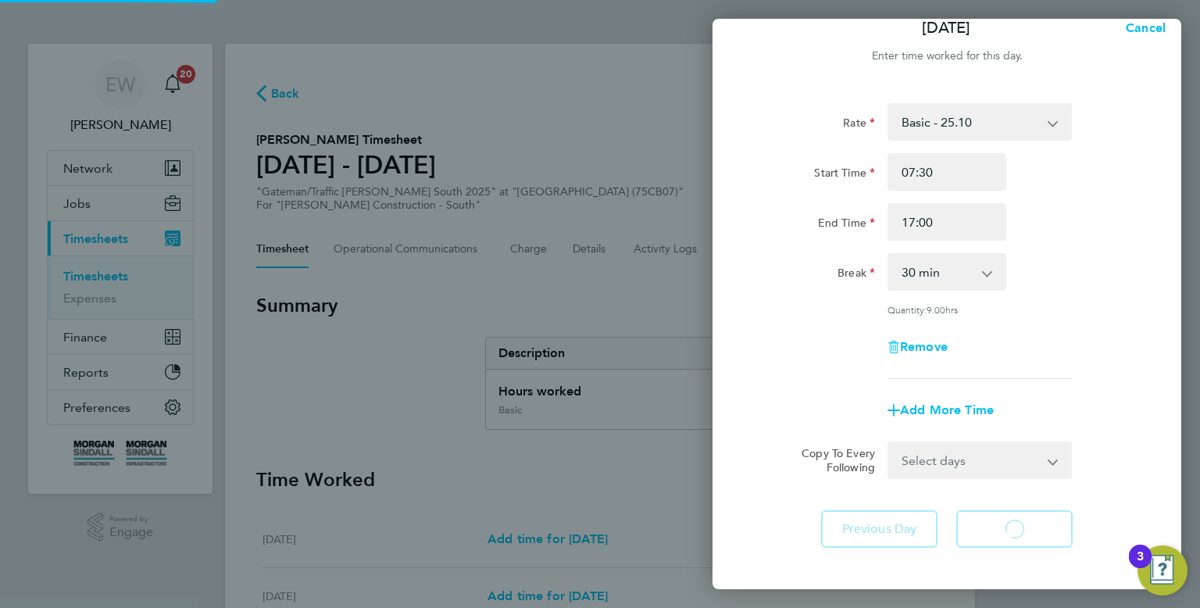
select select "30"
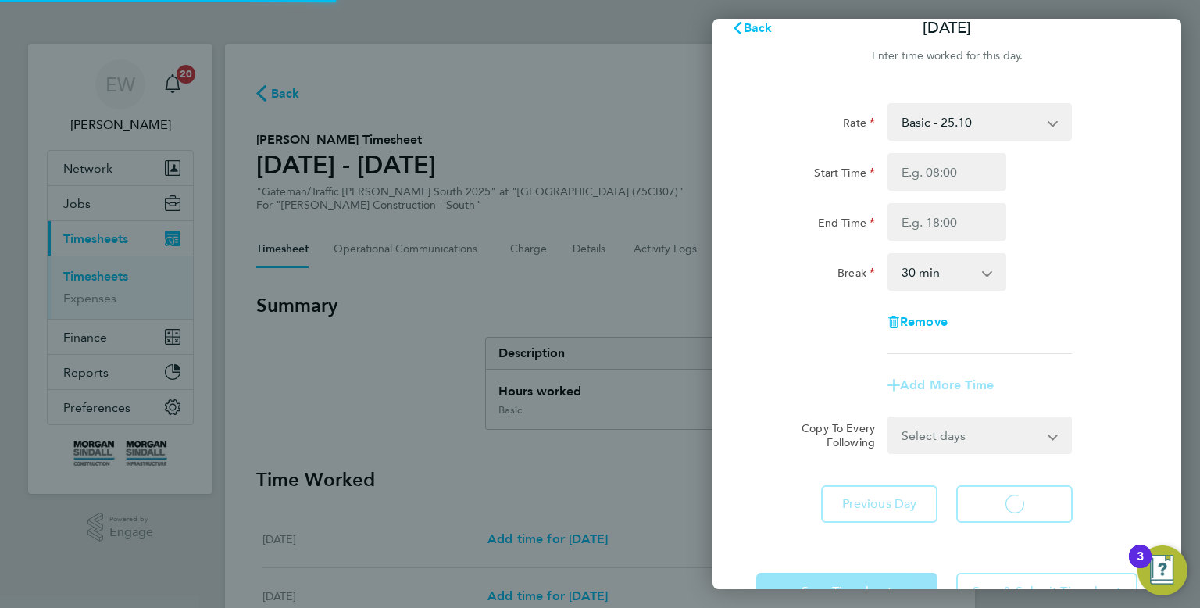
select select "30"
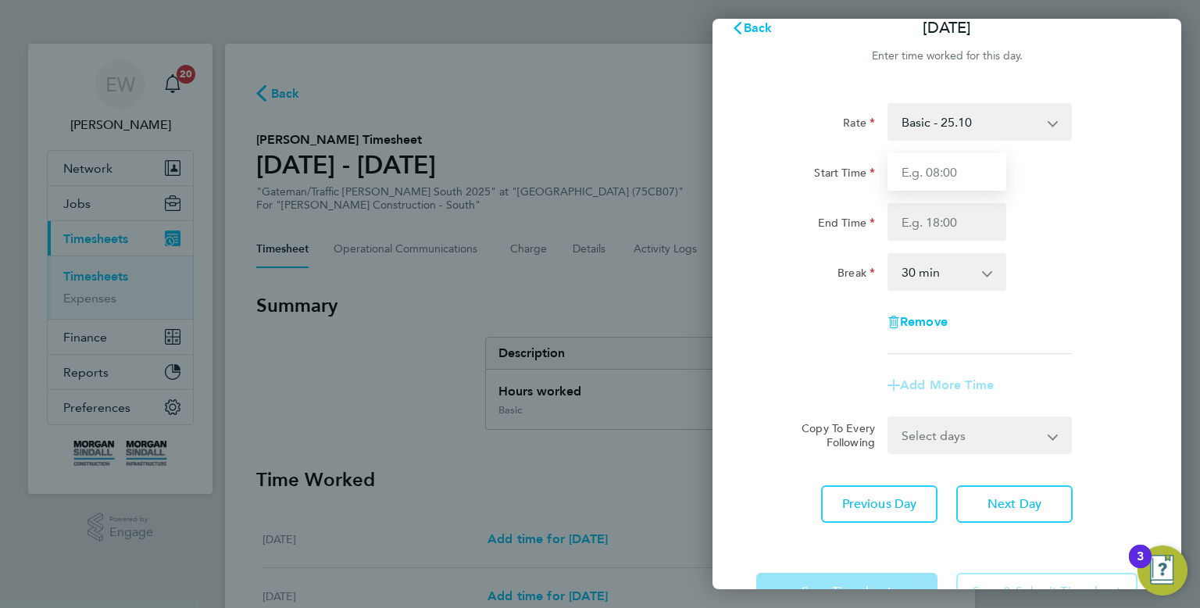
click at [965, 169] on input "Start Time" at bounding box center [946, 171] width 119 height 37
click at [979, 214] on input "End Time" at bounding box center [946, 221] width 119 height 37
type input "07:30"
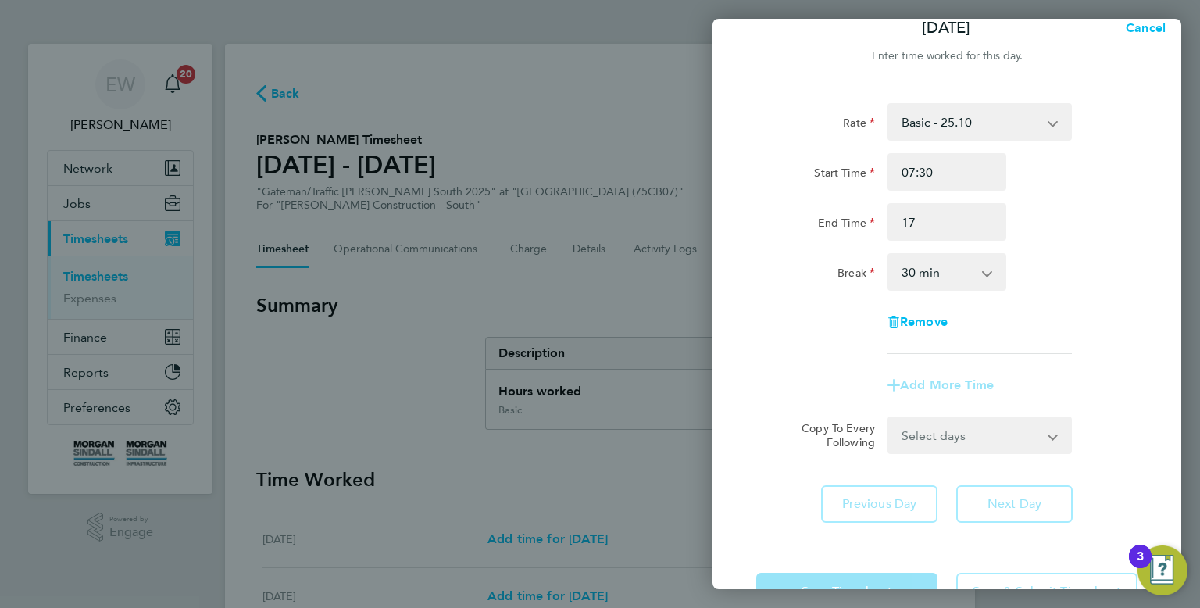
click at [1150, 287] on div "Rate Basic - 25.10 Weekday OT 45h+ - 33.79 Sat first 4h - 33.79 Sat after 4h - …" at bounding box center [946, 312] width 469 height 457
type input "17:00"
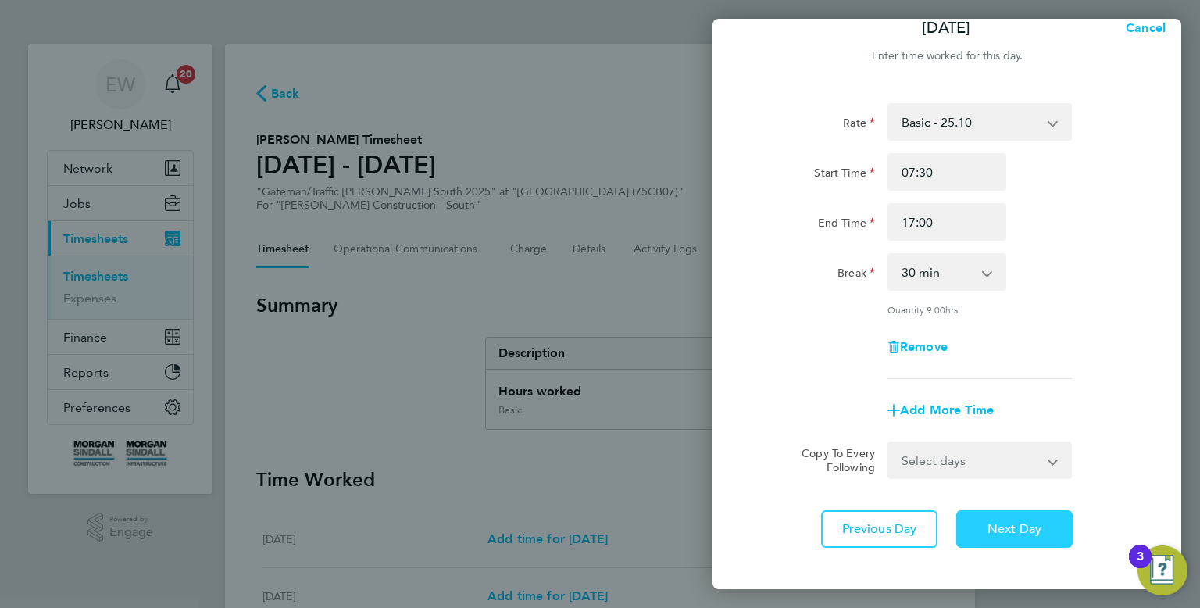
click at [1037, 516] on button "Next Day" at bounding box center [1014, 528] width 116 height 37
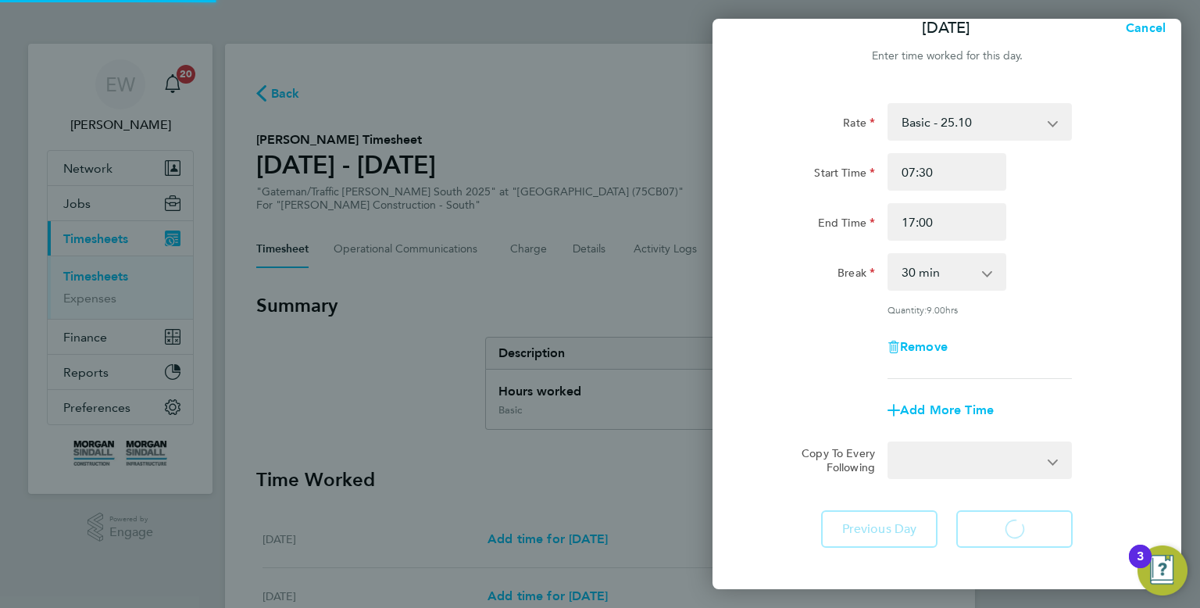
select select "30"
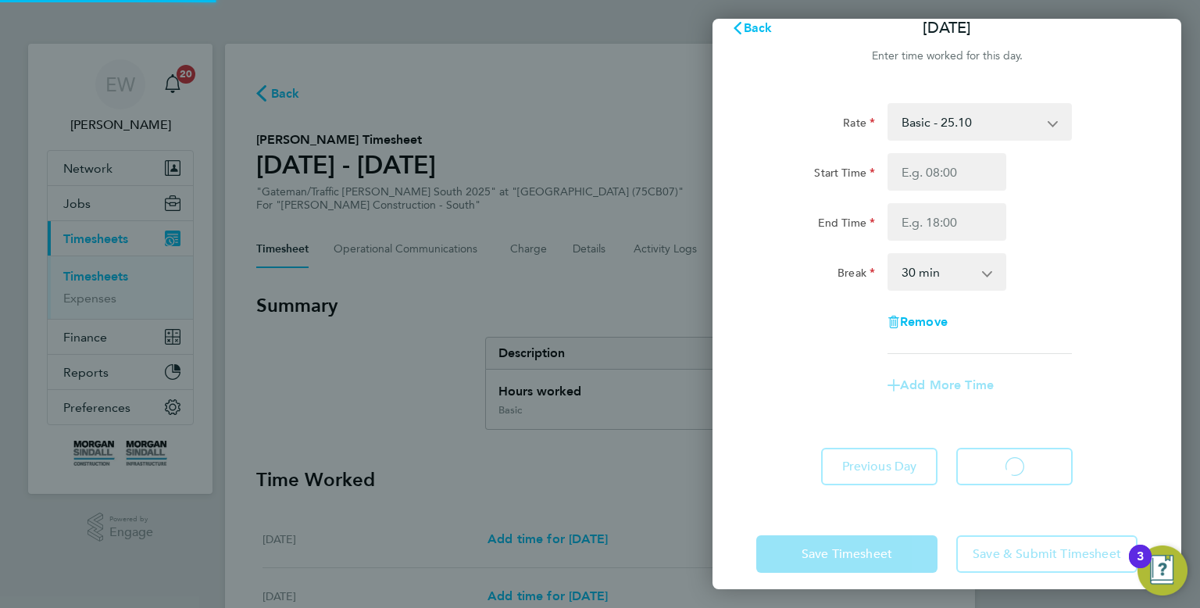
select select "30"
click at [933, 169] on input "Start Time" at bounding box center [946, 171] width 119 height 37
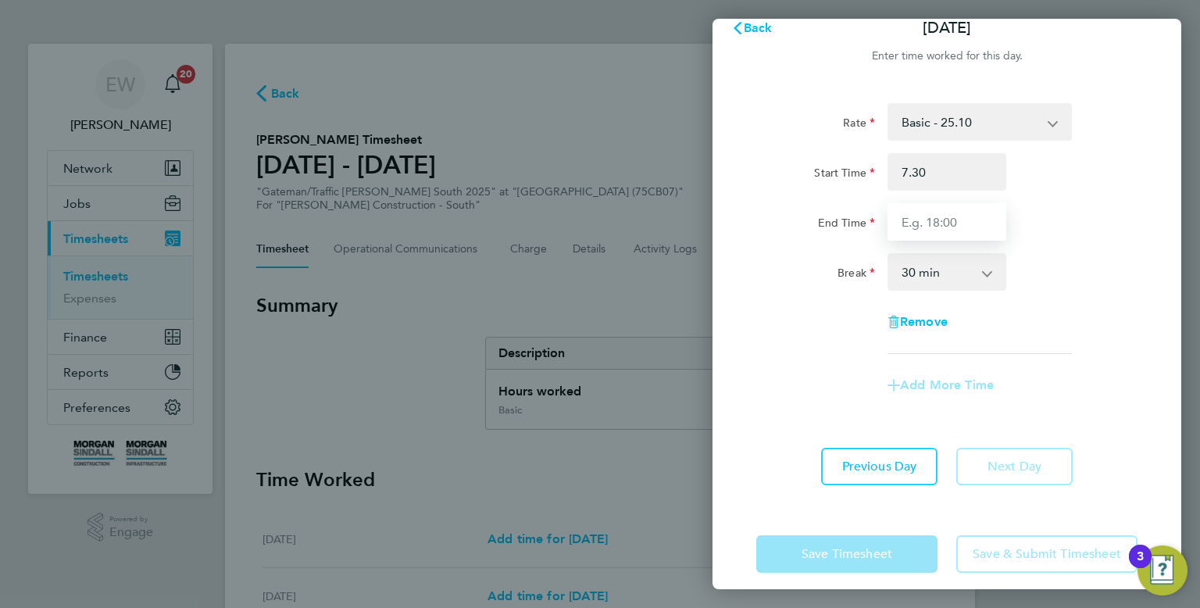
click at [938, 221] on input "End Time" at bounding box center [946, 221] width 119 height 37
type input "07:30"
click at [1080, 269] on div "Break 0 min 15 min 30 min 45 min 60 min 75 min 90 min" at bounding box center [947, 271] width 394 height 37
type input "17:00"
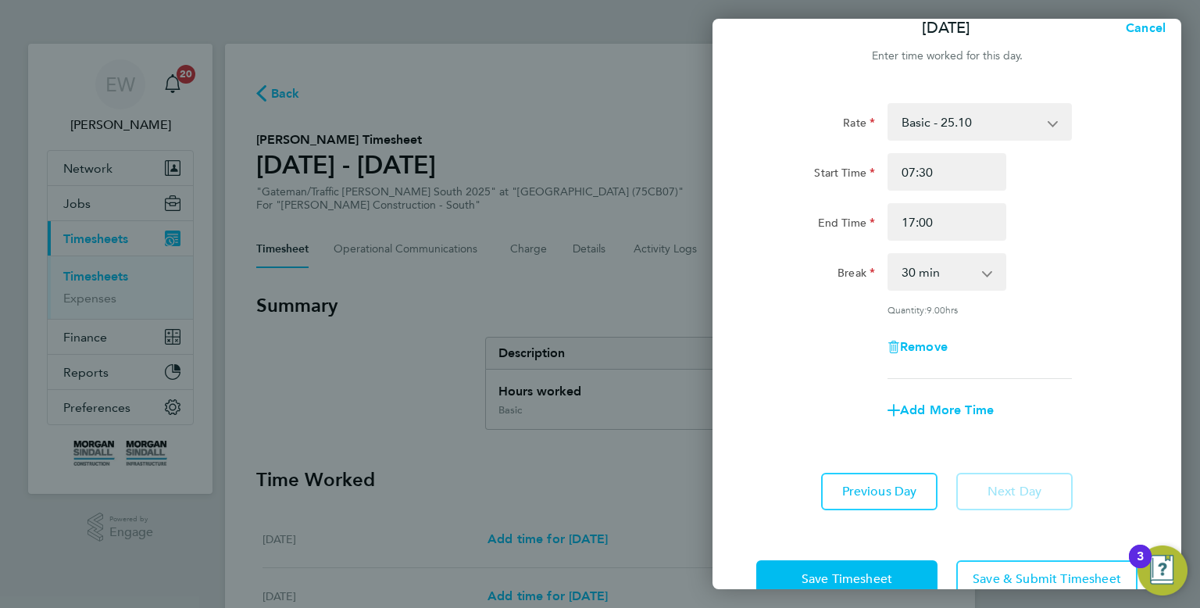
scroll to position [59, 0]
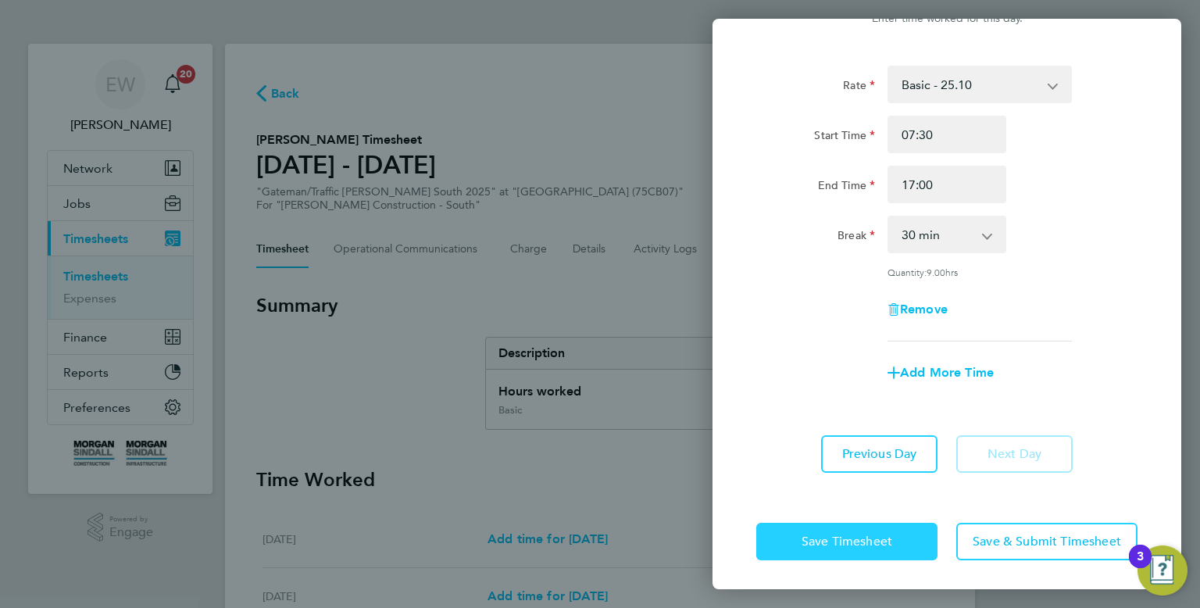
click at [843, 536] on span "Save Timesheet" at bounding box center [846, 542] width 91 height 16
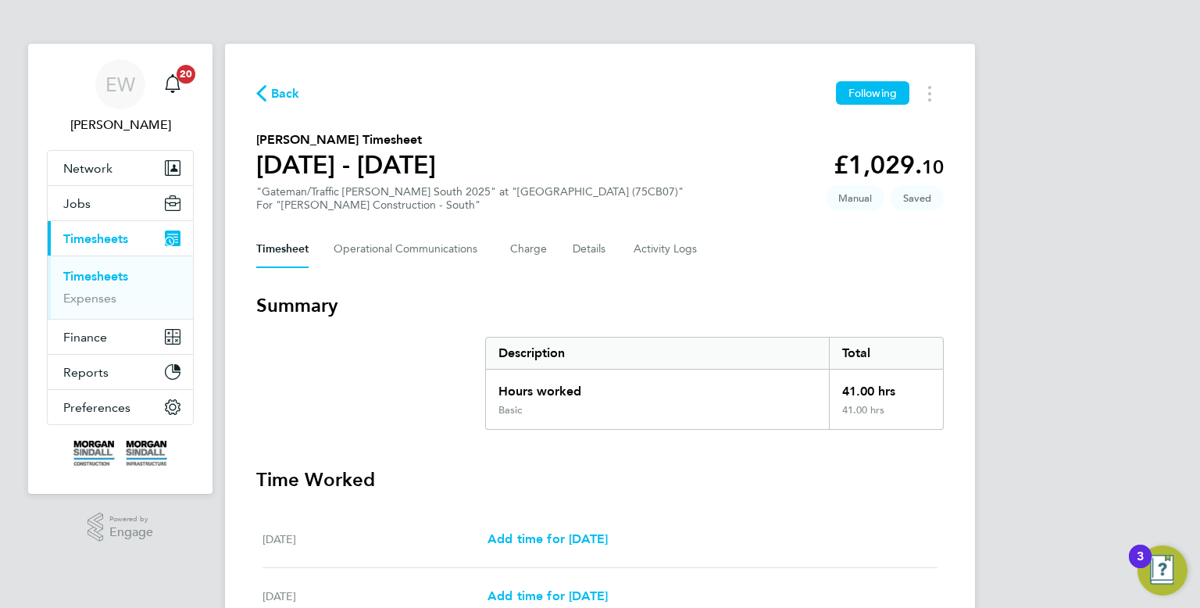
click at [693, 273] on div "Back Following Tristian Myhill's Timesheet 20 - 26 Sept 2025 £1,029. 10 "Gatema…" at bounding box center [600, 580] width 750 height 1073
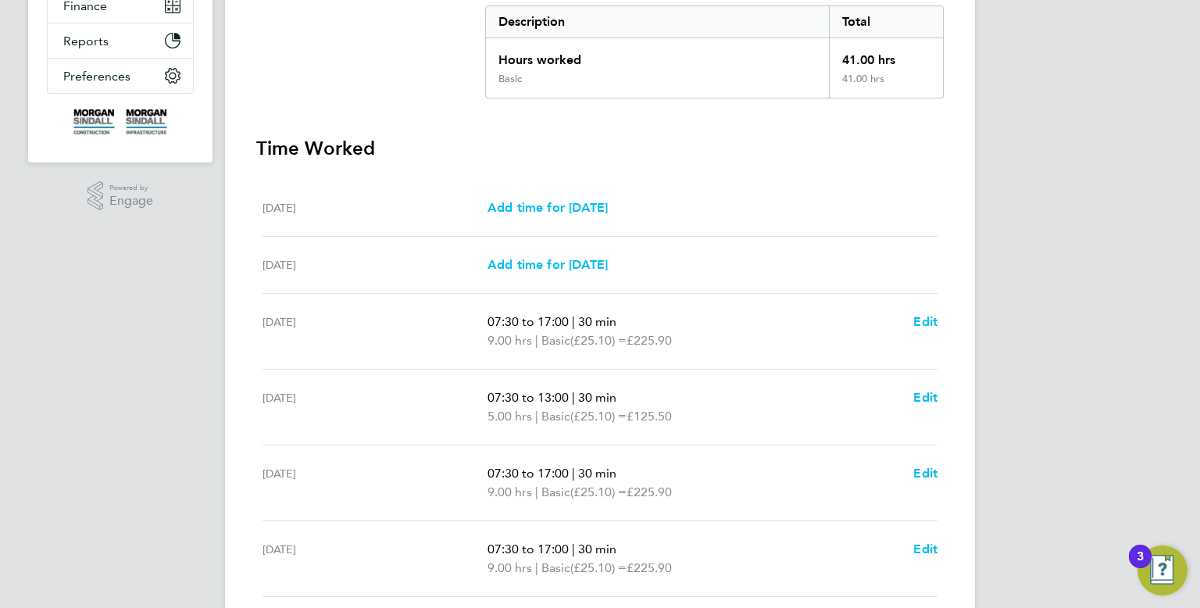
scroll to position [531, 0]
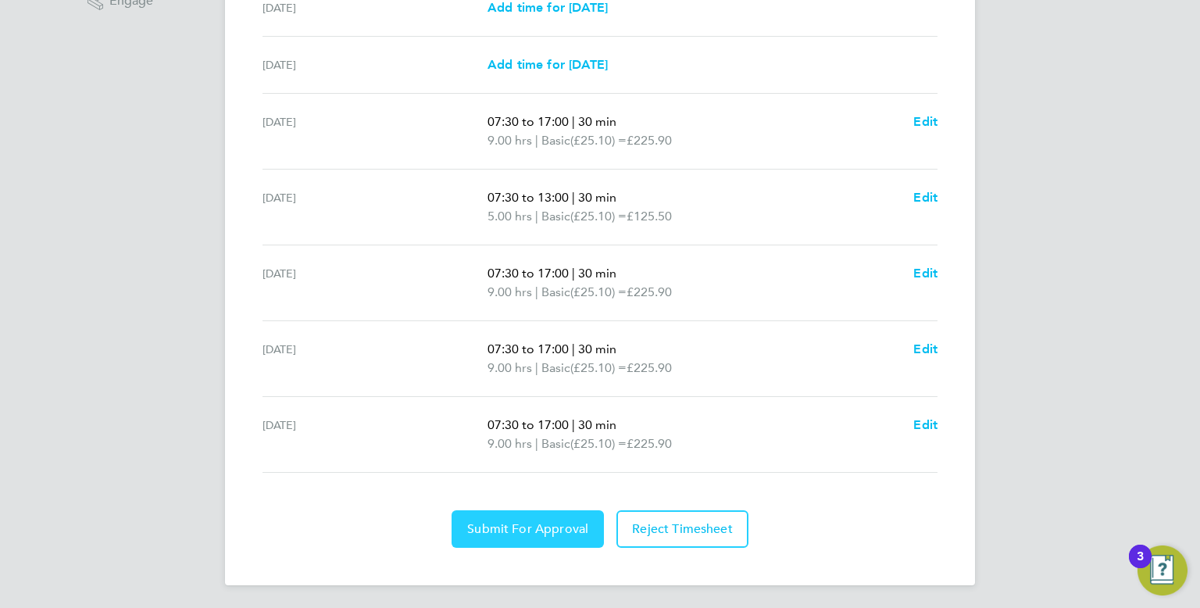
click at [544, 528] on span "Submit For Approval" at bounding box center [527, 529] width 121 height 16
click at [537, 526] on span "Approve Timesheet" at bounding box center [527, 529] width 115 height 16
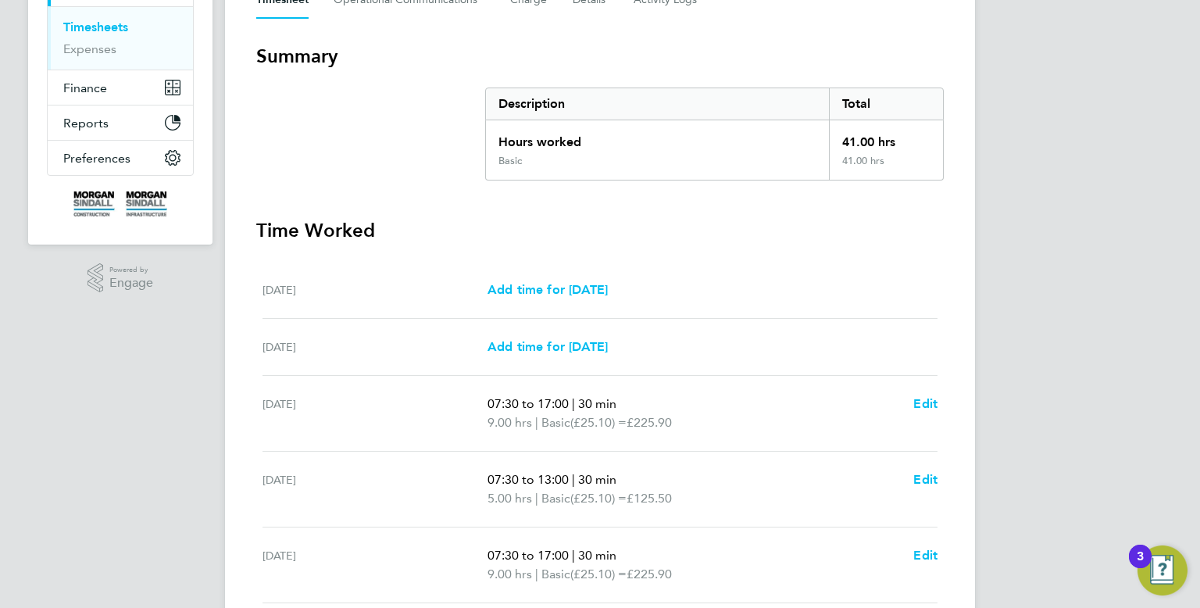
scroll to position [0, 0]
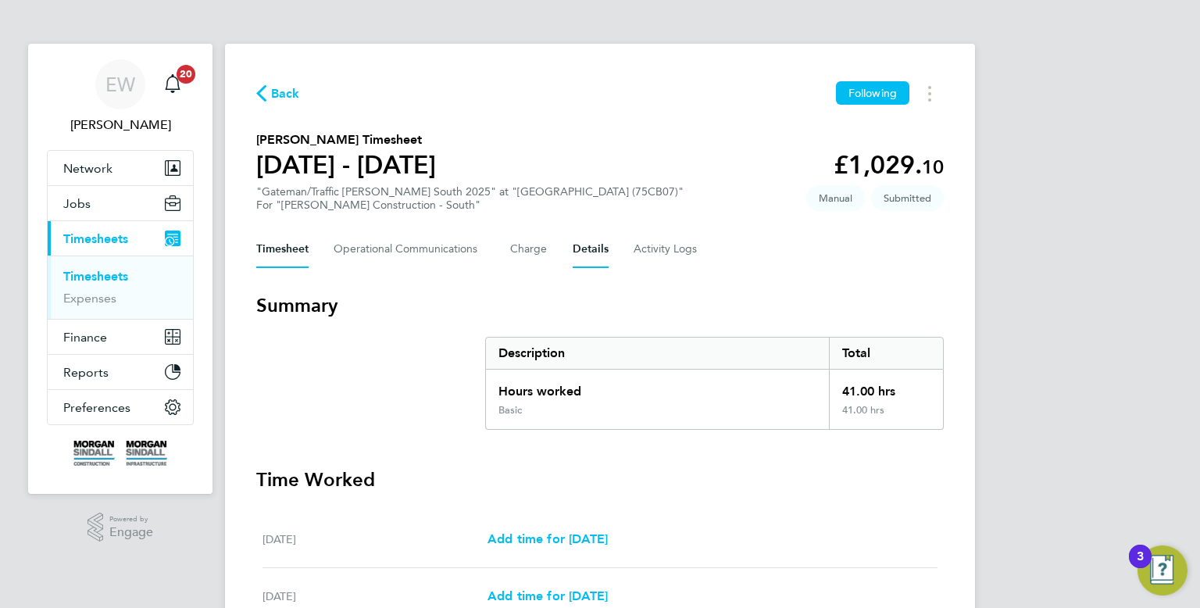
click at [594, 251] on button "Details" at bounding box center [591, 248] width 36 height 37
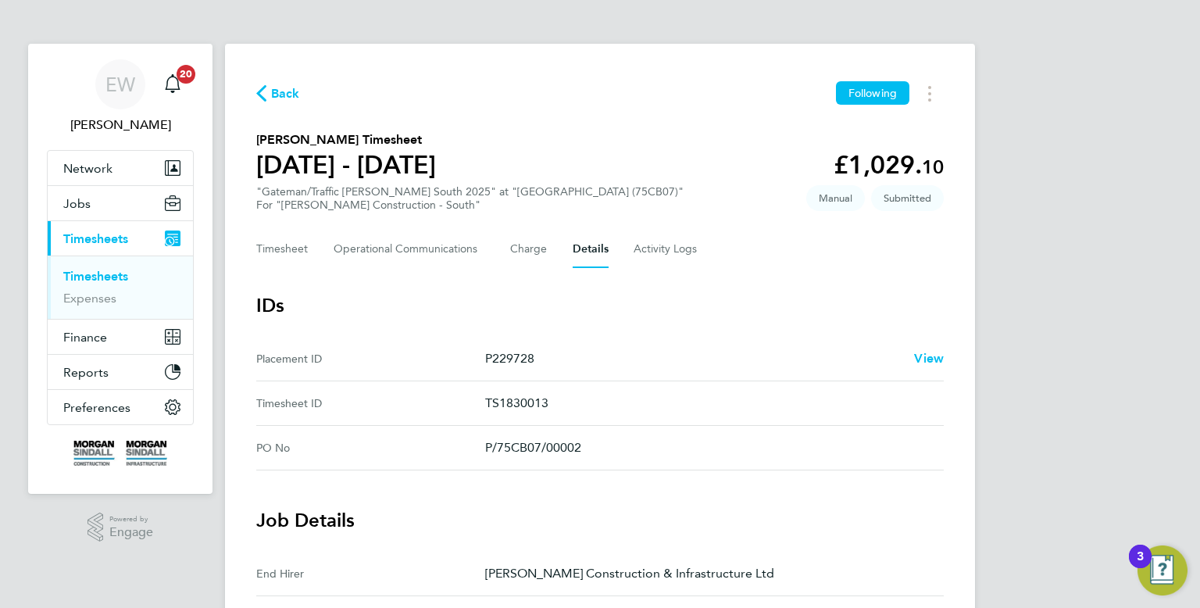
click at [285, 98] on span "Back" at bounding box center [285, 93] width 29 height 19
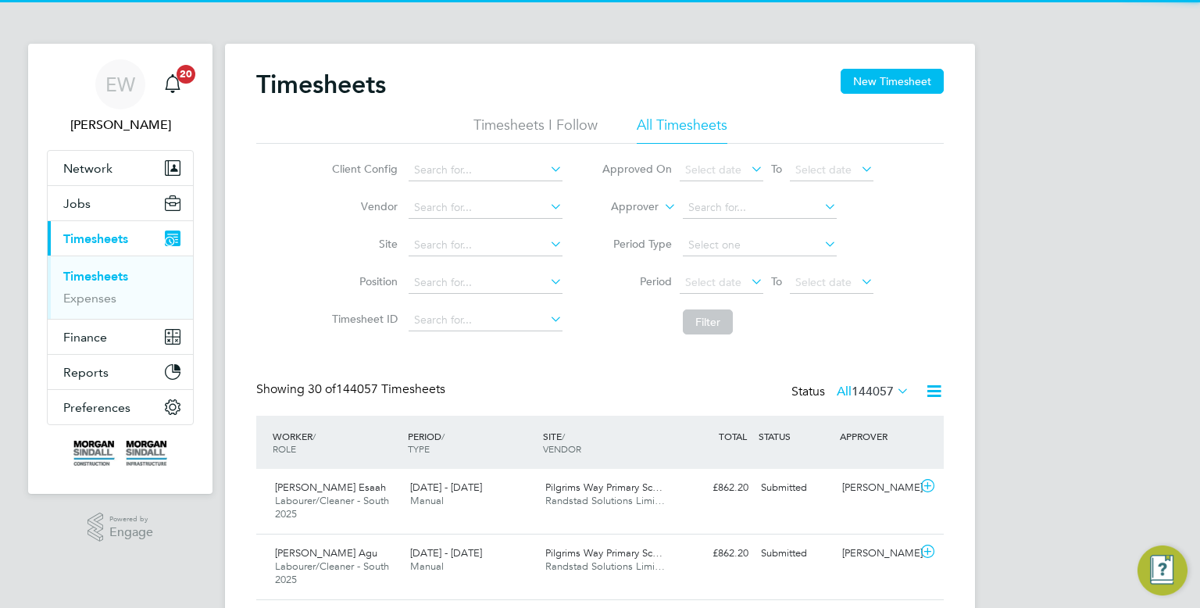
scroll to position [52, 136]
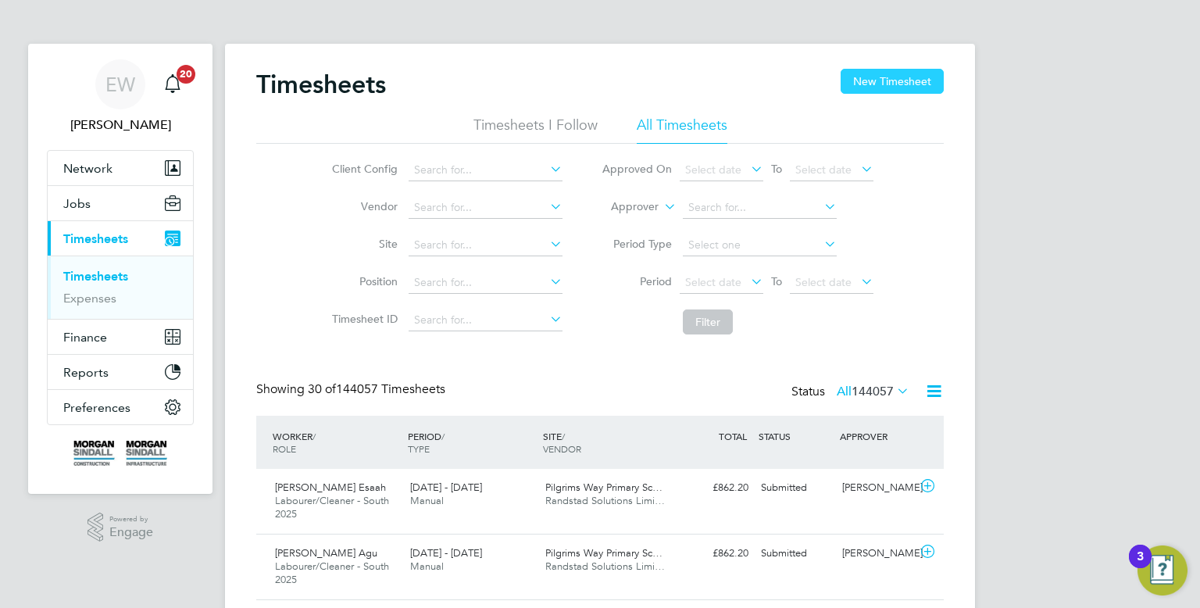
click at [869, 91] on button "New Timesheet" at bounding box center [892, 81] width 103 height 25
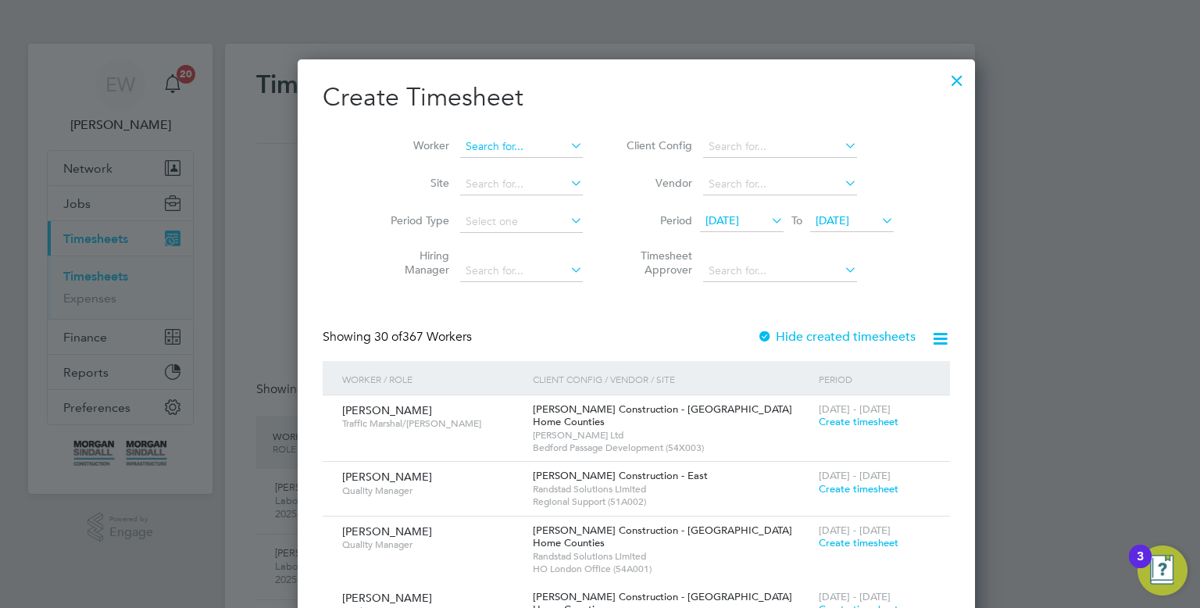
click at [467, 152] on input at bounding box center [521, 147] width 123 height 22
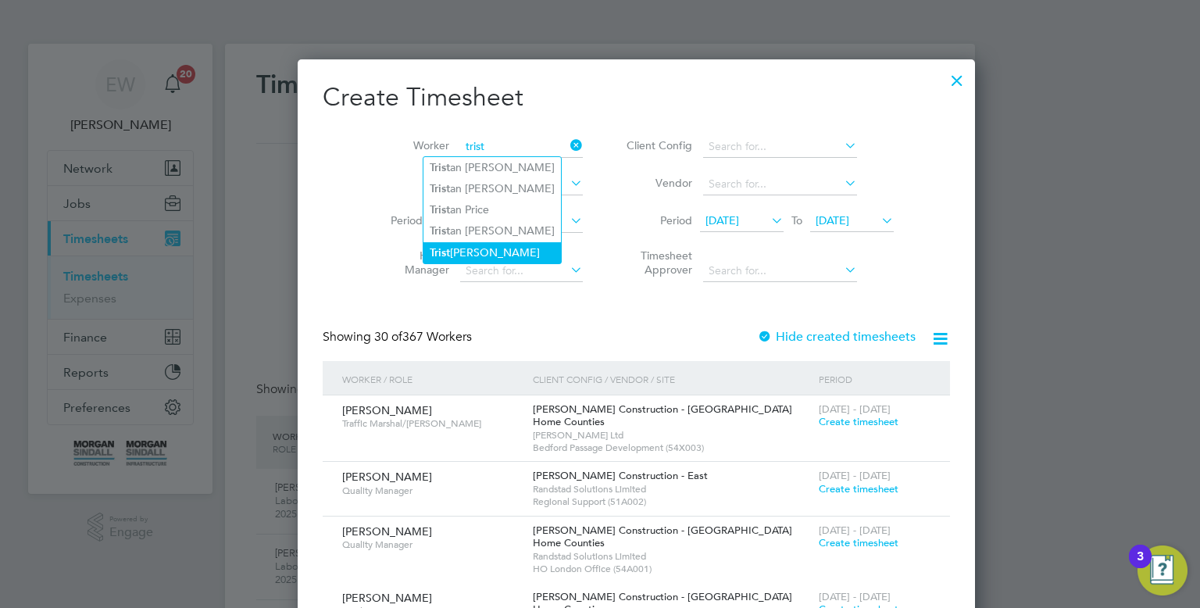
click at [494, 246] on li "Trist ian Myhill" at bounding box center [491, 252] width 137 height 21
type input "Tristian Myhill"
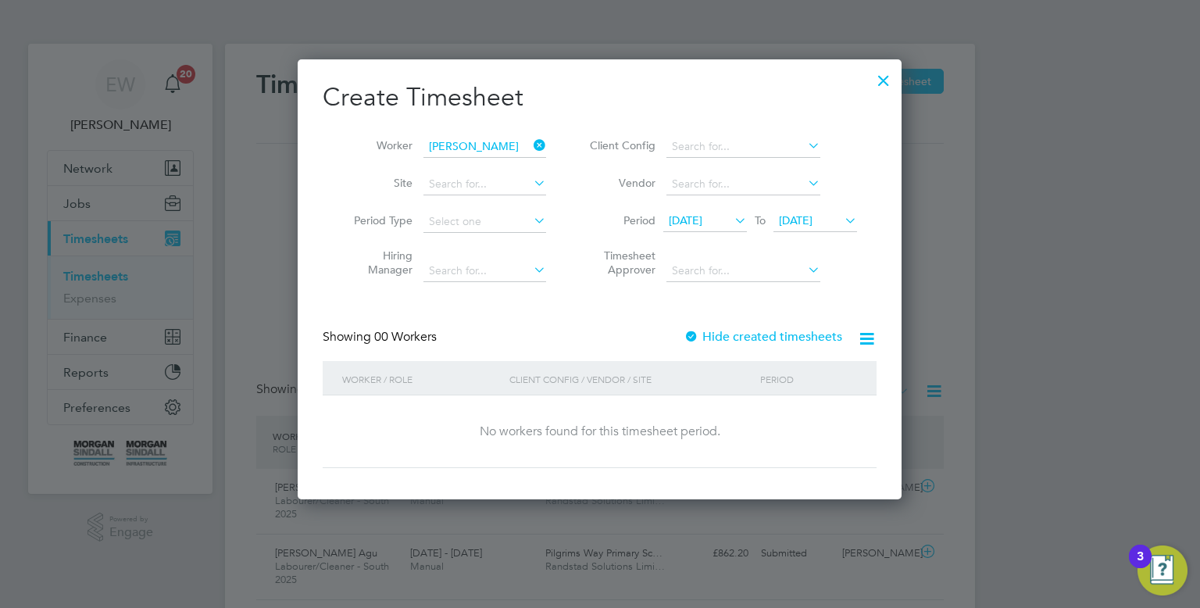
click at [722, 339] on label "Hide created timesheets" at bounding box center [763, 337] width 159 height 16
click at [698, 227] on span "[DATE]" at bounding box center [705, 221] width 84 height 21
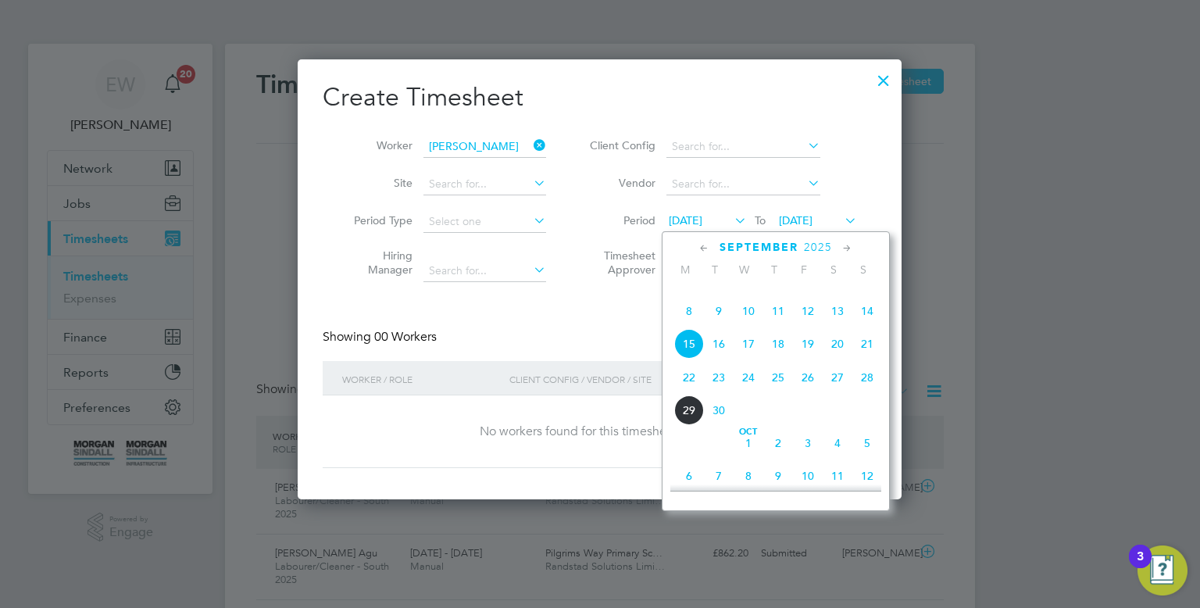
click at [691, 326] on span "8" at bounding box center [689, 311] width 30 height 30
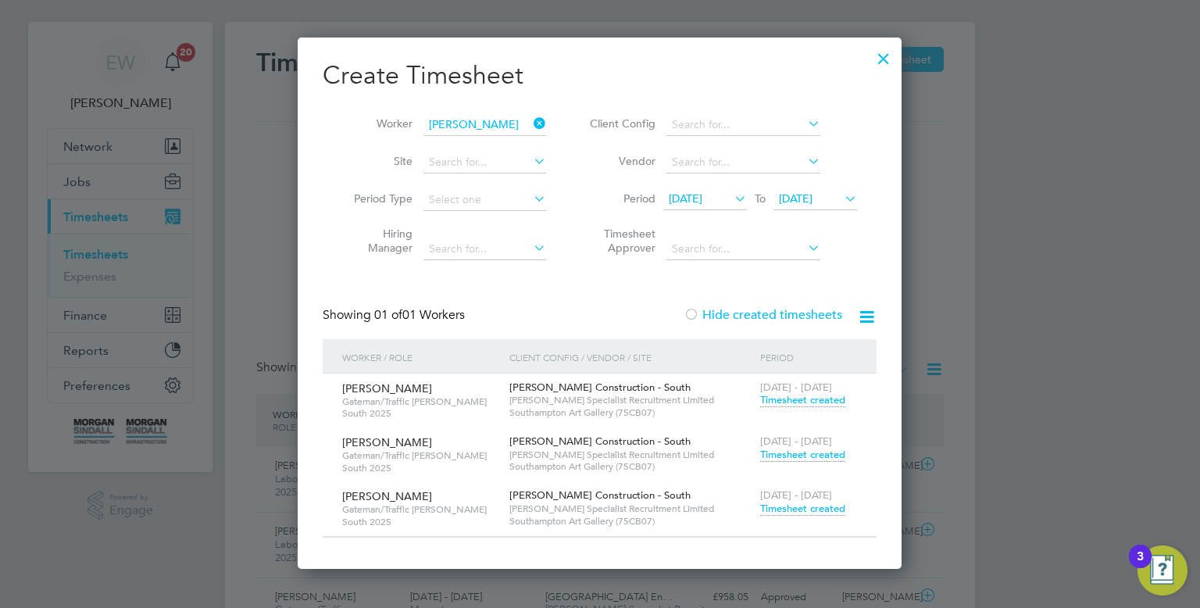
click at [809, 507] on span "Timesheet created" at bounding box center [802, 508] width 85 height 14
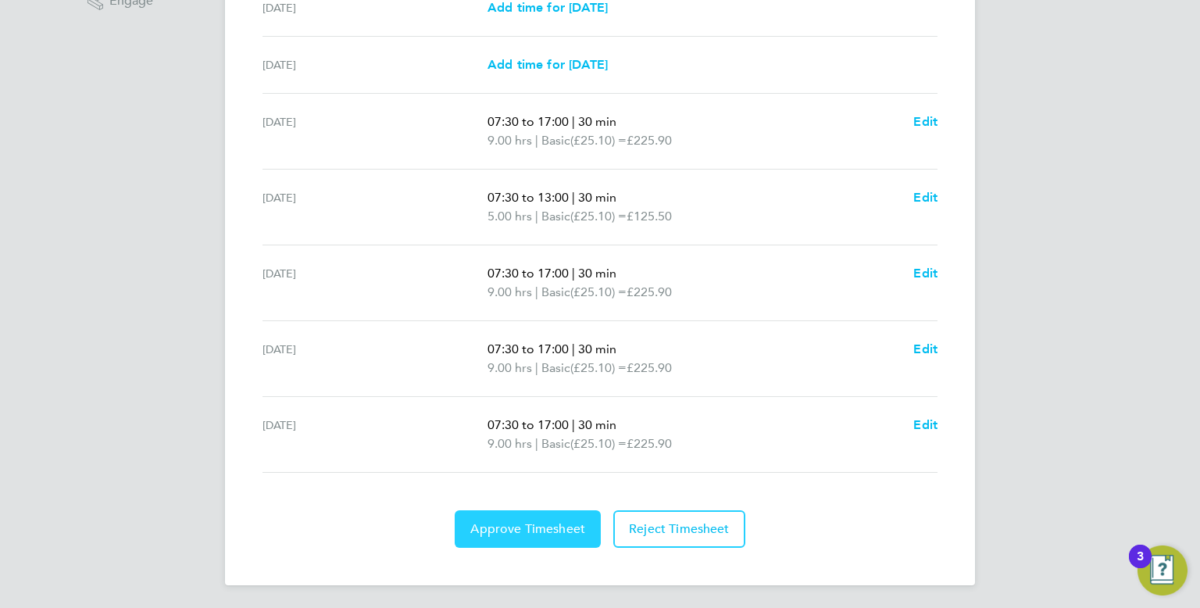
click at [531, 524] on span "Approve Timesheet" at bounding box center [527, 529] width 115 height 16
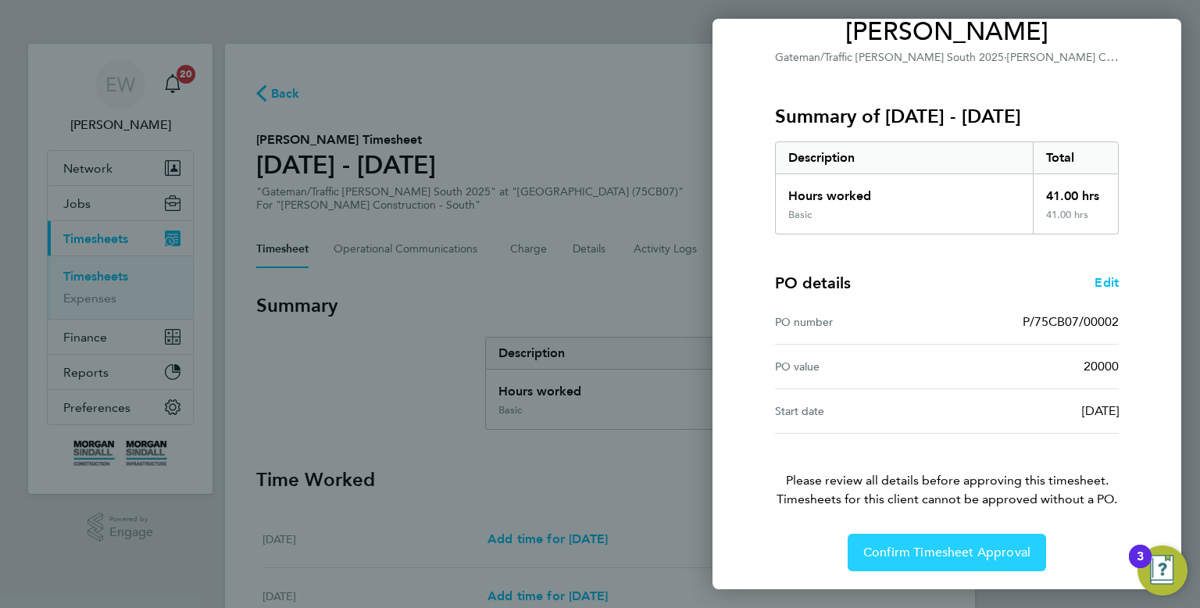
click at [976, 556] on span "Confirm Timesheet Approval" at bounding box center [946, 552] width 167 height 16
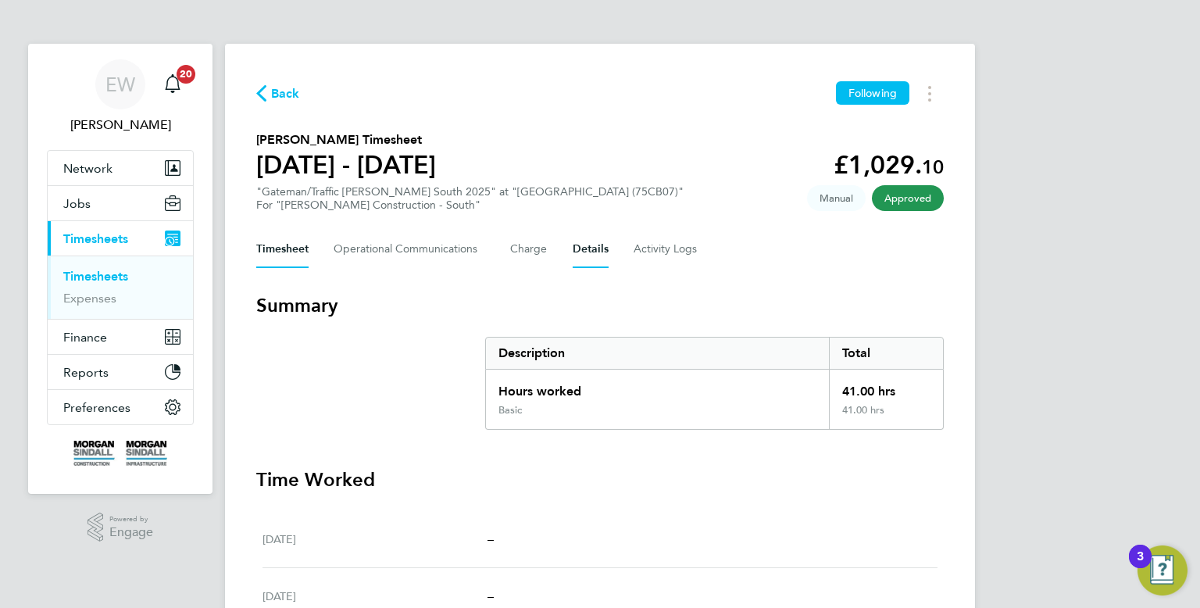
click at [604, 248] on button "Details" at bounding box center [591, 248] width 36 height 37
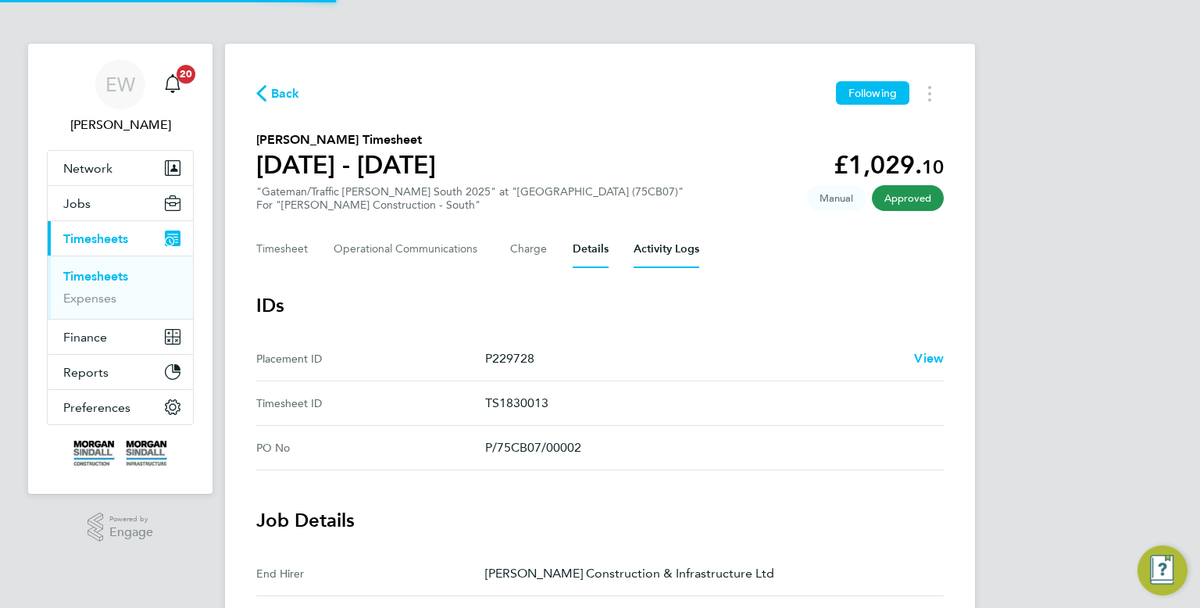
click at [683, 261] on Logs-tab "Activity Logs" at bounding box center [667, 248] width 66 height 37
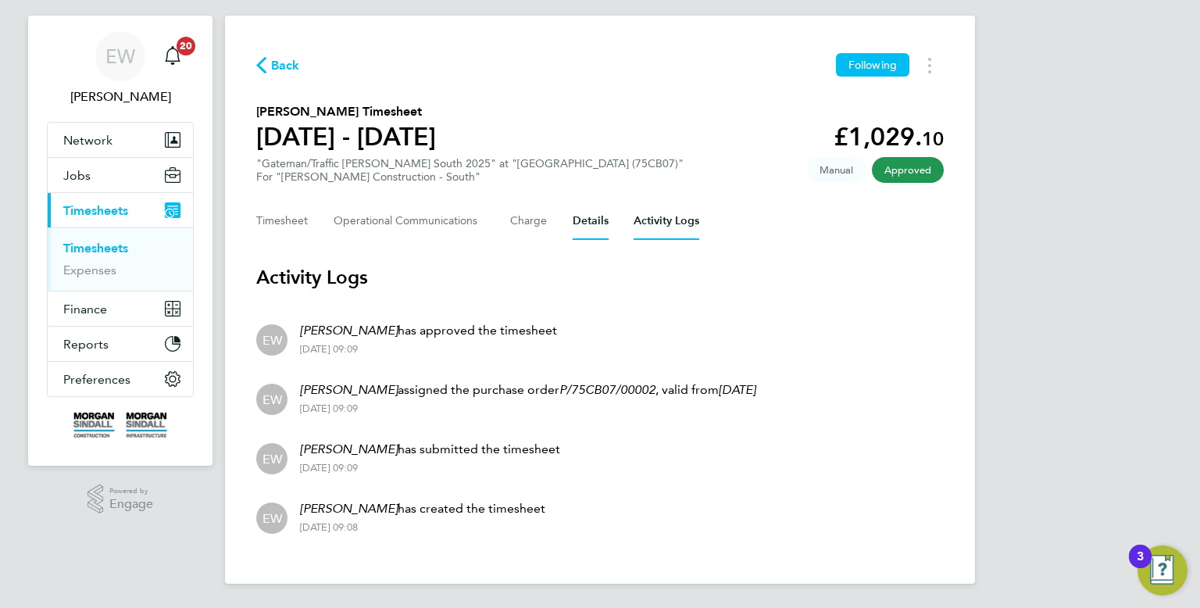
click at [590, 224] on button "Details" at bounding box center [591, 220] width 36 height 37
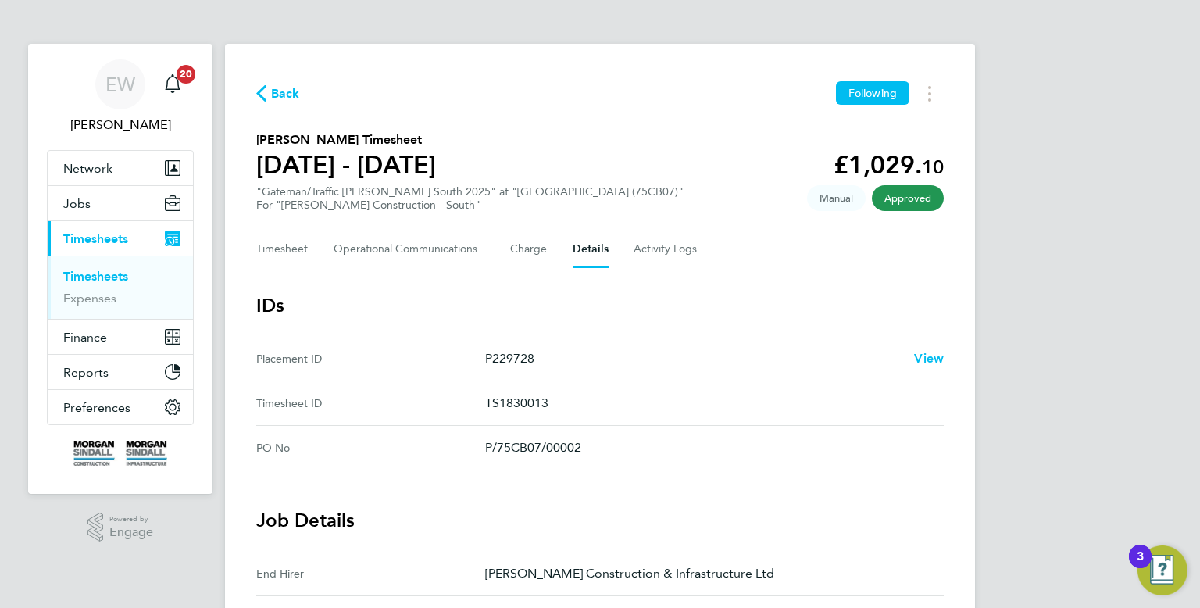
click at [286, 102] on span "Back" at bounding box center [285, 93] width 29 height 19
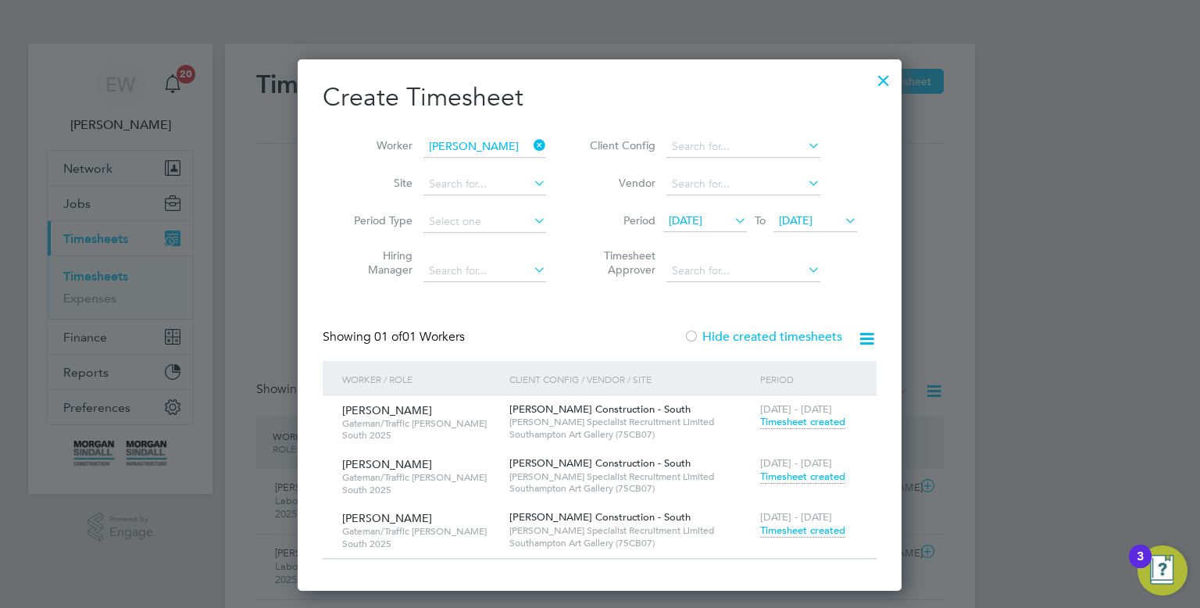
click at [878, 84] on div at bounding box center [883, 76] width 28 height 28
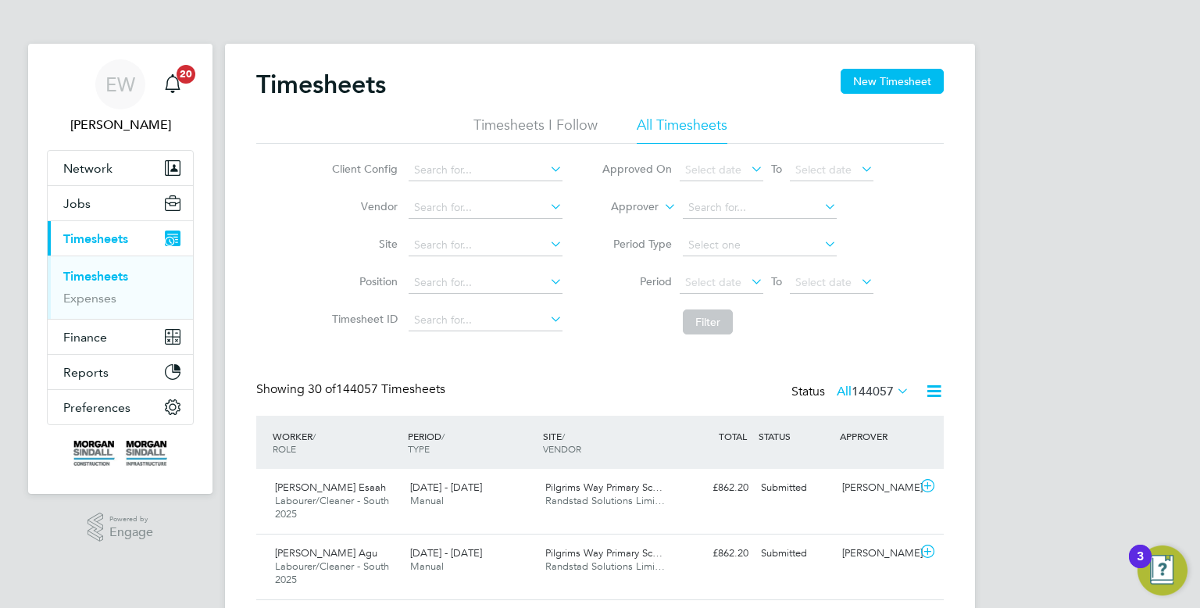
click at [92, 104] on link "EW Emma Wells" at bounding box center [120, 96] width 147 height 75
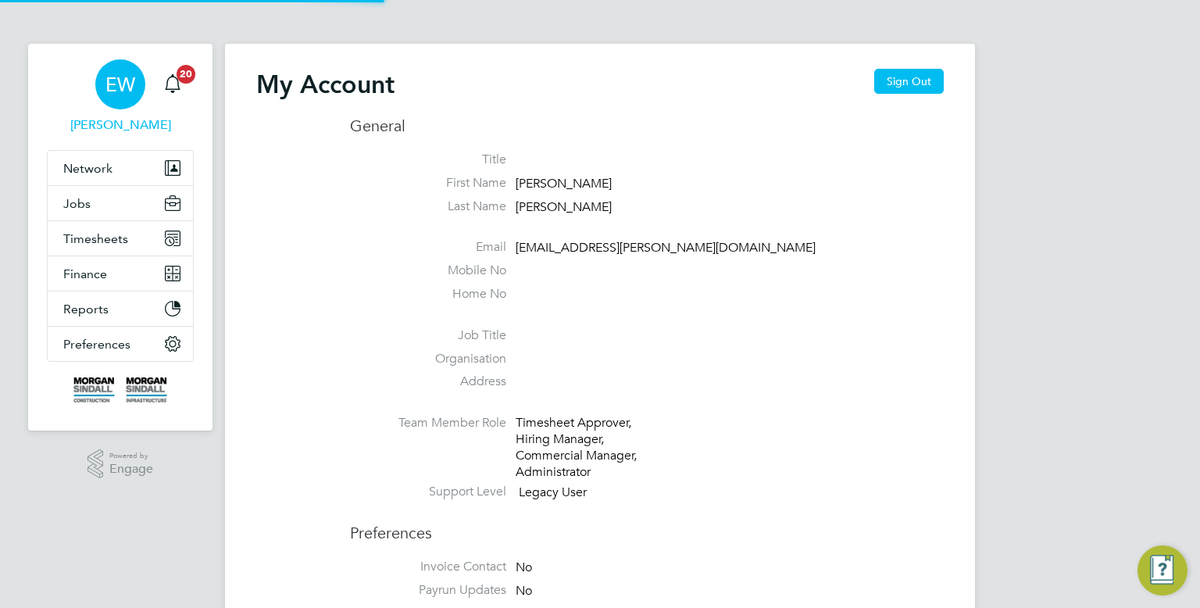
type input "emma.wells@randstad.co.uk"
click at [921, 88] on button "Sign Out" at bounding box center [909, 81] width 70 height 25
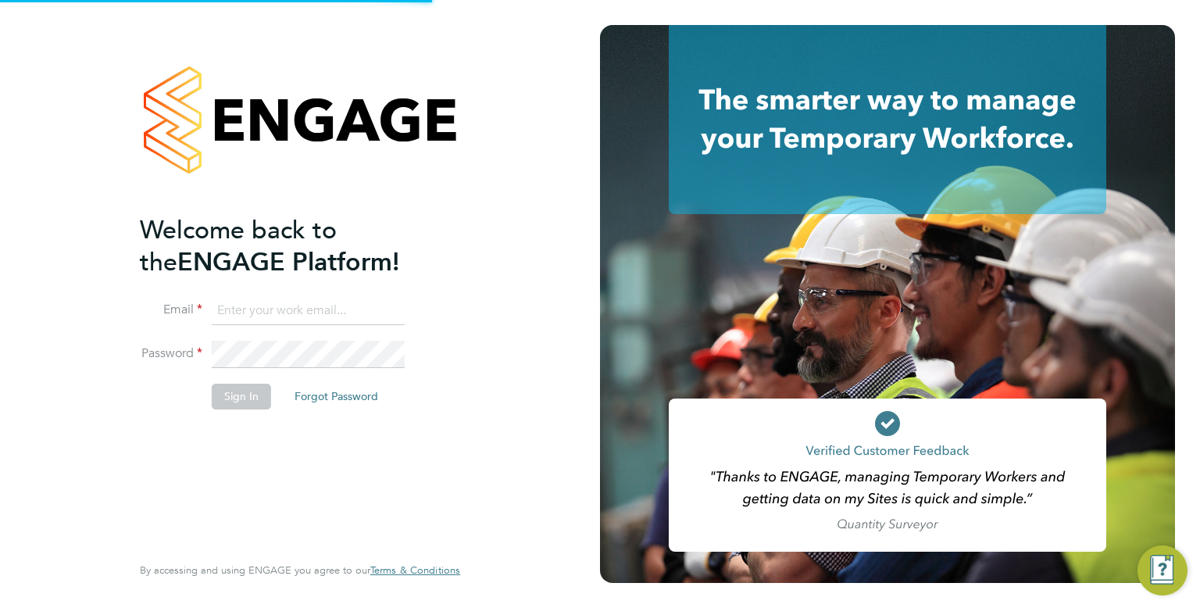
type input "emma.wells@randstad.co.uk"
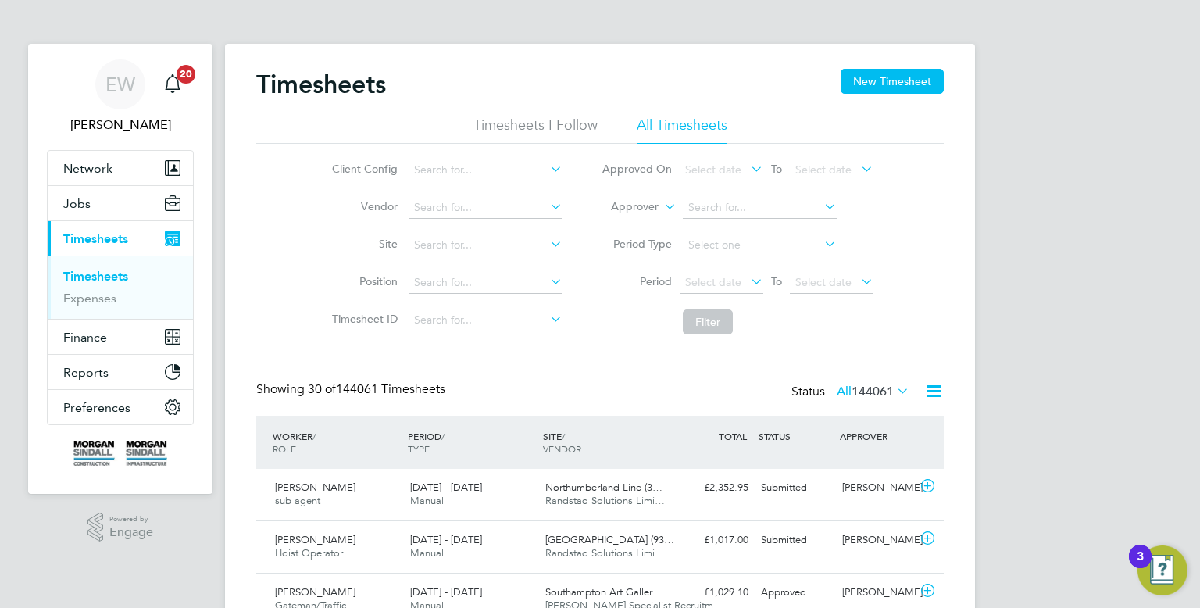
click at [585, 334] on li "Filter" at bounding box center [737, 322] width 311 height 41
click at [877, 80] on button "New Timesheet" at bounding box center [892, 81] width 103 height 25
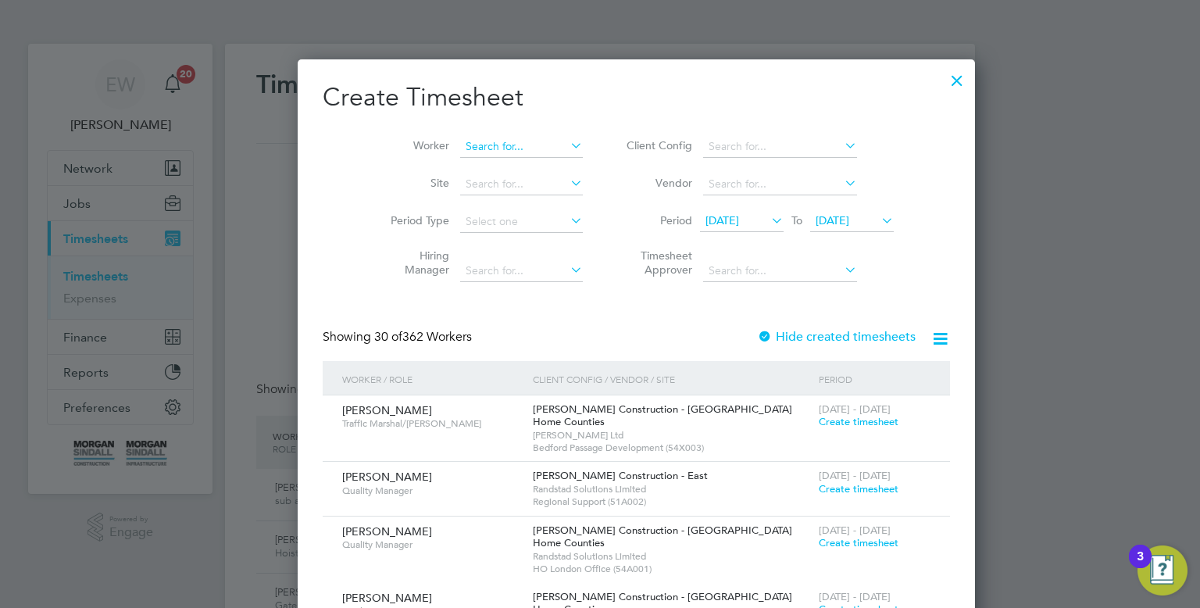
scroll to position [2799, 605]
click at [490, 155] on input at bounding box center [521, 147] width 123 height 22
click at [498, 173] on li "[PERSON_NAME]" at bounding box center [484, 167] width 123 height 21
type input "[PERSON_NAME]"
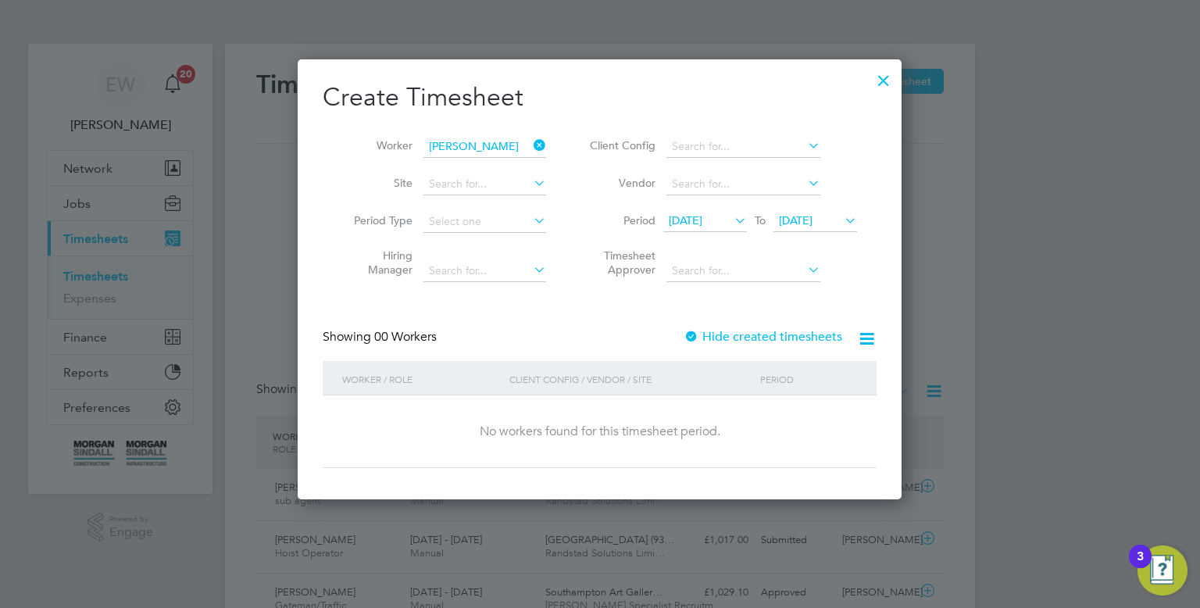
scroll to position [440, 605]
click at [763, 321] on div "Create Timesheet Worker [PERSON_NAME] Site Period Type Hiring Manager Client Co…" at bounding box center [600, 274] width 554 height 387
click at [762, 334] on label "Hide created timesheets" at bounding box center [763, 337] width 159 height 16
click at [800, 227] on span "22 Sep 2025" at bounding box center [815, 221] width 84 height 21
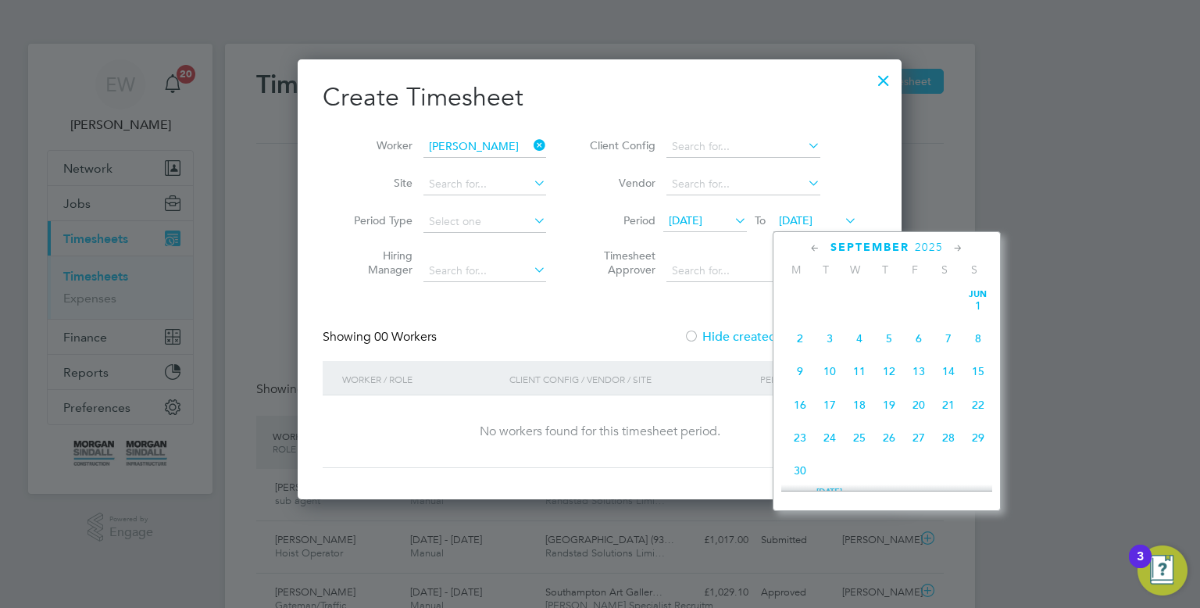
scroll to position [589, 0]
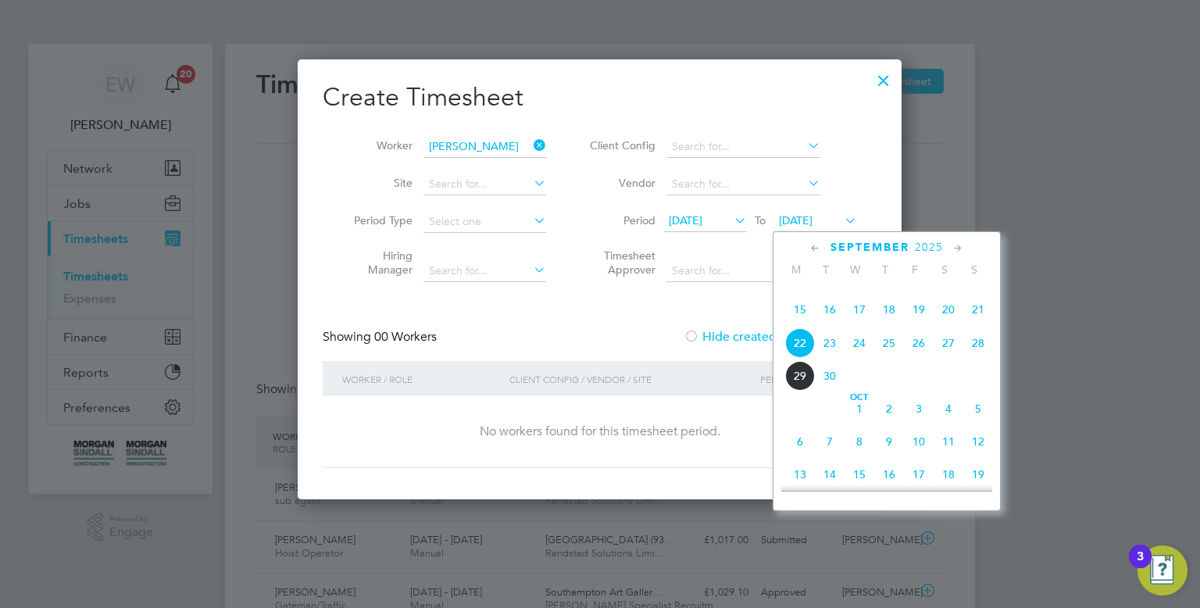
click at [976, 423] on span "5" at bounding box center [978, 409] width 30 height 30
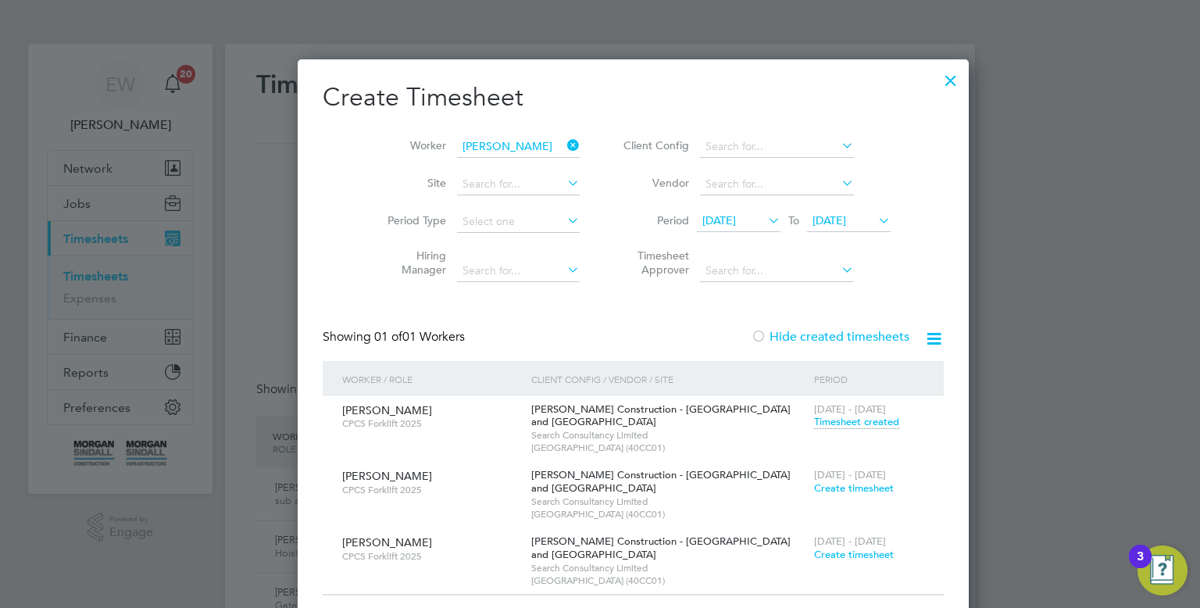
scroll to position [12, 0]
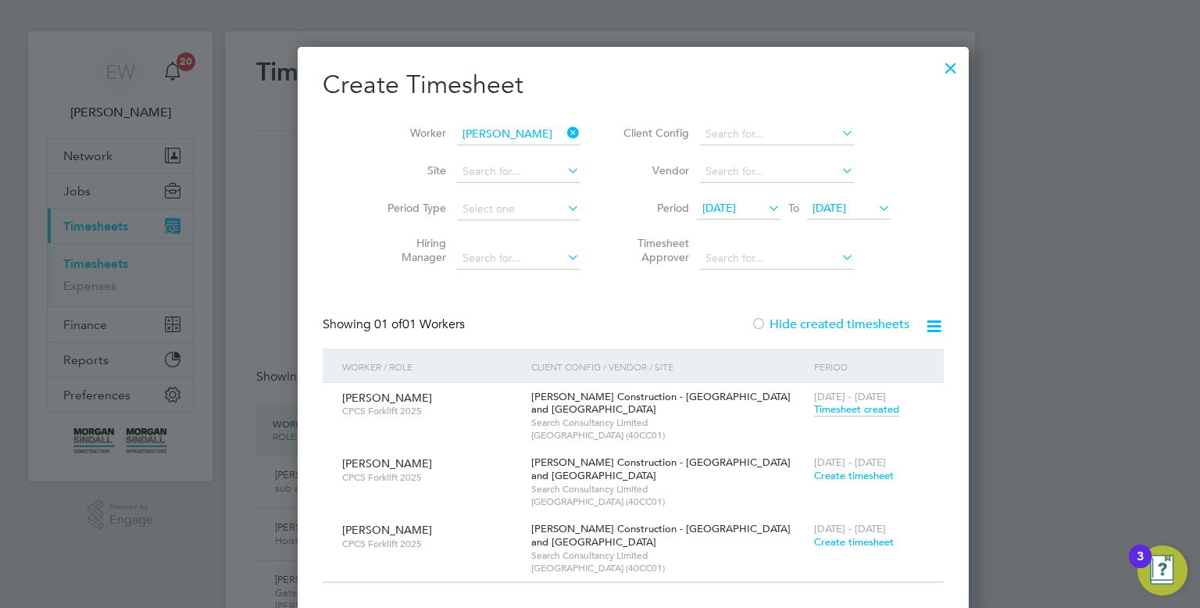
click at [814, 412] on span "Timesheet created" at bounding box center [856, 409] width 85 height 14
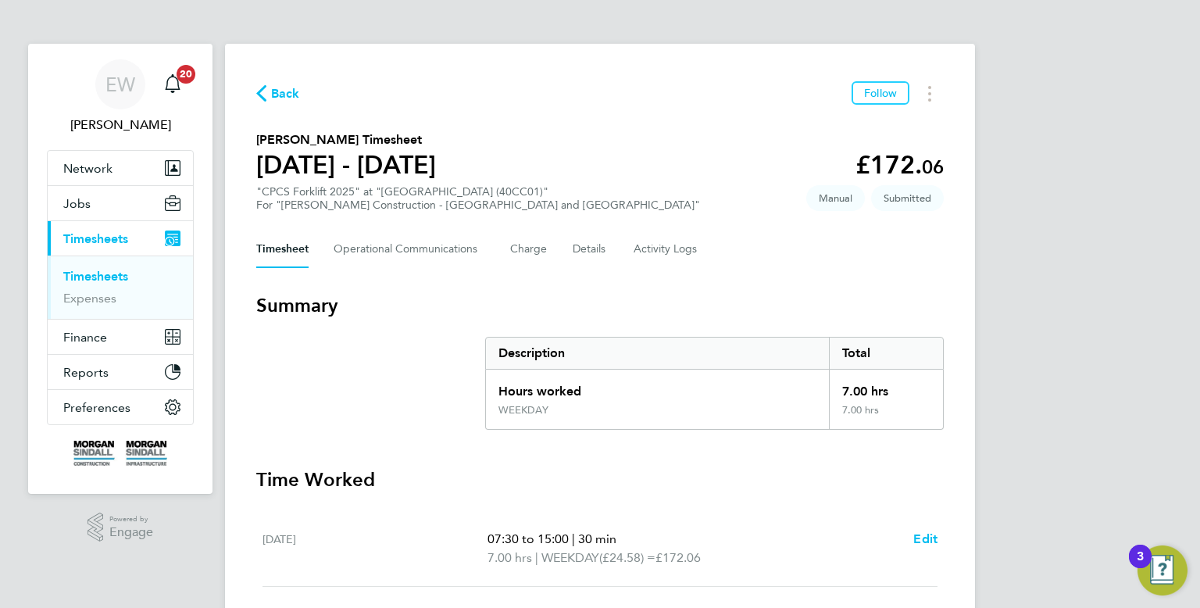
scroll to position [115, 0]
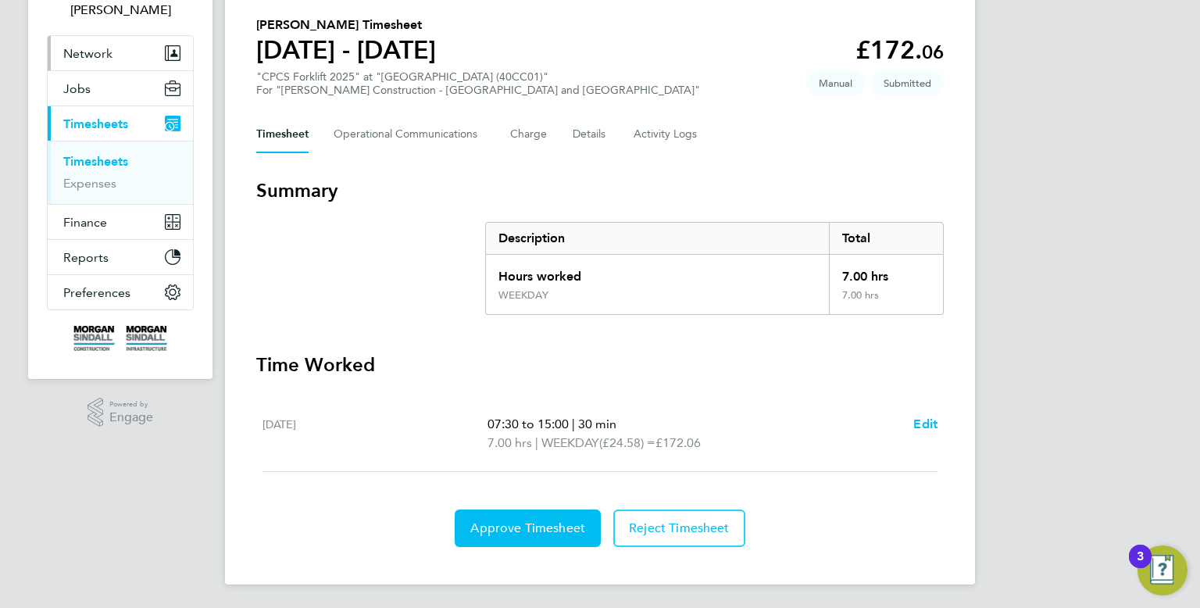
click at [140, 46] on button "Network" at bounding box center [120, 53] width 145 height 34
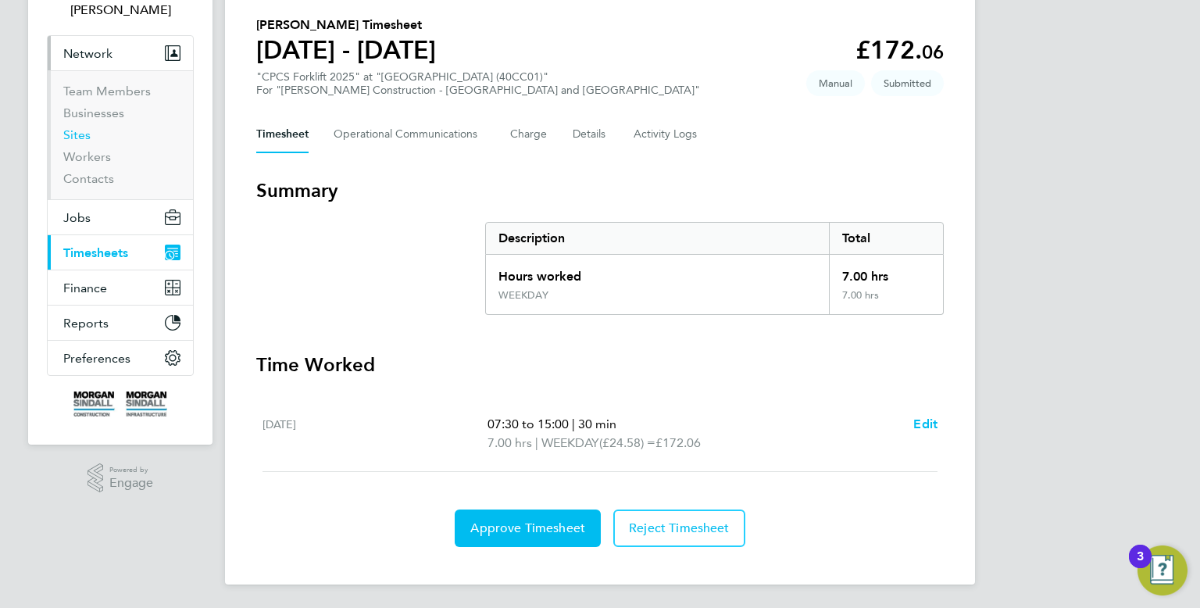
click at [84, 136] on link "Sites" at bounding box center [76, 134] width 27 height 15
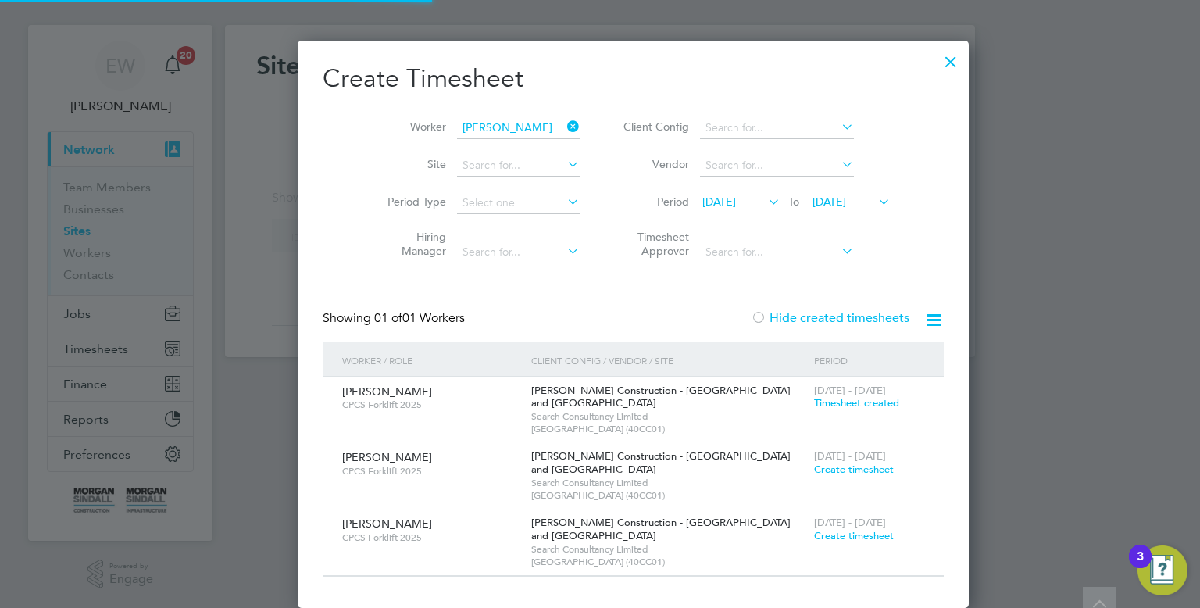
click at [937, 72] on div at bounding box center [951, 58] width 28 height 28
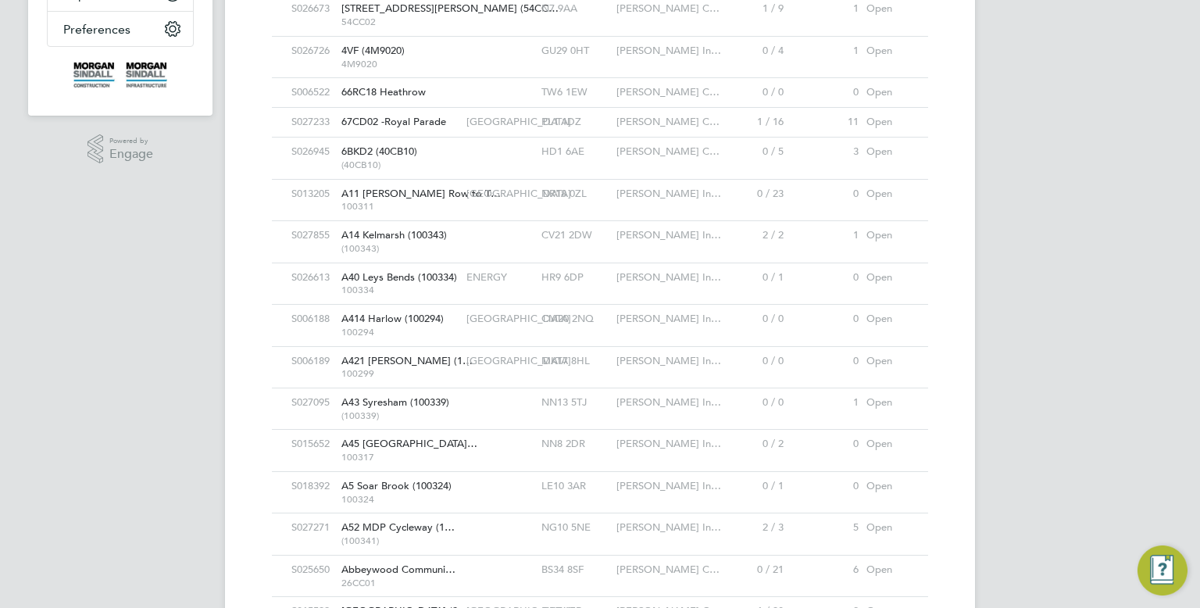
scroll to position [30, 101]
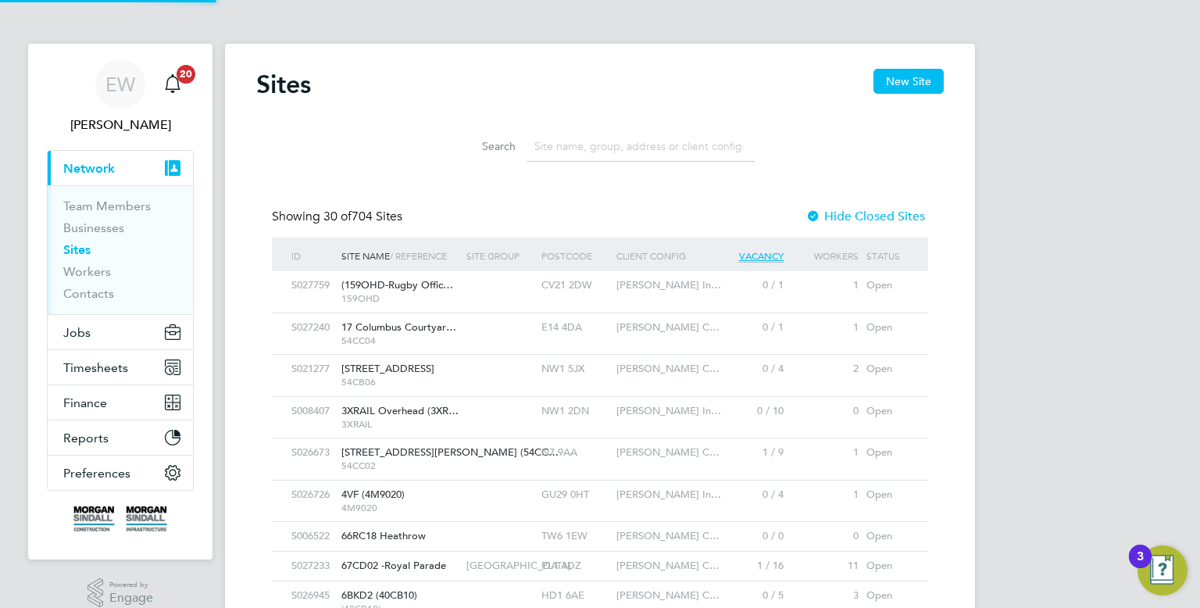
click at [589, 136] on input at bounding box center [640, 146] width 228 height 30
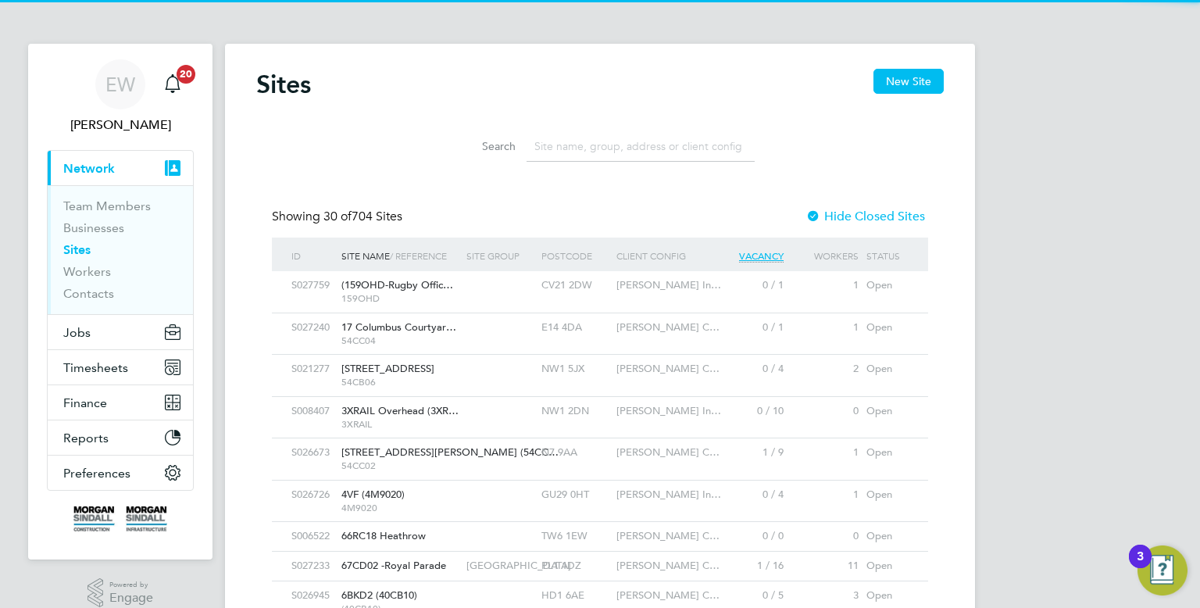
paste input "NCC HHSRS"
type input "NCC HHSRS"
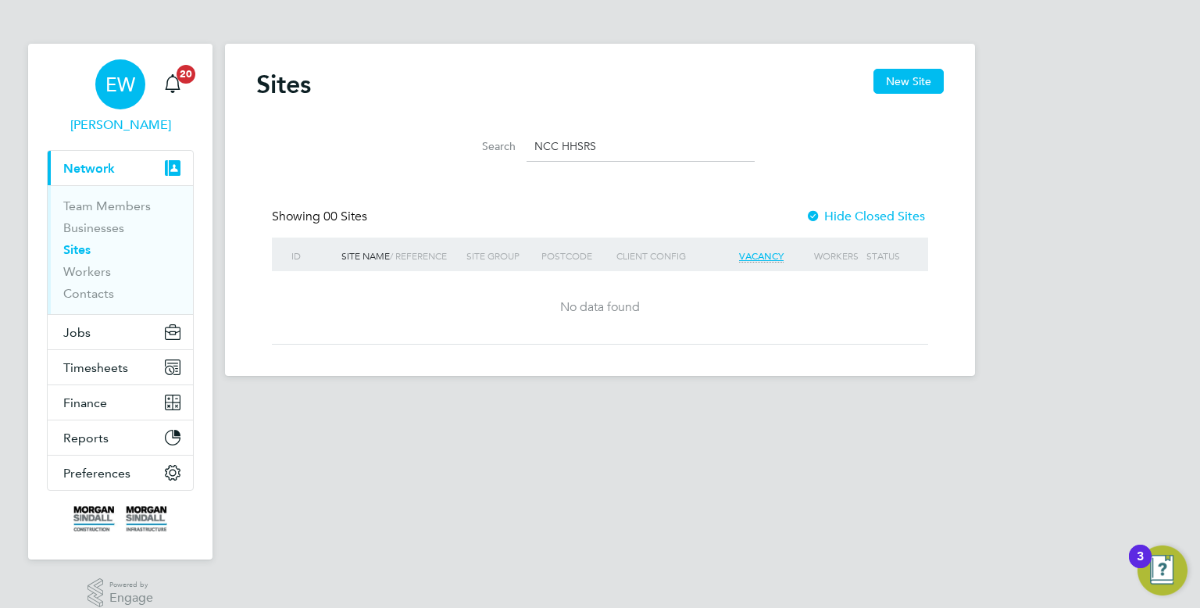
click at [129, 112] on link "EW Emma Wells" at bounding box center [120, 96] width 147 height 75
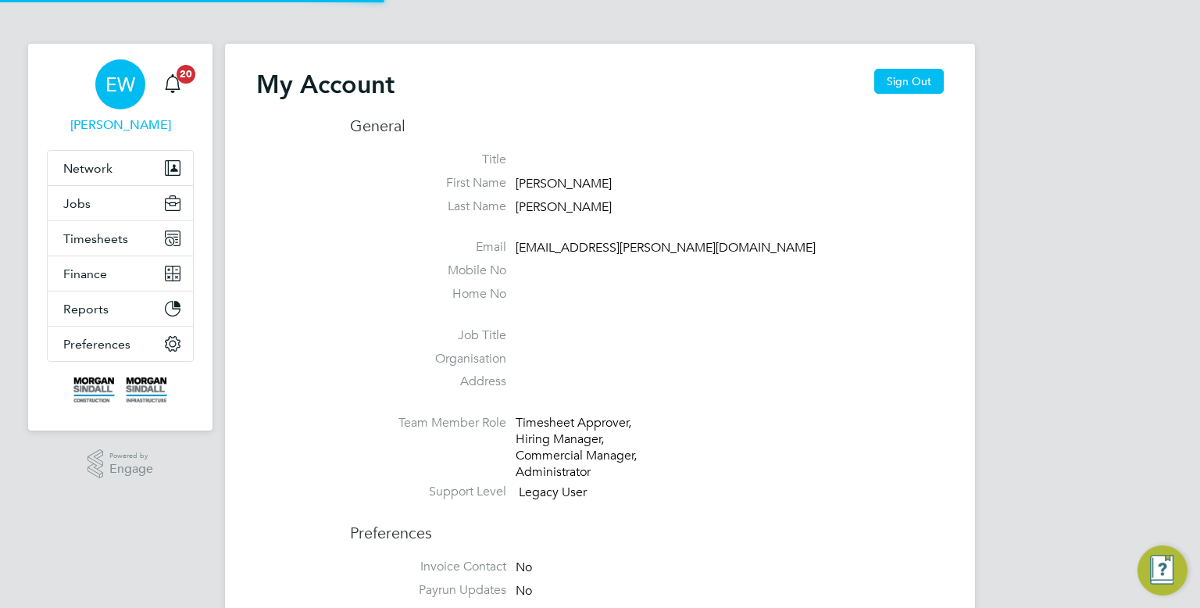
type input "emma.wells@randstad.co.uk"
click at [936, 81] on button "Sign Out" at bounding box center [909, 81] width 70 height 25
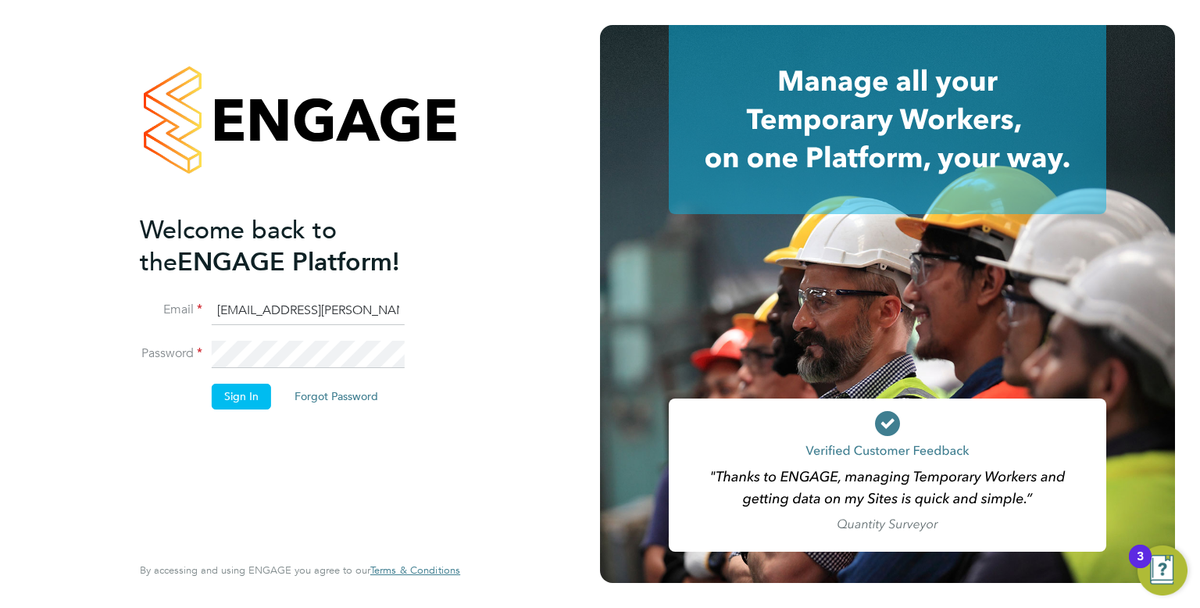
click at [338, 319] on input "emma.wells@randstad.co.uk" at bounding box center [308, 311] width 193 height 28
type input "cscportals@randstadcpe.com"
click at [224, 405] on button "Sign In" at bounding box center [241, 396] width 59 height 25
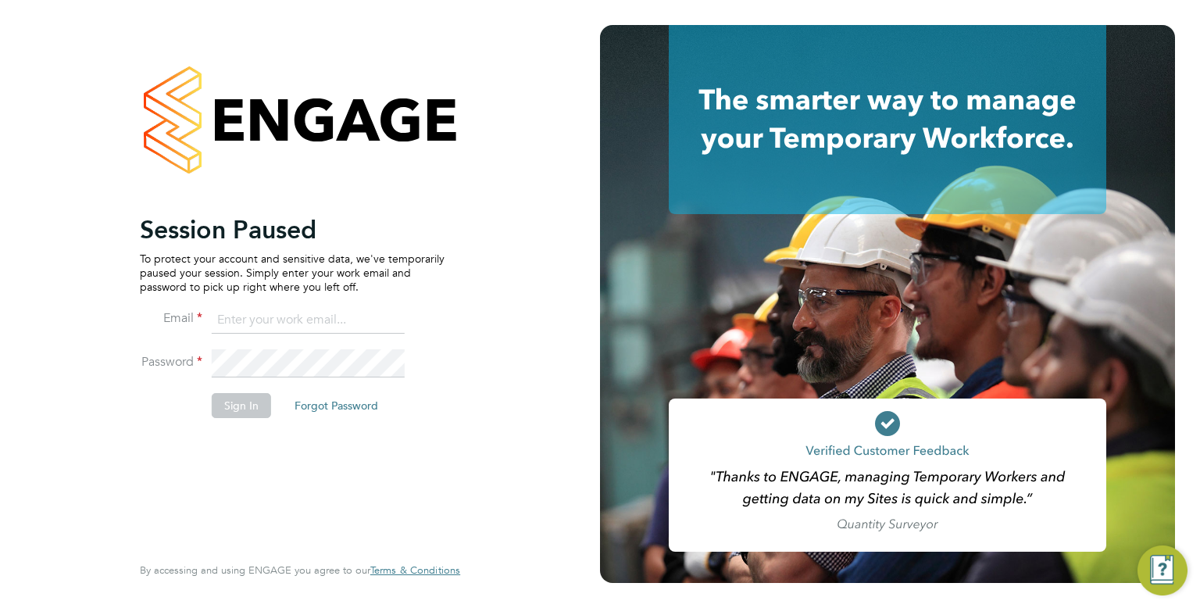
type input "[EMAIL_ADDRESS][PERSON_NAME][DOMAIN_NAME]"
click at [237, 405] on button "Sign In" at bounding box center [241, 405] width 59 height 25
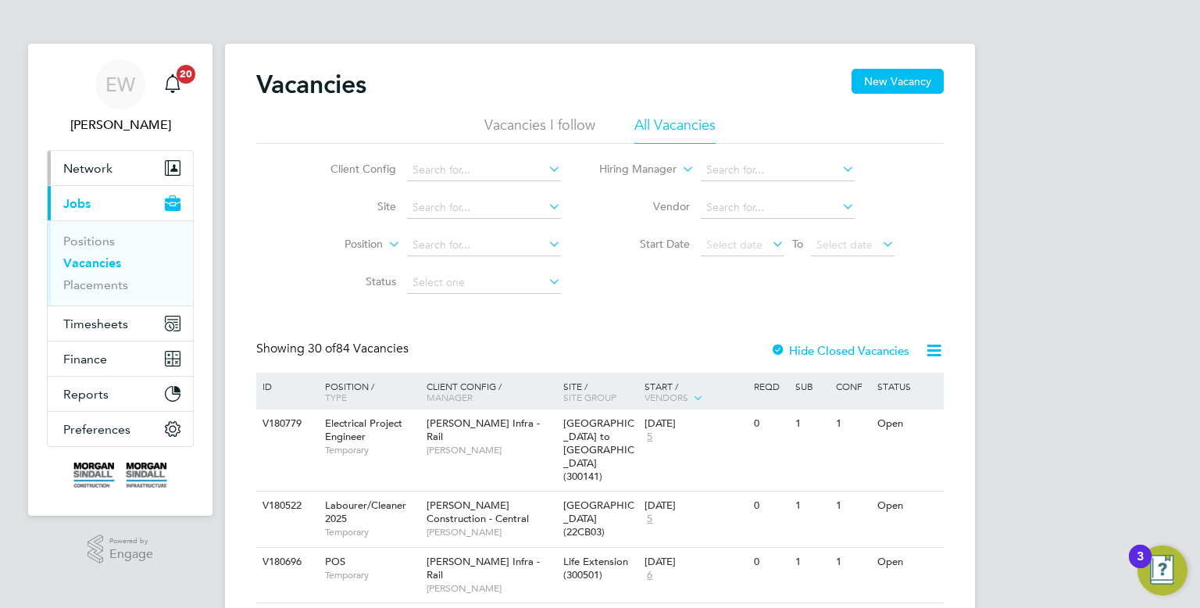
click at [116, 180] on button "Network" at bounding box center [120, 168] width 145 height 34
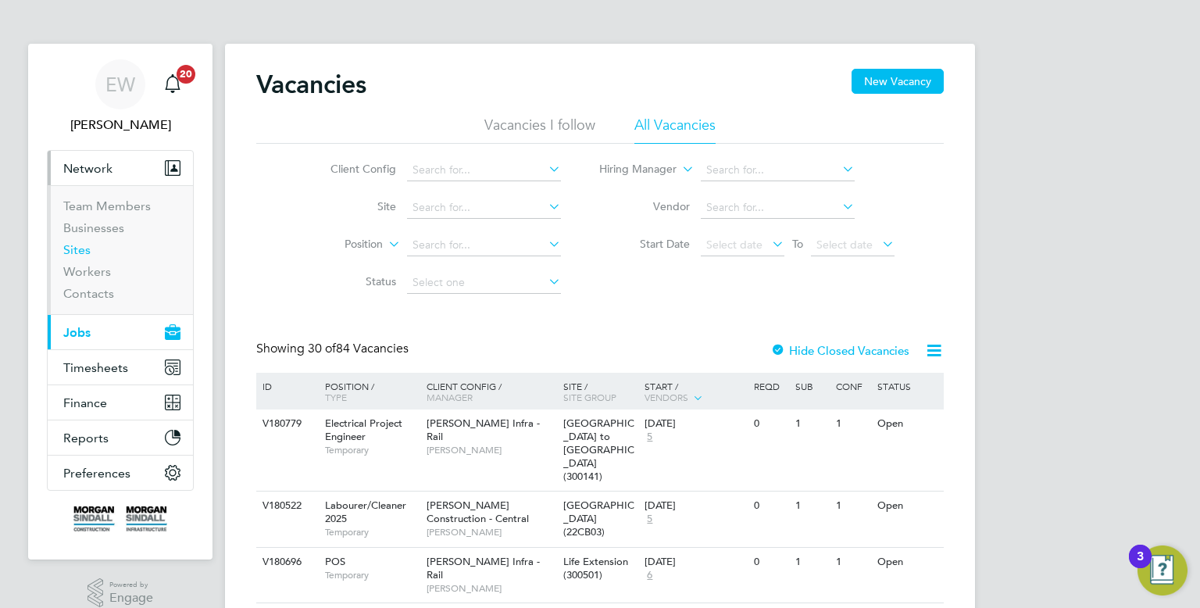
click at [83, 249] on link "Sites" at bounding box center [76, 249] width 27 height 15
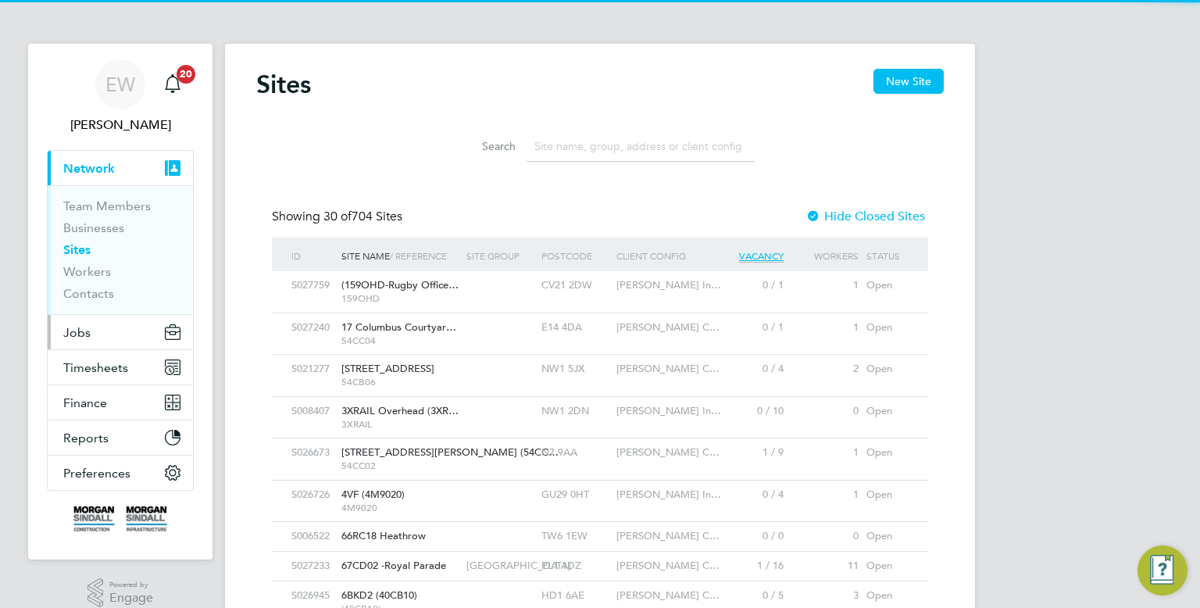
click at [565, 148] on input at bounding box center [640, 146] width 228 height 30
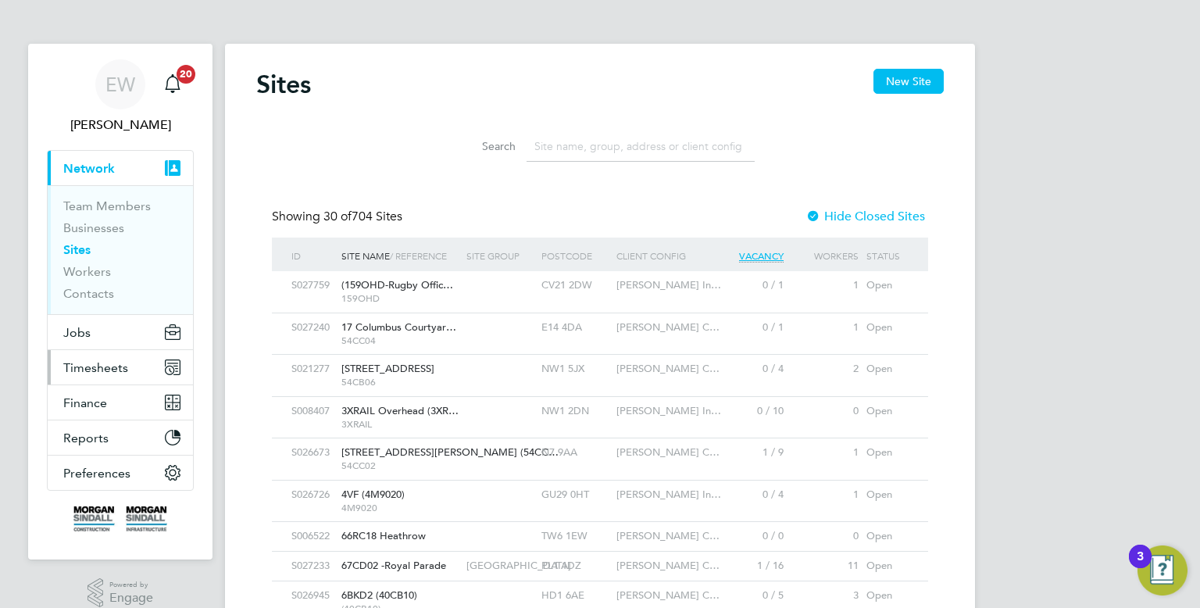
click at [96, 370] on span "Timesheets" at bounding box center [95, 367] width 65 height 15
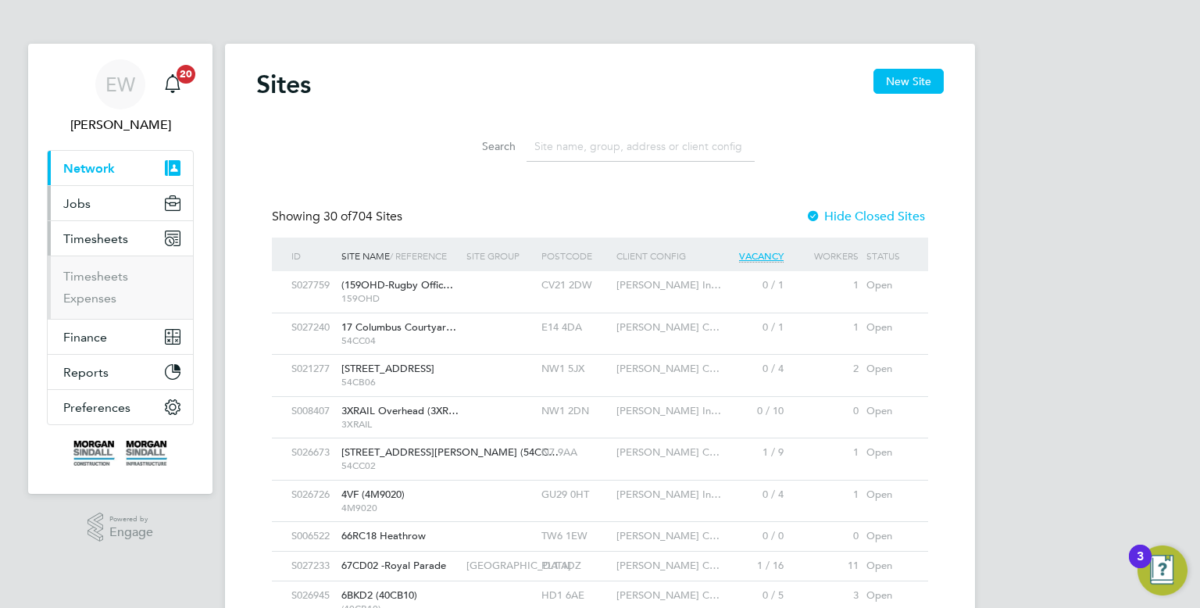
click at [85, 207] on span "Jobs" at bounding box center [76, 203] width 27 height 15
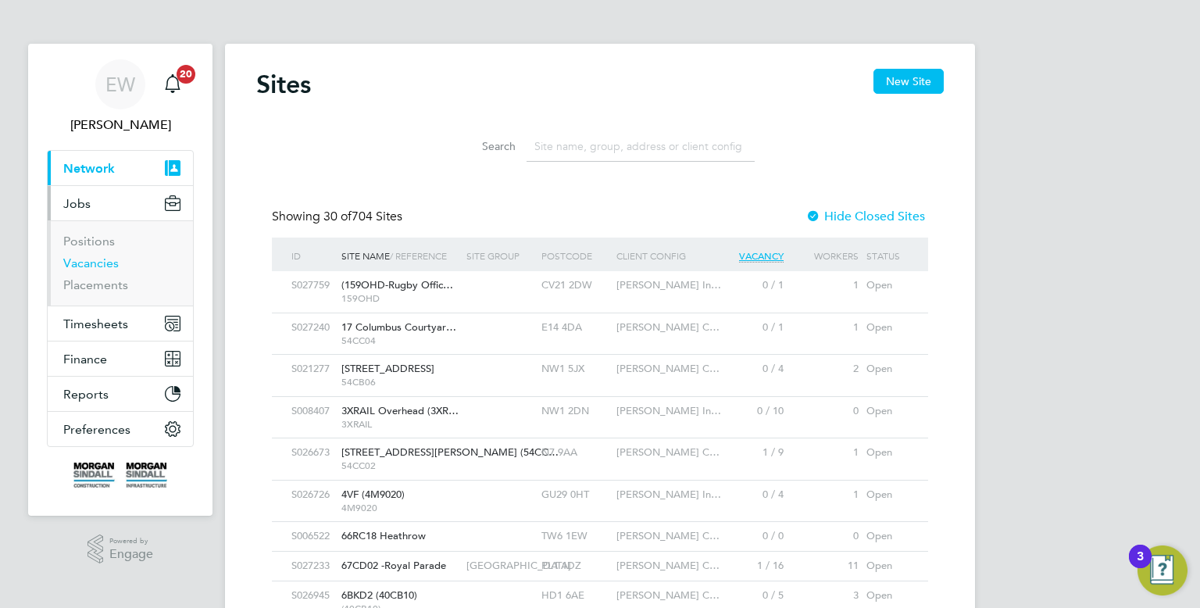
click at [88, 262] on link "Vacancies" at bounding box center [90, 262] width 55 height 15
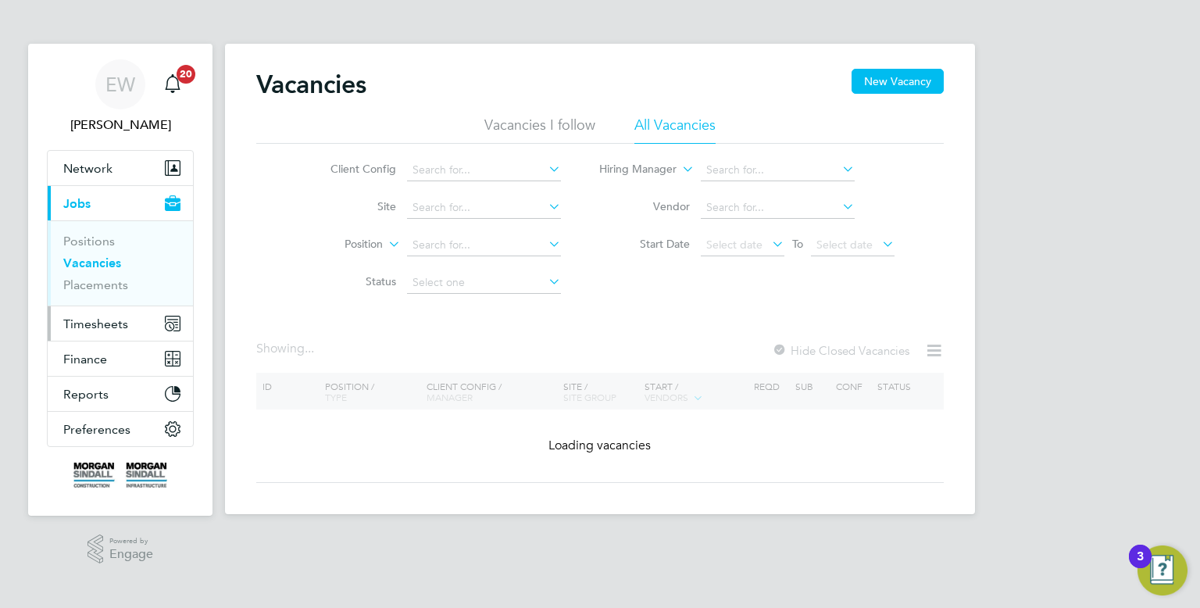
click at [89, 316] on span "Timesheets" at bounding box center [95, 323] width 65 height 15
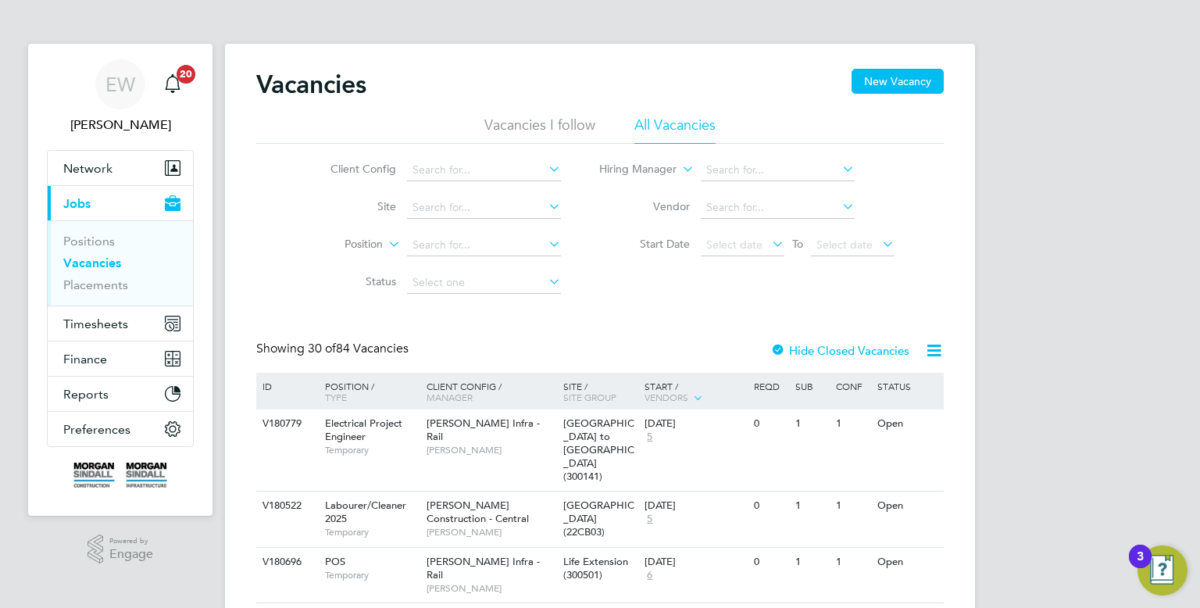
click at [105, 259] on link "Vacancies" at bounding box center [92, 262] width 58 height 15
click at [127, 180] on button "Network" at bounding box center [120, 168] width 145 height 34
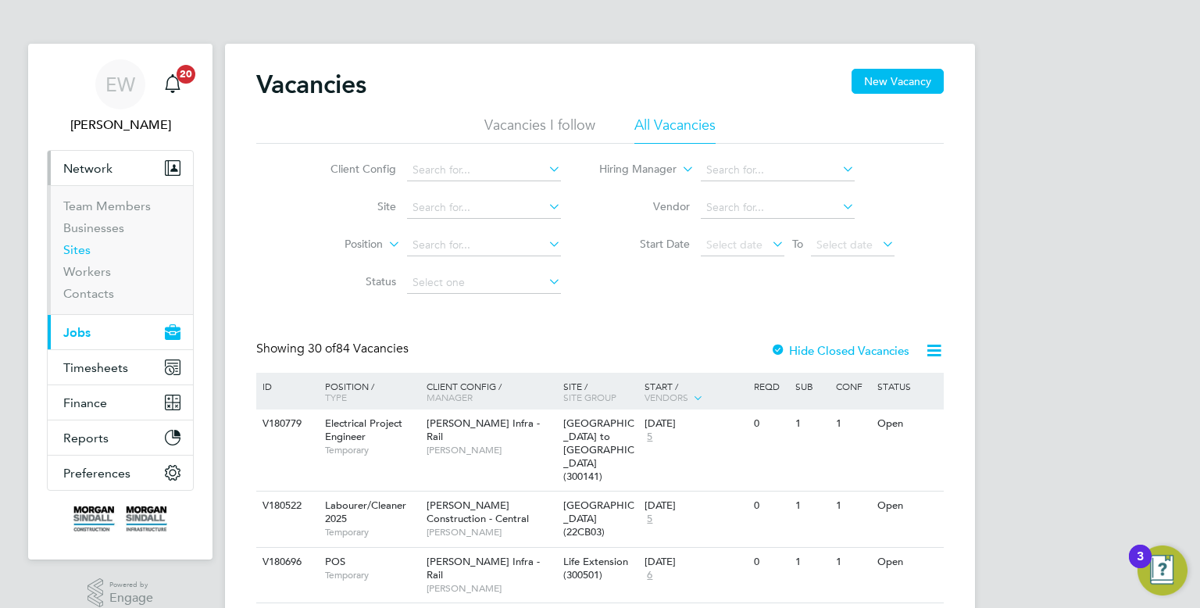
click at [80, 247] on link "Sites" at bounding box center [76, 249] width 27 height 15
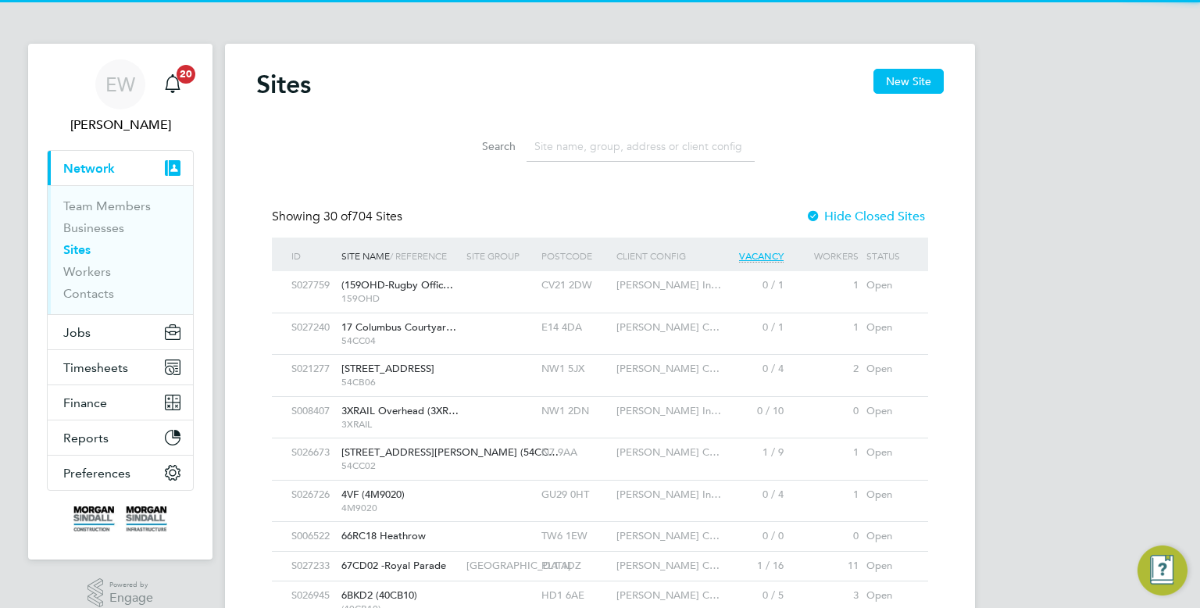
scroll to position [30, 76]
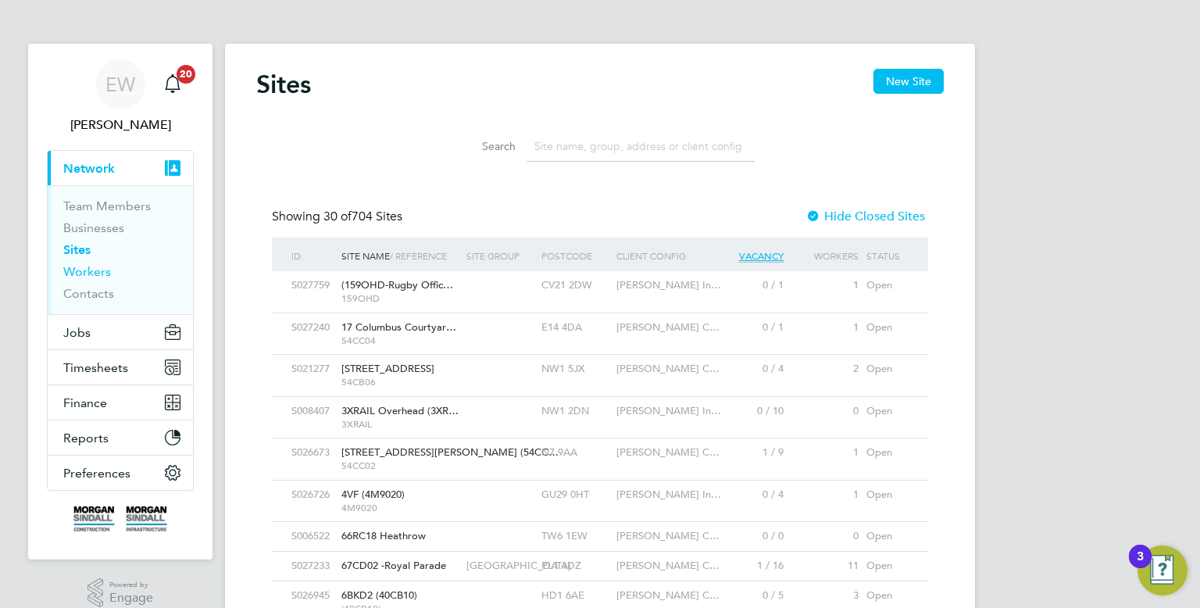
click at [87, 277] on link "Workers" at bounding box center [87, 271] width 48 height 15
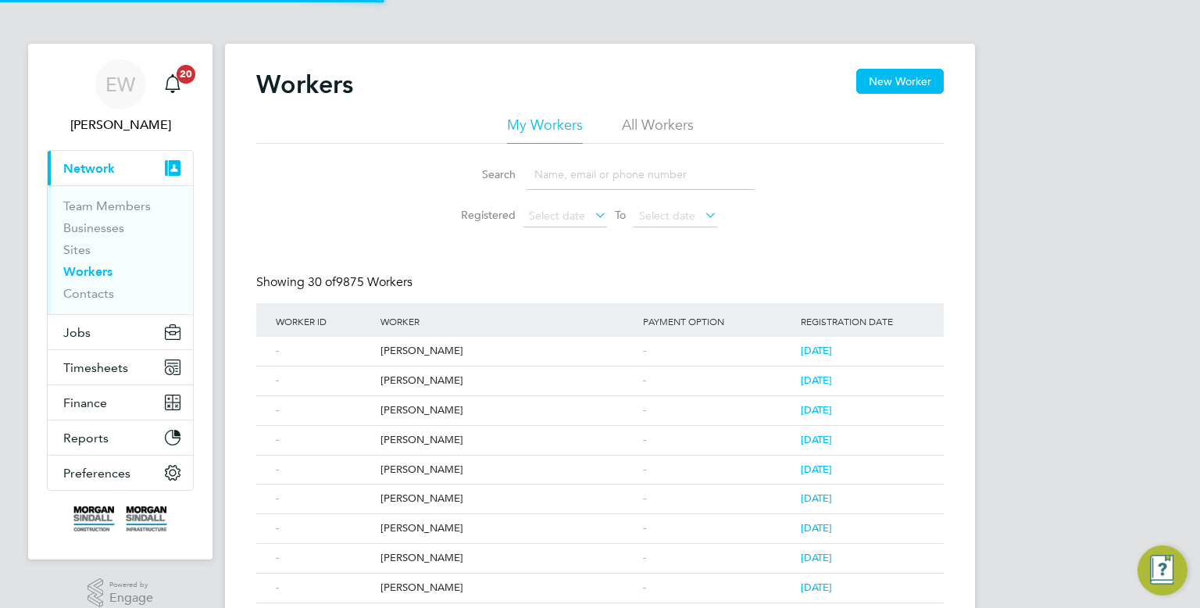
click at [591, 179] on input at bounding box center [640, 174] width 228 height 30
click at [687, 81] on div "Workers New Worker" at bounding box center [599, 92] width 687 height 47
click at [90, 334] on button "Jobs" at bounding box center [120, 332] width 145 height 34
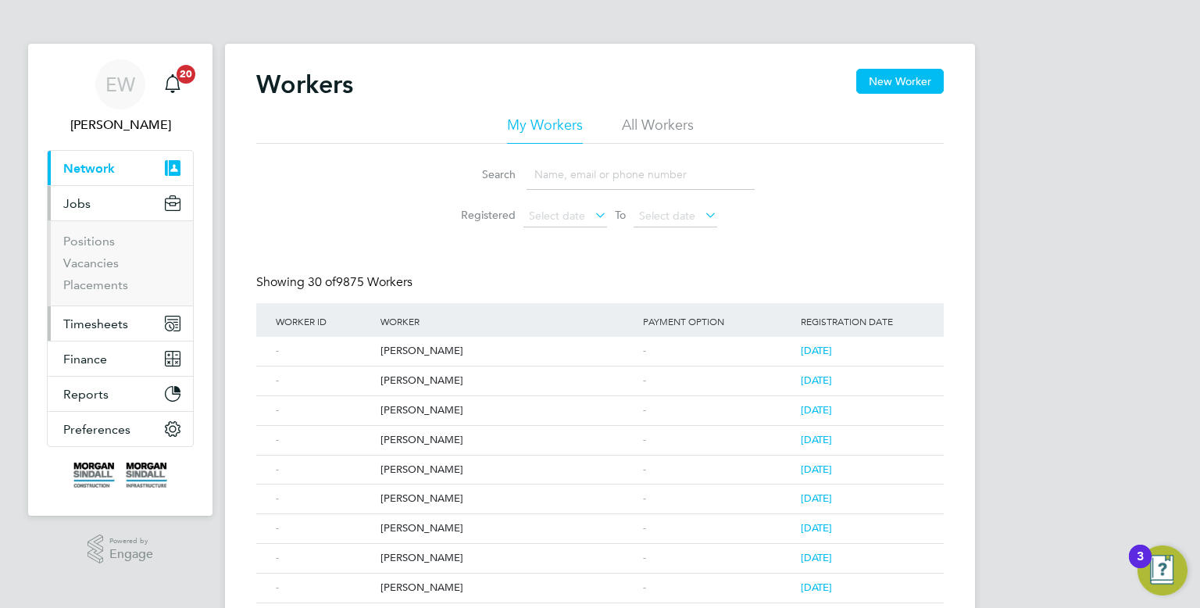
click at [97, 334] on button "Timesheets" at bounding box center [120, 323] width 145 height 34
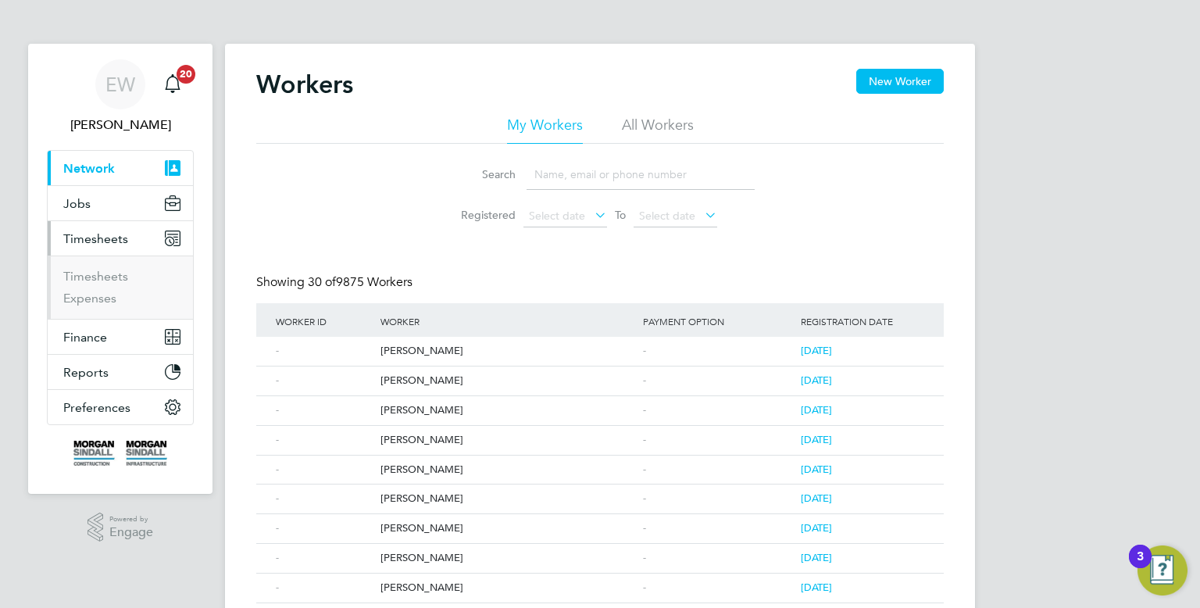
click at [85, 284] on li "Timesheets" at bounding box center [121, 280] width 117 height 22
click at [83, 279] on link "Timesheets" at bounding box center [95, 276] width 65 height 15
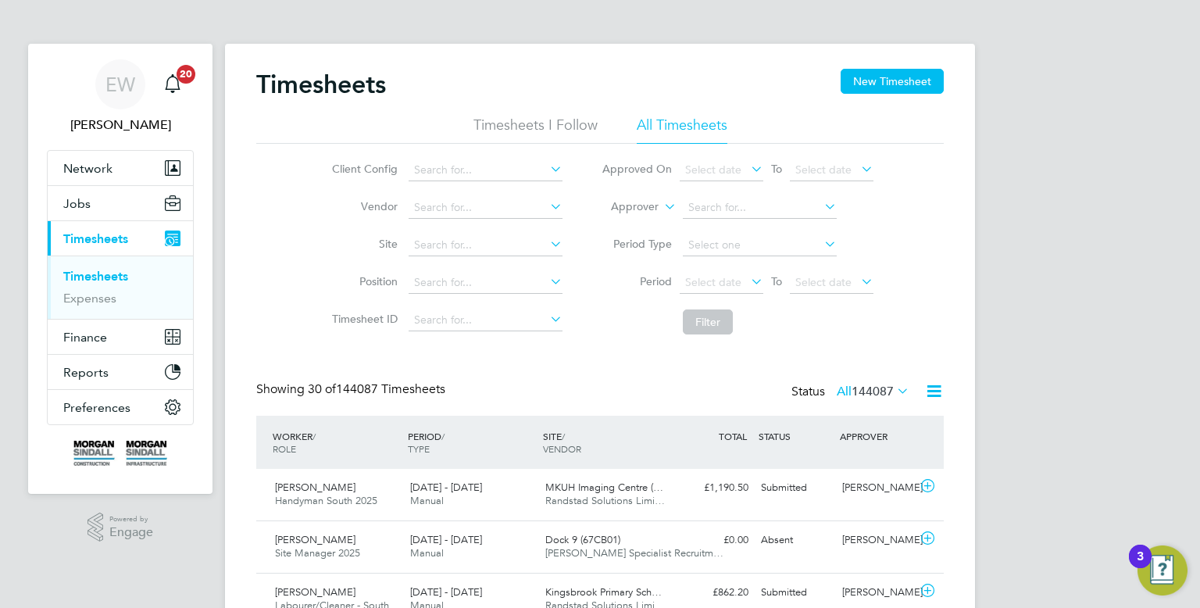
click at [491, 254] on input at bounding box center [486, 245] width 154 height 22
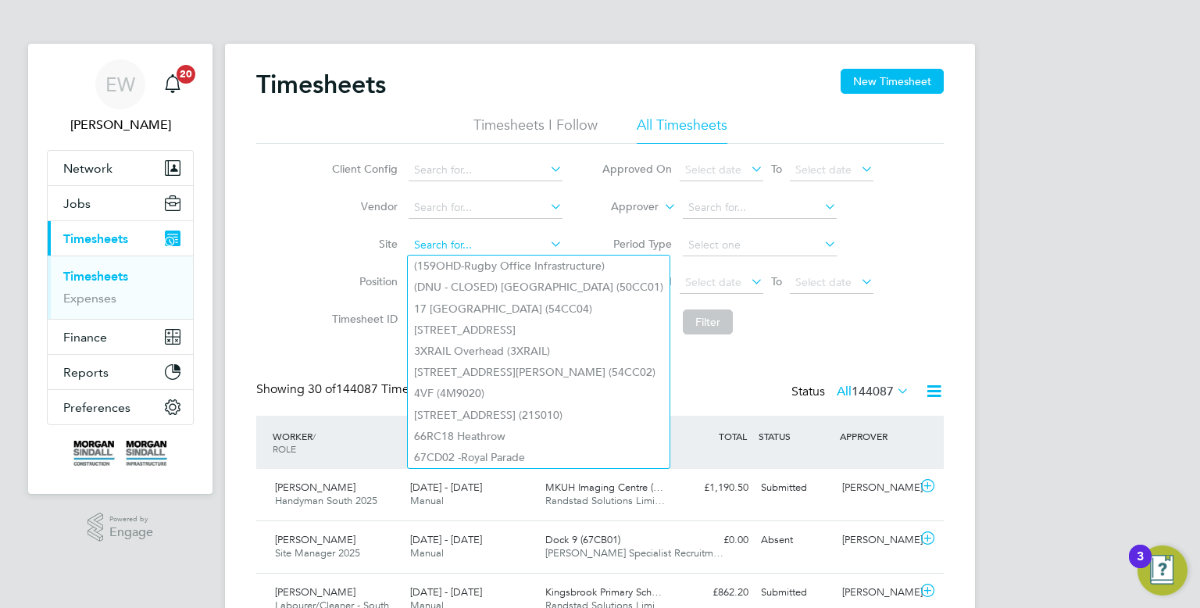
click at [487, 251] on input at bounding box center [486, 245] width 154 height 22
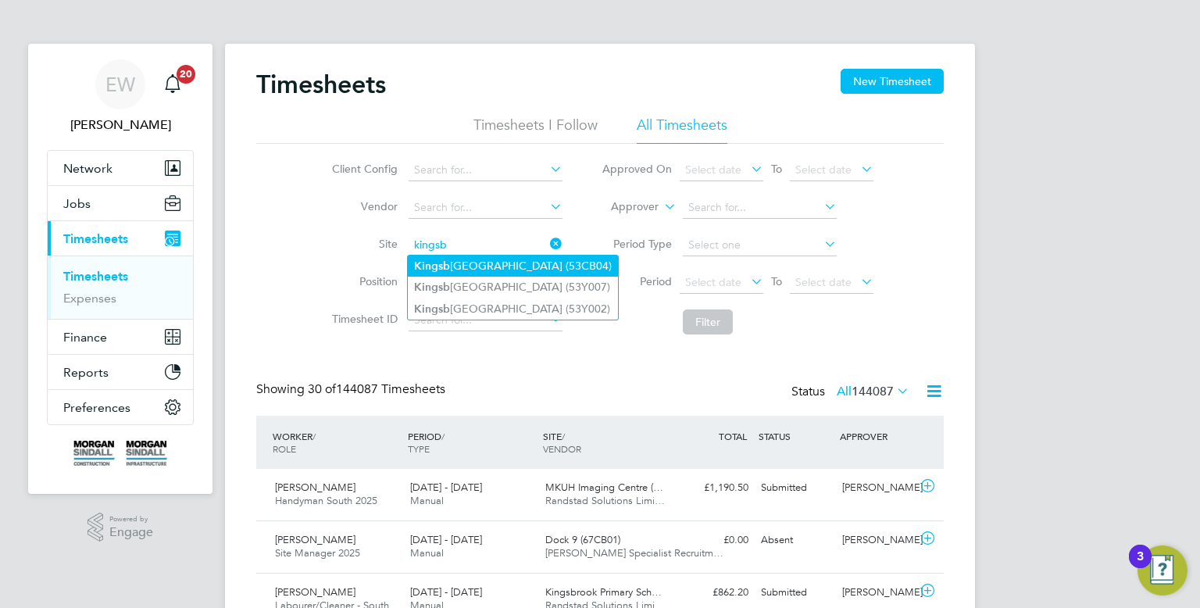
click at [541, 269] on li "Kingsb rook Primary School (53CB04)" at bounding box center [513, 265] width 210 height 21
type input "Kingsbrook Primary School (53CB04)"
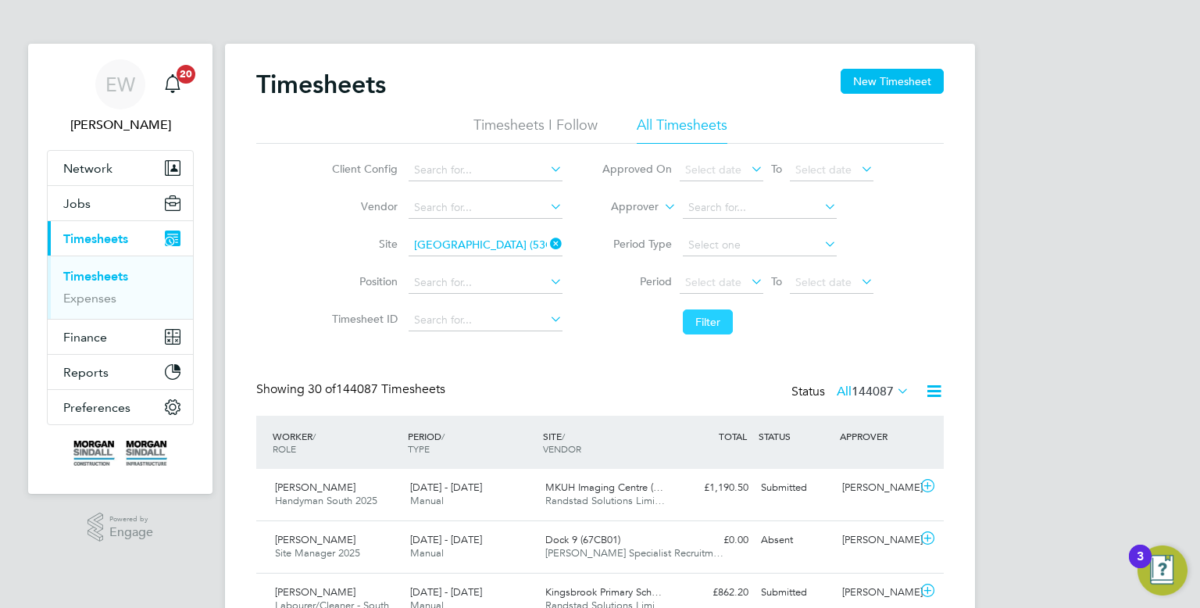
click at [705, 326] on button "Filter" at bounding box center [708, 321] width 50 height 25
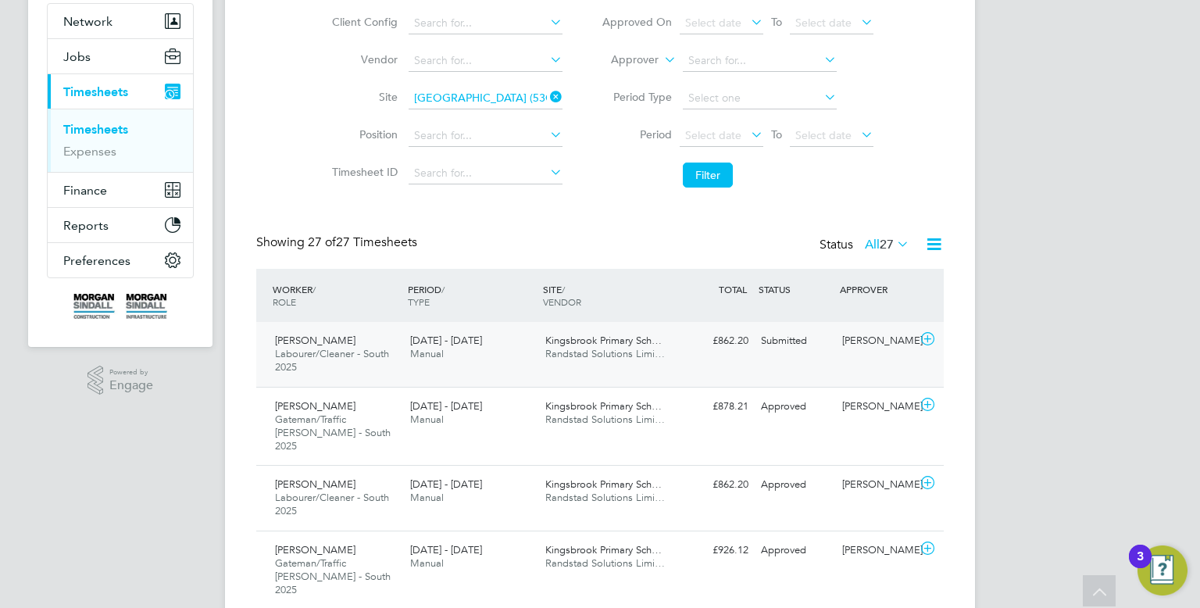
click at [587, 360] on div "Kingsbrook Primary Sch… Randstad Solutions Limi…" at bounding box center [606, 347] width 135 height 39
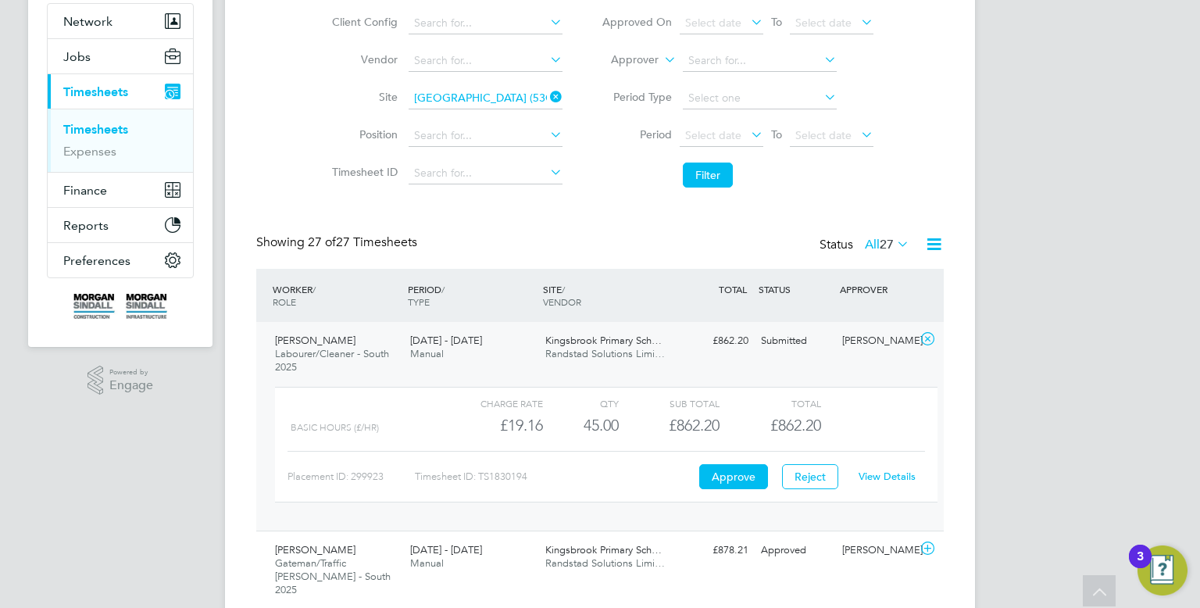
click at [873, 470] on link "View Details" at bounding box center [886, 475] width 57 height 13
click at [606, 365] on div "Kingsbrook Primary Sch… Randstad Solutions Limi…" at bounding box center [606, 347] width 135 height 39
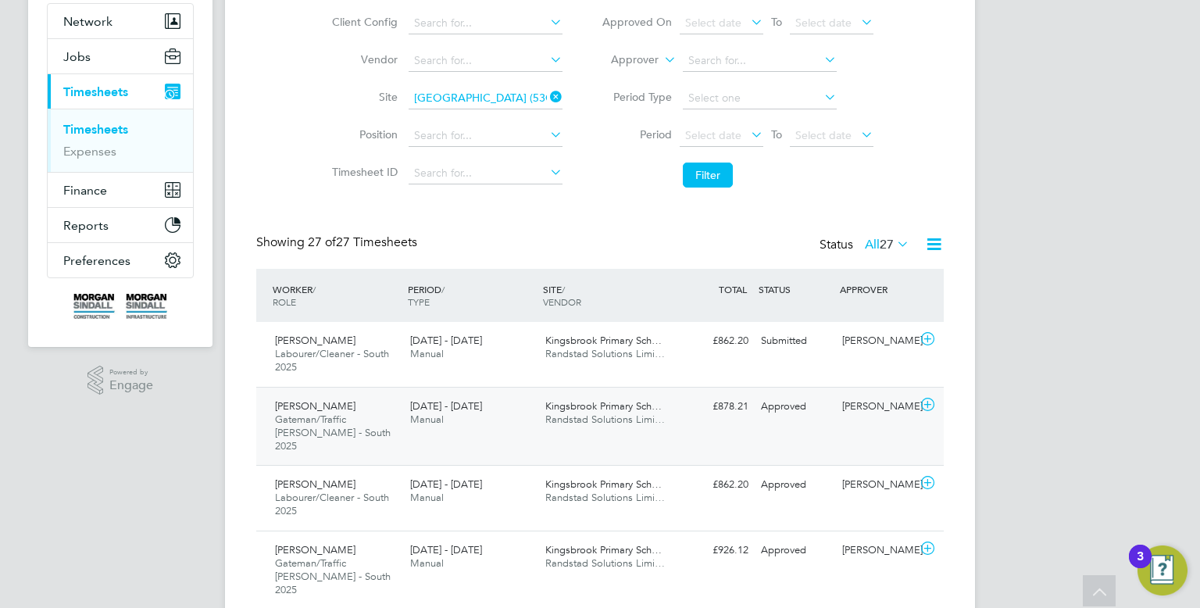
click at [619, 411] on span "Kingsbrook Primary Sch…" at bounding box center [603, 405] width 116 height 13
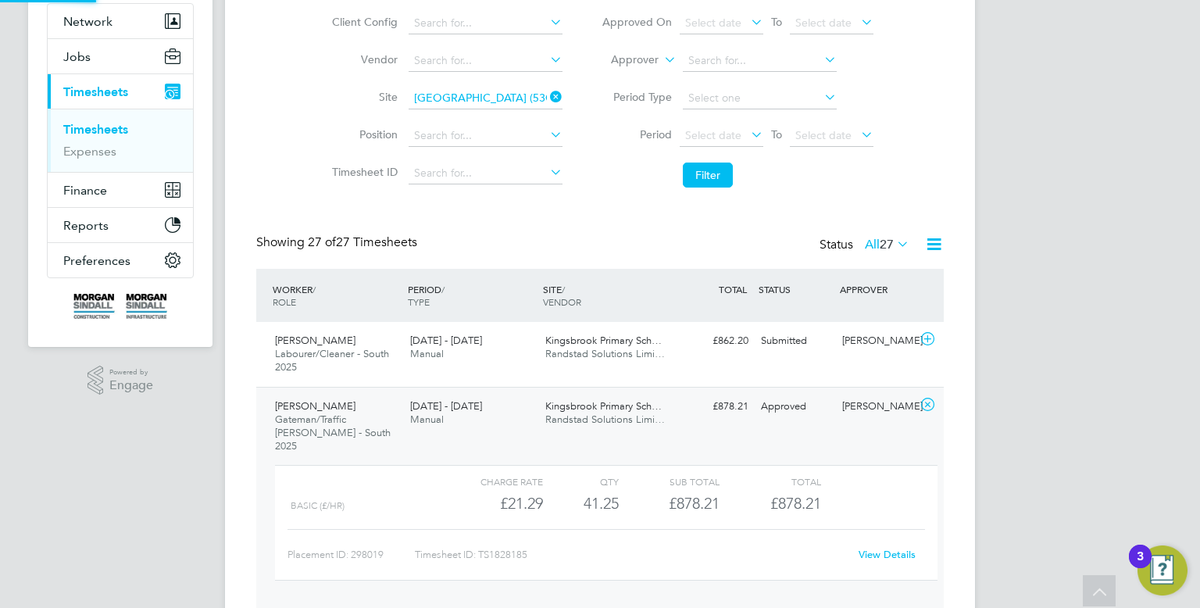
scroll to position [26, 152]
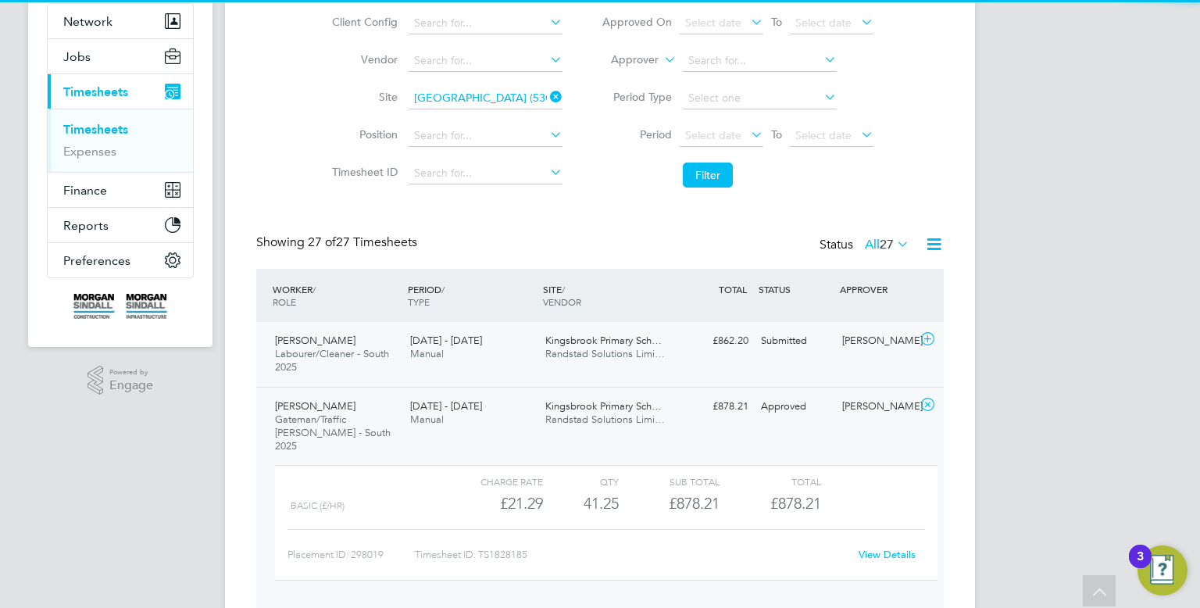
click at [608, 359] on span "Randstad Solutions Limi…" at bounding box center [605, 353] width 120 height 13
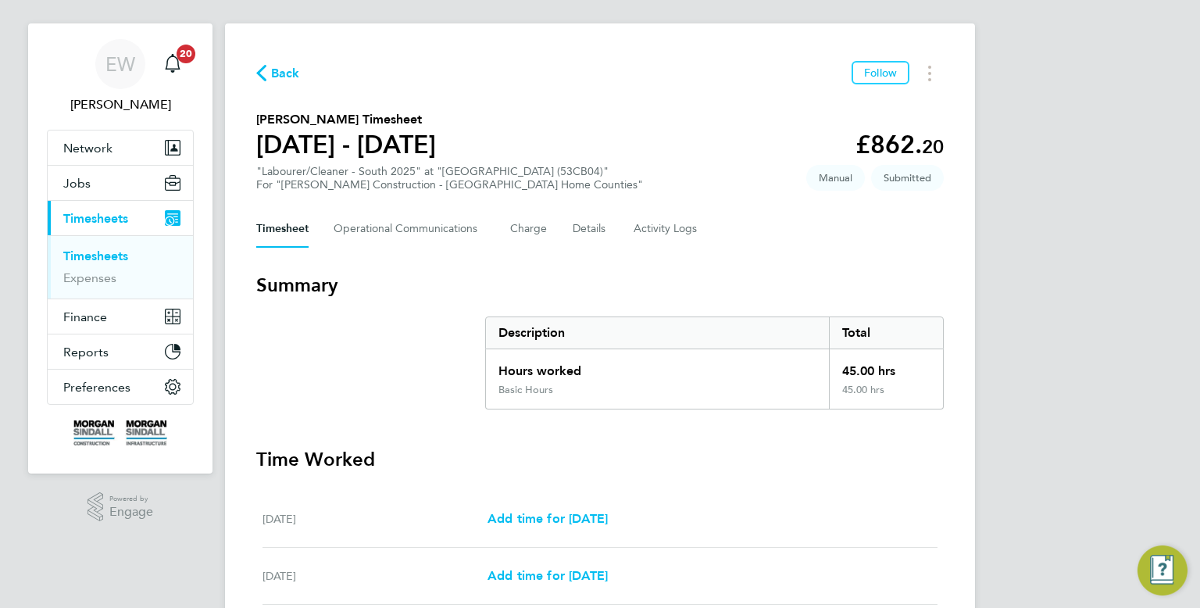
scroll to position [23, 0]
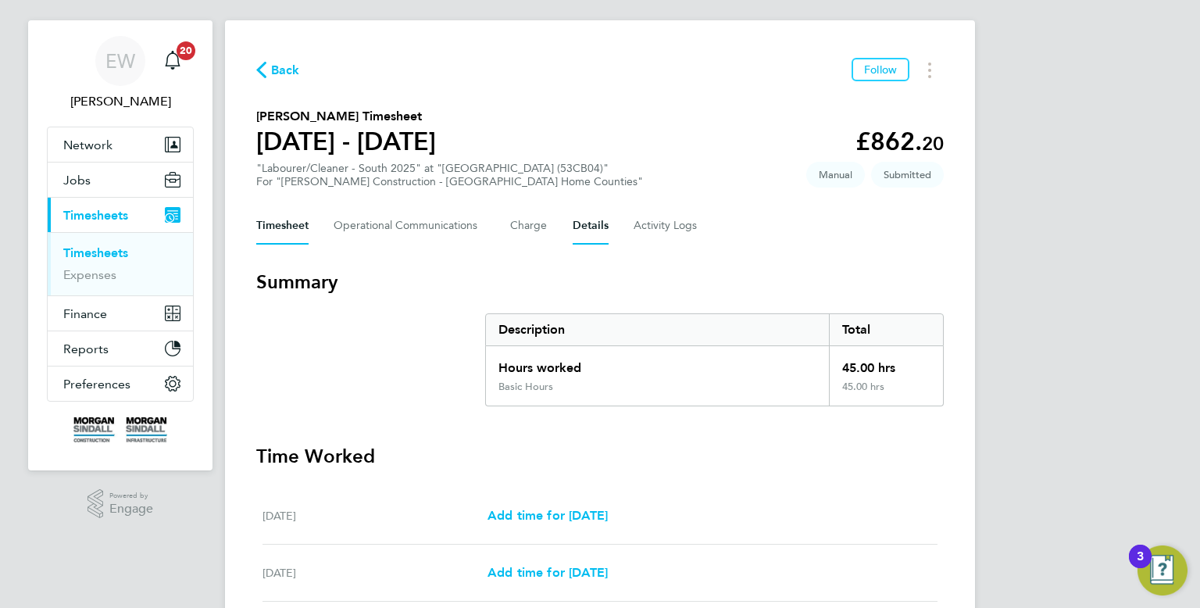
click at [588, 229] on button "Details" at bounding box center [591, 225] width 36 height 37
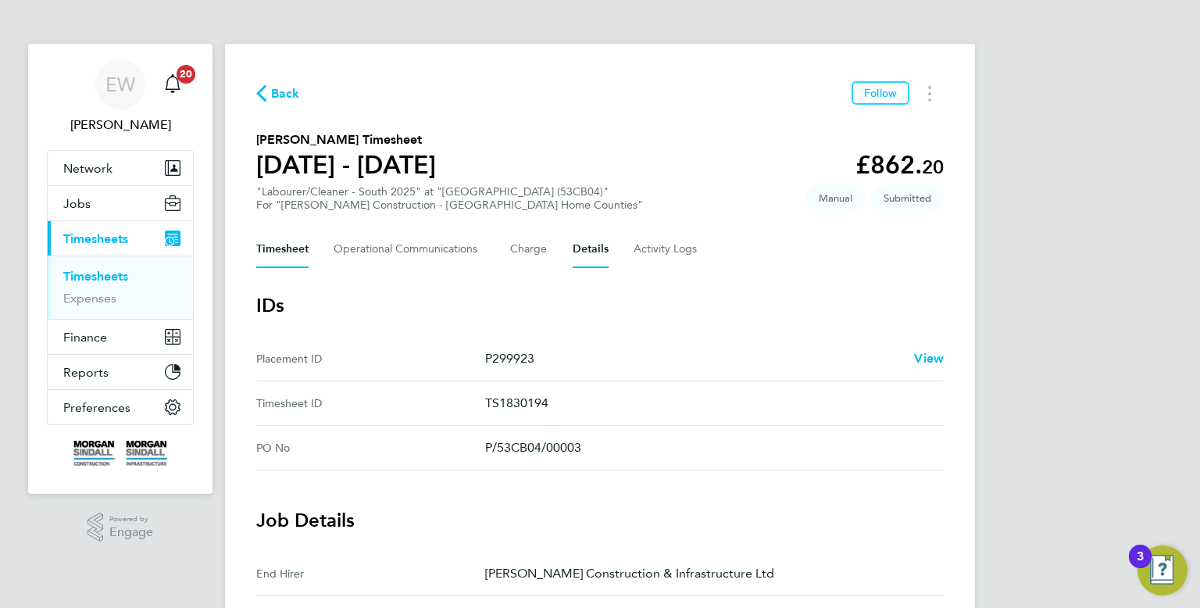
click at [285, 262] on button "Timesheet" at bounding box center [282, 248] width 52 height 37
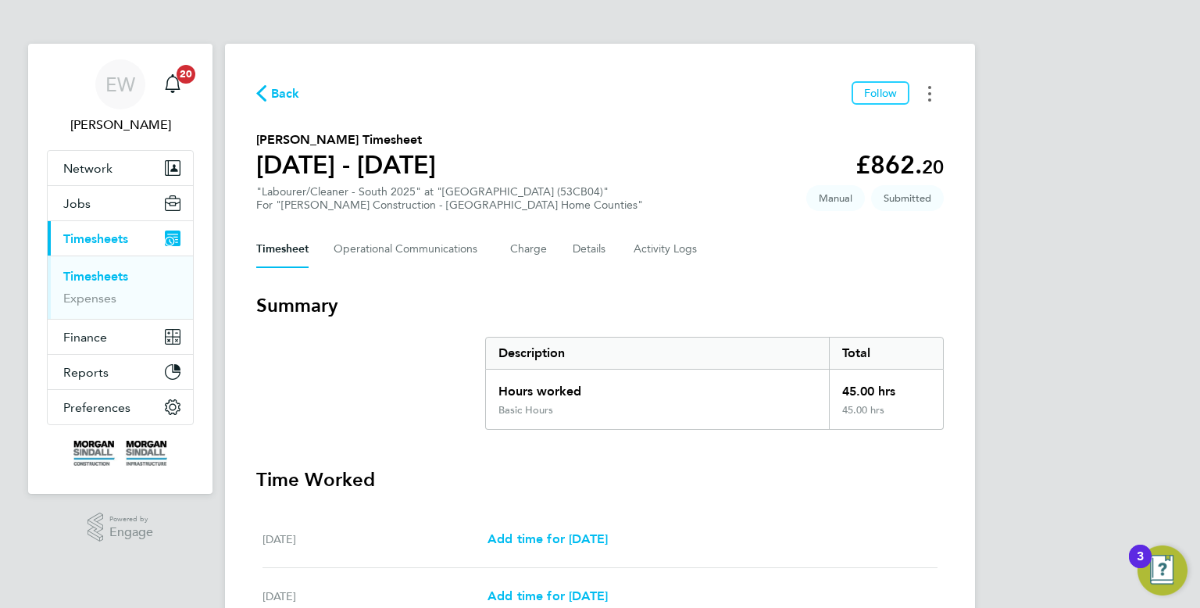
click at [926, 95] on button "Timesheets Menu" at bounding box center [930, 93] width 28 height 24
click at [858, 159] on link "Download timesheet" at bounding box center [849, 159] width 187 height 31
click at [587, 252] on button "Details" at bounding box center [591, 248] width 36 height 37
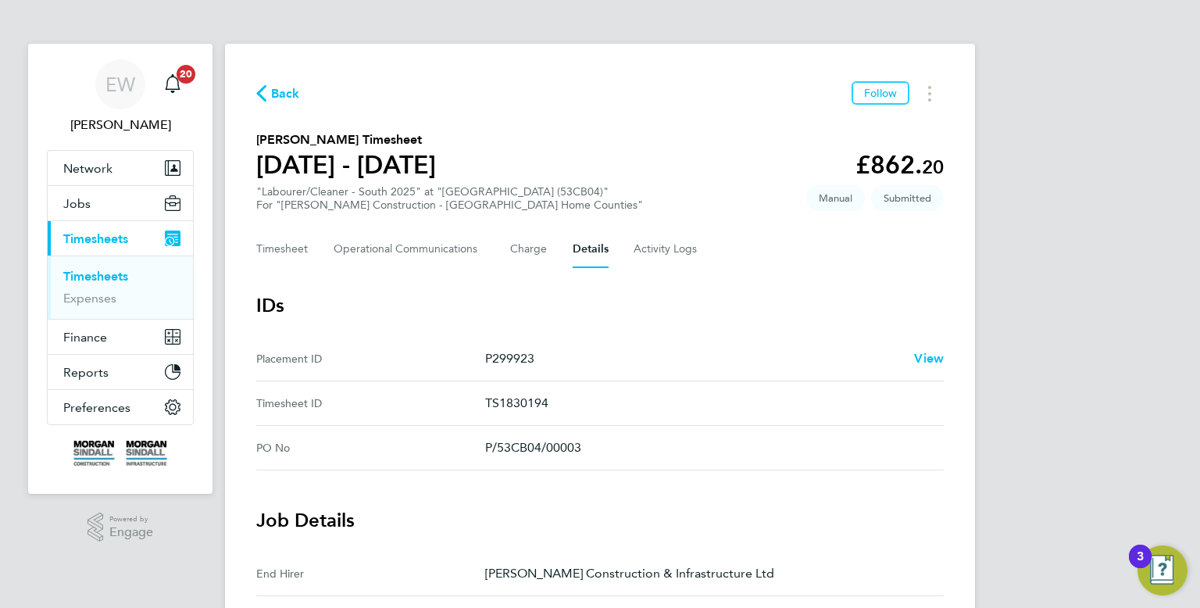
click at [279, 84] on span "Back" at bounding box center [285, 93] width 29 height 19
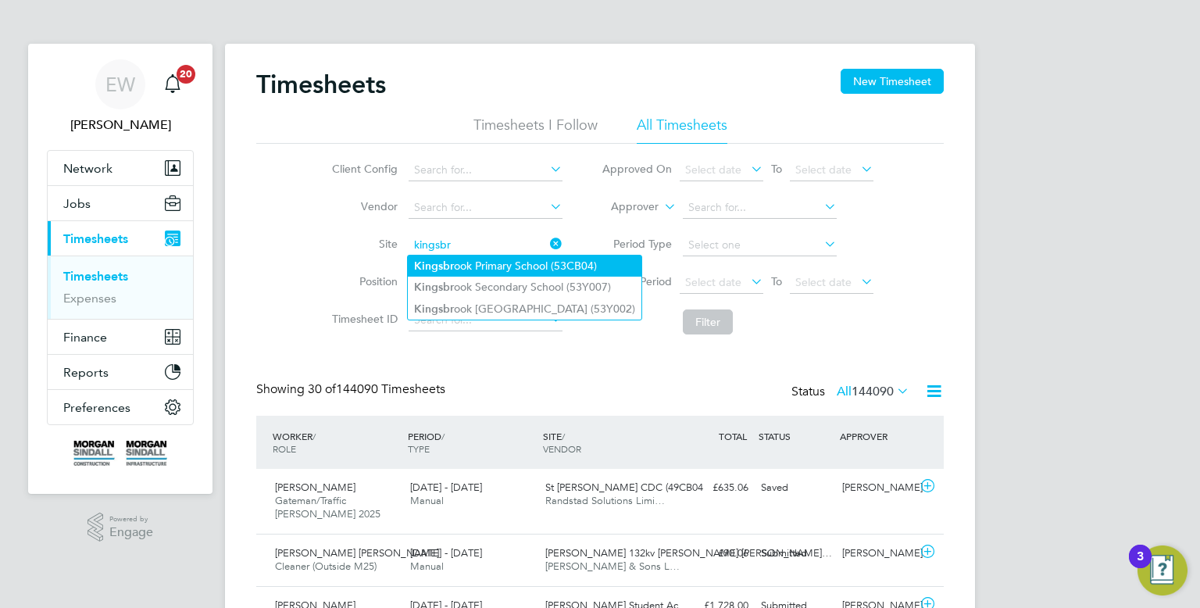
click at [548, 271] on li "[GEOGRAPHIC_DATA] (53CB04)" at bounding box center [525, 265] width 234 height 21
type input "[GEOGRAPHIC_DATA] (53CB04)"
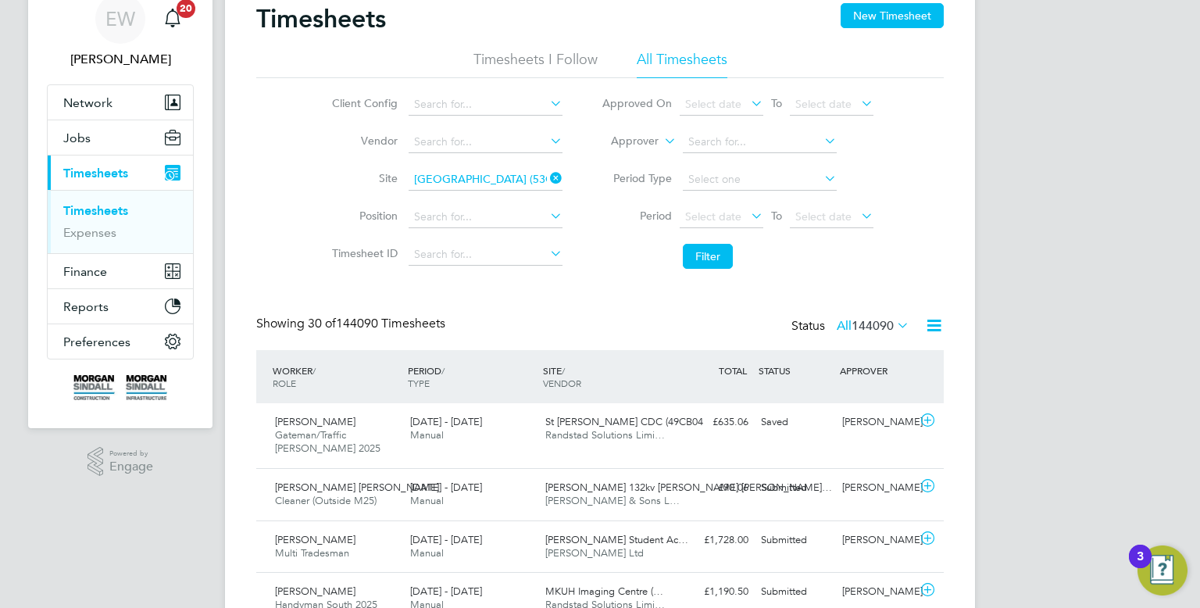
click at [634, 316] on div "Showing 30 of 144090 Timesheets Status All 144090" at bounding box center [599, 333] width 687 height 34
click at [715, 261] on button "Filter" at bounding box center [708, 256] width 50 height 25
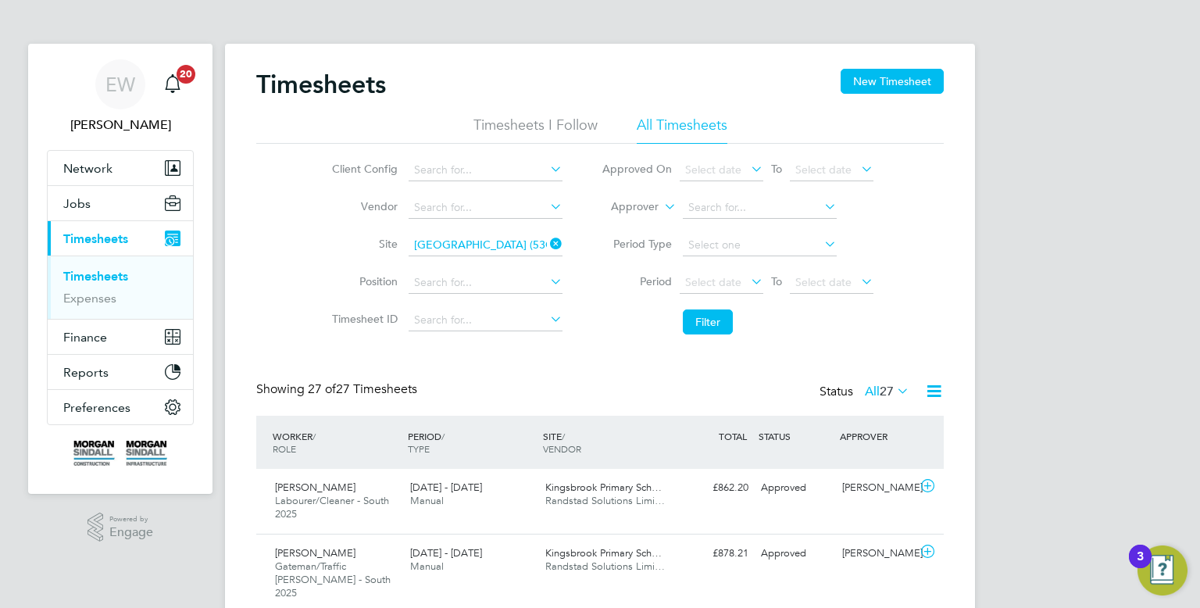
click at [547, 247] on icon at bounding box center [547, 244] width 0 height 22
click at [108, 106] on div "EW" at bounding box center [120, 84] width 50 height 50
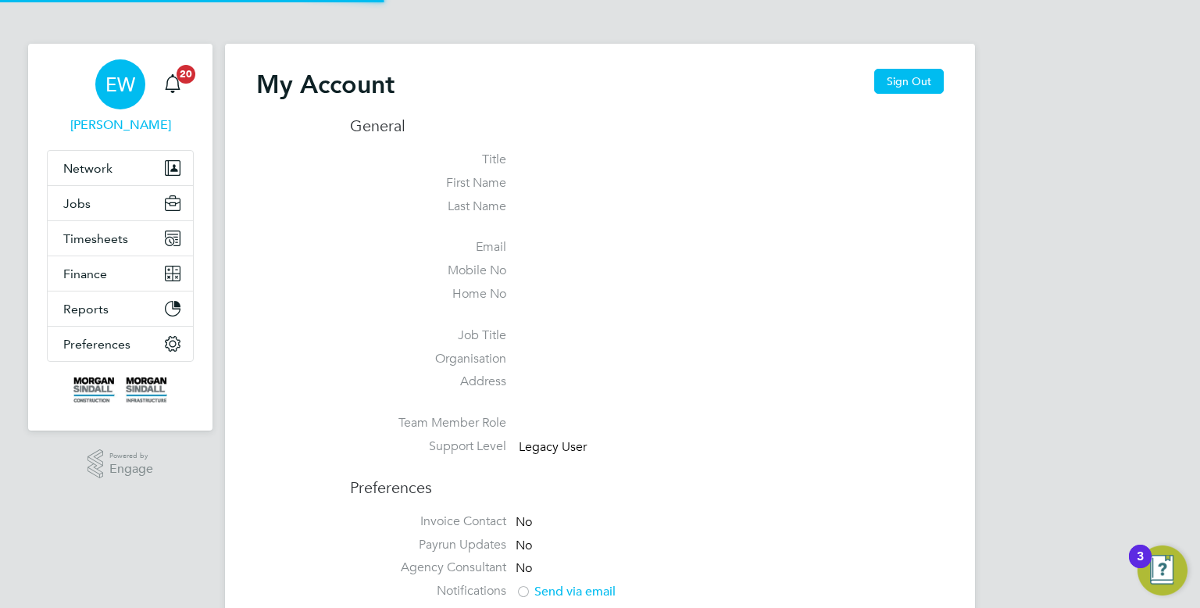
type input "[EMAIL_ADDRESS][DOMAIN_NAME]"
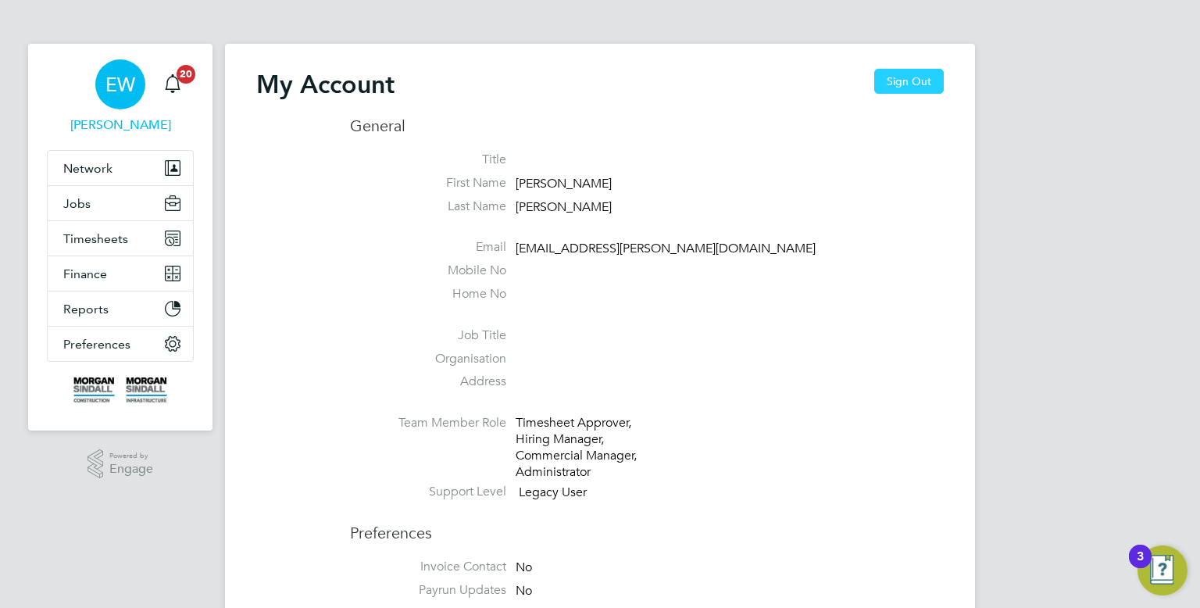
click at [934, 80] on button "Sign Out" at bounding box center [909, 81] width 70 height 25
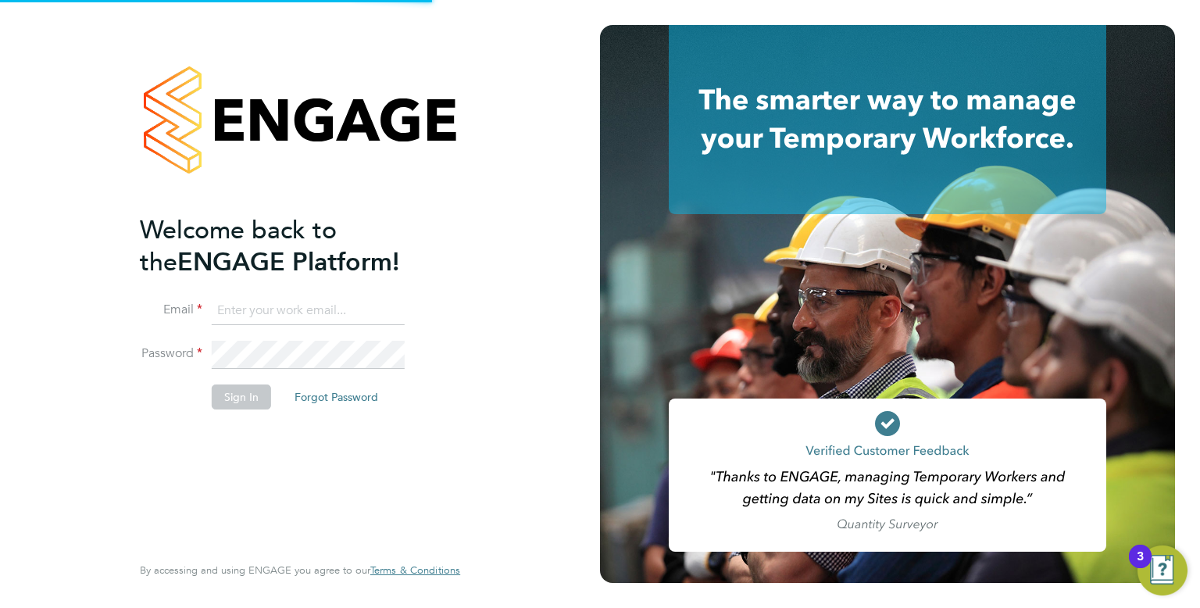
type input "[EMAIL_ADDRESS][DOMAIN_NAME]"
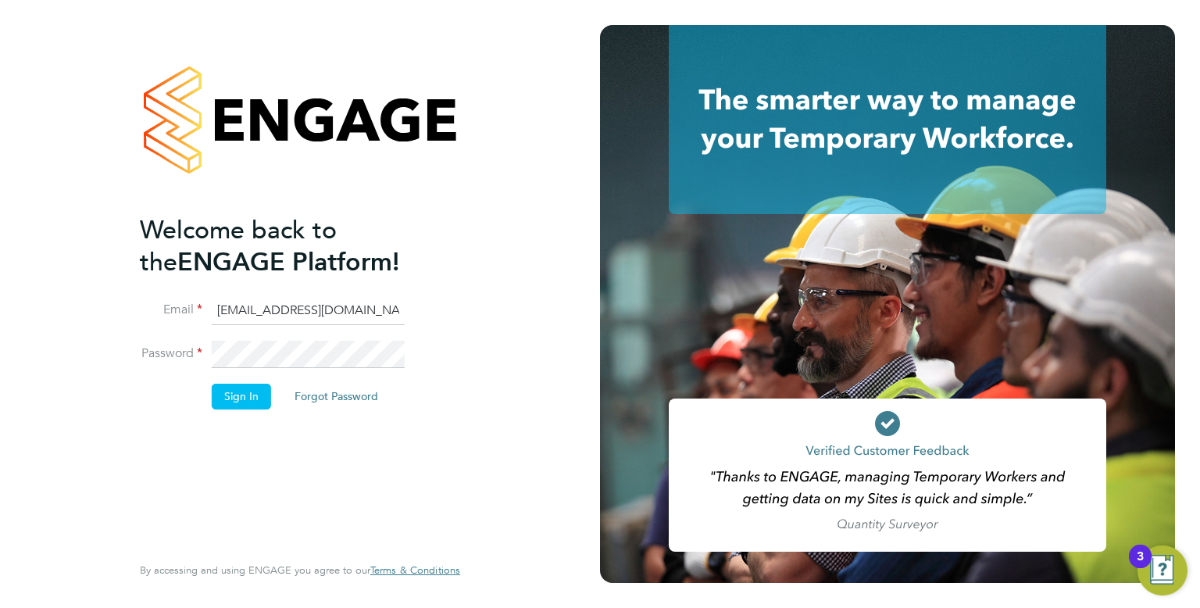
click at [386, 309] on input "[EMAIL_ADDRESS][DOMAIN_NAME]" at bounding box center [308, 311] width 193 height 28
click at [243, 390] on button "Sign In" at bounding box center [241, 396] width 59 height 25
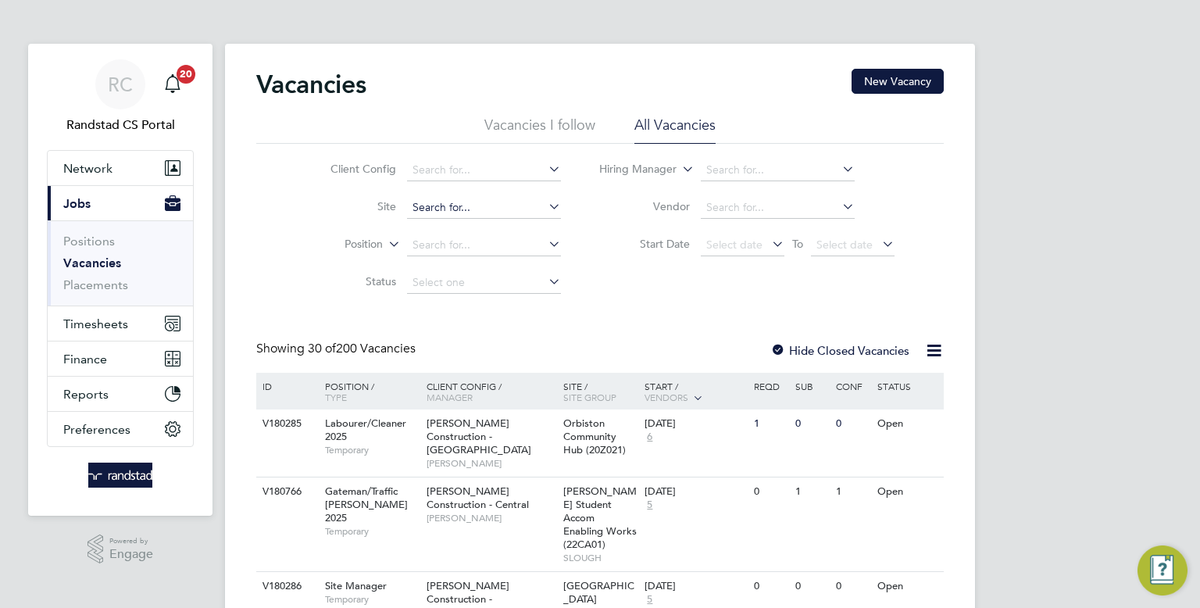
click at [465, 202] on input at bounding box center [484, 208] width 154 height 22
type input "p"
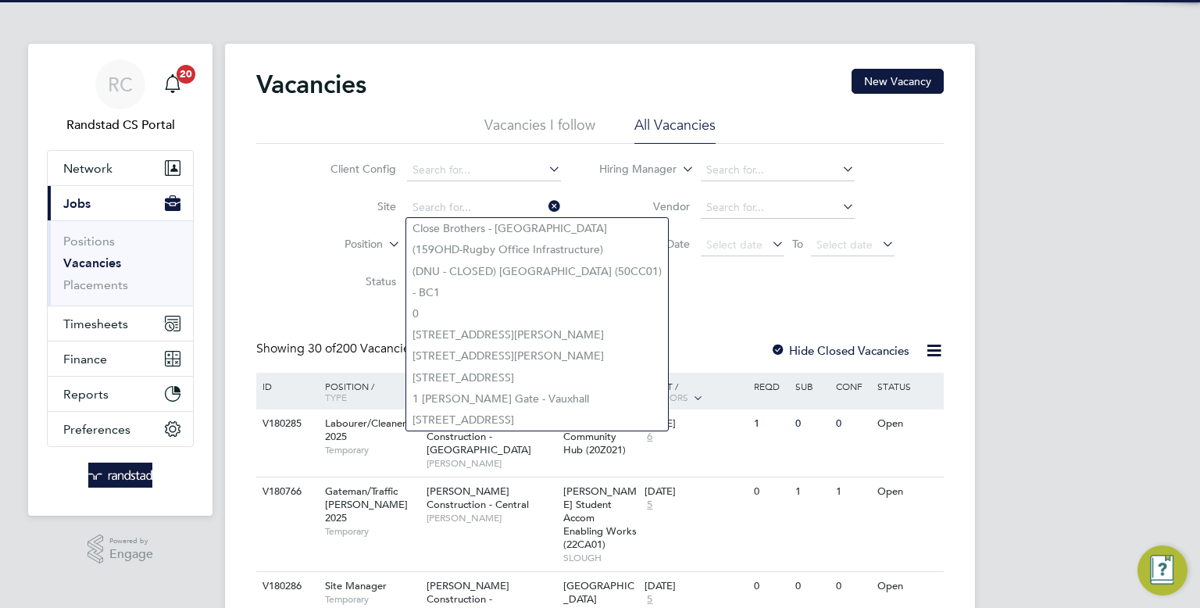
click at [130, 288] on li "Placements" at bounding box center [121, 285] width 117 height 16
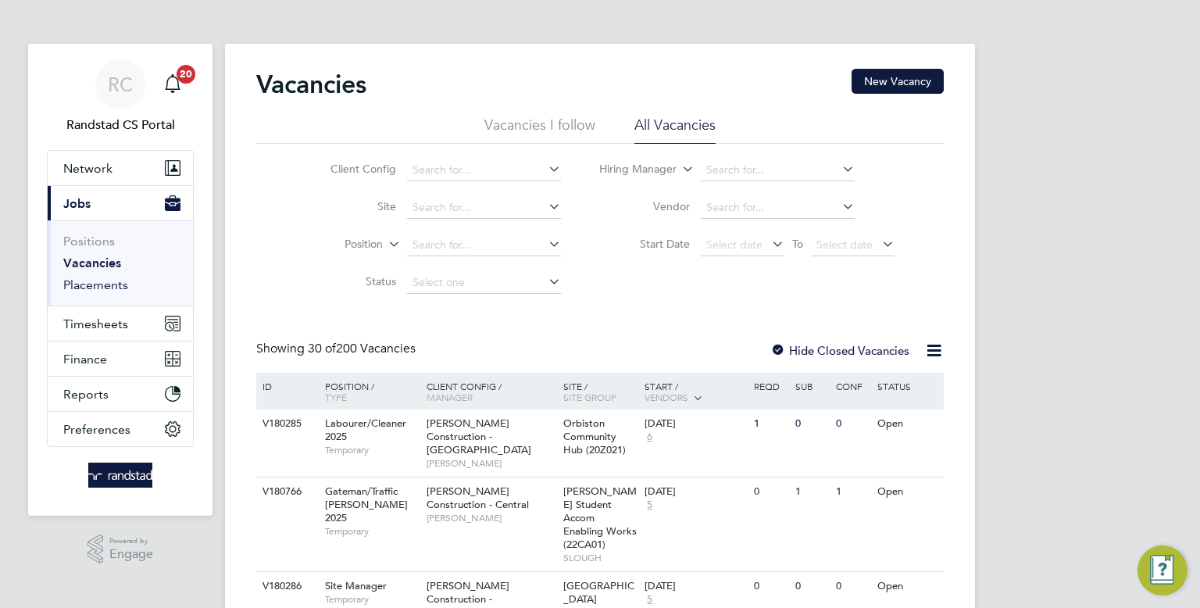
click at [120, 288] on link "Placements" at bounding box center [95, 284] width 65 height 15
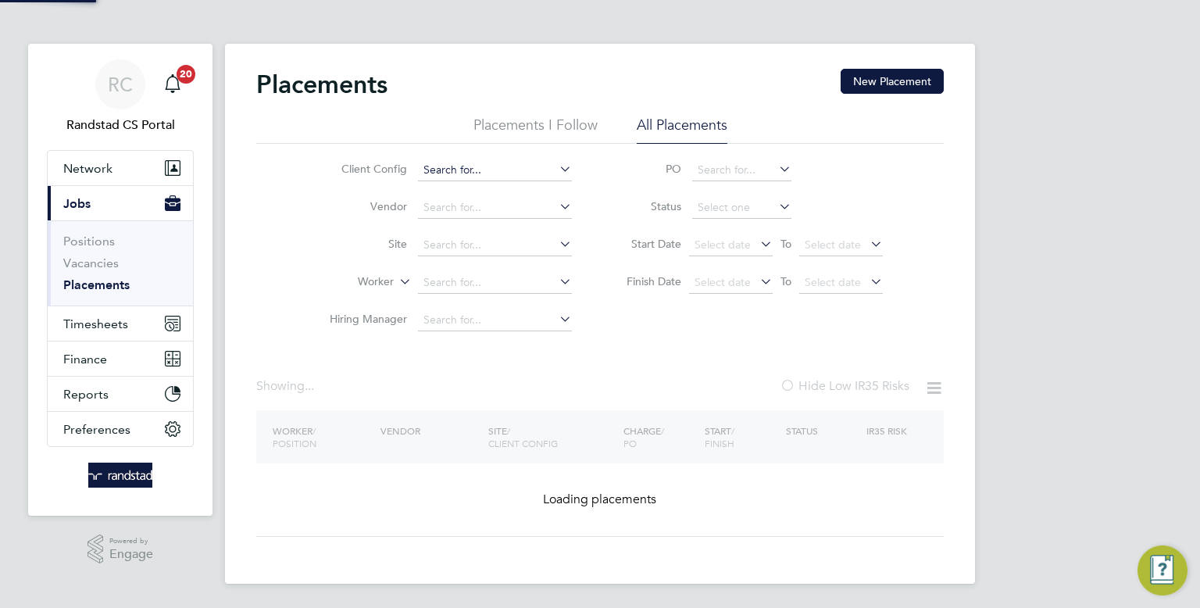
click at [452, 173] on input at bounding box center [495, 170] width 154 height 22
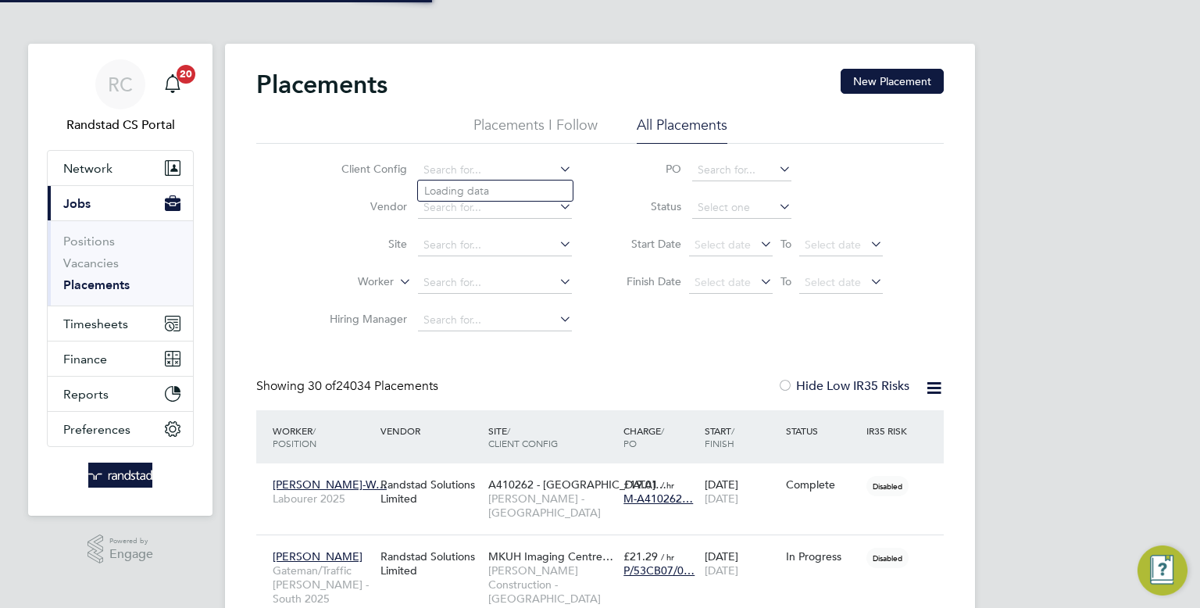
click at [309, 237] on li "Site" at bounding box center [445, 245] width 294 height 37
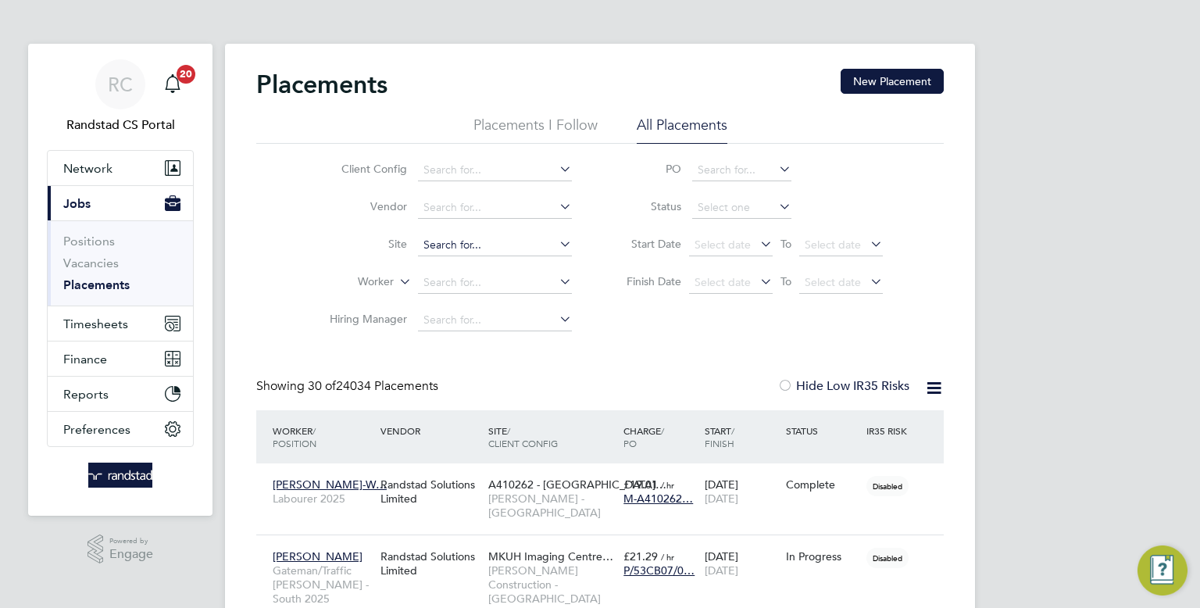
click at [445, 245] on input at bounding box center [495, 245] width 154 height 22
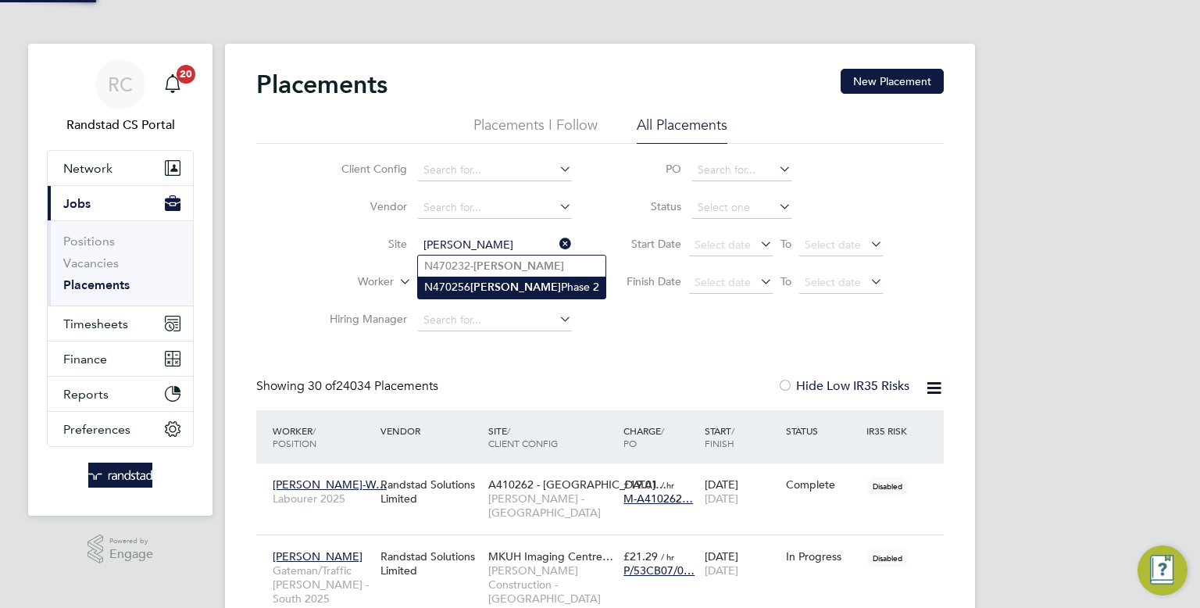
click at [477, 286] on b "[PERSON_NAME]" at bounding box center [515, 286] width 91 height 13
type input "N470256 [PERSON_NAME] Phase 2"
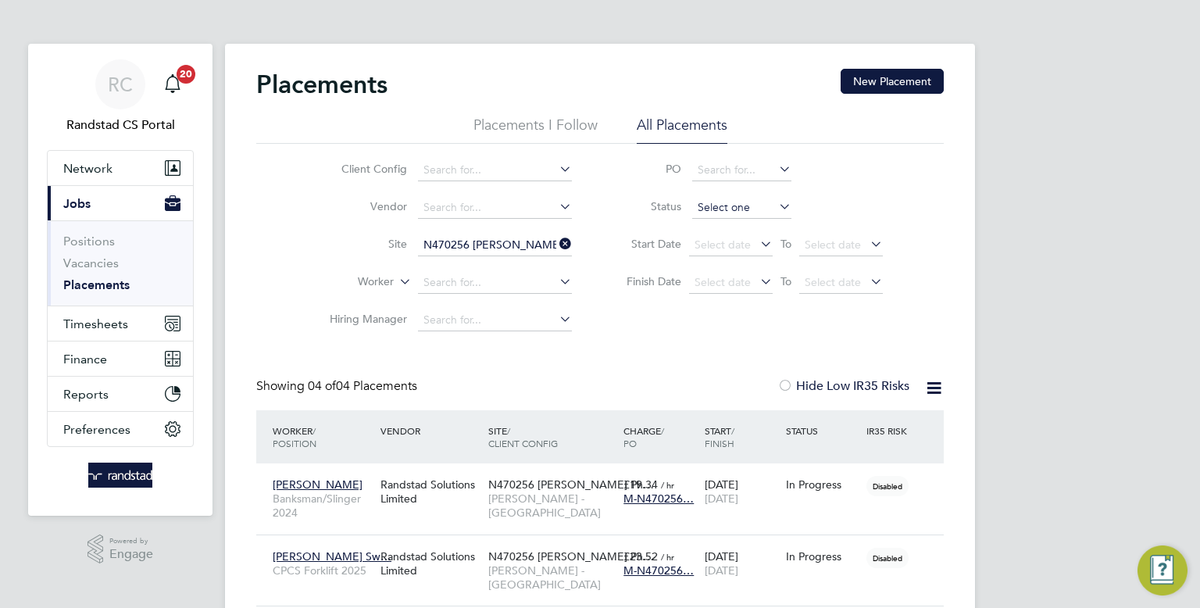
click at [744, 202] on input at bounding box center [741, 208] width 99 height 22
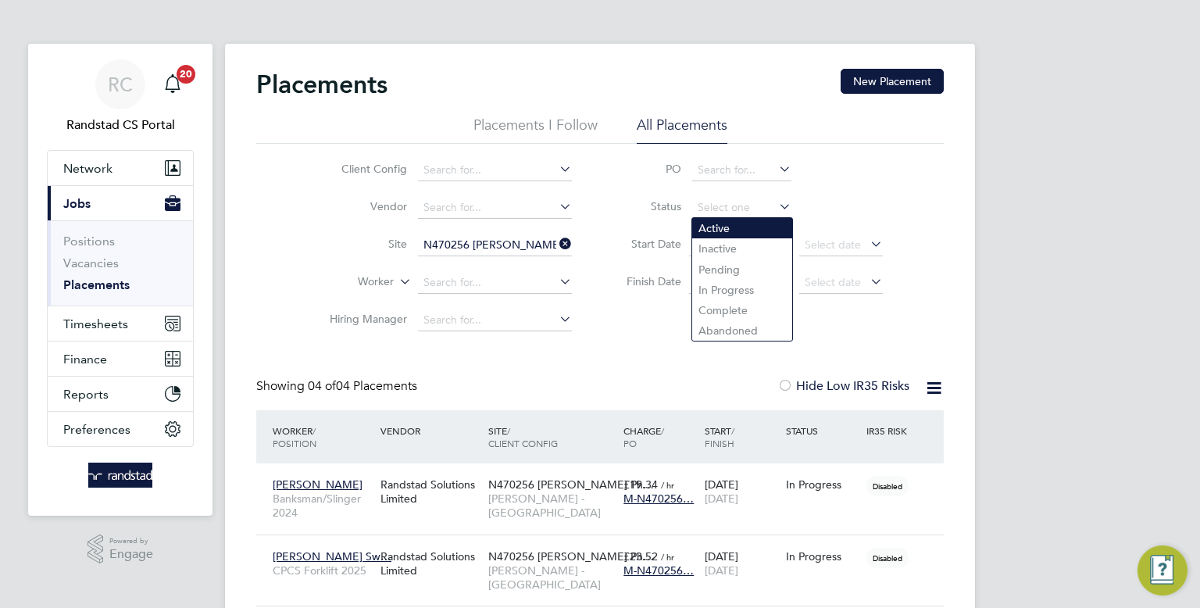
click at [727, 230] on li "Active" at bounding box center [742, 228] width 100 height 20
type input "Active"
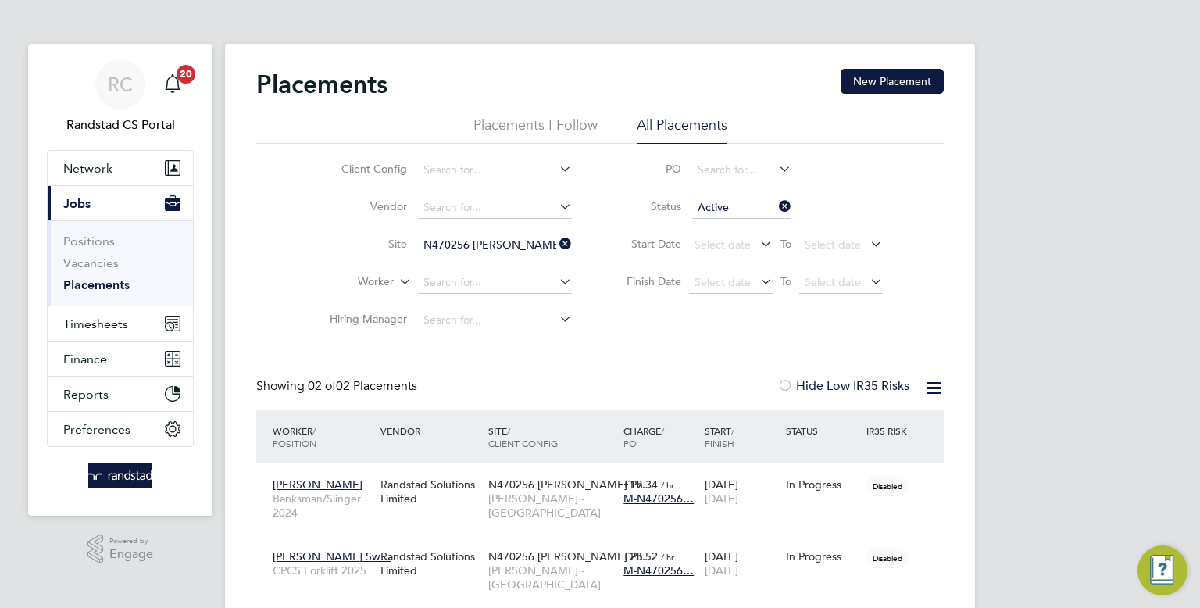
click at [726, 210] on input "Active" at bounding box center [741, 208] width 99 height 22
click at [842, 202] on li "Status" at bounding box center [746, 207] width 311 height 37
